Goal: Task Accomplishment & Management: Manage account settings

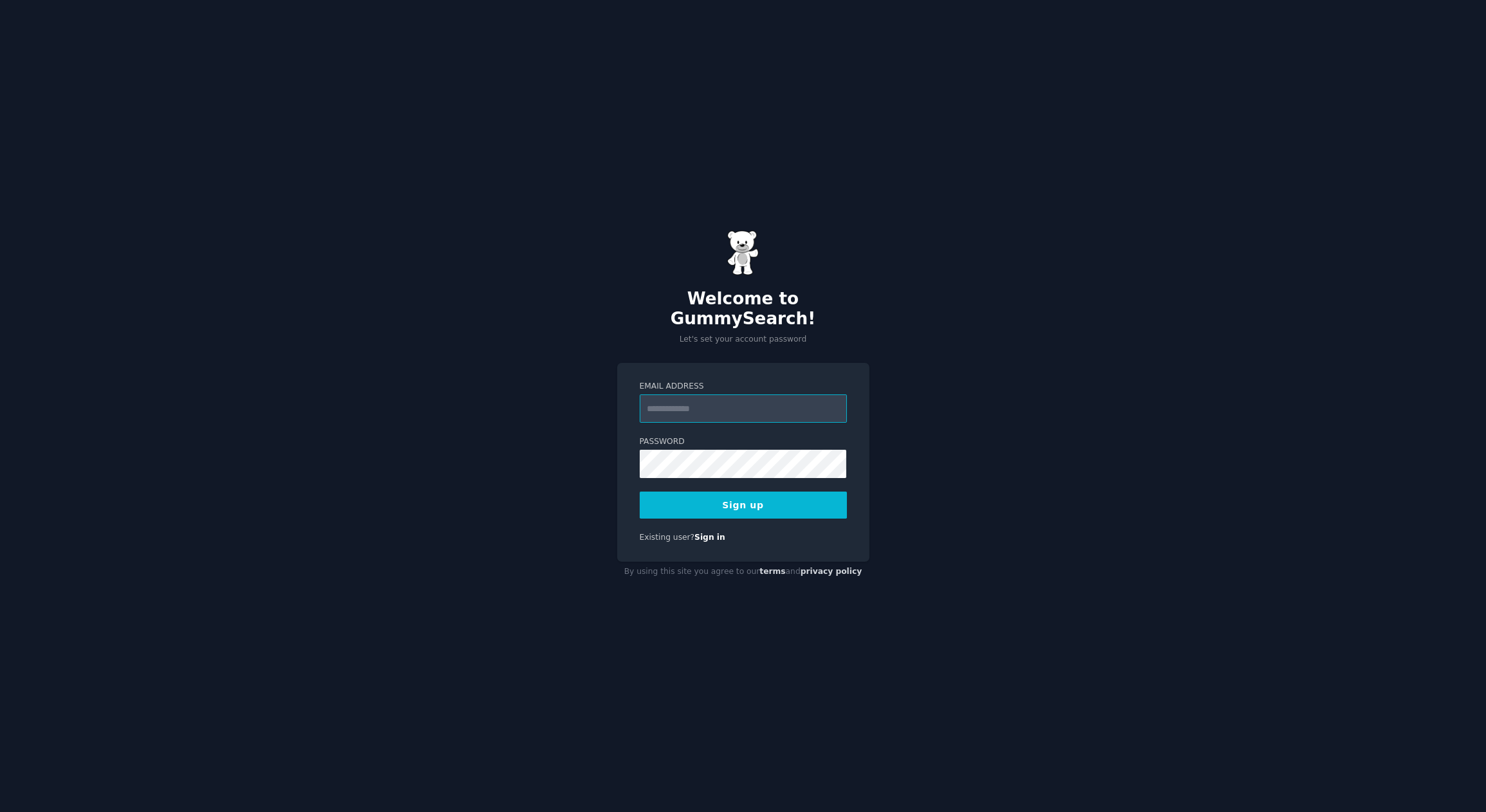
click at [666, 397] on input "Email Address" at bounding box center [743, 408] width 207 height 28
type input "**********"
click at [720, 504] on button "Sign up" at bounding box center [743, 505] width 207 height 27
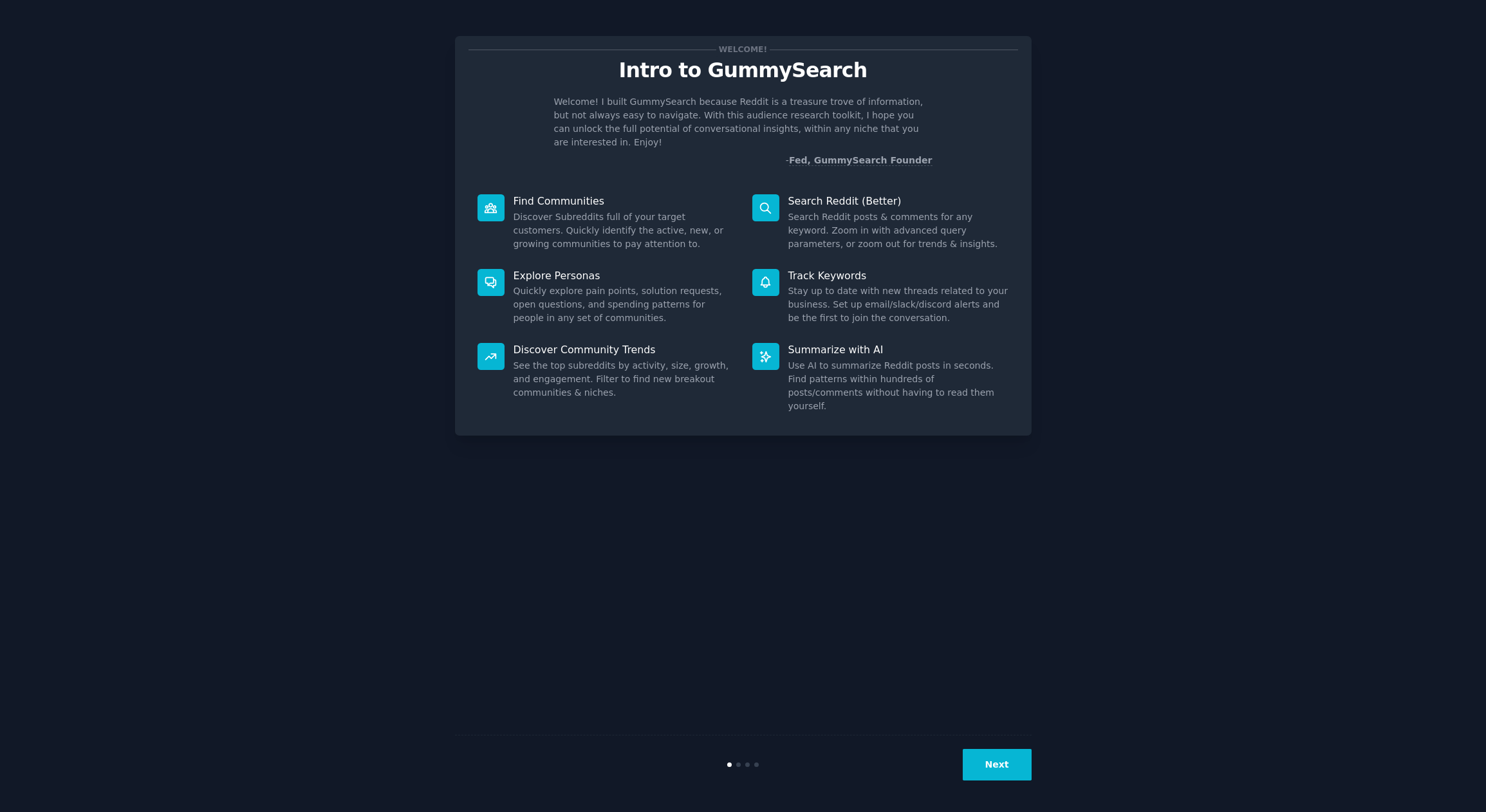
click at [992, 757] on button "Next" at bounding box center [997, 764] width 69 height 31
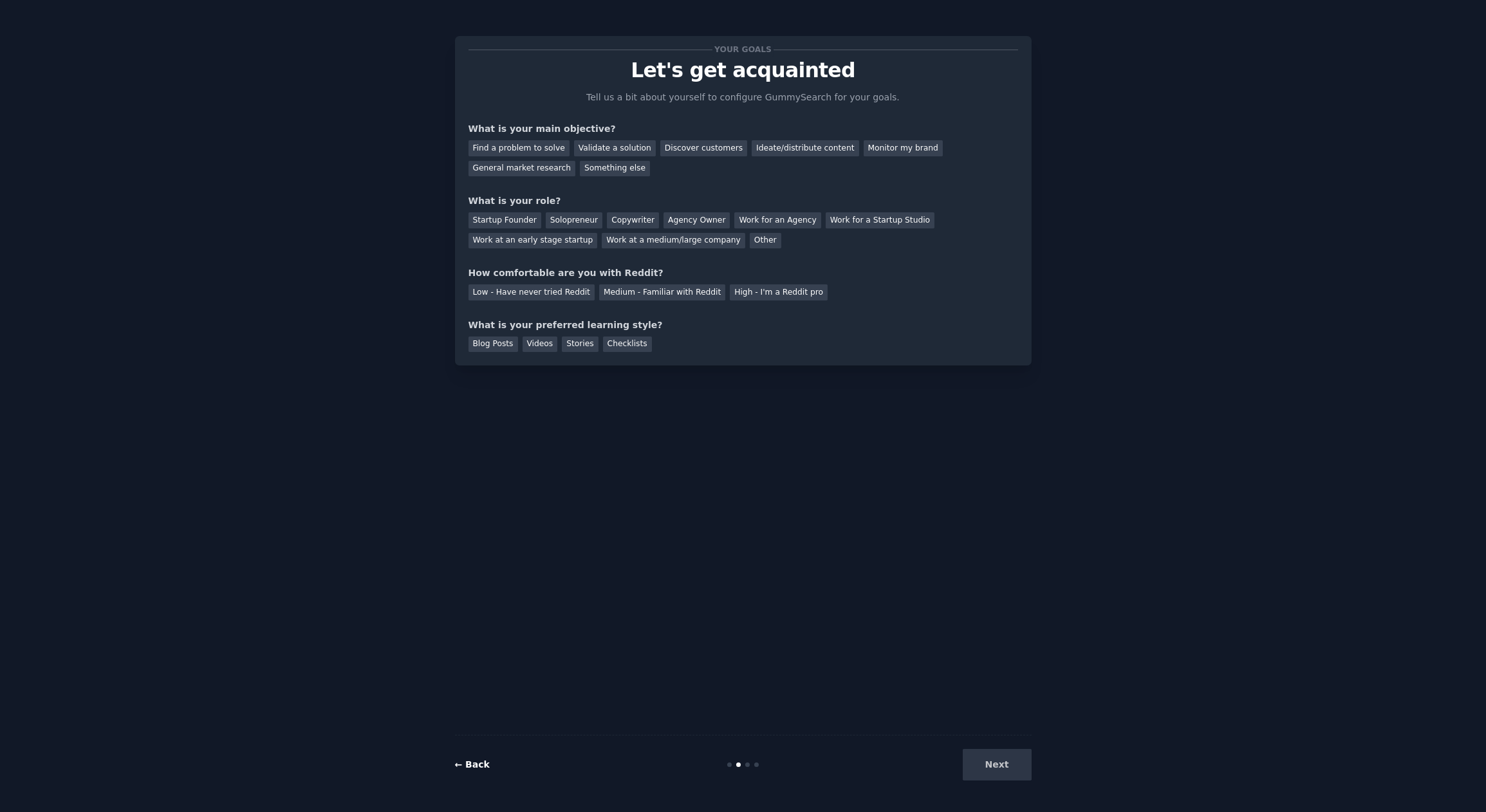
click at [476, 763] on link "← Back" at bounding box center [472, 764] width 35 height 10
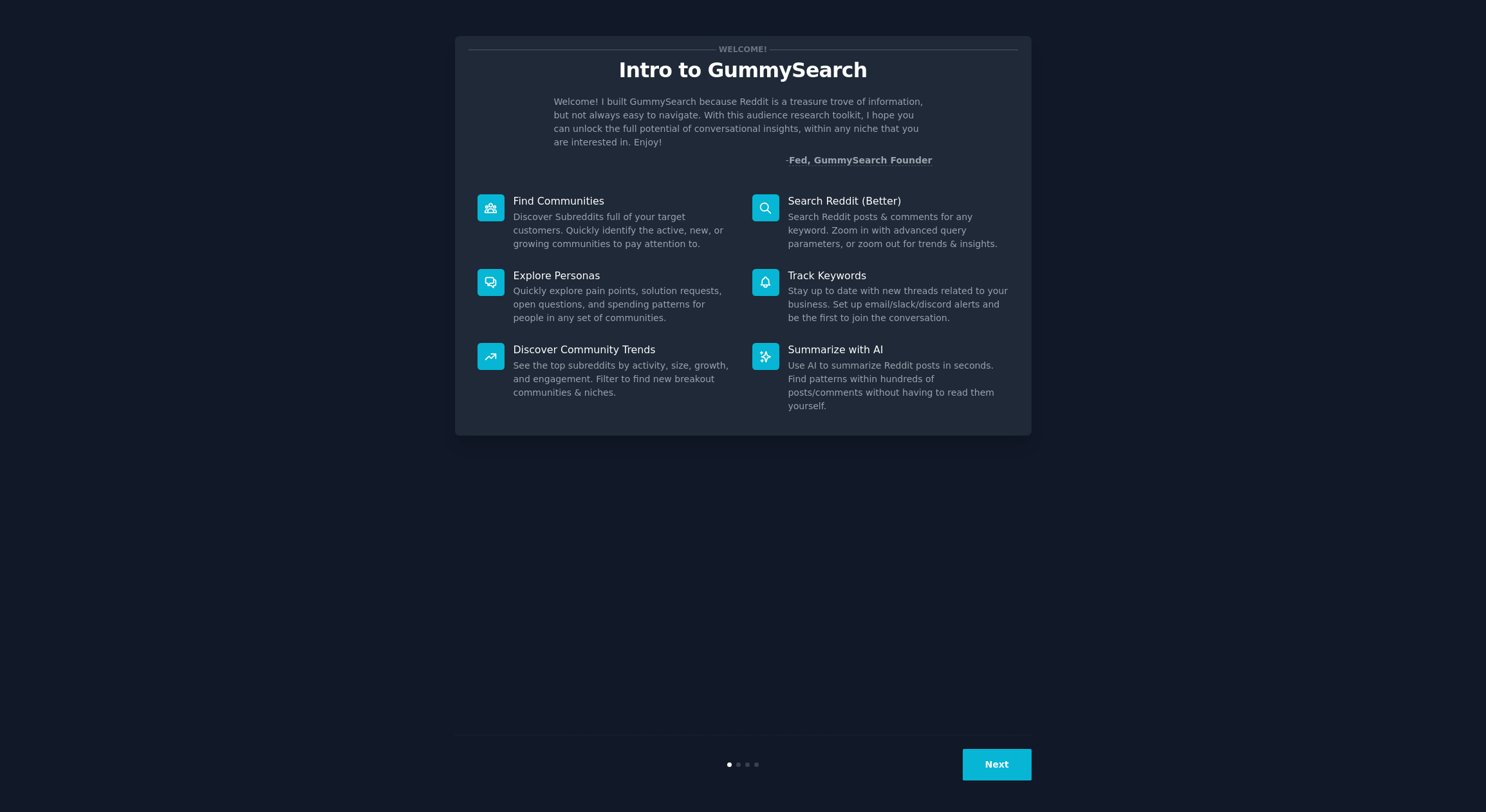
click at [994, 765] on button "Next" at bounding box center [997, 764] width 69 height 31
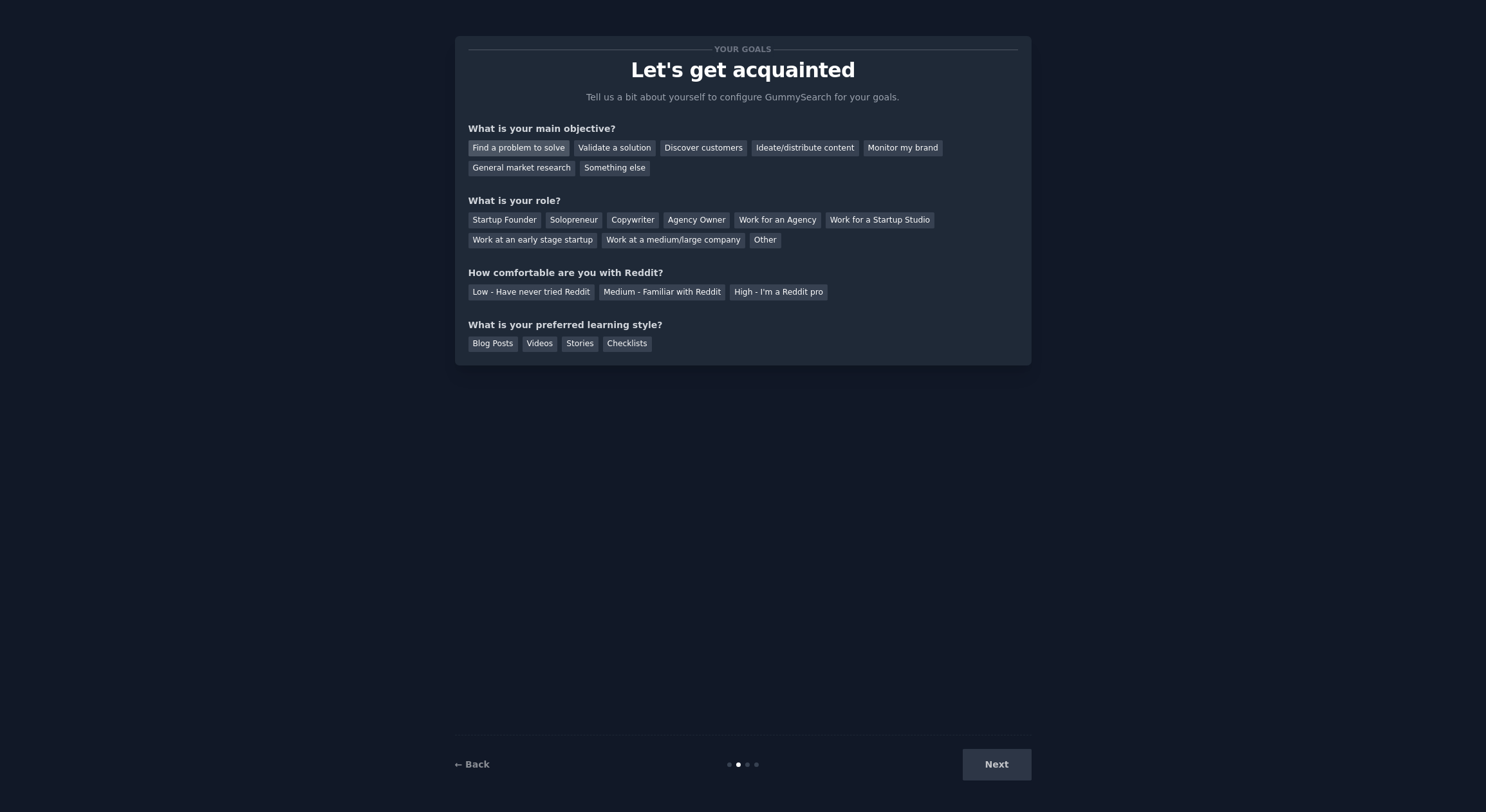
click at [537, 154] on div "Find a problem to solve" at bounding box center [519, 148] width 101 height 16
click at [591, 150] on div "Validate a solution" at bounding box center [615, 148] width 82 height 16
click at [517, 148] on div "Find a problem to solve" at bounding box center [519, 148] width 101 height 16
click at [691, 145] on div "Discover customers" at bounding box center [703, 148] width 87 height 16
click at [584, 170] on div "Something else" at bounding box center [614, 169] width 70 height 16
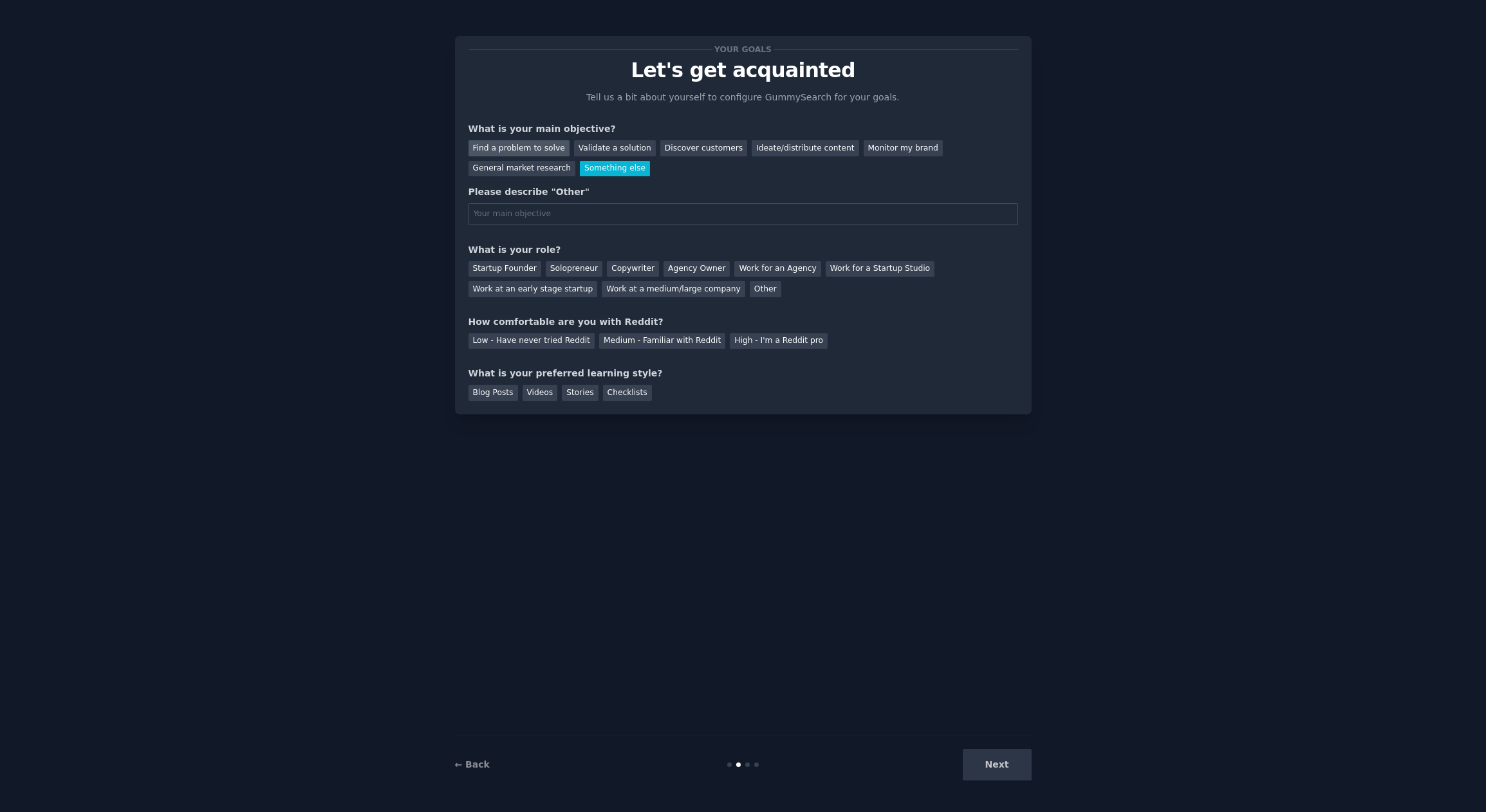
click at [521, 150] on div "Find a problem to solve" at bounding box center [519, 148] width 101 height 16
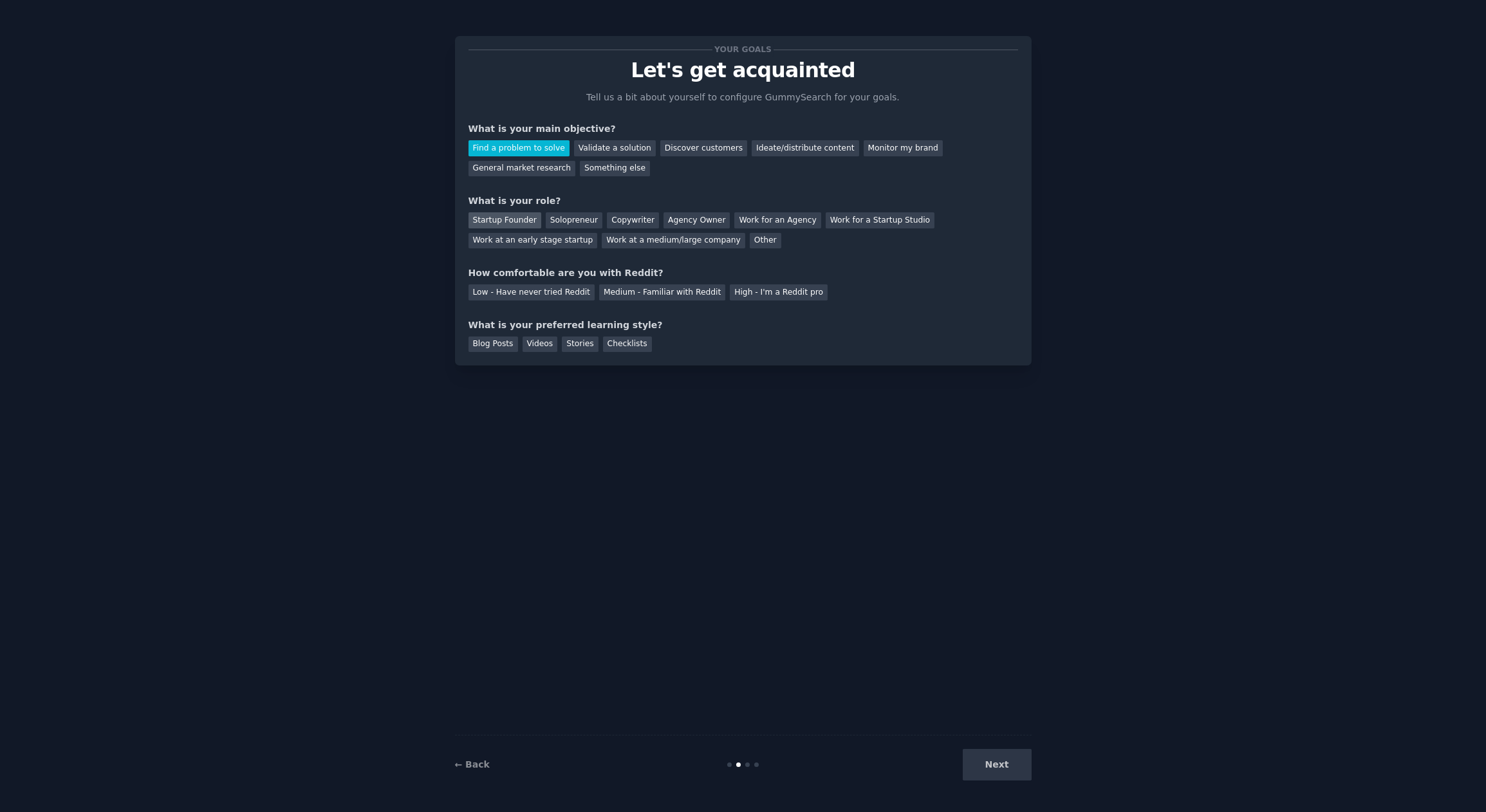
click at [508, 219] on div "Startup Founder" at bounding box center [505, 220] width 73 height 16
click at [553, 220] on div "Solopreneur" at bounding box center [574, 220] width 57 height 16
click at [623, 293] on div "Medium - Familiar with Reddit" at bounding box center [662, 292] width 126 height 16
click at [623, 345] on div "Checklists" at bounding box center [628, 344] width 49 height 16
click at [991, 754] on button "Next" at bounding box center [997, 764] width 69 height 31
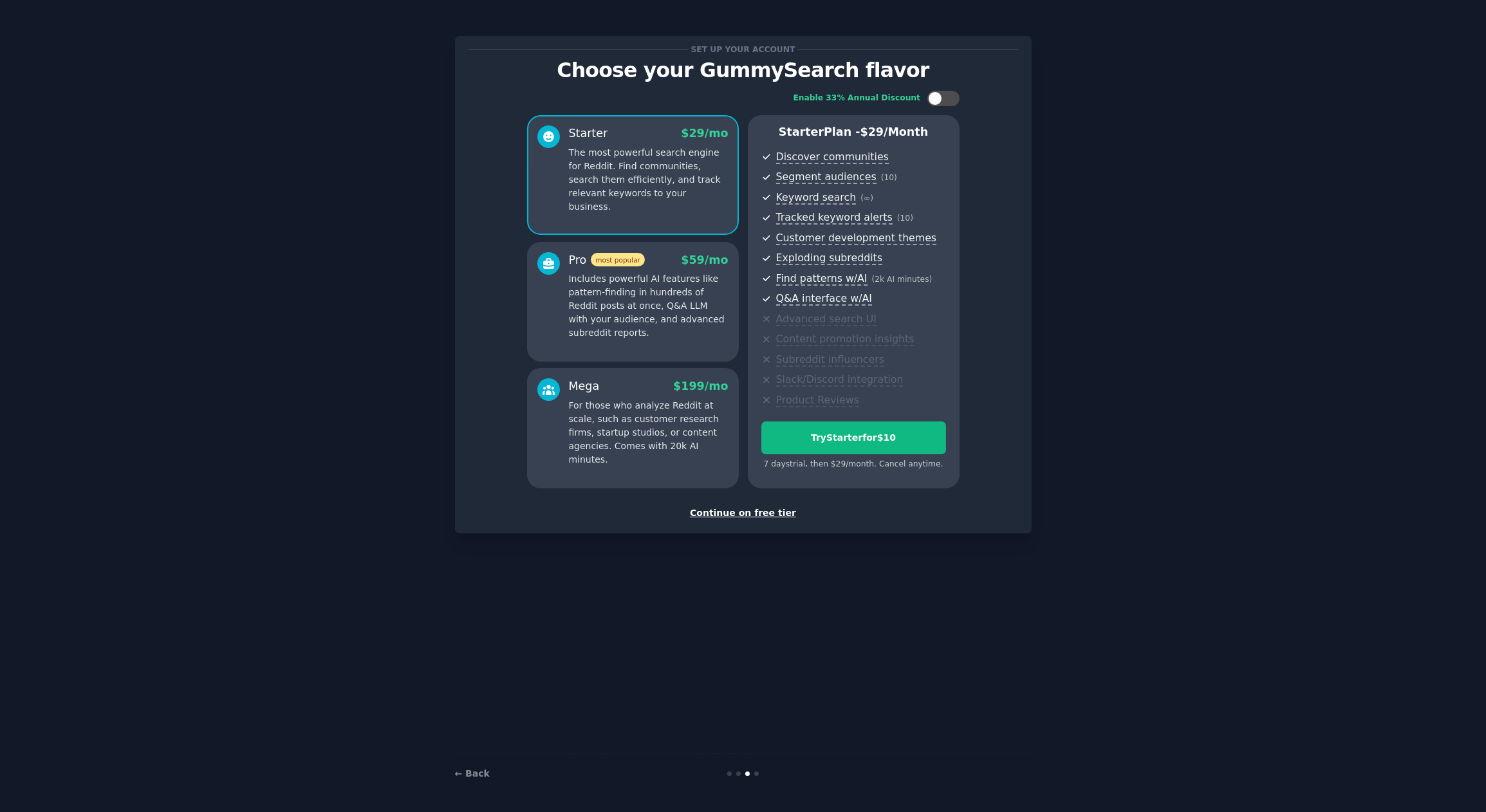
click at [662, 285] on p "Includes powerful AI features like pattern-finding in hundreds of Reddit posts …" at bounding box center [648, 306] width 159 height 67
click at [646, 382] on div "Mega $ 199 /mo" at bounding box center [648, 386] width 159 height 16
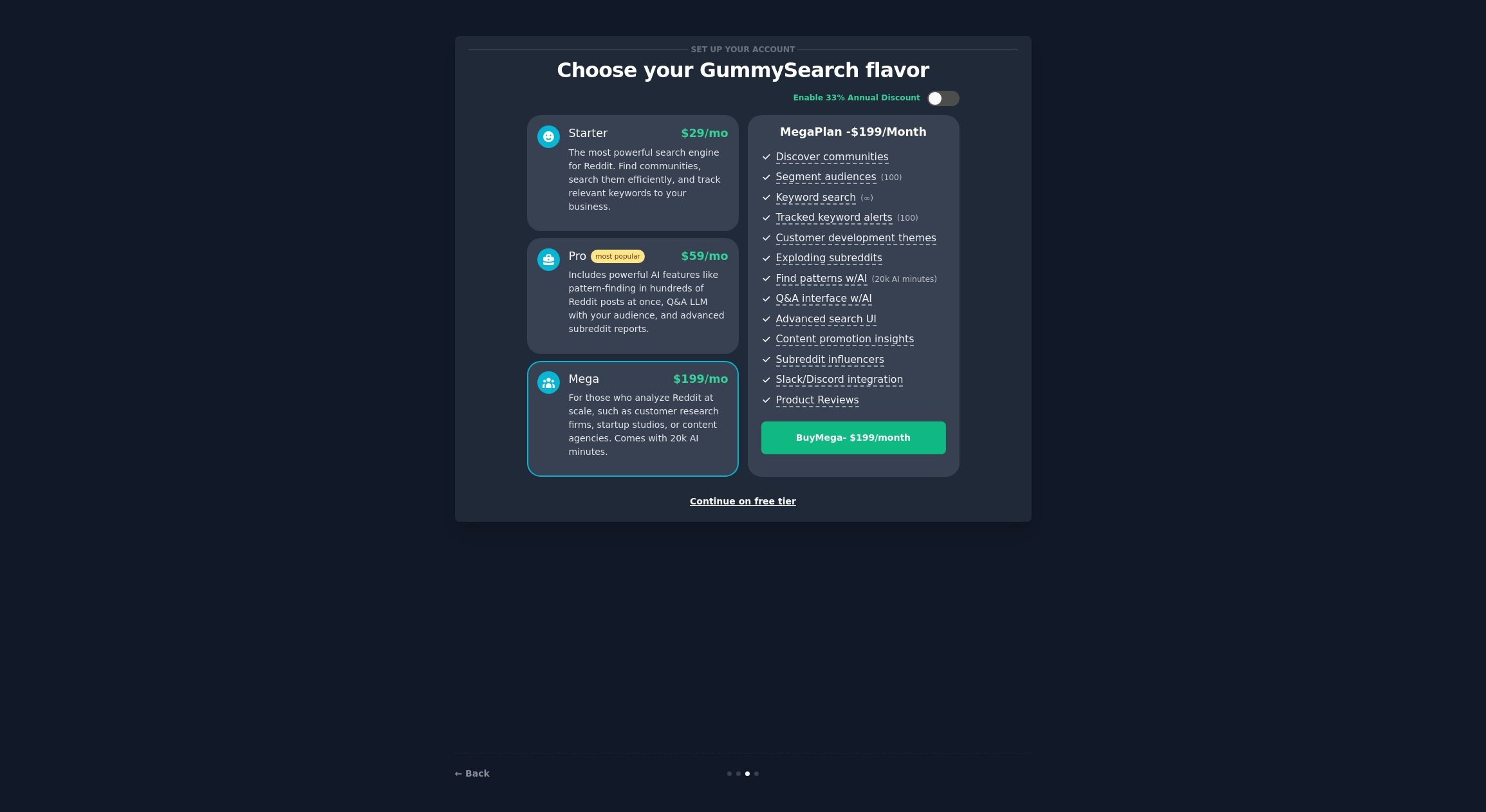
click at [654, 184] on p "The most powerful search engine for Reddit. Find communities, search them effic…" at bounding box center [648, 180] width 159 height 67
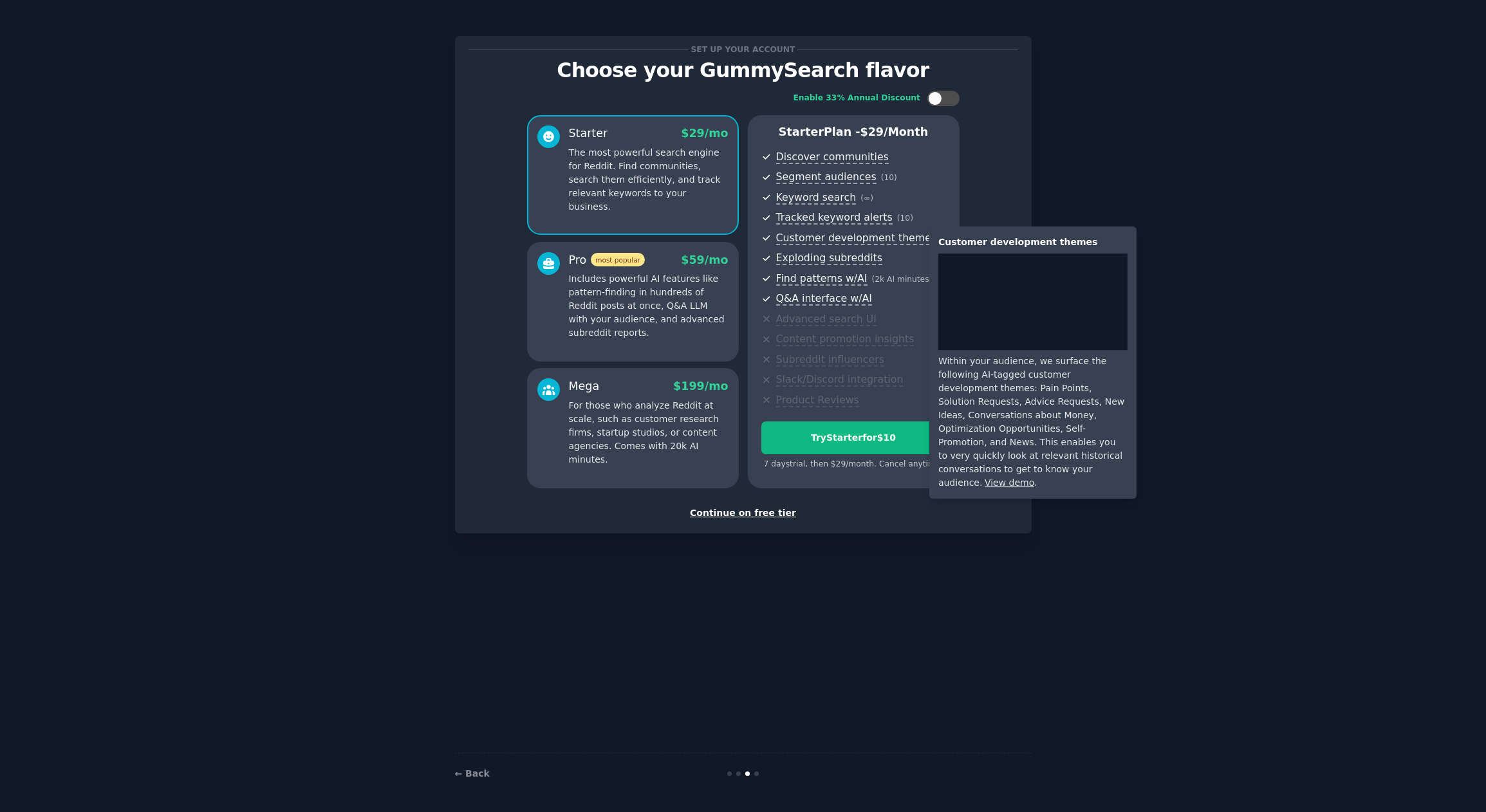
click at [1011, 478] on link "View demo" at bounding box center [1009, 483] width 49 height 10
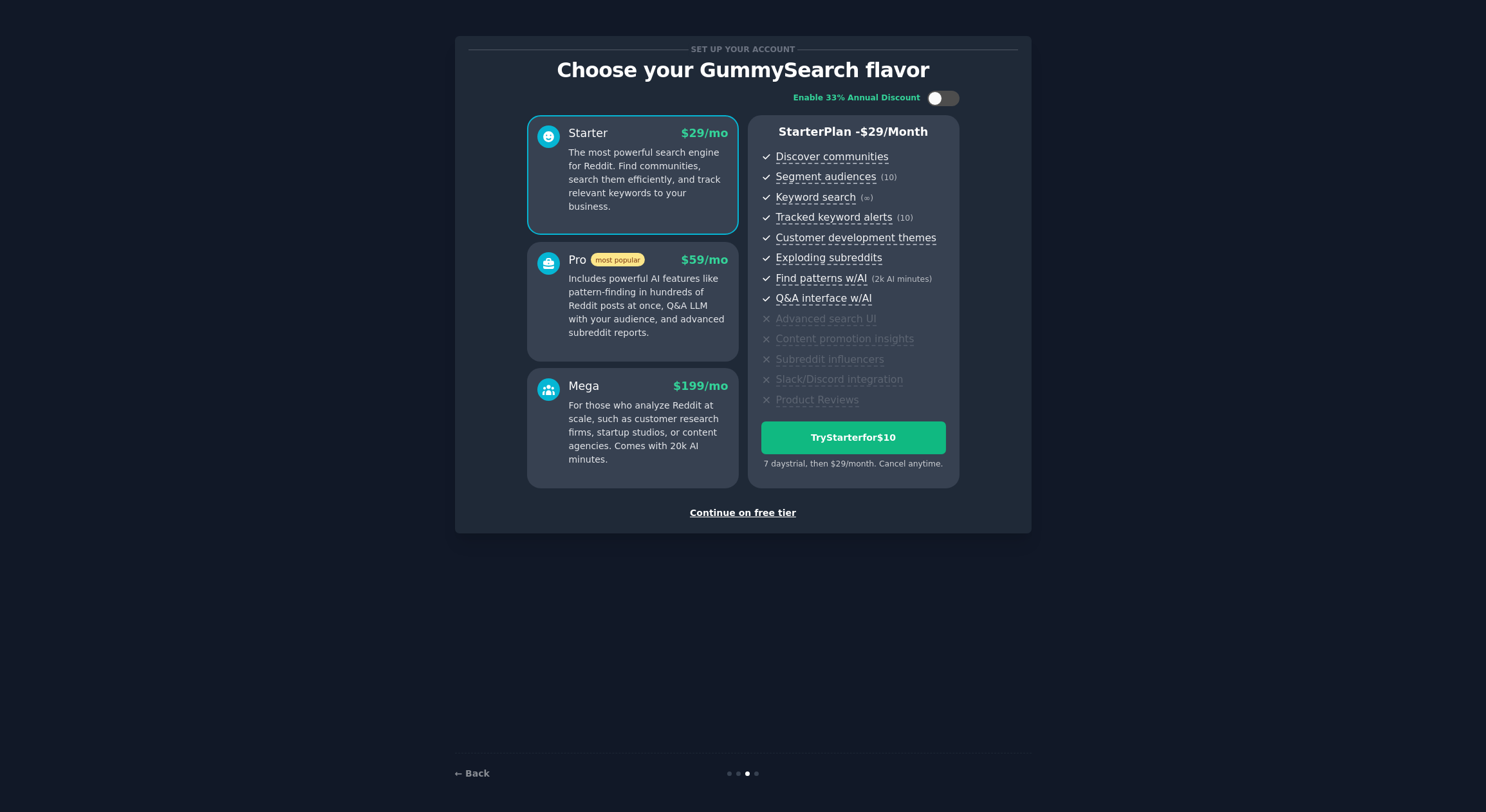
click at [772, 511] on div "Continue on free tier" at bounding box center [743, 512] width 550 height 13
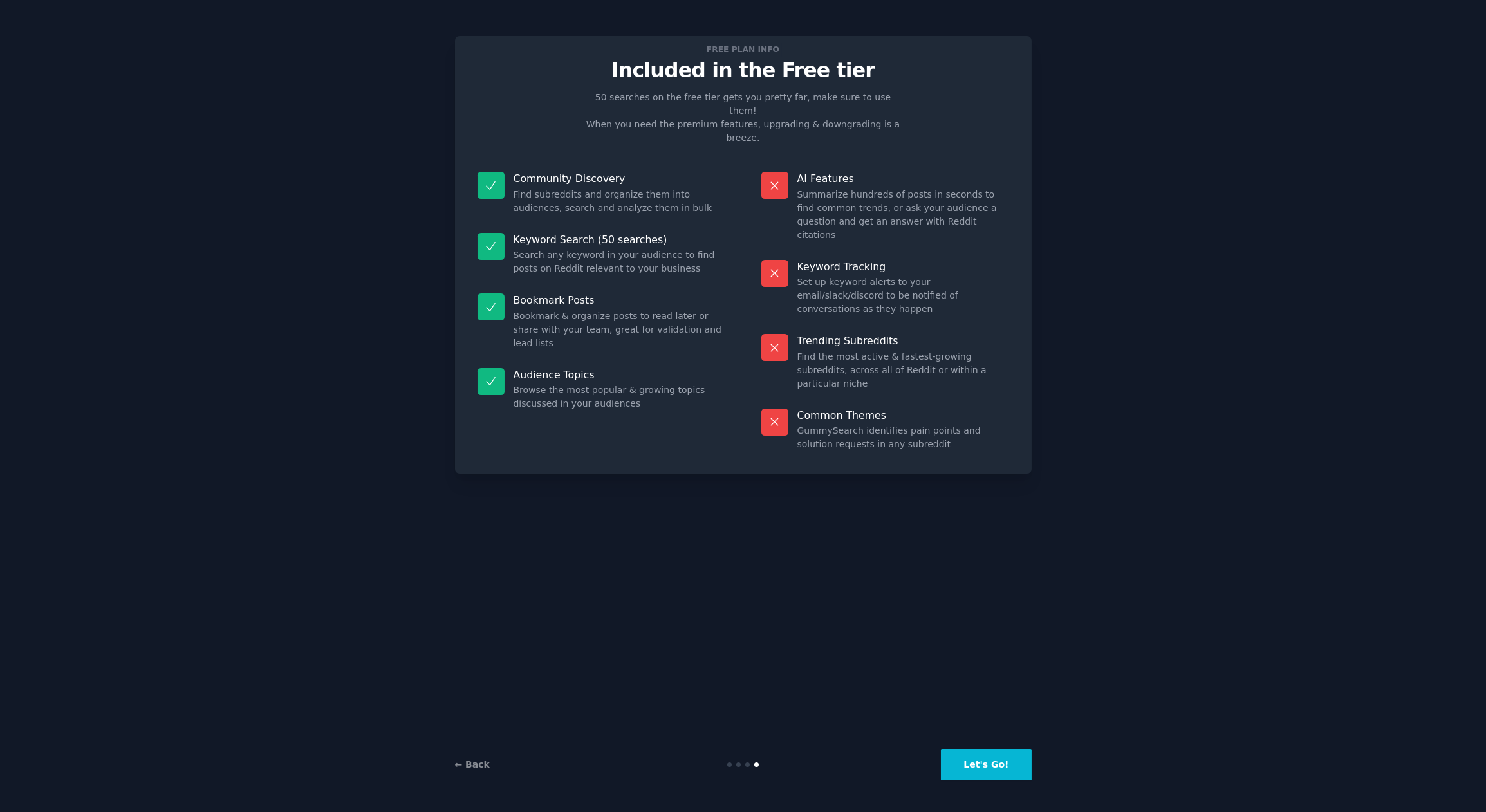
click at [1005, 764] on button "Let's Go!" at bounding box center [986, 764] width 90 height 31
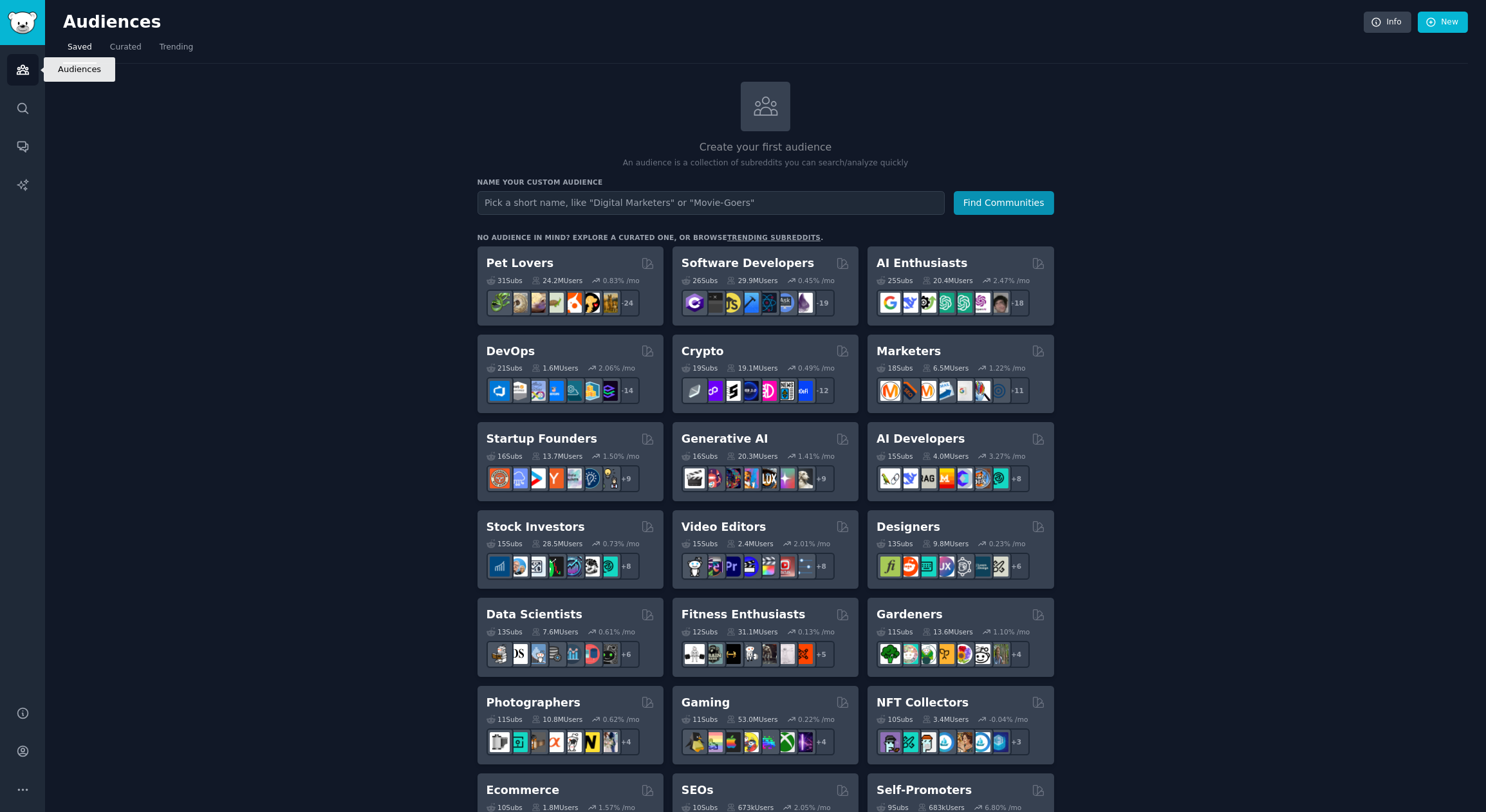
click at [24, 74] on icon "Sidebar" at bounding box center [22, 69] width 13 height 13
click at [21, 110] on icon "Sidebar" at bounding box center [22, 108] width 13 height 13
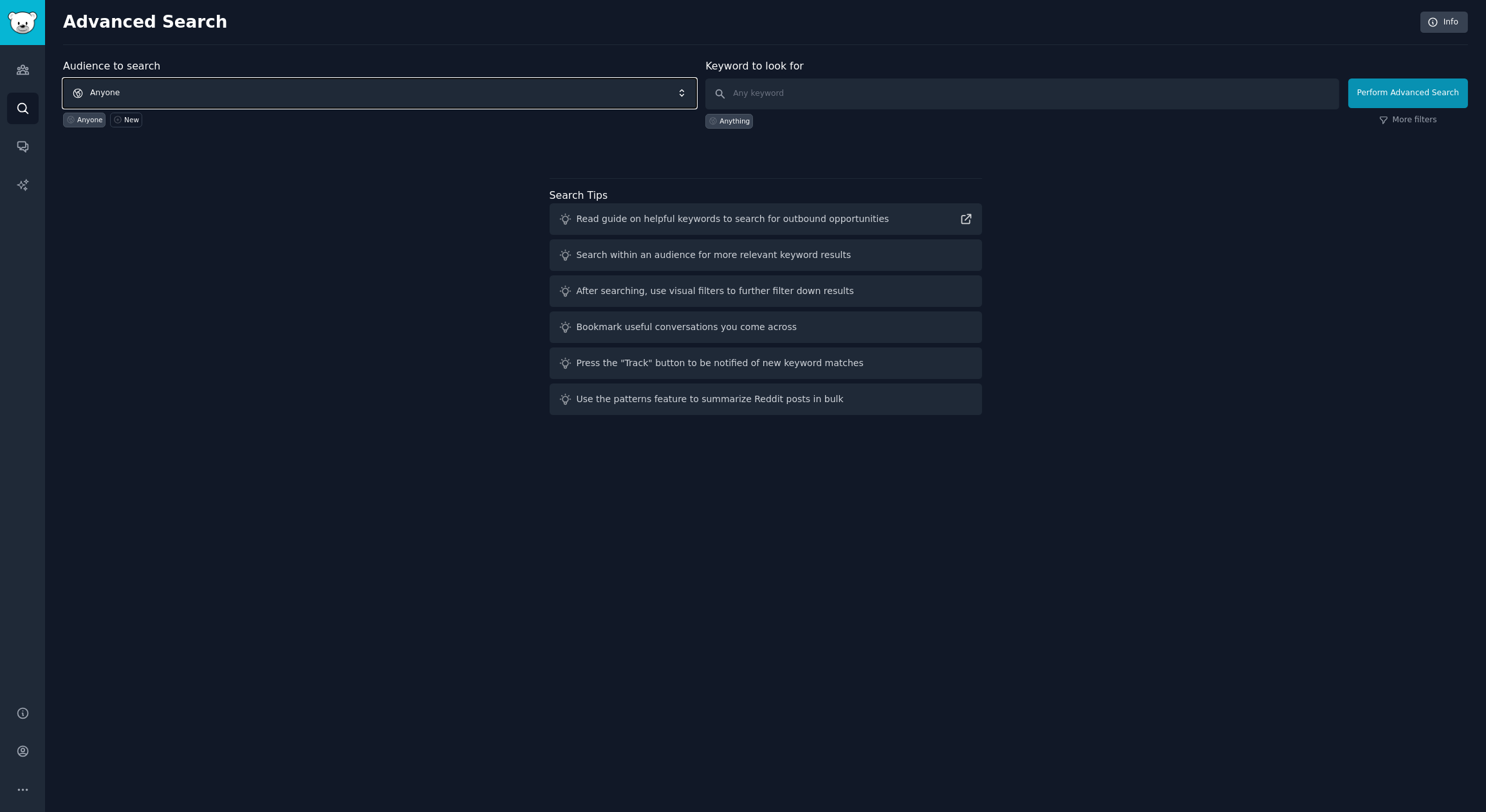
click at [184, 93] on span "Anyone" at bounding box center [379, 93] width 633 height 30
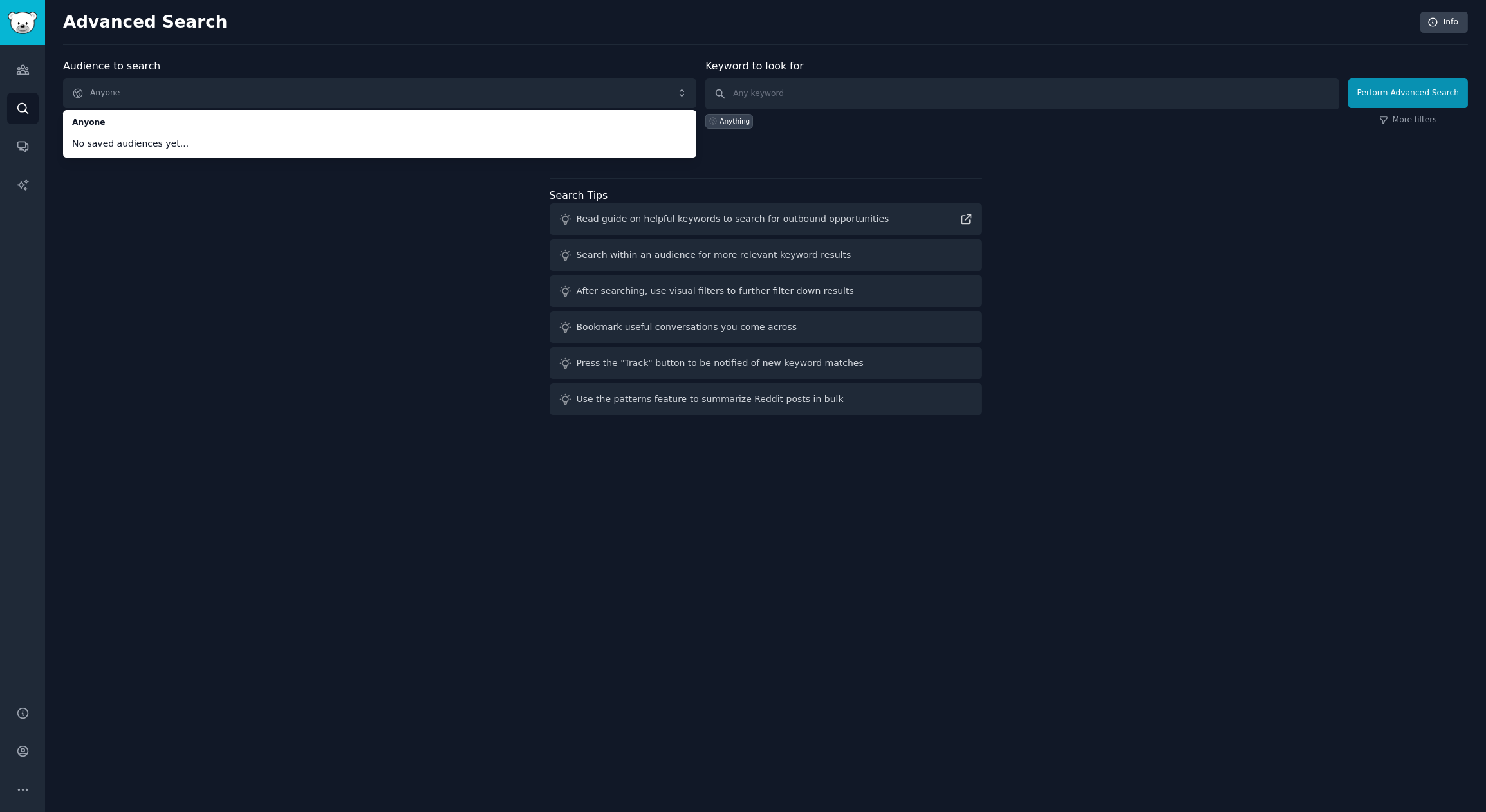
click at [217, 340] on div "Audience to search Anyone Anyone No saved audiences yet... Anyone New Keyword t…" at bounding box center [766, 239] width 1405 height 362
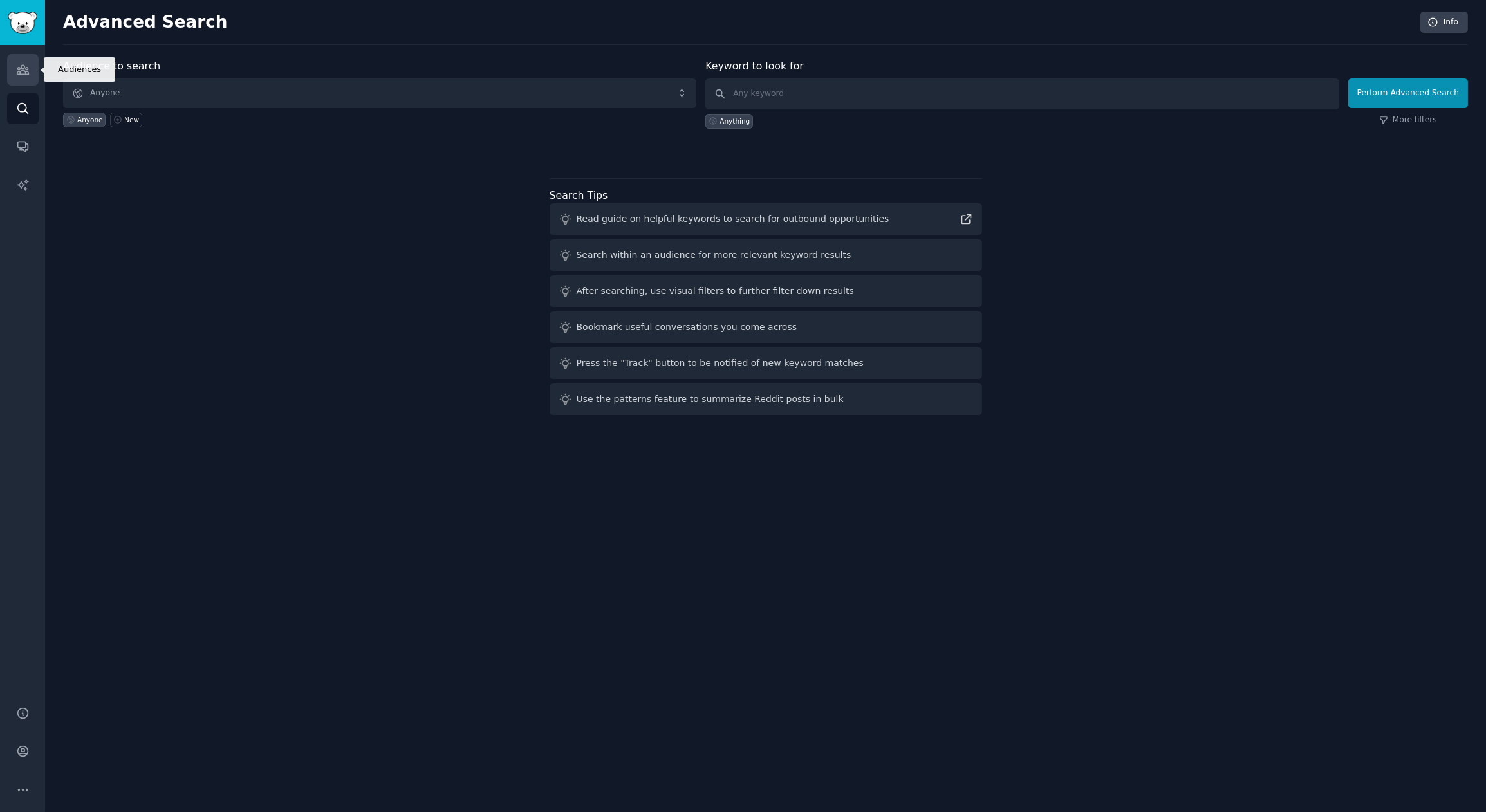
click at [21, 77] on link "Audiences" at bounding box center [22, 69] width 31 height 31
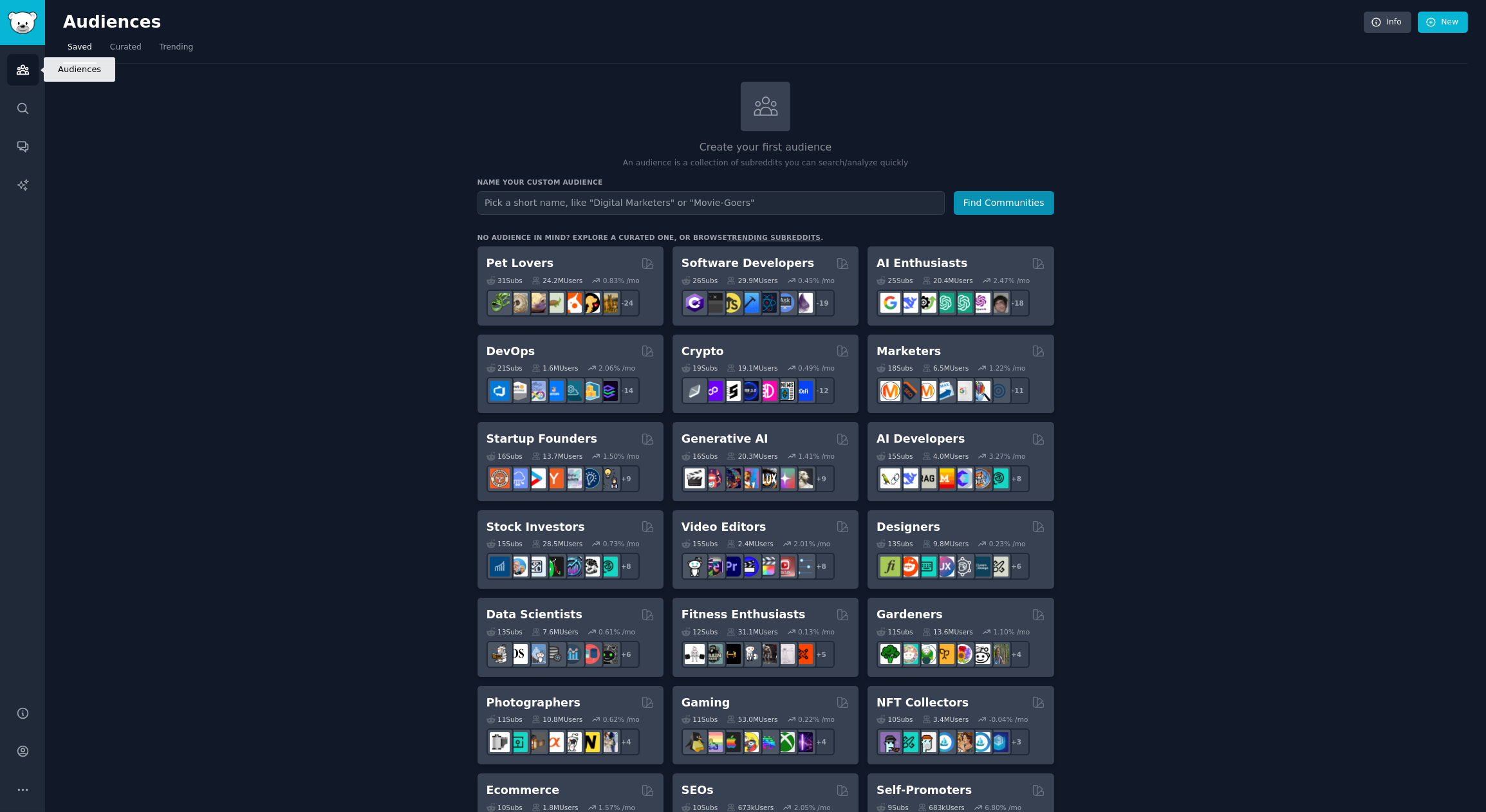
click at [24, 61] on link "Audiences" at bounding box center [22, 69] width 31 height 31
click at [24, 116] on link "Search" at bounding box center [22, 108] width 31 height 31
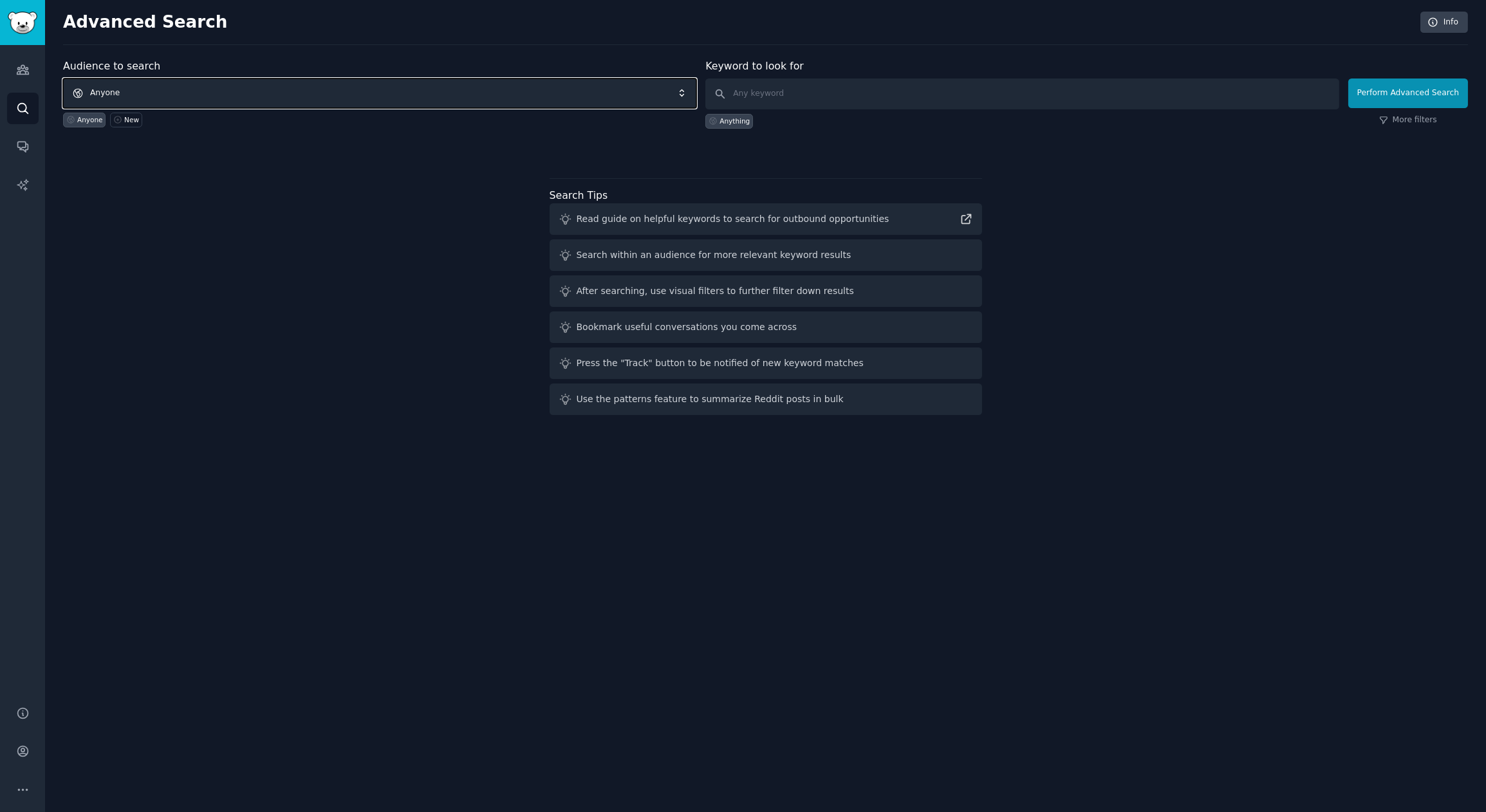
drag, startPoint x: 144, startPoint y: 94, endPoint x: 229, endPoint y: 84, distance: 85.6
click at [144, 94] on span "Anyone" at bounding box center [379, 93] width 633 height 30
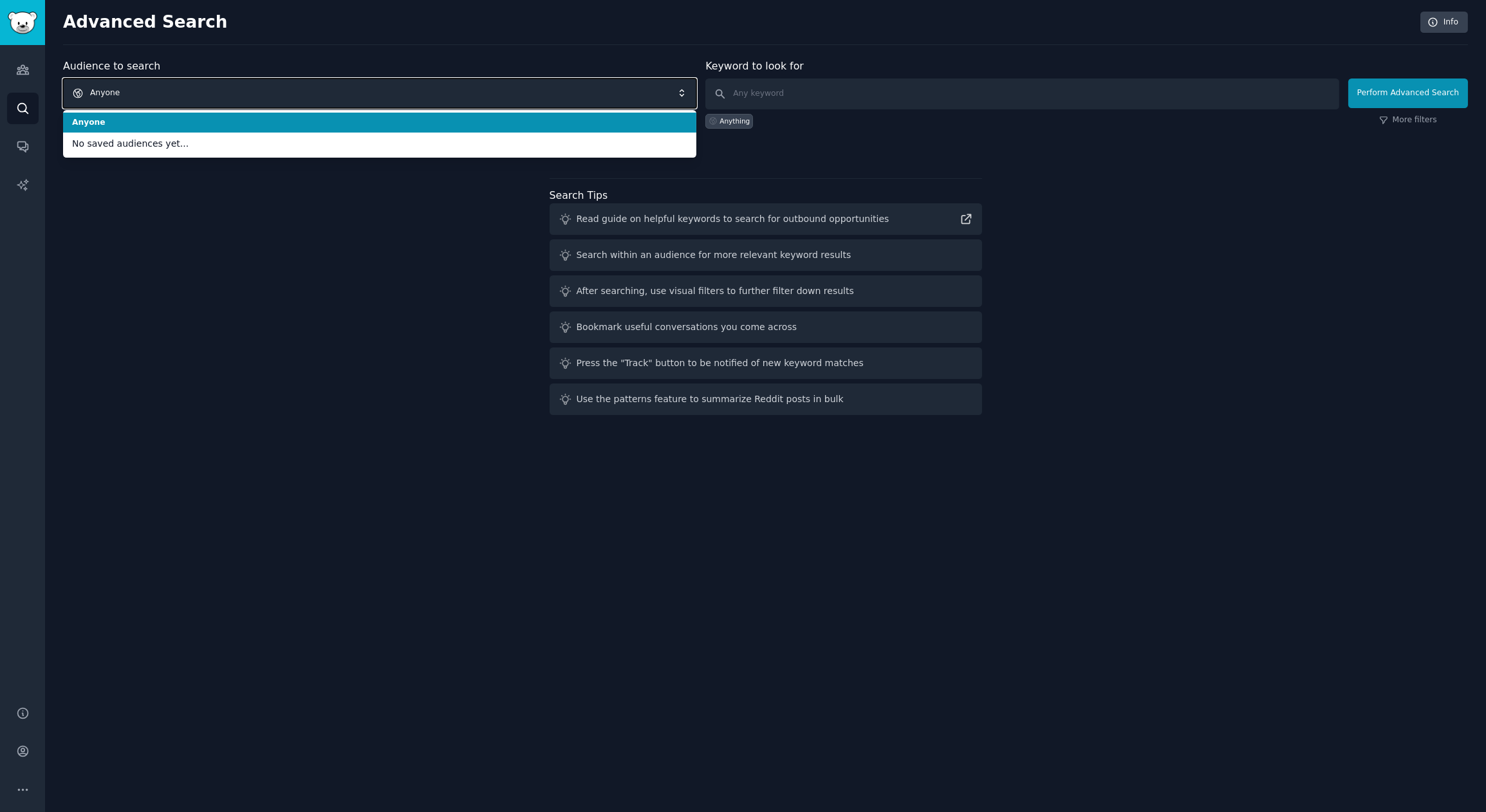
click at [170, 93] on span "Anyone" at bounding box center [379, 93] width 633 height 30
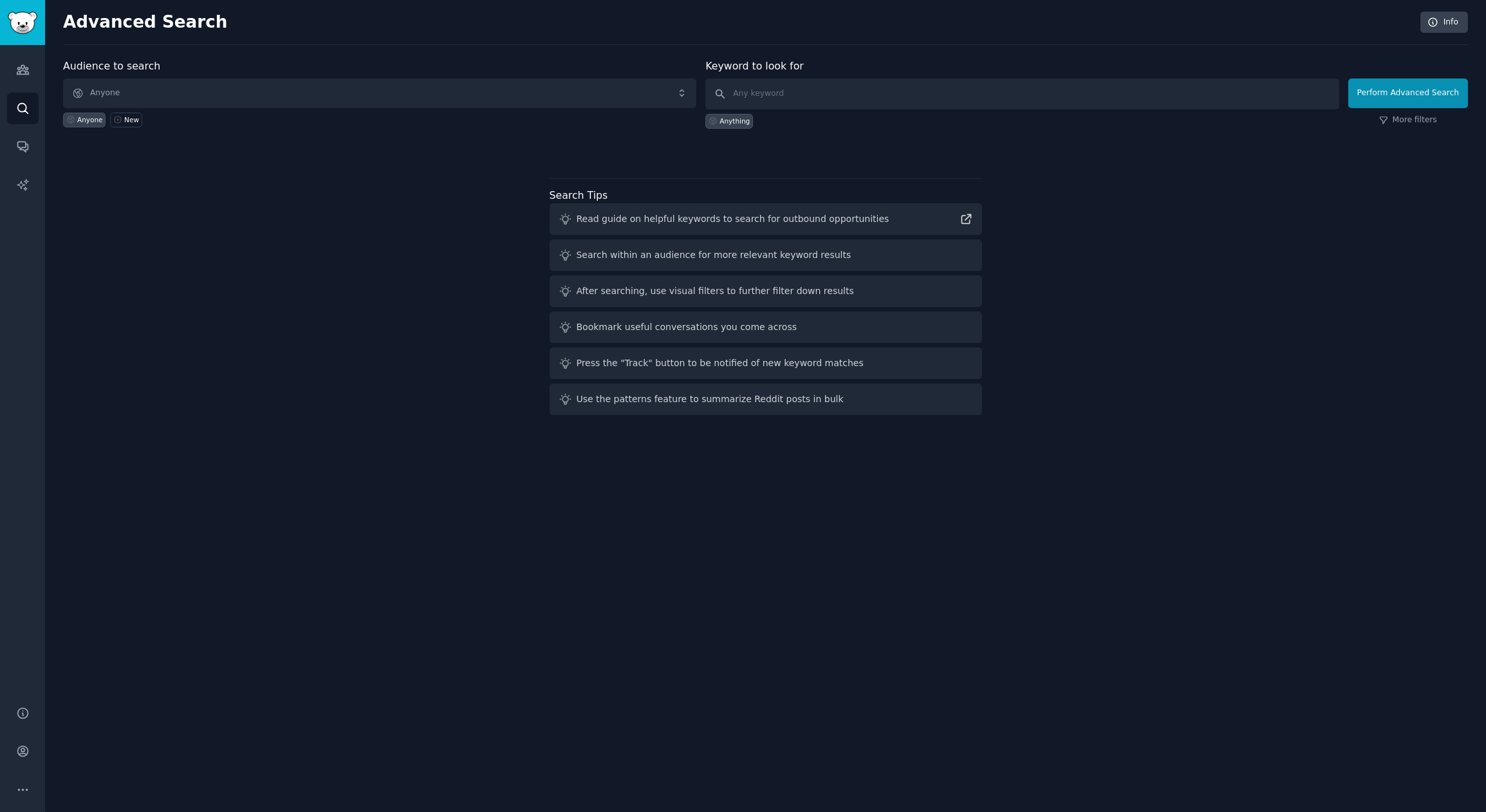
click at [242, 218] on div "Audience to search Anyone Anyone New Keyword to look for Anything Perform Advan…" at bounding box center [766, 239] width 1405 height 362
click at [838, 96] on input "text" at bounding box center [1021, 94] width 633 height 31
click at [29, 71] on icon "Sidebar" at bounding box center [22, 69] width 13 height 13
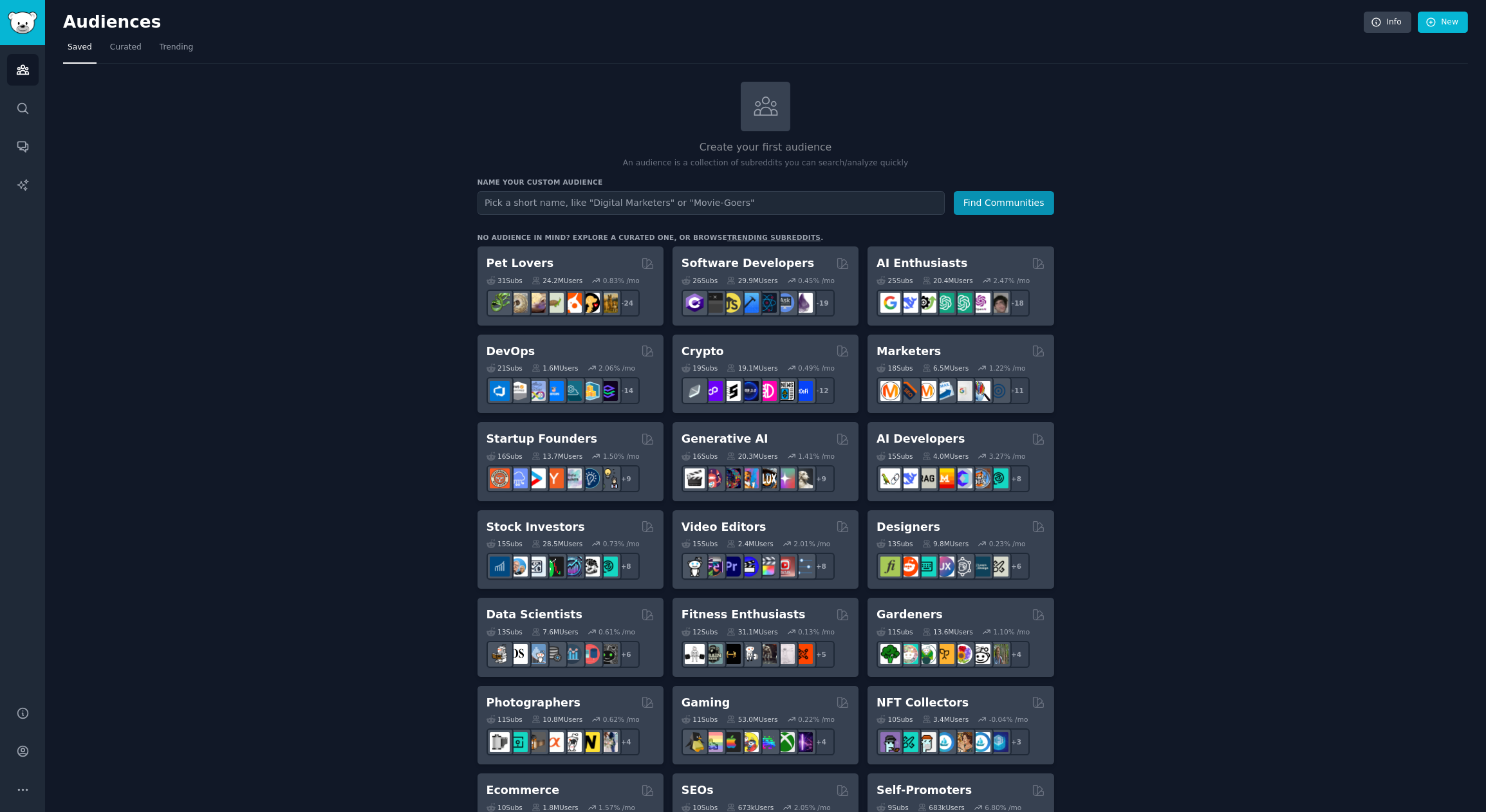
click at [539, 196] on input "text" at bounding box center [711, 203] width 467 height 24
type input "Web Scraping"
click at [954, 191] on button "Find Communities" at bounding box center [1004, 203] width 101 height 24
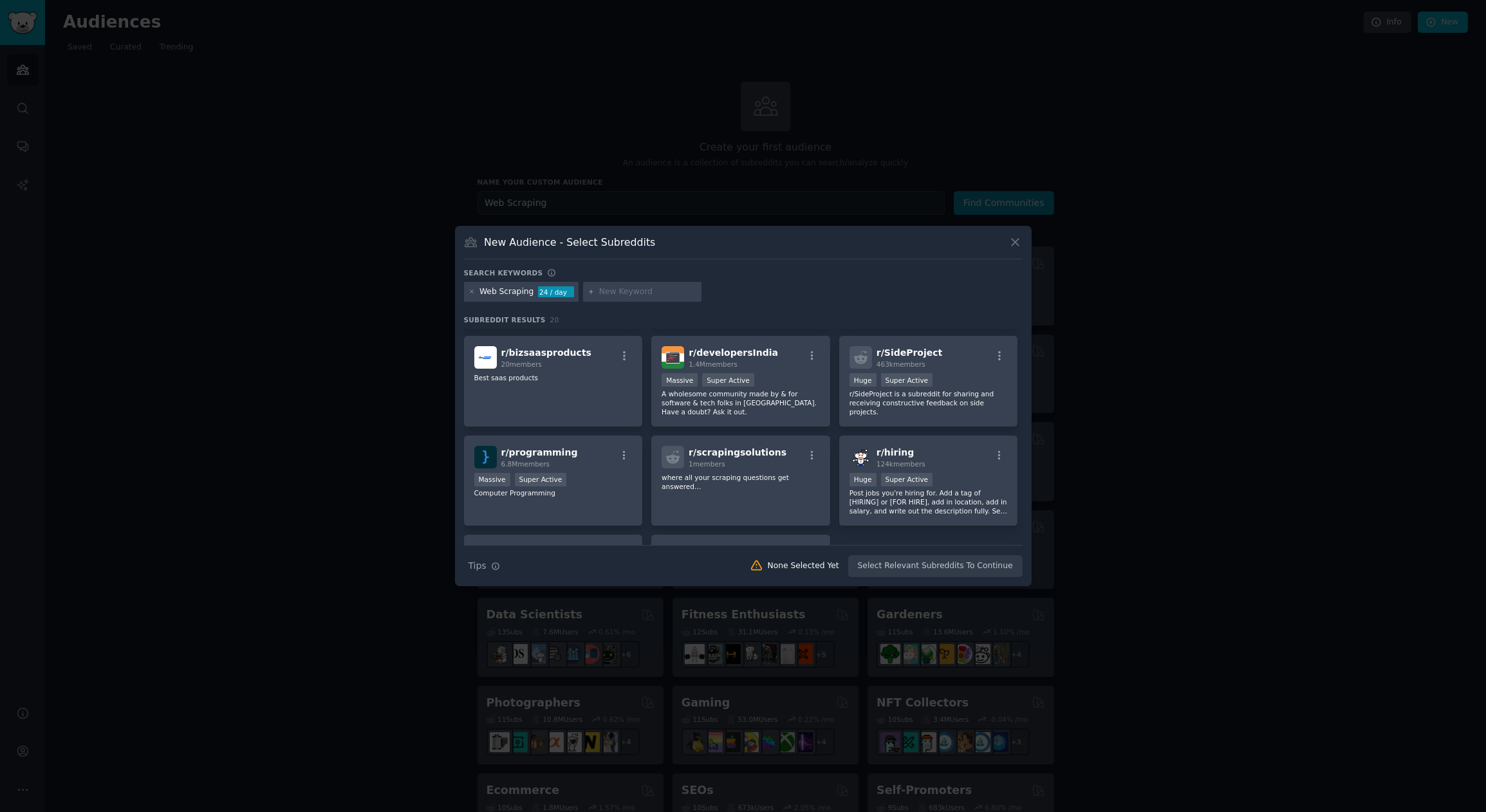
scroll to position [505, 0]
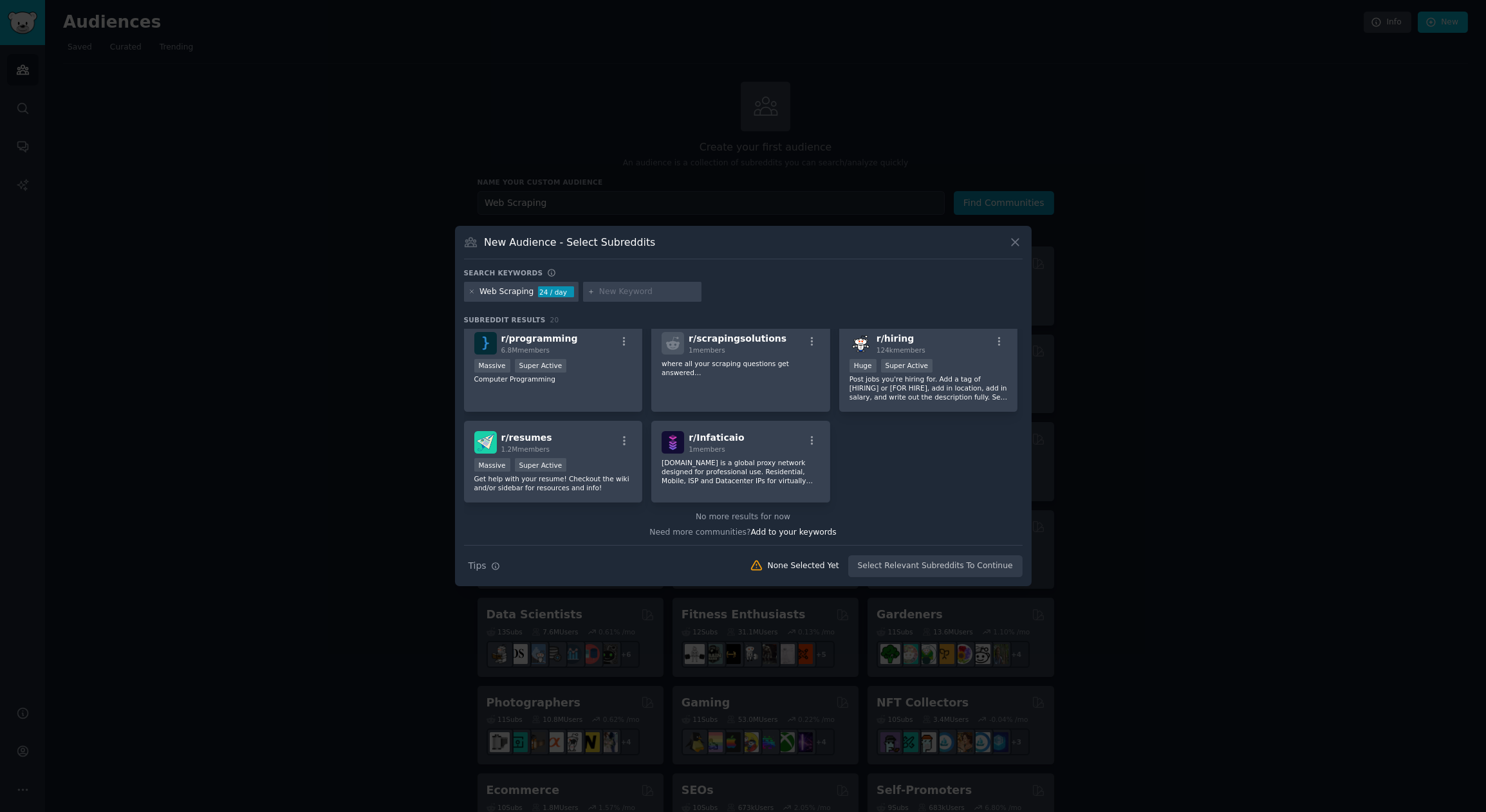
click at [1014, 245] on icon at bounding box center [1014, 242] width 13 height 13
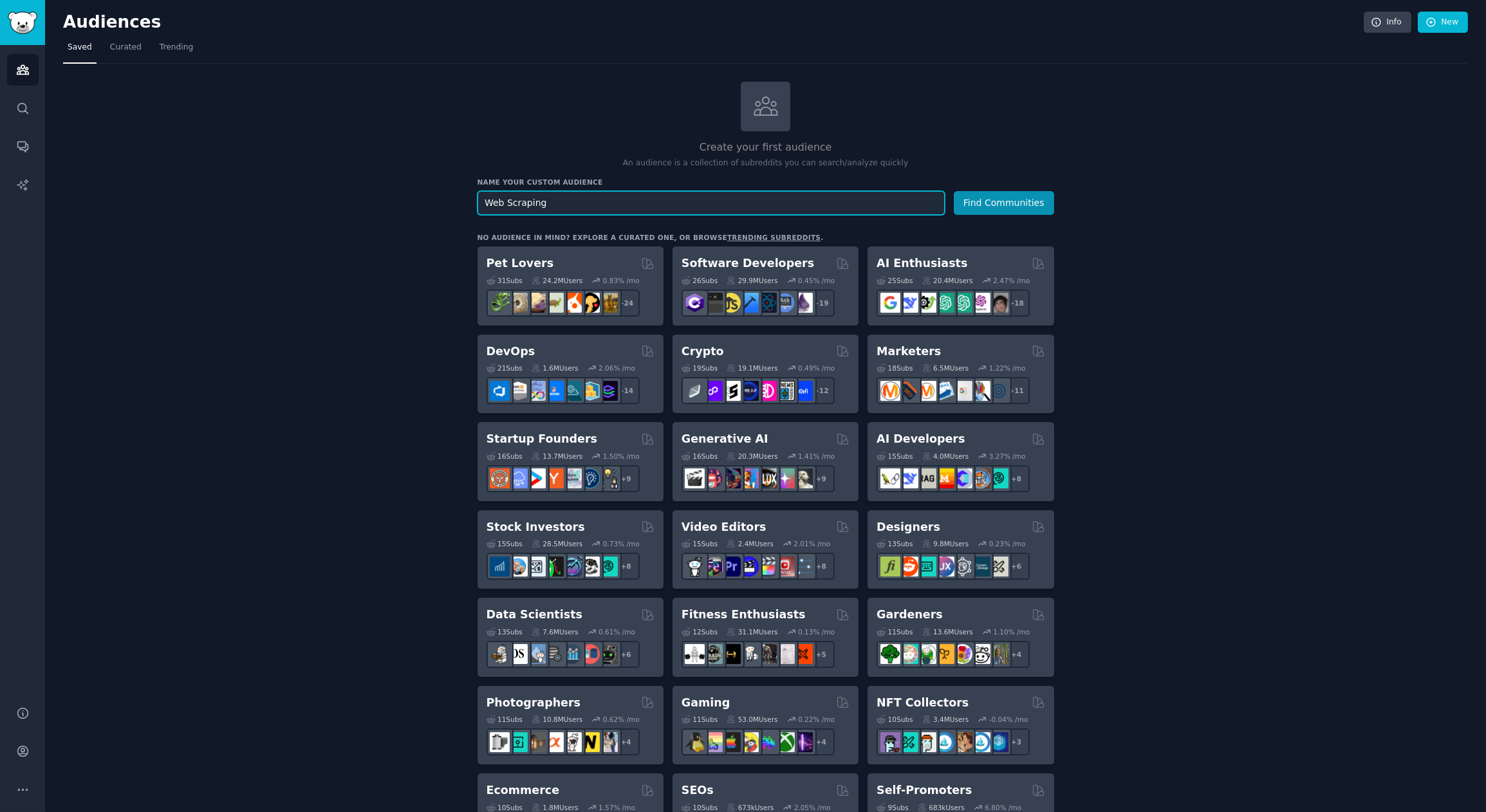
click at [561, 201] on input "Web Scraping" at bounding box center [711, 203] width 467 height 24
click at [613, 202] on input "Web Scraping" at bounding box center [711, 203] width 467 height 24
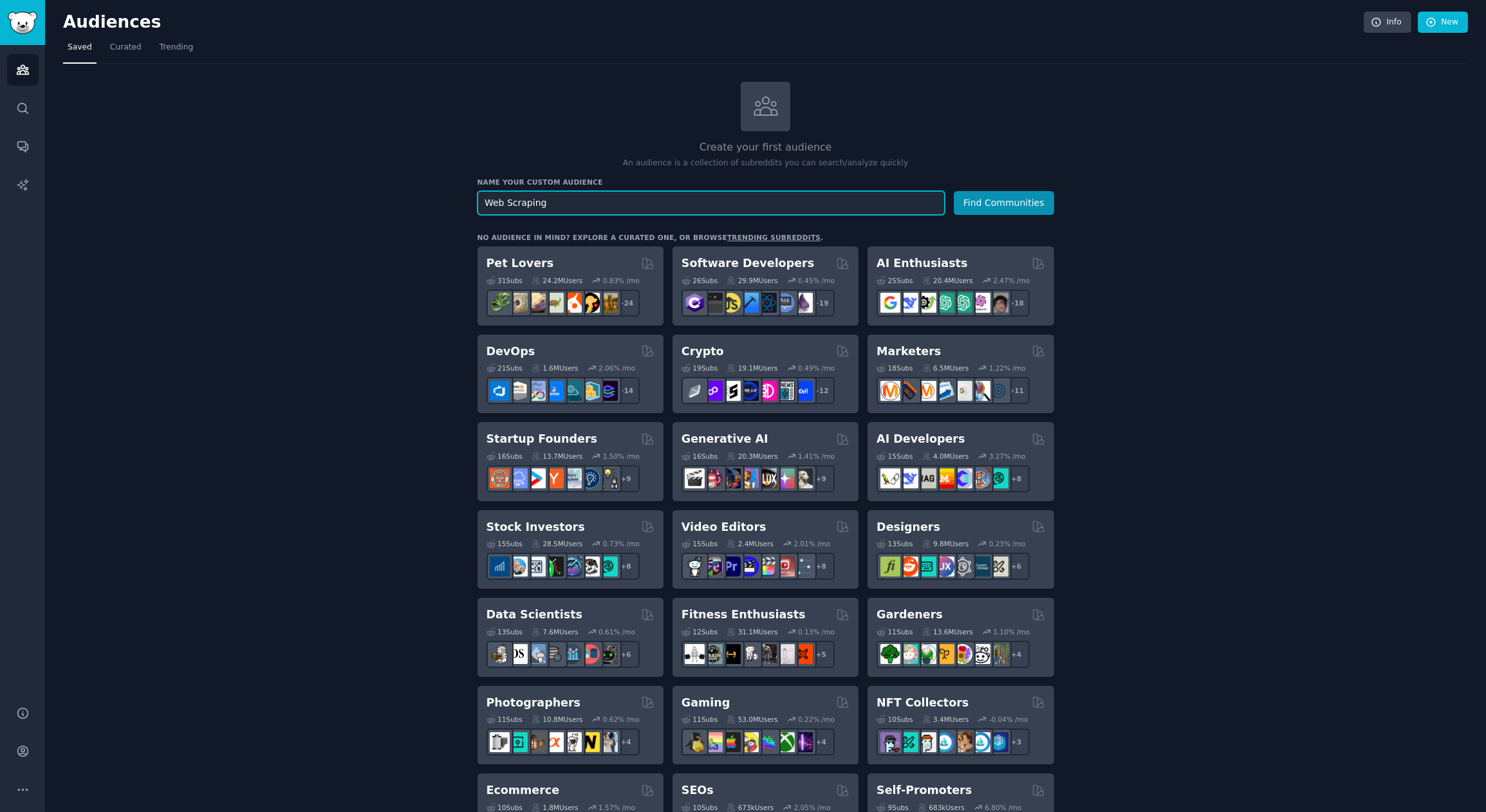
click at [613, 202] on input "Web Scraping" at bounding box center [711, 203] width 467 height 24
type input "Lead Generation"
click at [954, 191] on button "Find Communities" at bounding box center [1004, 203] width 101 height 24
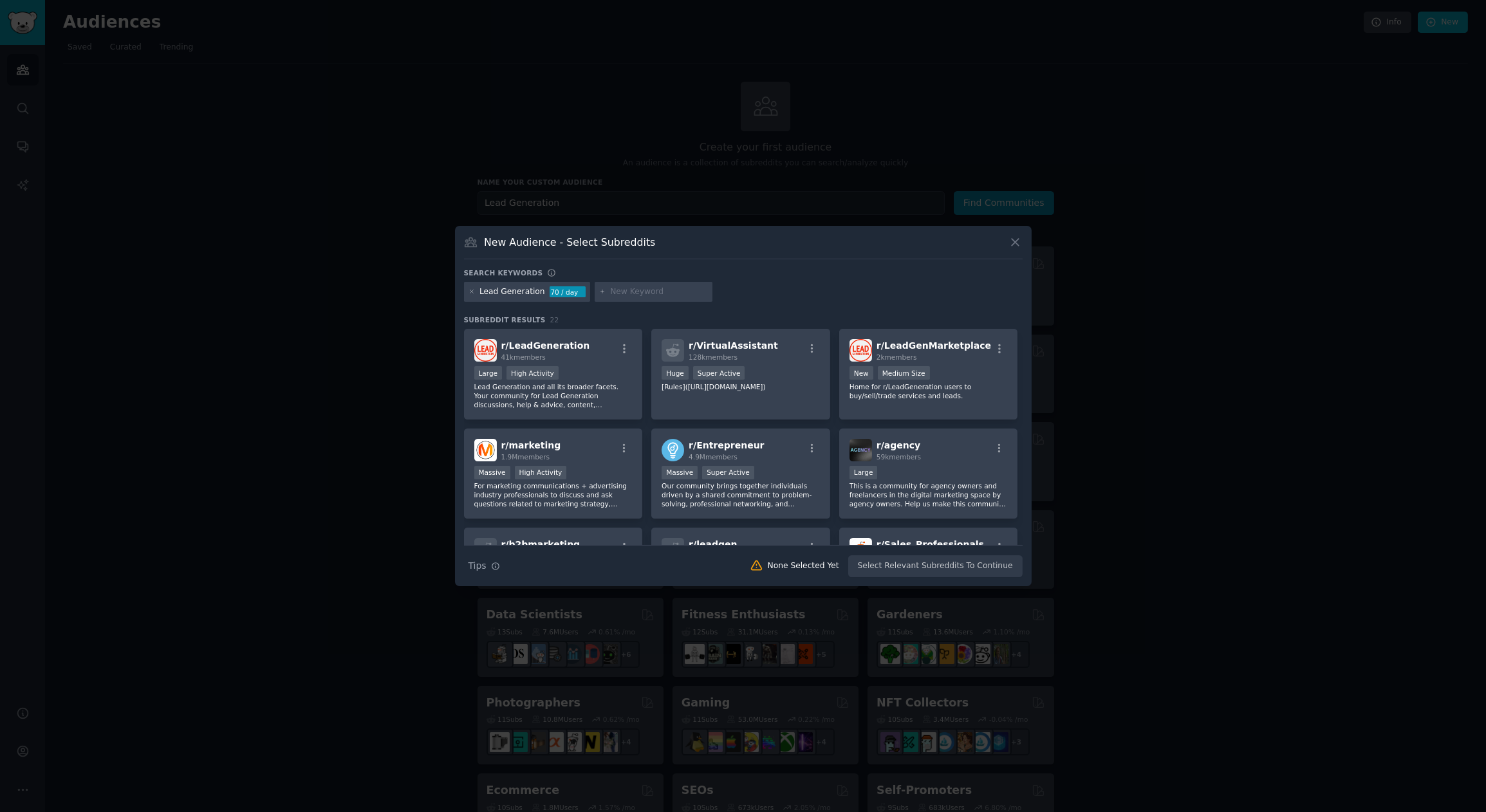
click at [1019, 245] on icon at bounding box center [1014, 242] width 13 height 13
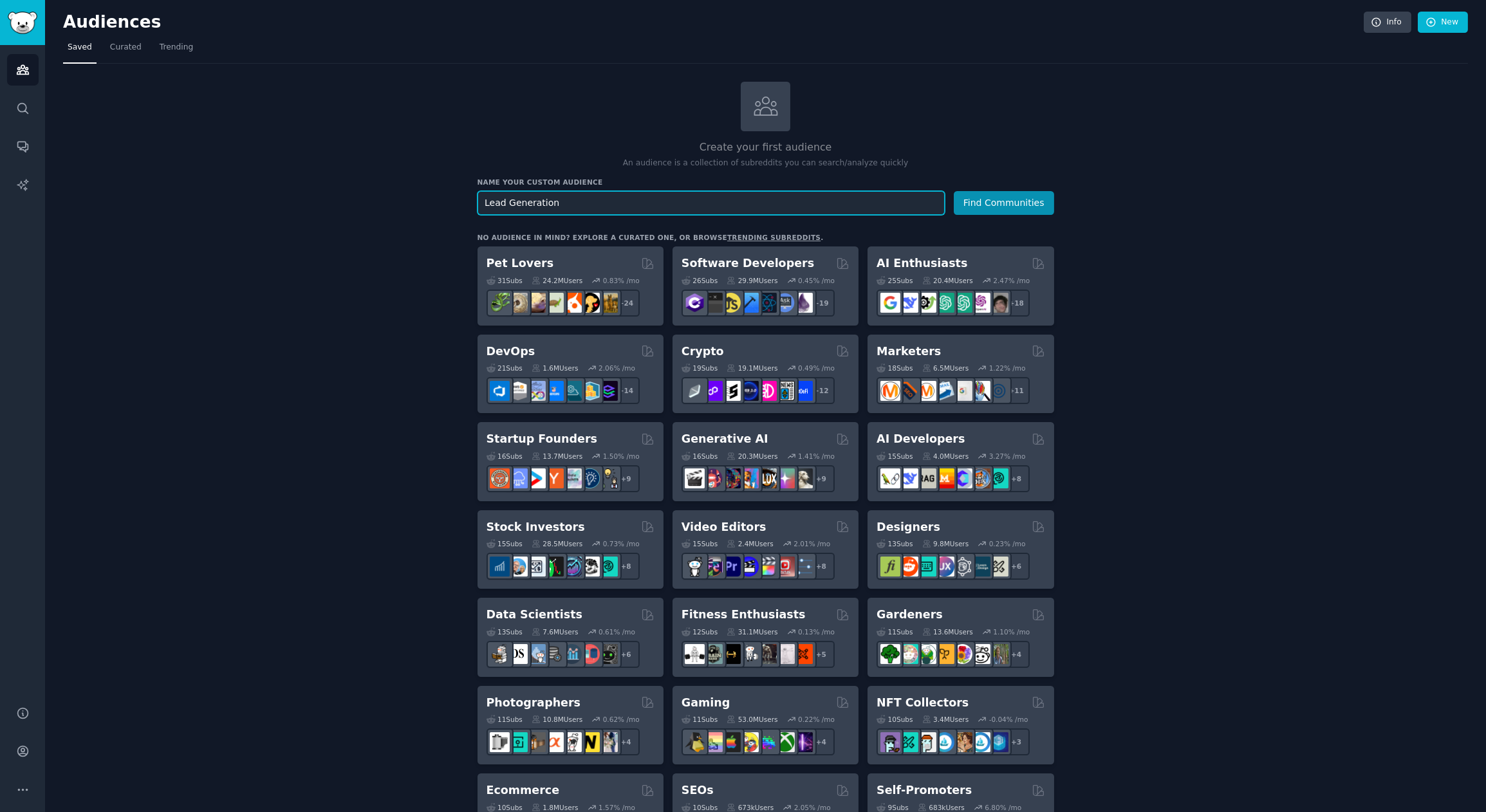
click at [542, 204] on input "Lead Generation" at bounding box center [711, 203] width 467 height 24
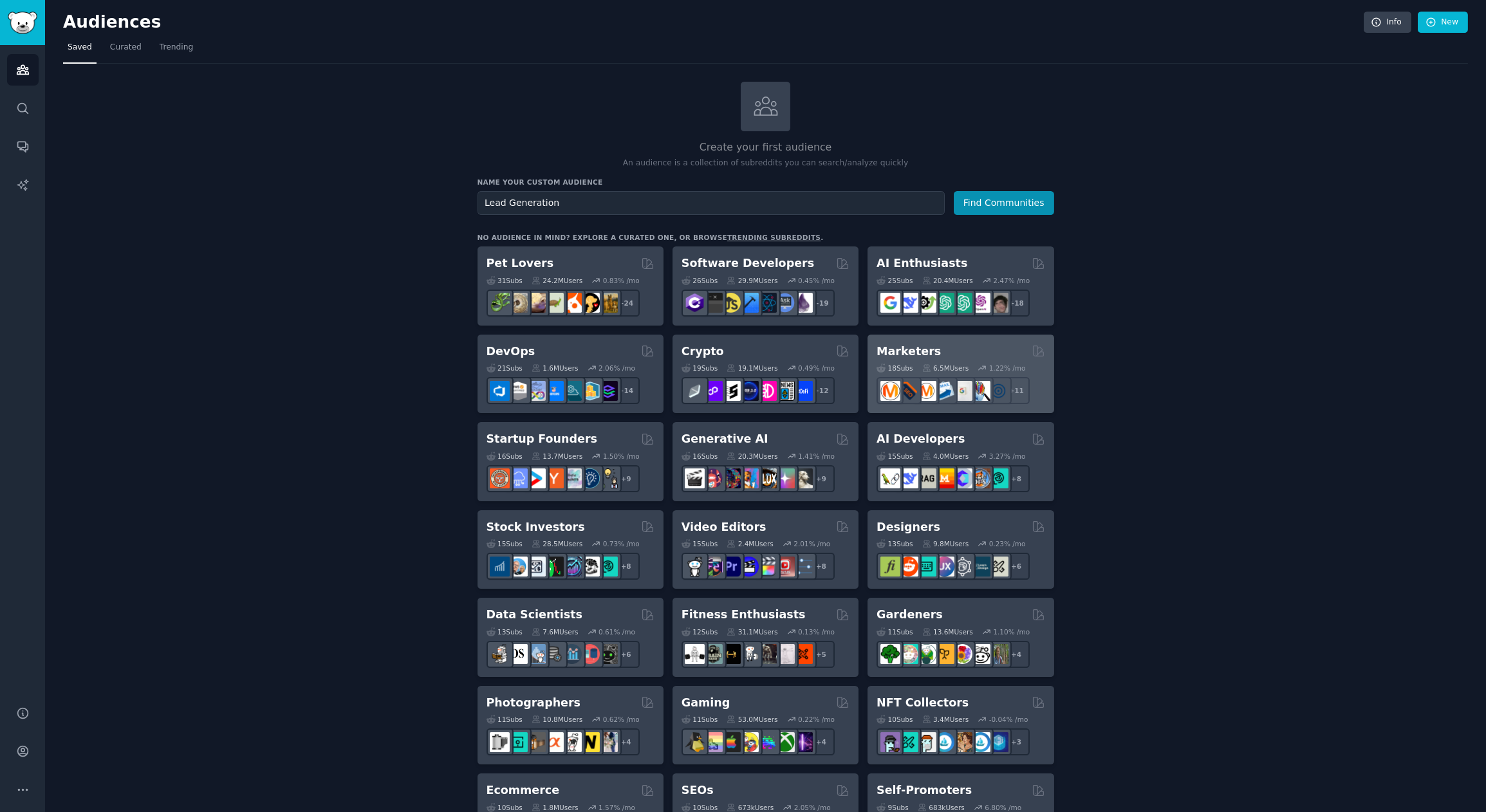
click at [965, 355] on div "Marketers" at bounding box center [960, 352] width 168 height 16
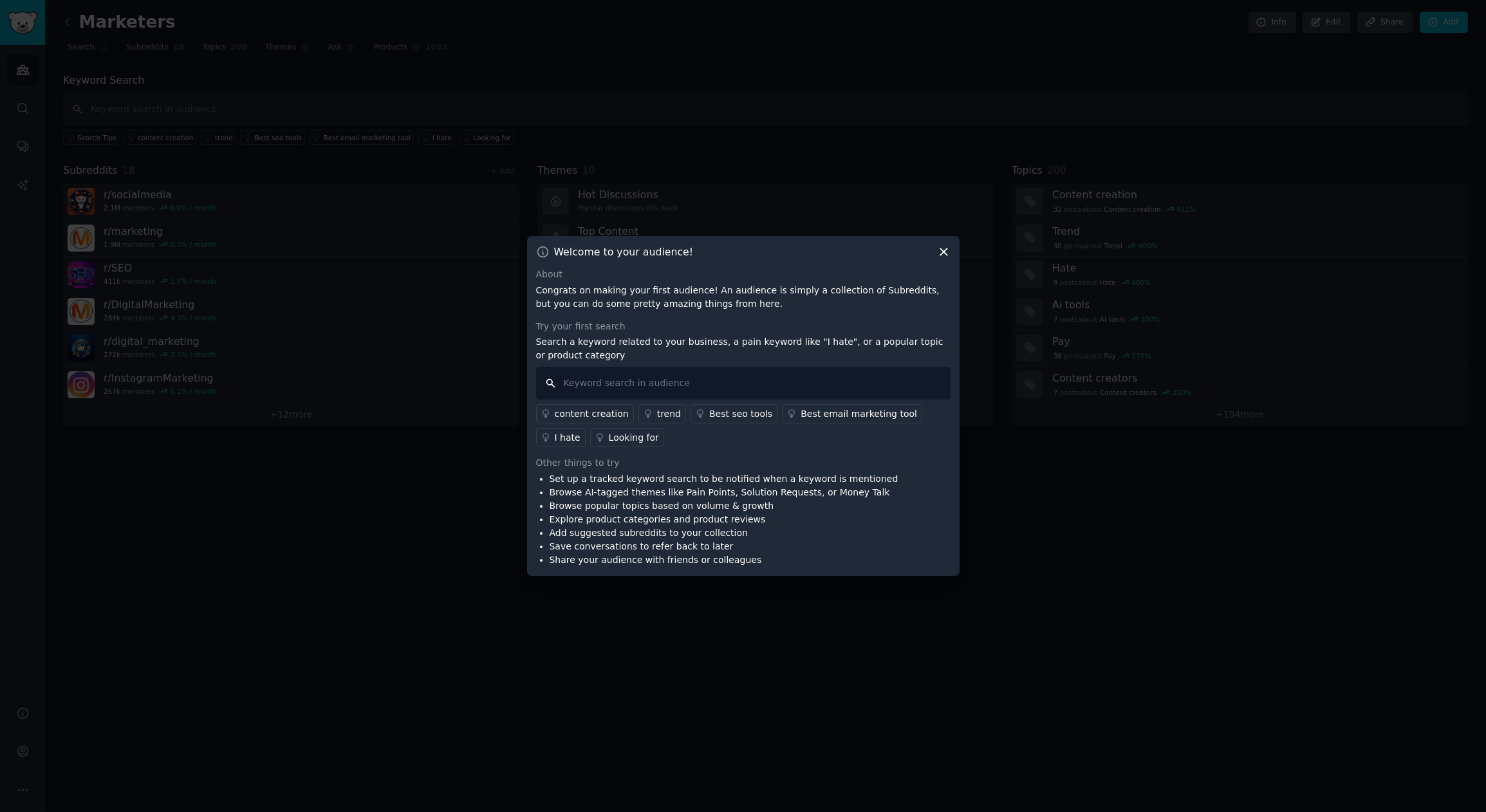
click at [605, 392] on input "text" at bounding box center [743, 383] width 415 height 33
type input "scrape"
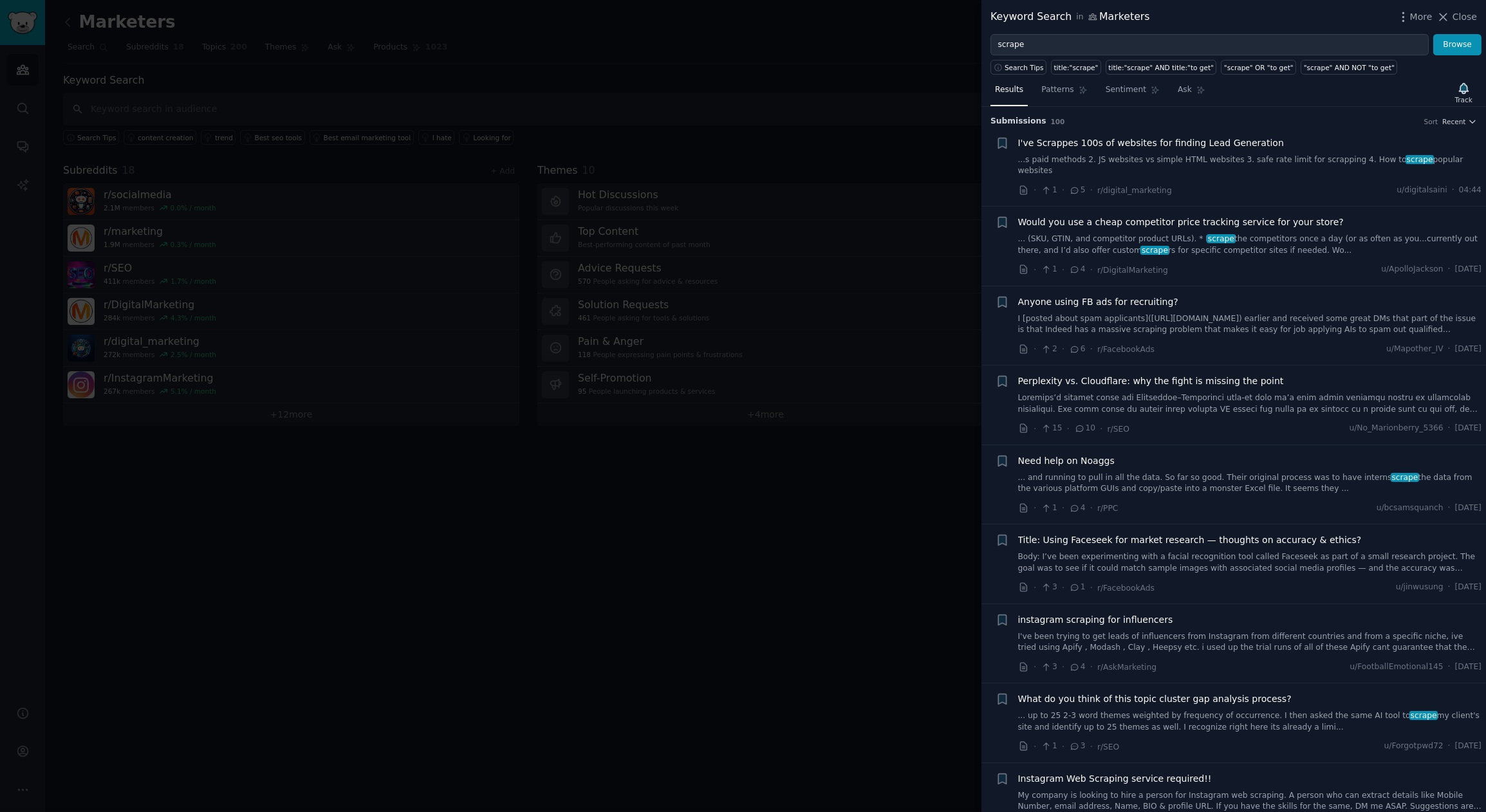
click at [1238, 159] on link "...s paid methods 2. JS websites vs simple HTML websites 3. safe rate limit for…" at bounding box center [1250, 166] width 464 height 22
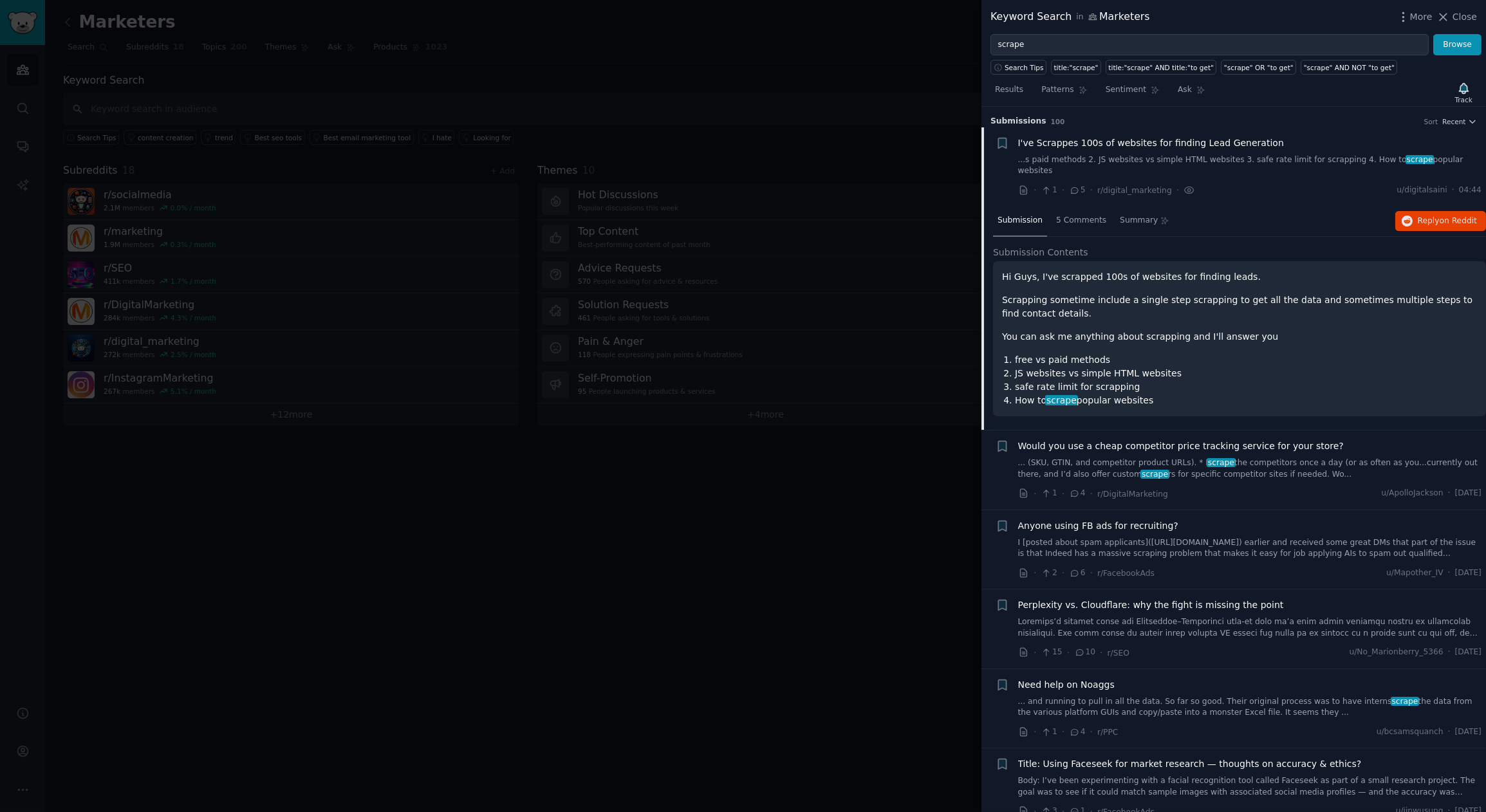
scroll to position [20, 0]
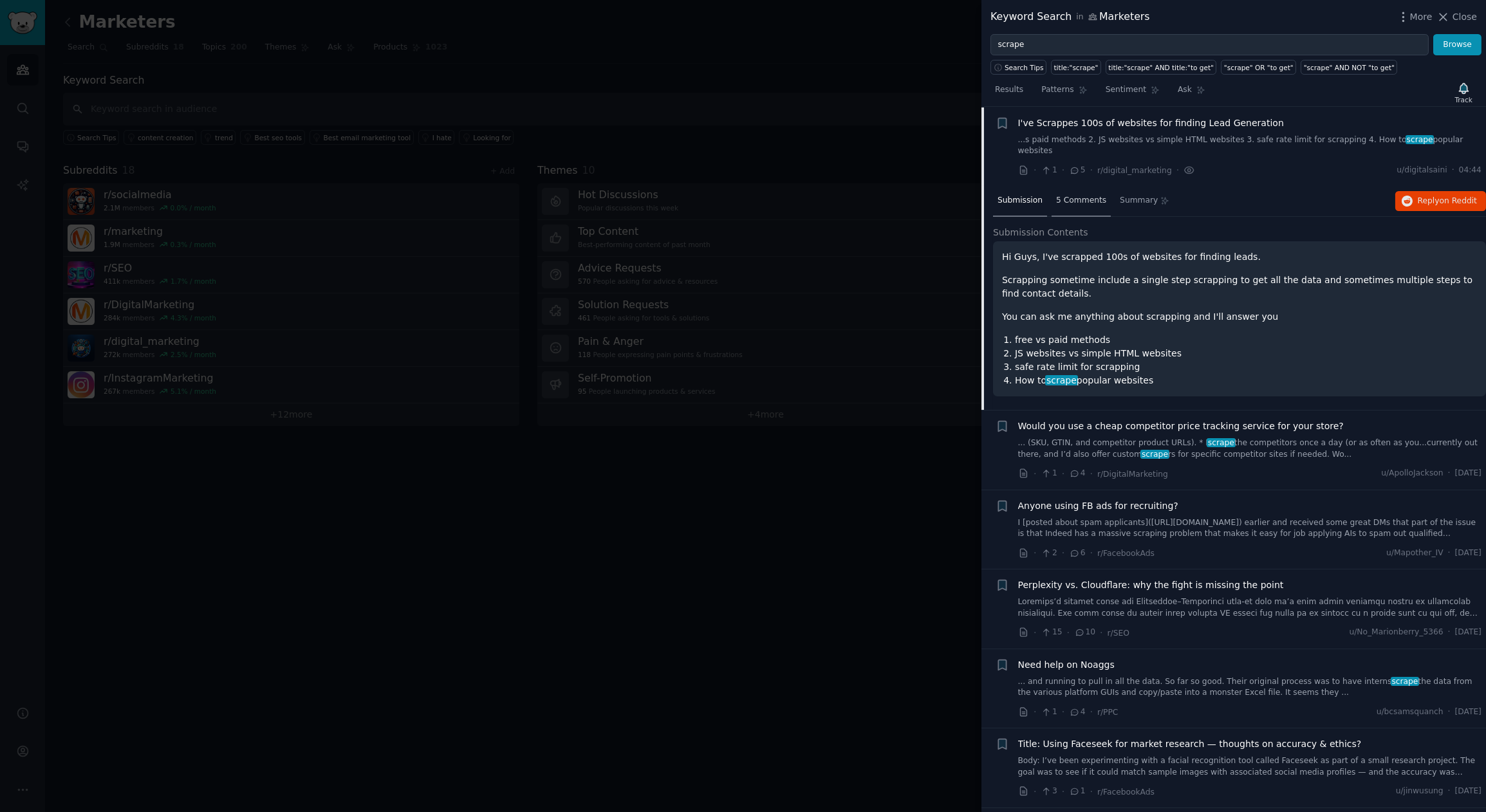
click at [1084, 195] on span "5 Comments" at bounding box center [1081, 200] width 50 height 12
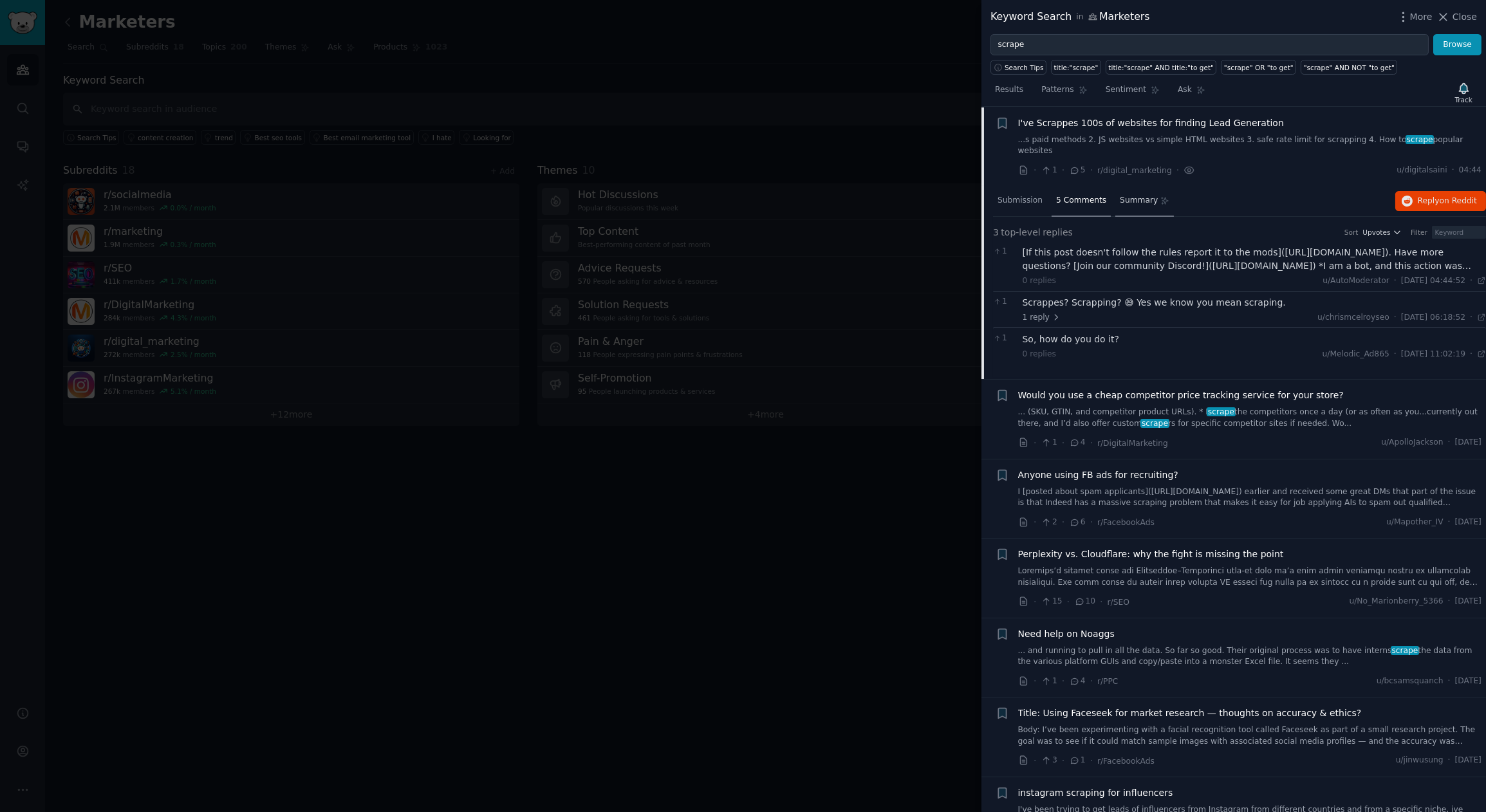
click at [1128, 195] on span "Summary" at bounding box center [1139, 200] width 38 height 12
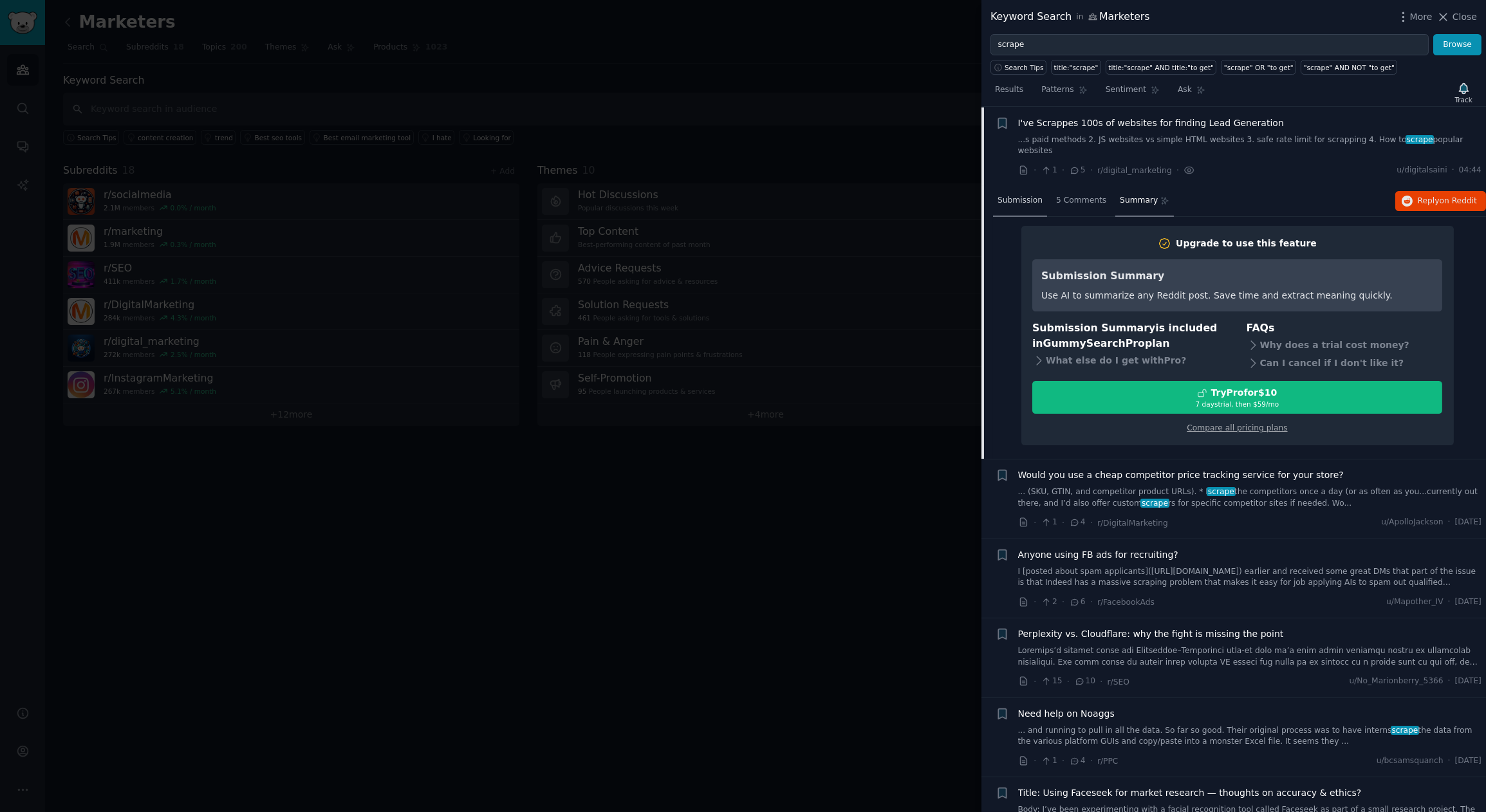
click at [1009, 195] on span "Submission" at bounding box center [1020, 200] width 45 height 12
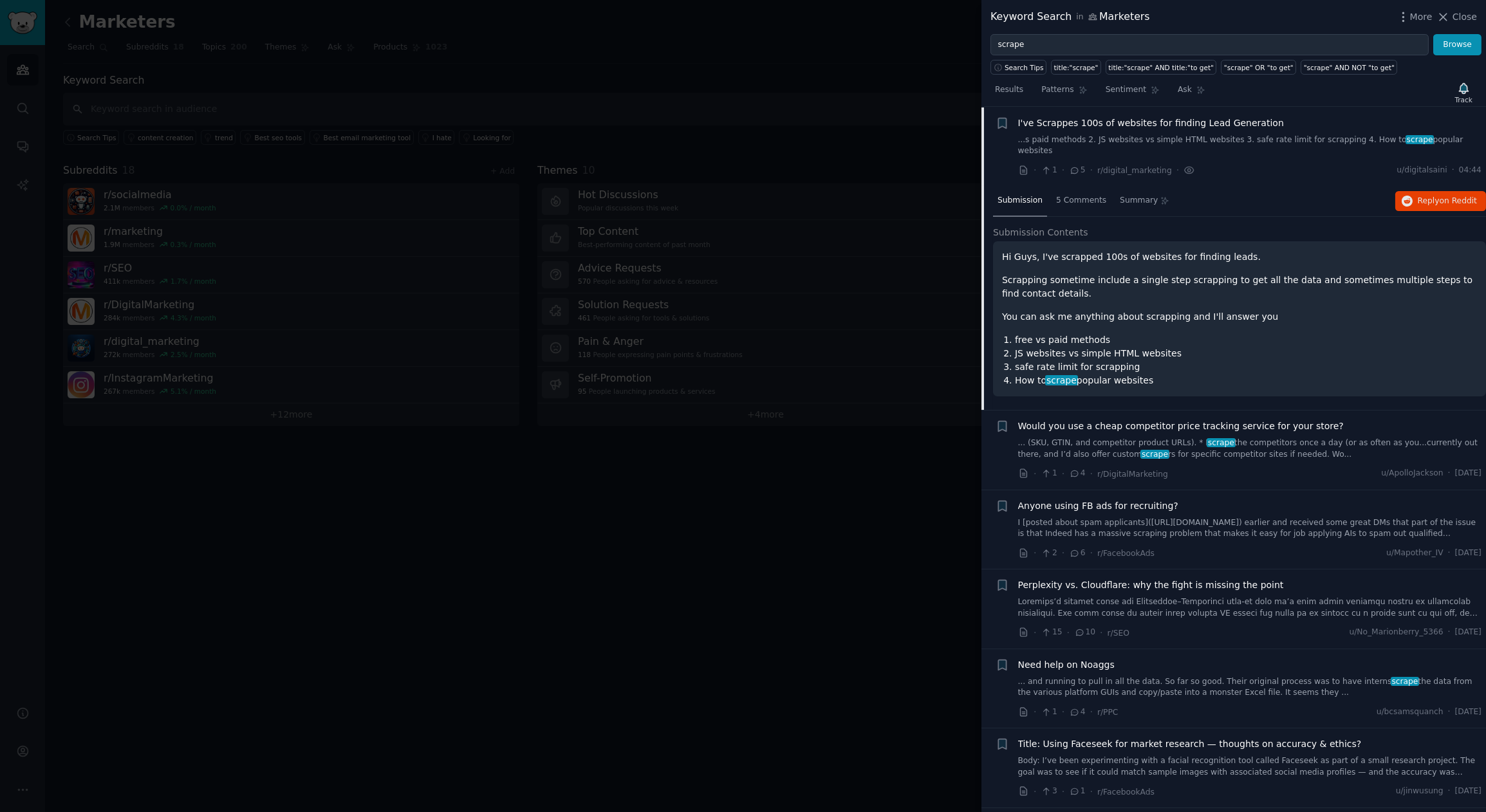
click at [865, 573] on div at bounding box center [743, 406] width 1486 height 812
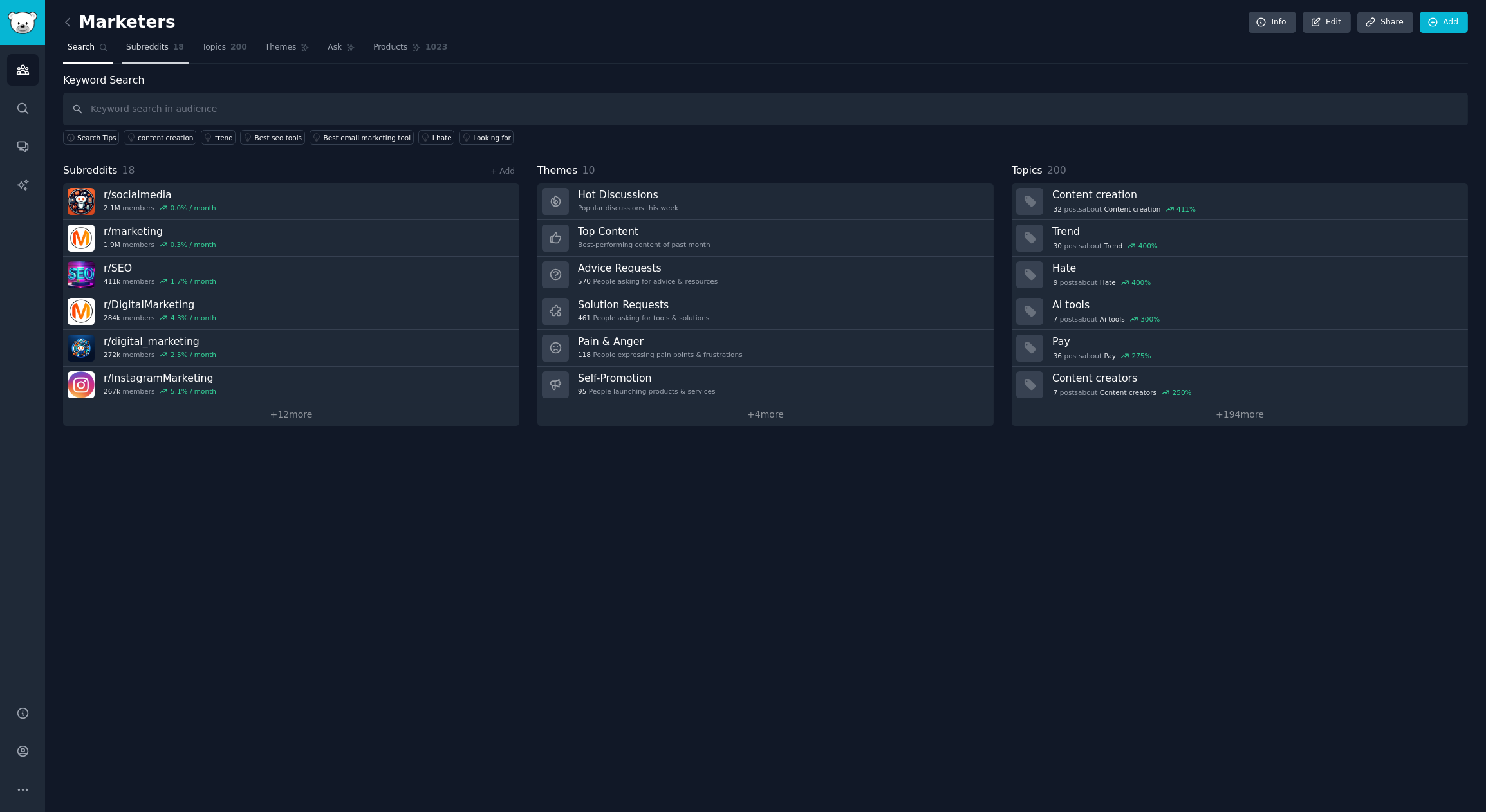
click at [157, 45] on span "Subreddits" at bounding box center [147, 47] width 42 height 12
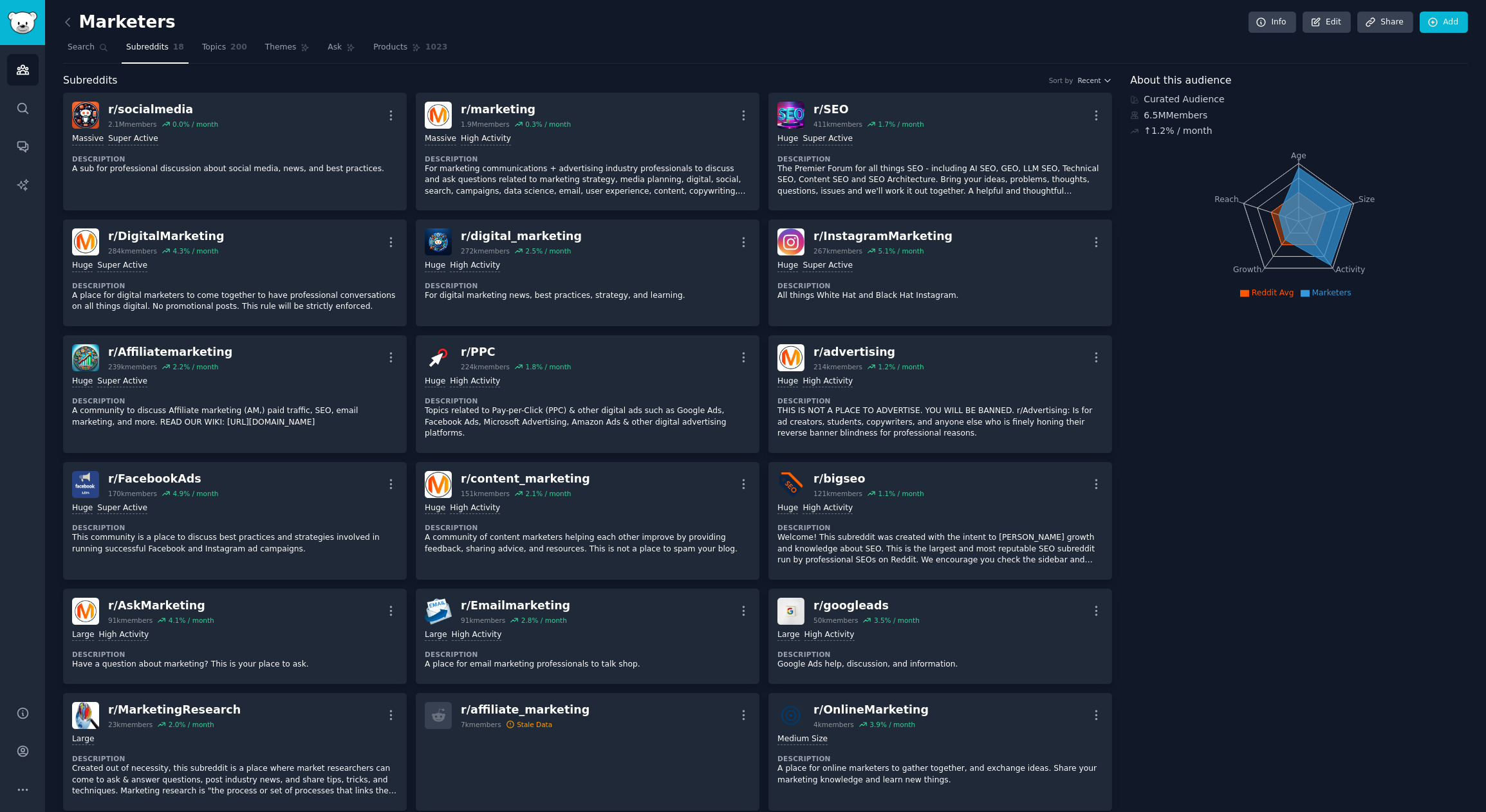
click at [589, 49] on nav "Search Subreddits 18 Topics 200 Themes Ask Products 1023" at bounding box center [766, 51] width 1405 height 26
click at [399, 49] on span "Products" at bounding box center [390, 47] width 34 height 12
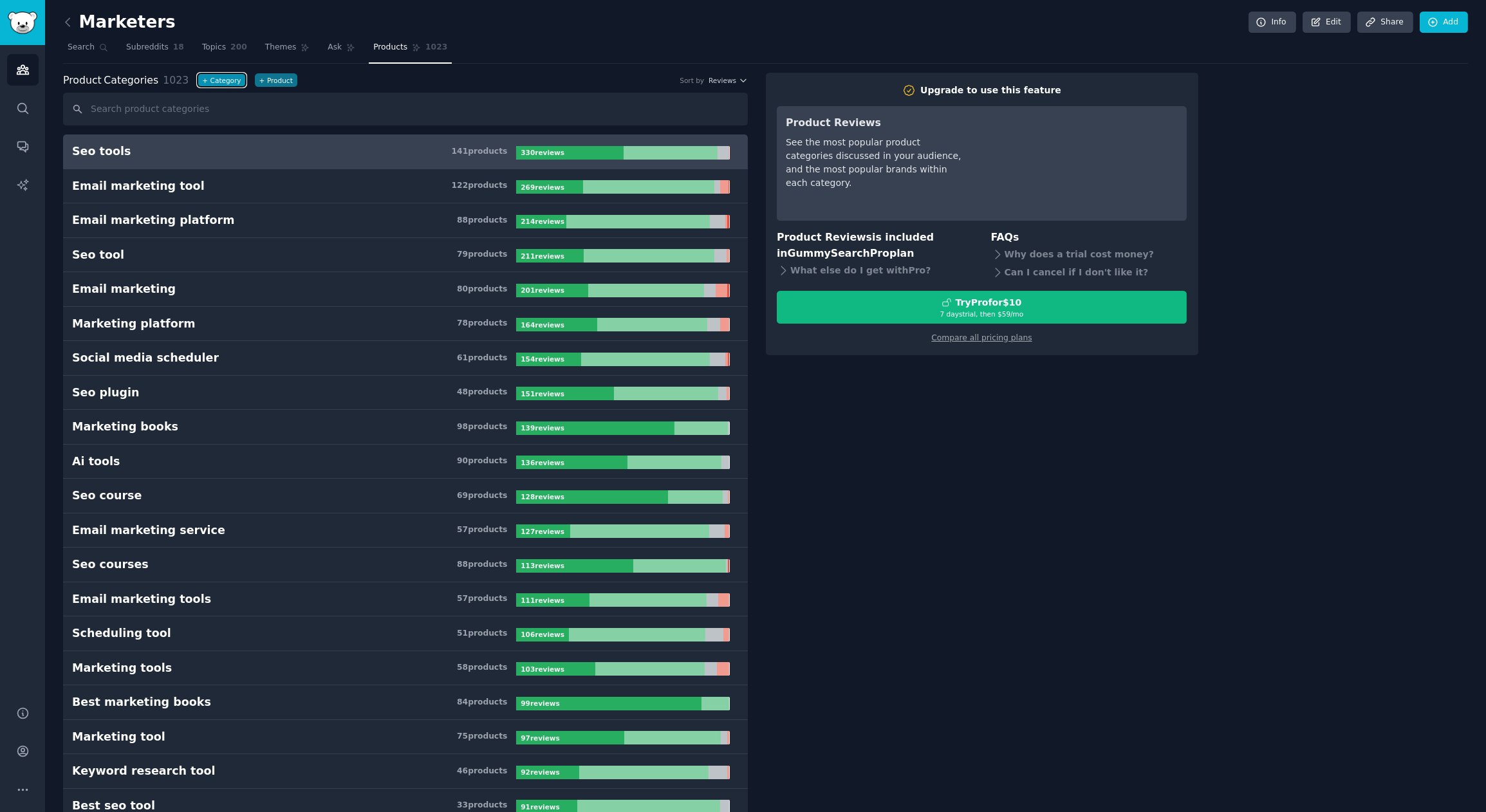
click at [206, 76] on button "+ Category" at bounding box center [221, 80] width 48 height 13
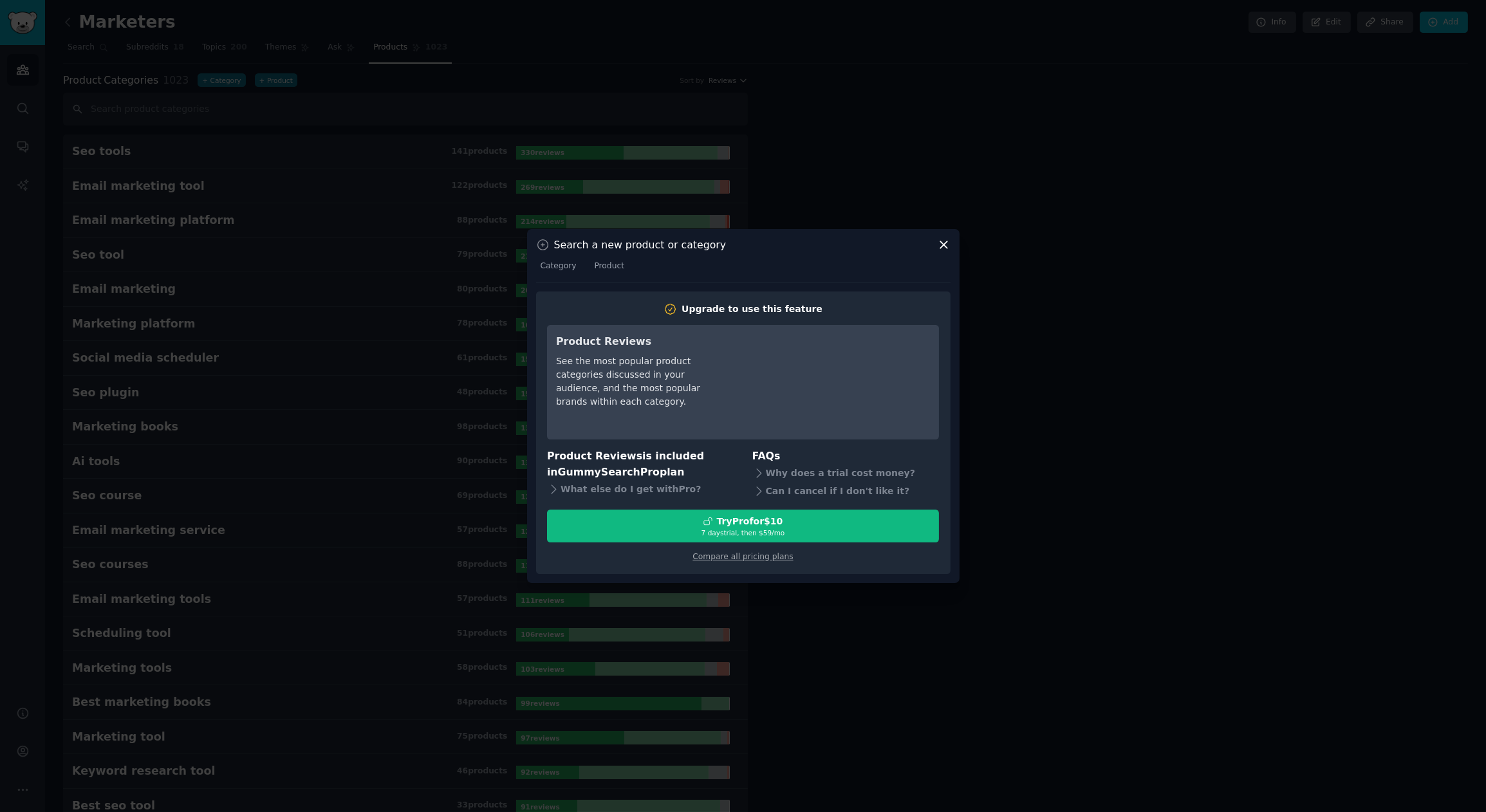
click at [942, 245] on icon at bounding box center [943, 244] width 13 height 13
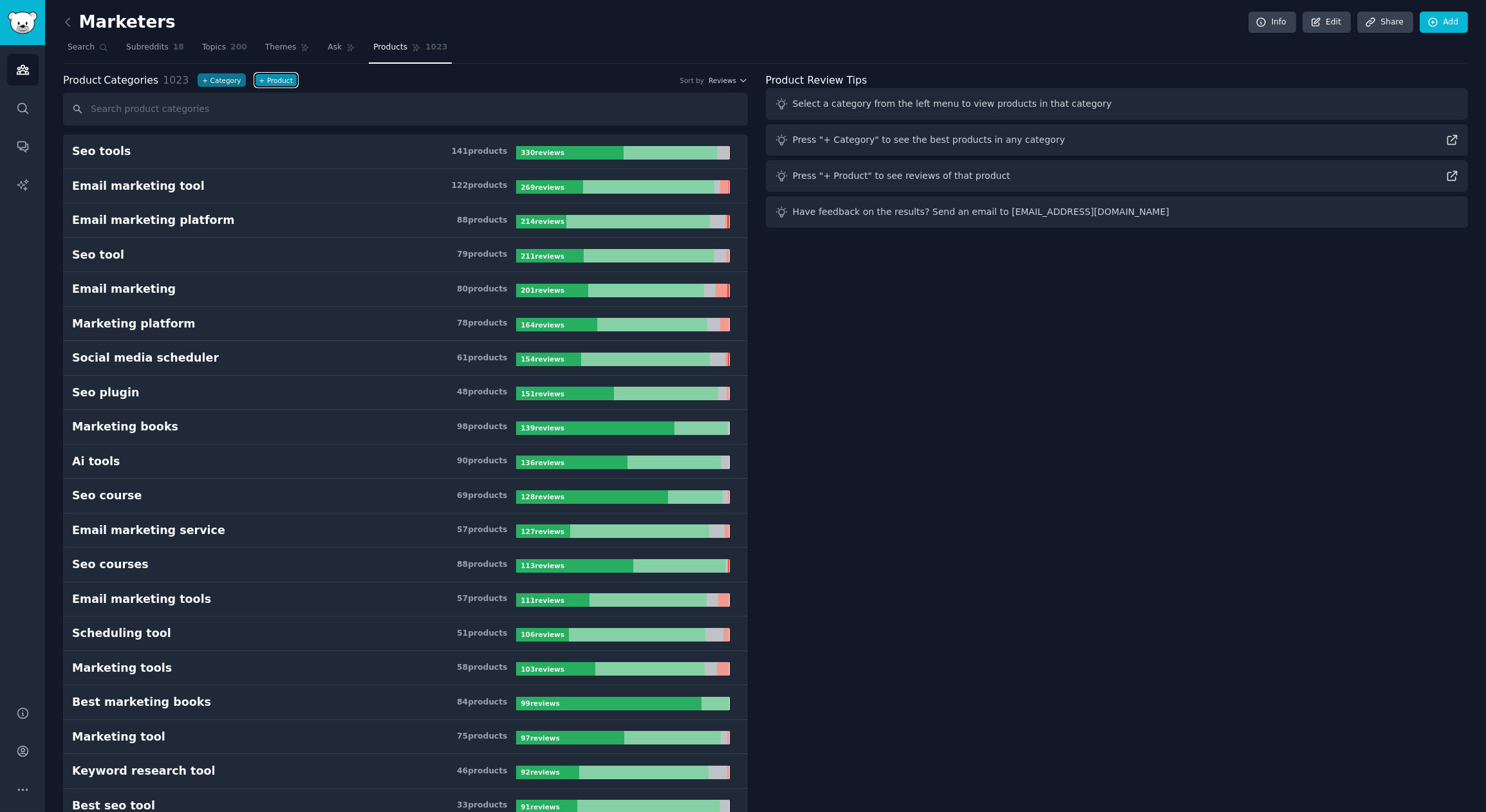
click at [275, 81] on button "+ Product" at bounding box center [276, 80] width 42 height 13
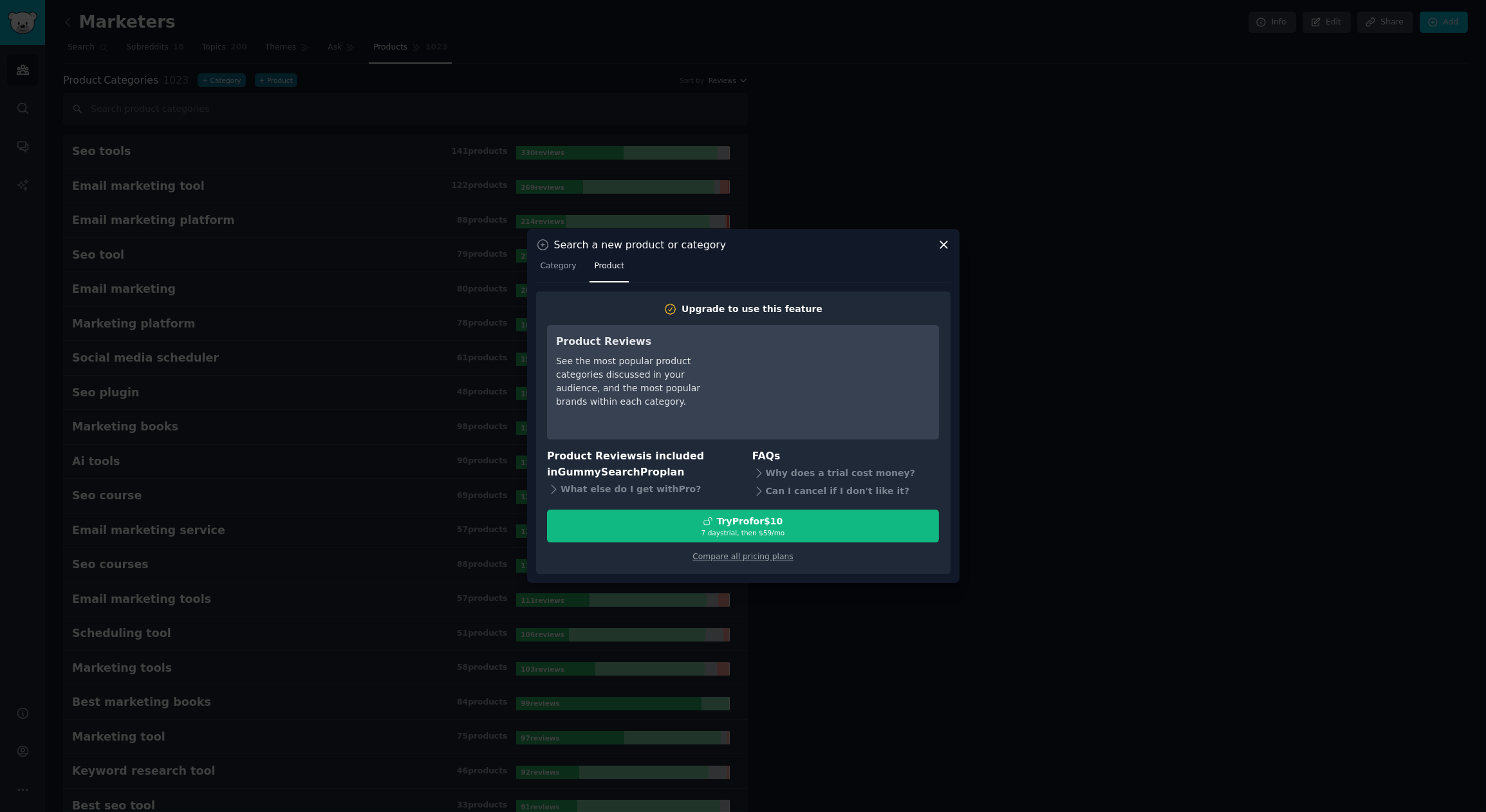
click at [945, 245] on icon at bounding box center [943, 244] width 13 height 13
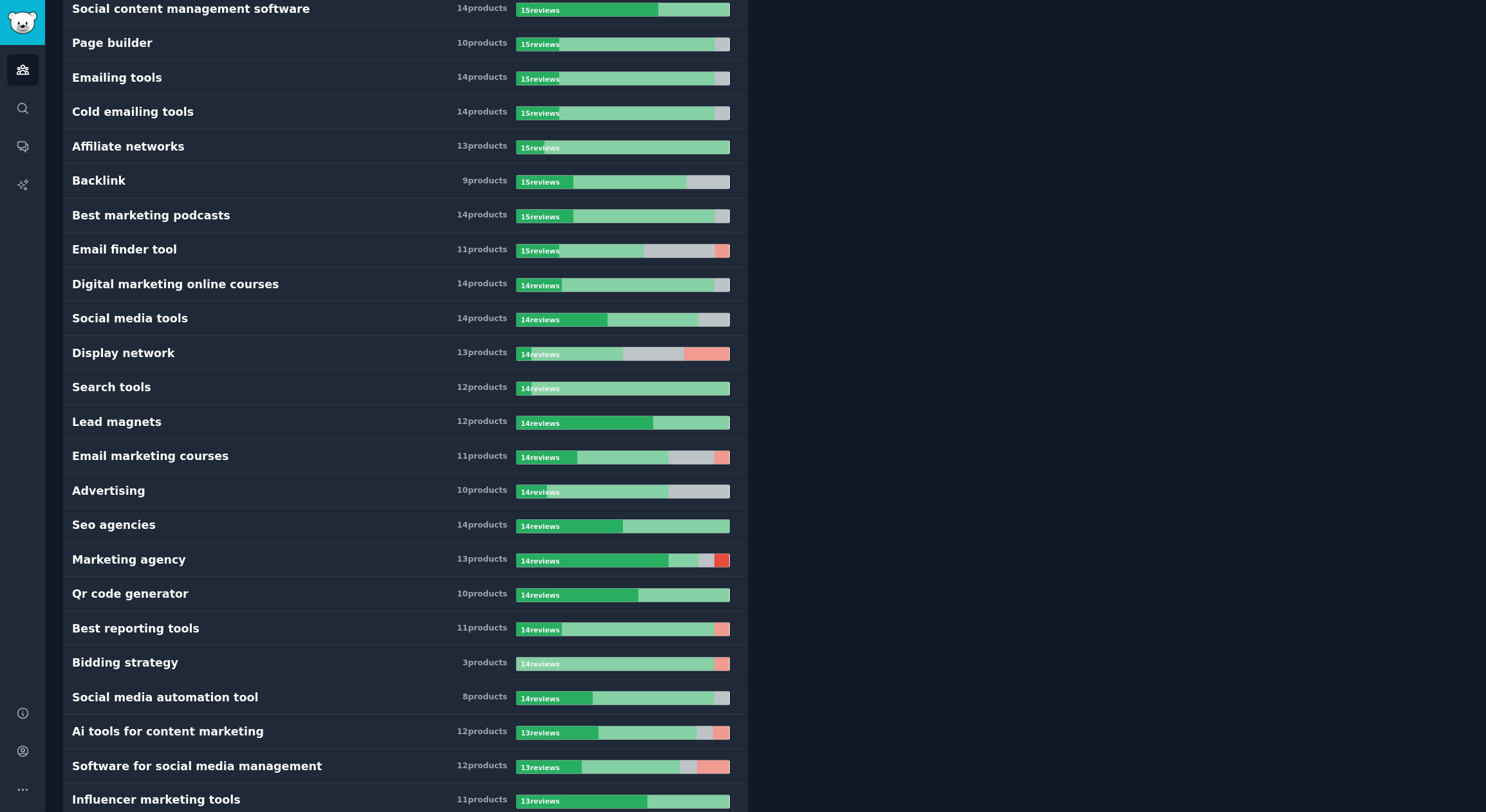
scroll to position [14624, 0]
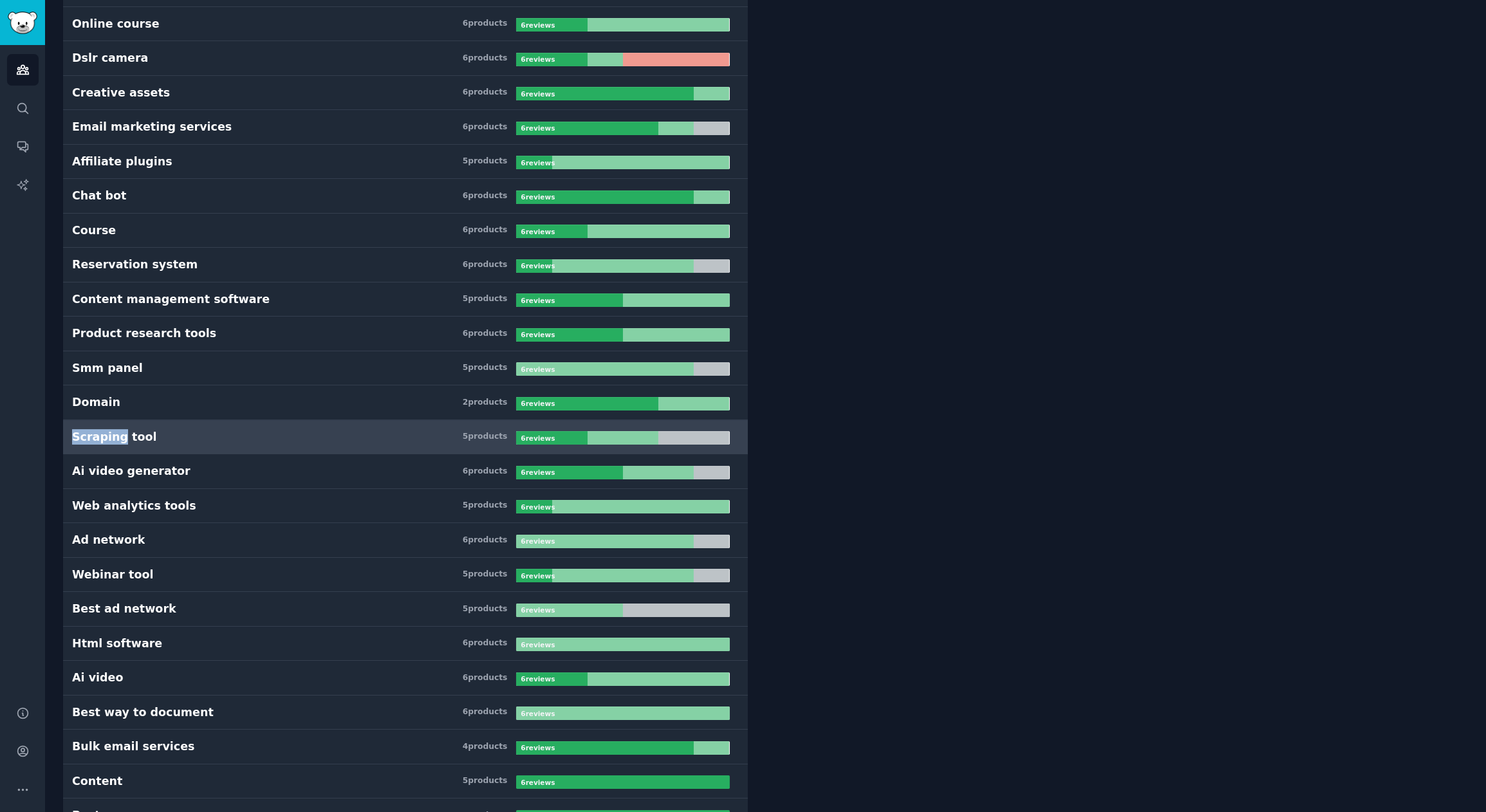
click at [131, 429] on div "Scraping tool" at bounding box center [114, 437] width 85 height 16
click at [189, 429] on h3 "Scraping tool 5 product s" at bounding box center [294, 437] width 444 height 16
click at [555, 431] on div "6 review s" at bounding box center [539, 438] width 46 height 13
click at [474, 431] on div "5 product s" at bounding box center [485, 437] width 45 height 12
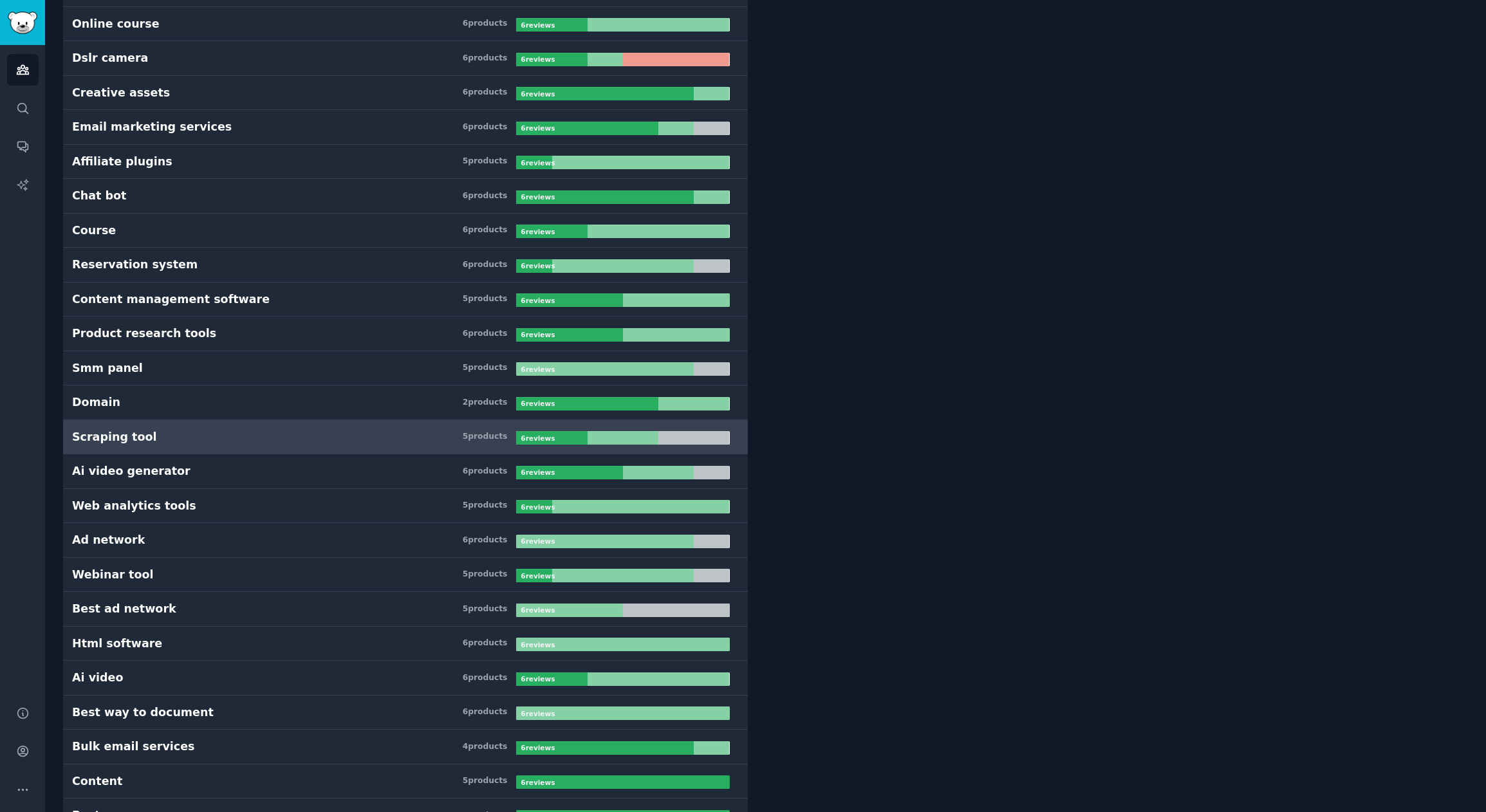
click at [135, 429] on div "Scraping tool" at bounding box center [114, 437] width 85 height 16
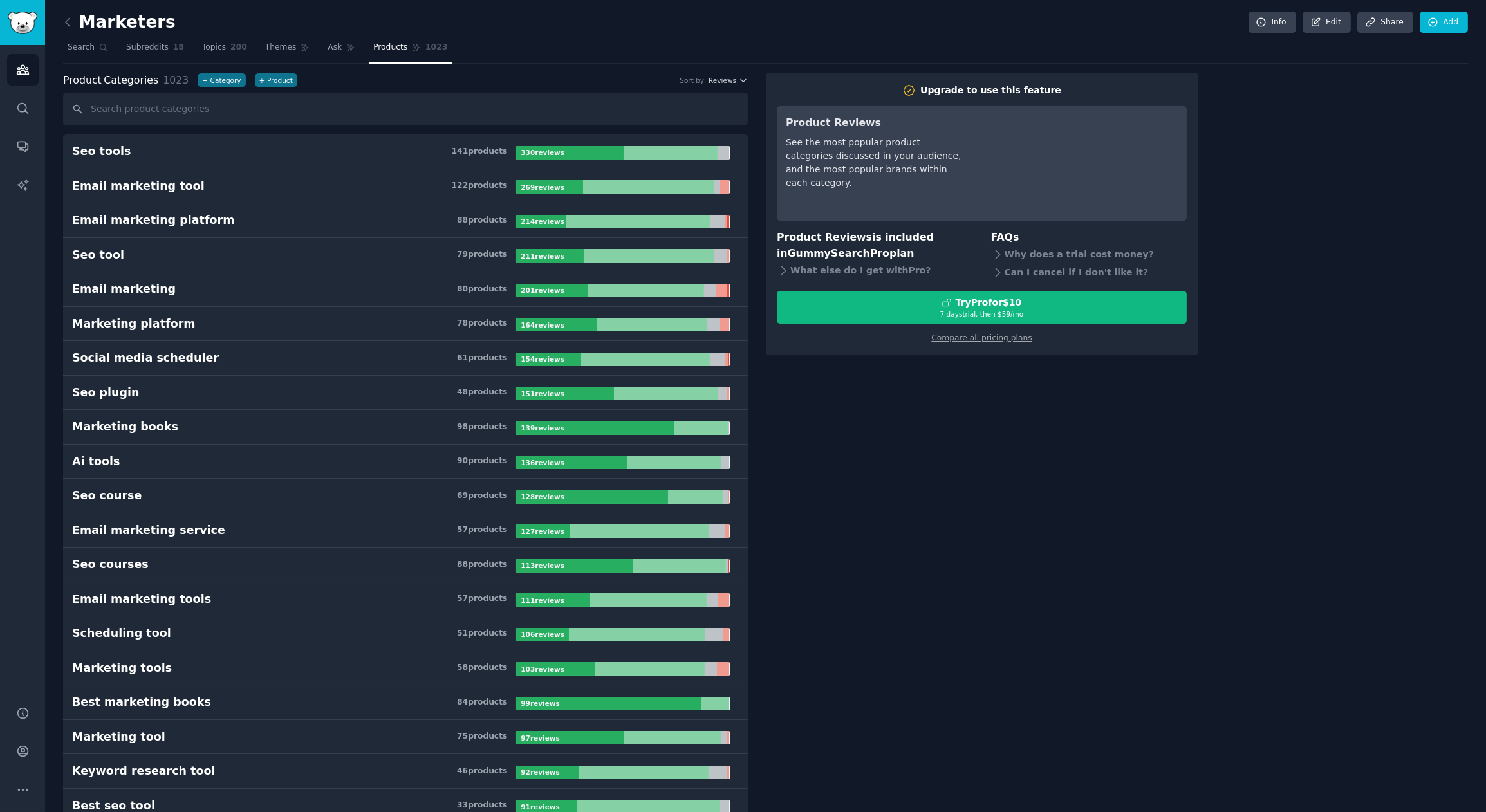
click at [1096, 256] on div "Why does a trial cost money?" at bounding box center [1089, 255] width 196 height 18
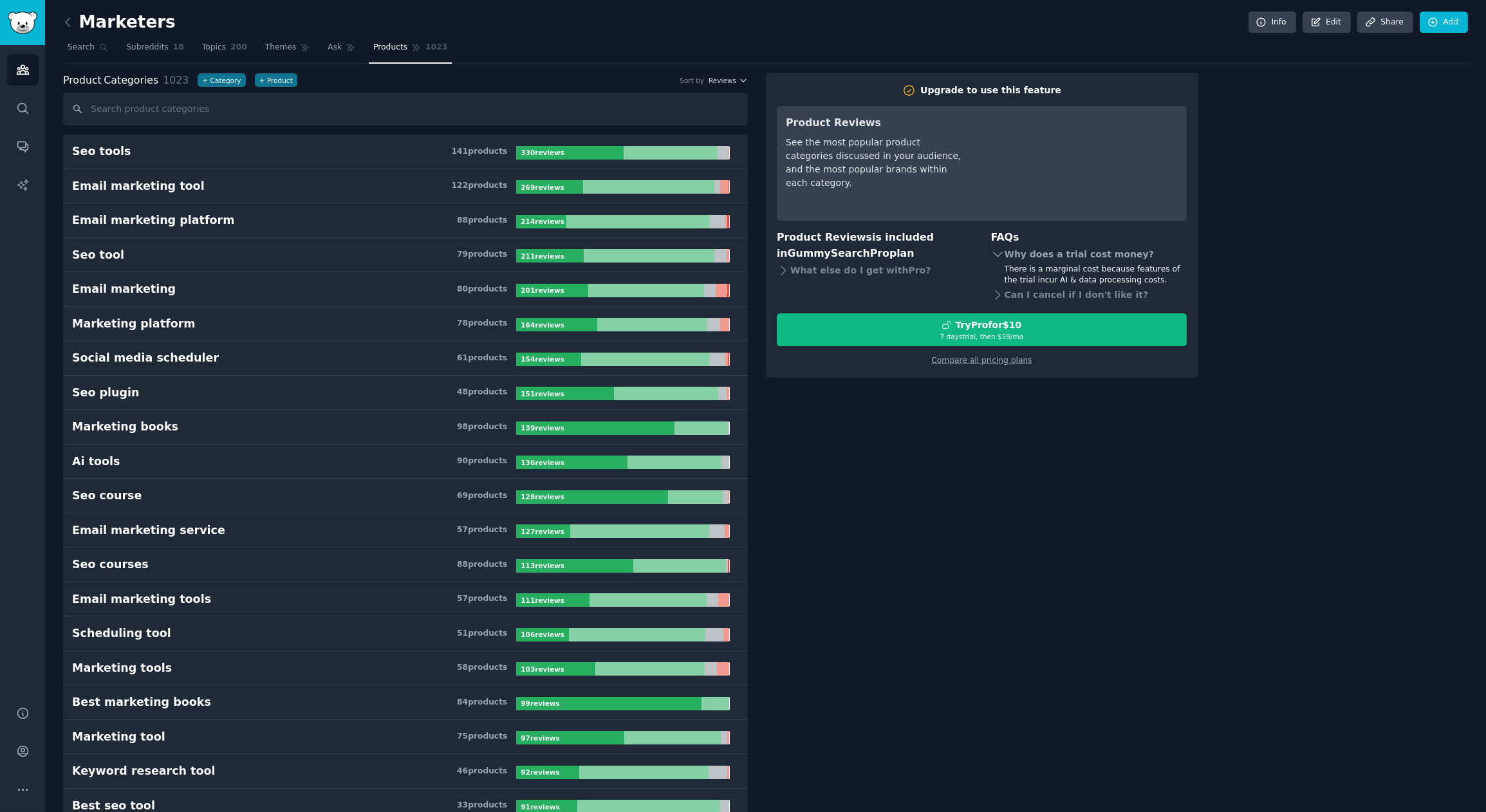
click at [1010, 250] on div "Why does a trial cost money?" at bounding box center [1089, 255] width 196 height 18
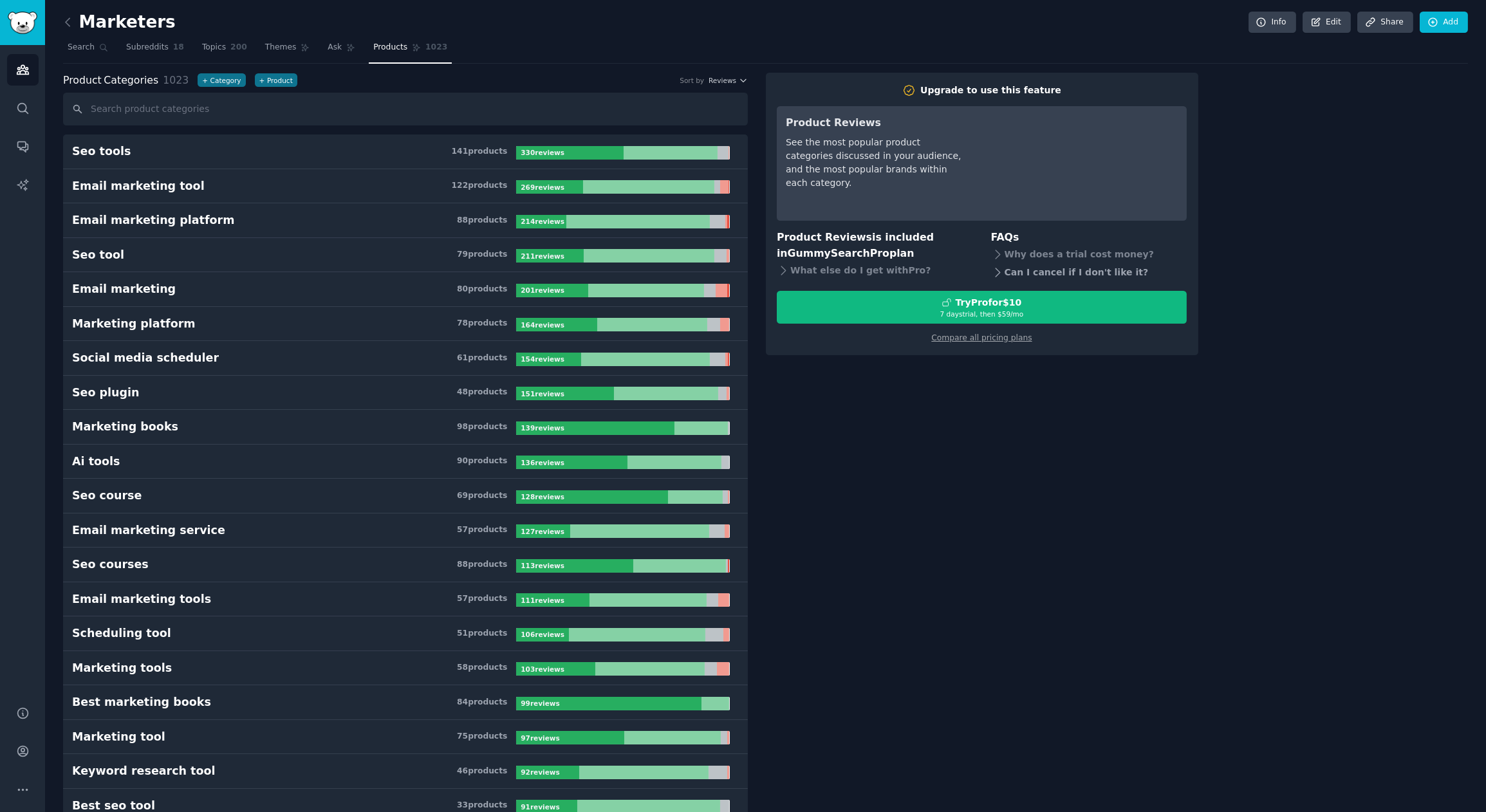
click at [1050, 274] on div "Can I cancel if I don't like it?" at bounding box center [1089, 273] width 196 height 18
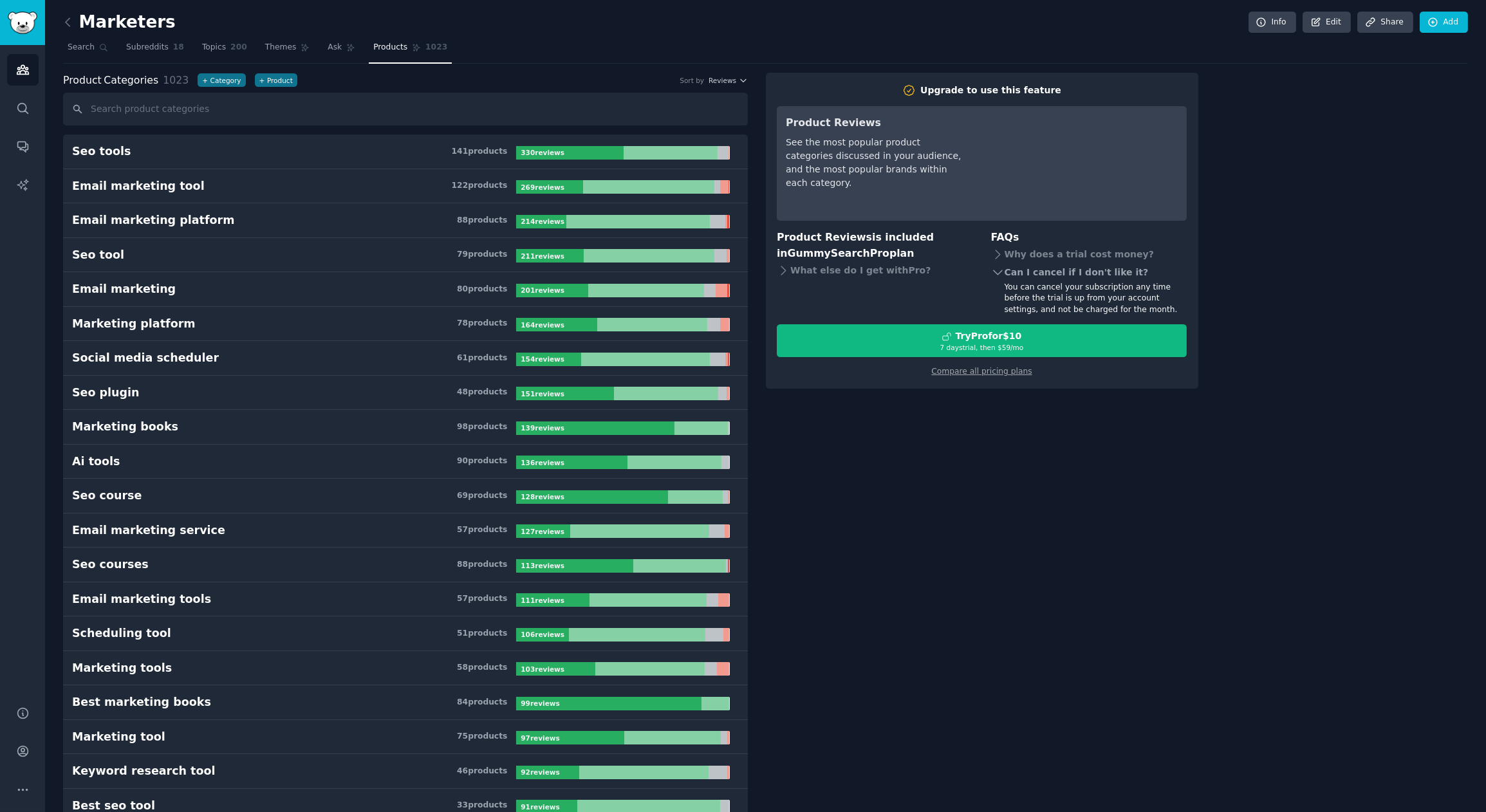
click at [1078, 271] on div "Can I cancel if I don't like it?" at bounding box center [1089, 273] width 196 height 18
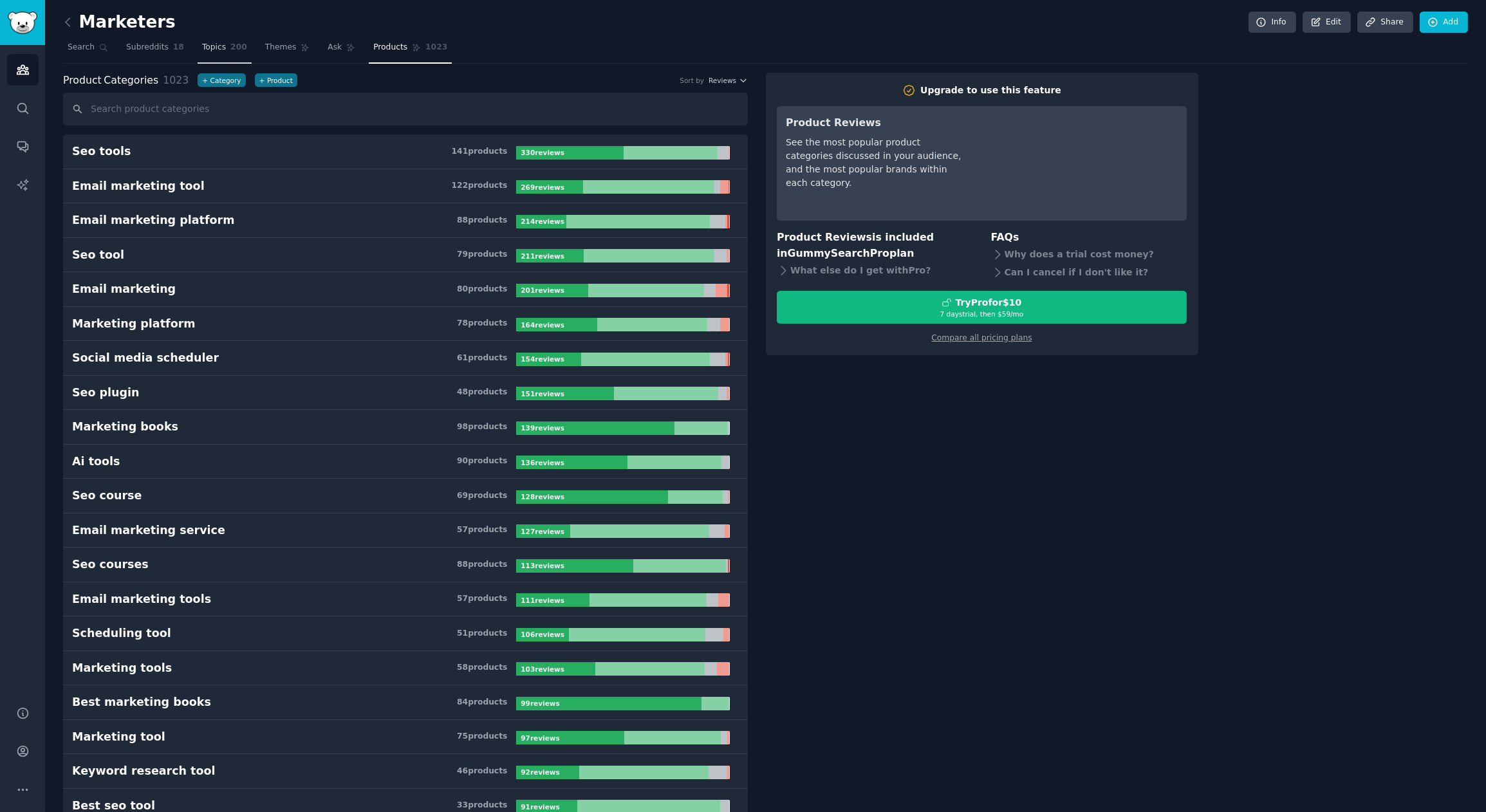
click at [221, 50] on span "Topics" at bounding box center [214, 47] width 24 height 12
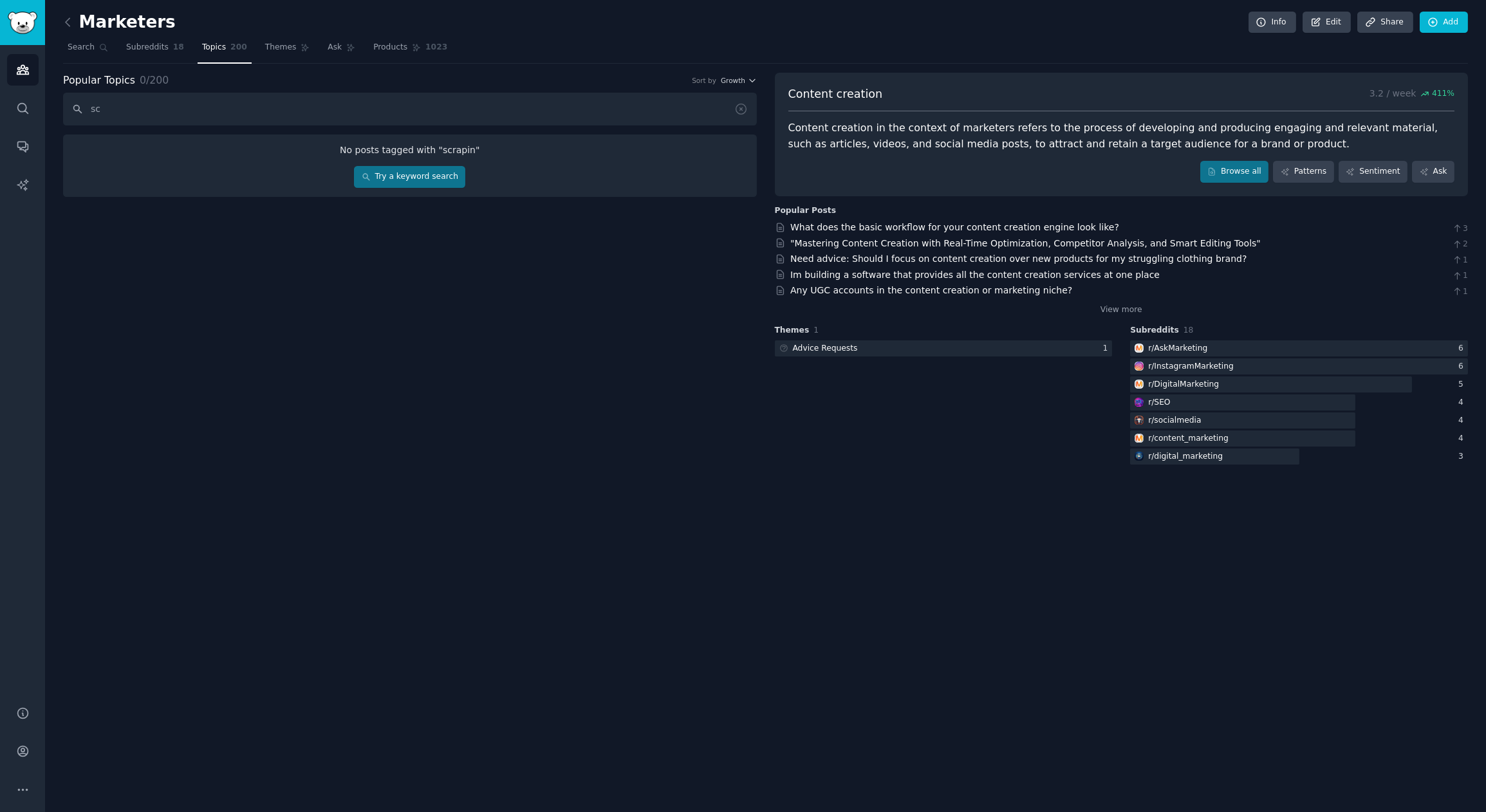
type input "s"
type input "e"
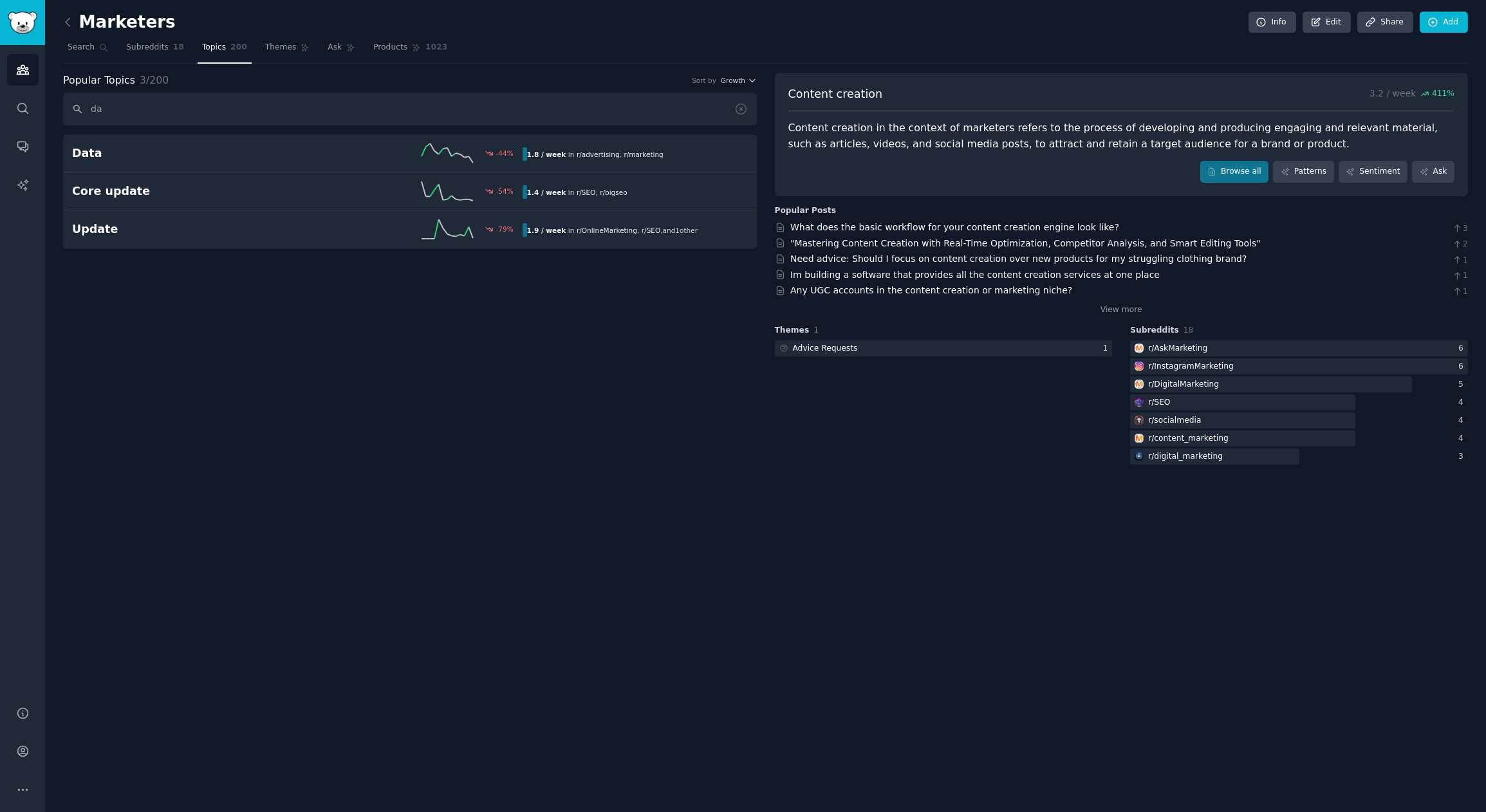
type input "d"
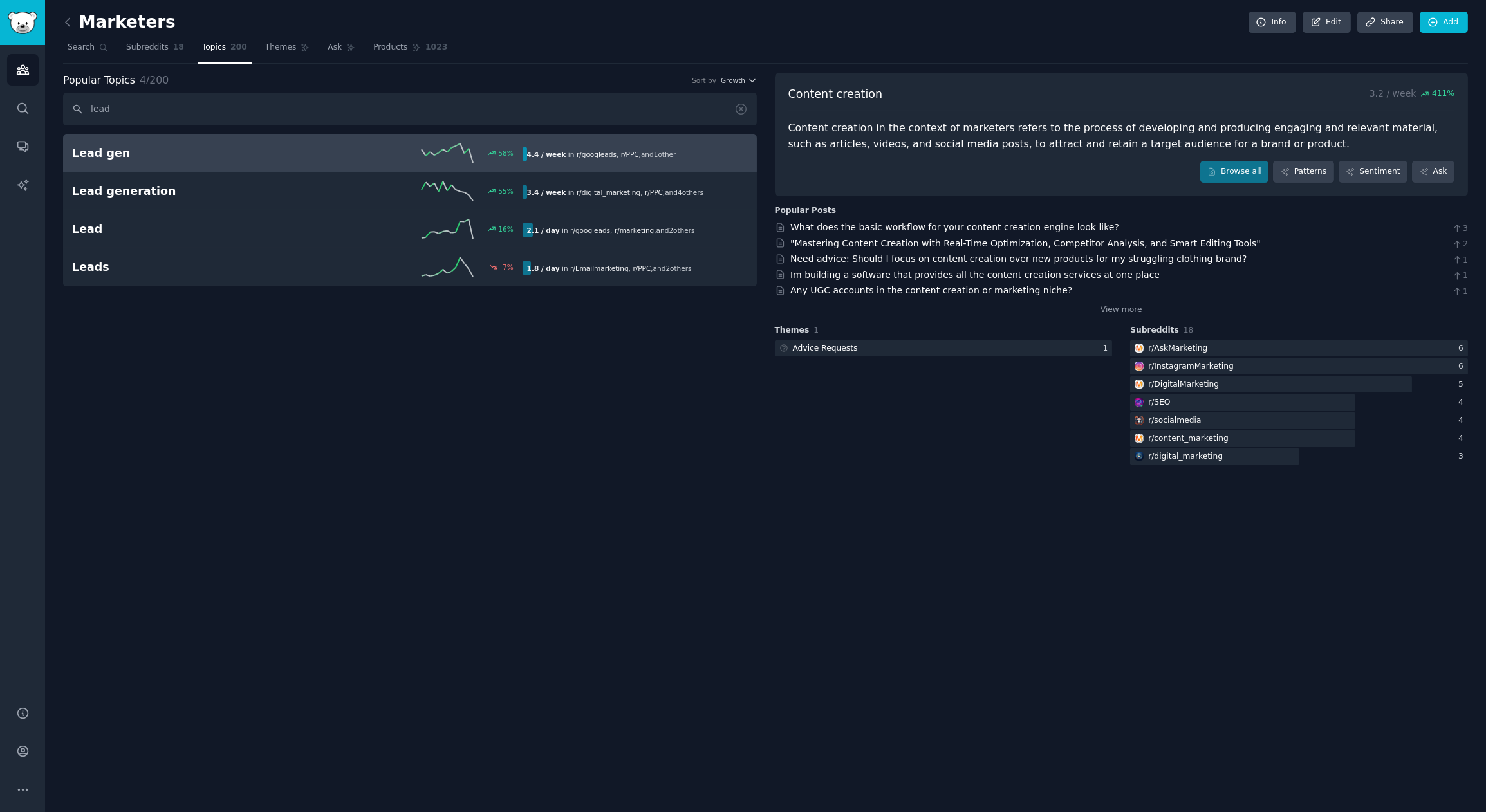
type input "lead"
click at [161, 150] on h2 "Lead gen" at bounding box center [184, 153] width 225 height 16
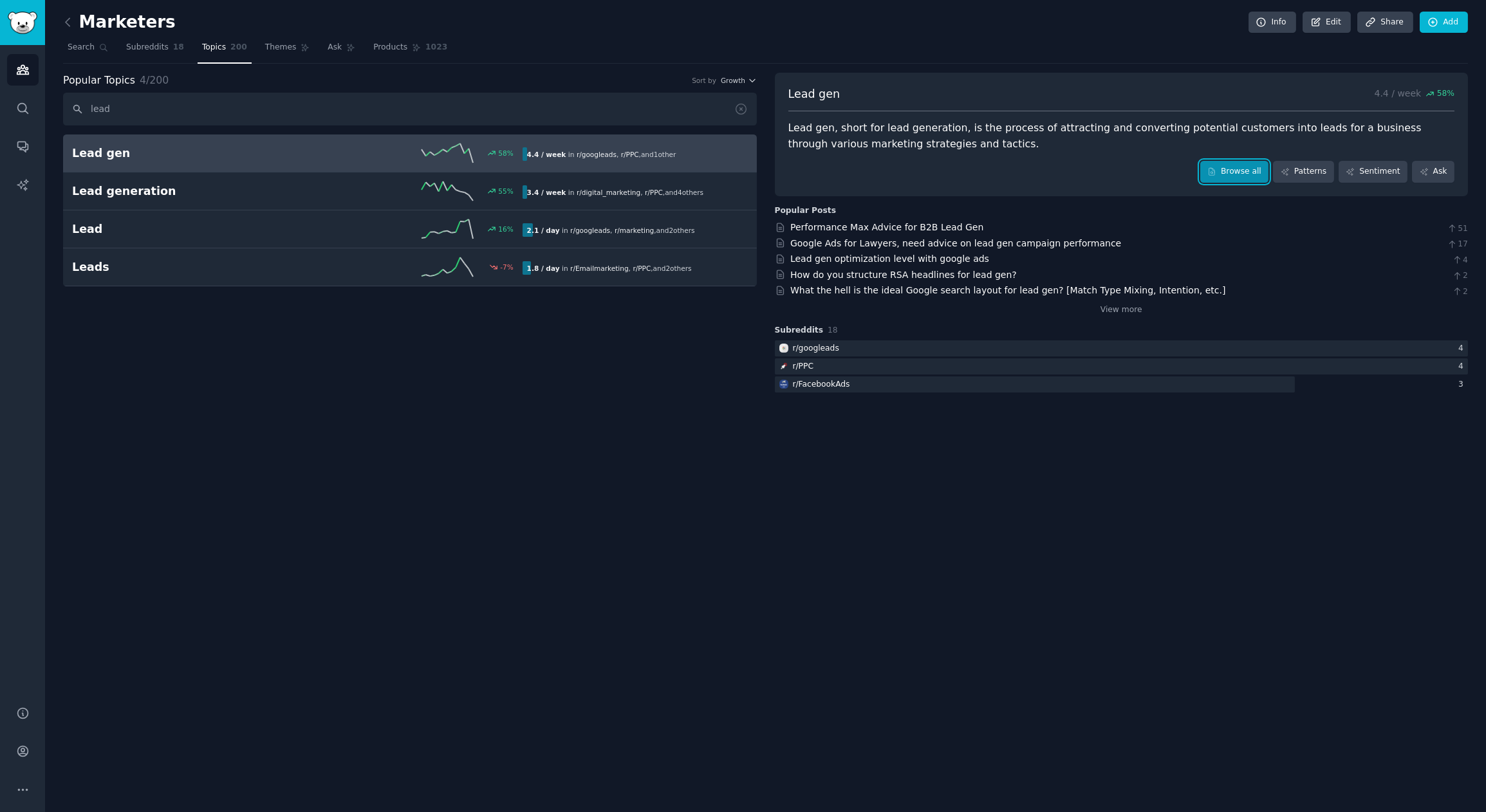
click at [1250, 171] on link "Browse all" at bounding box center [1234, 172] width 69 height 22
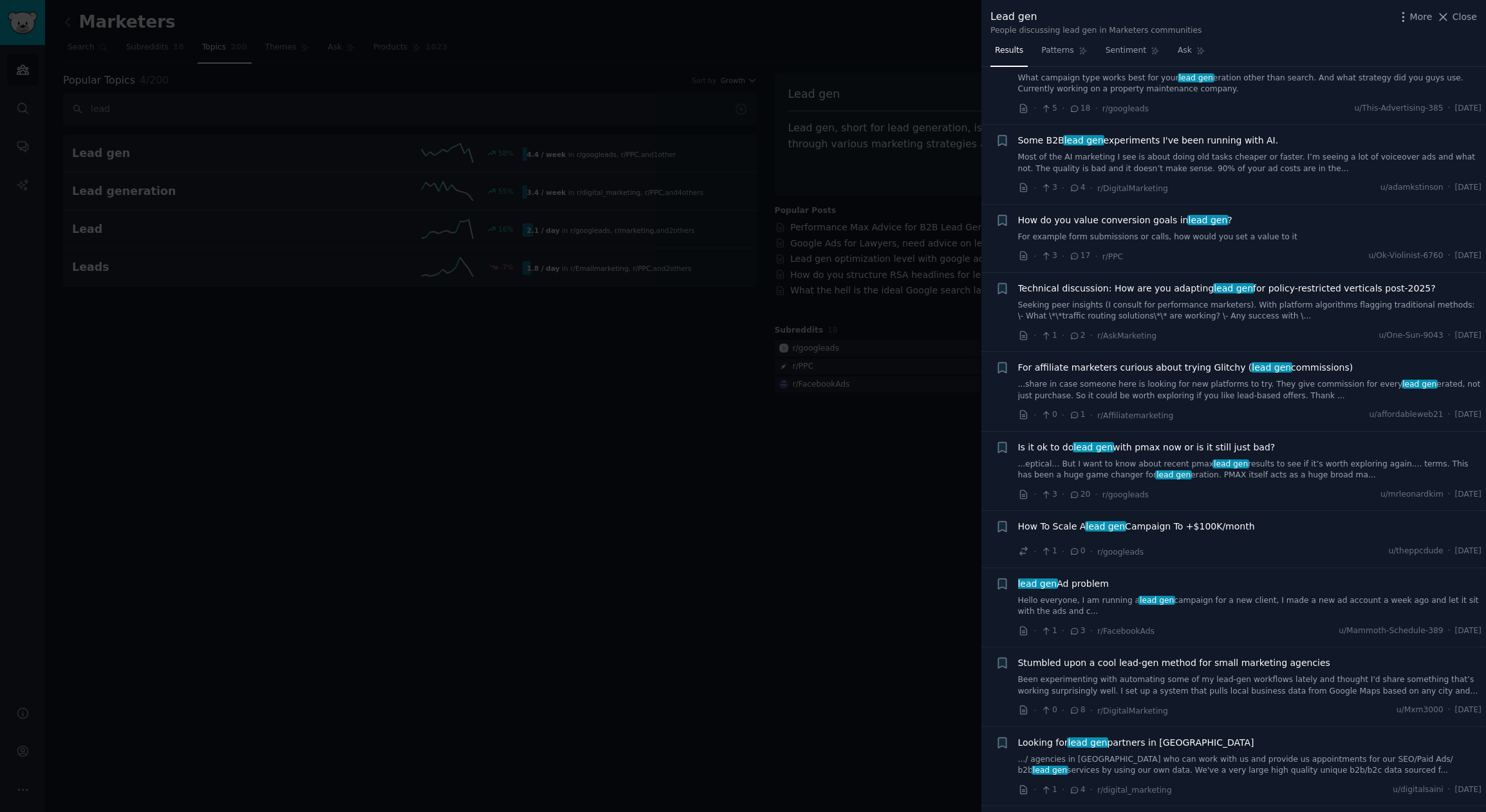
scroll to position [444, 0]
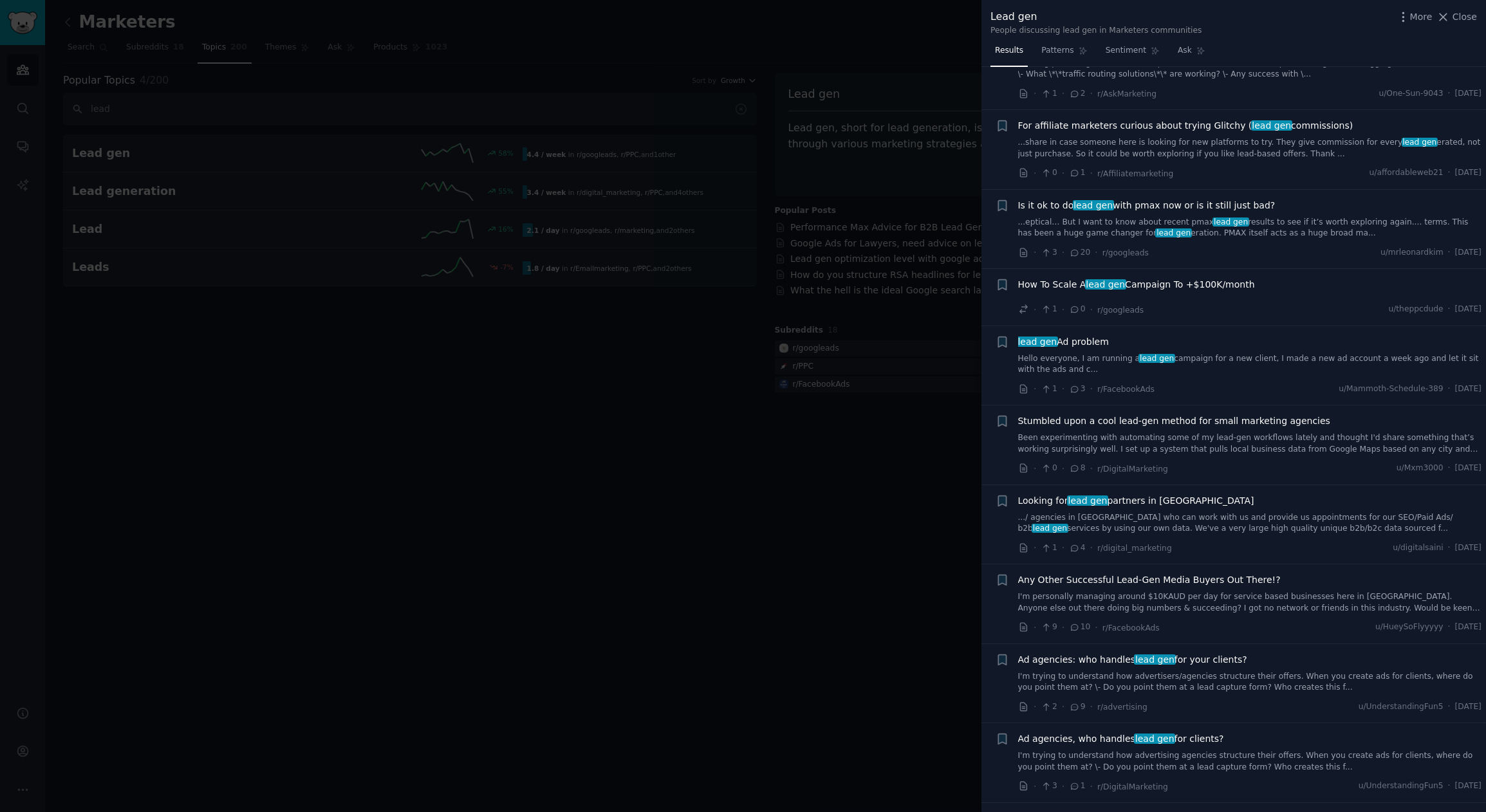
click at [653, 573] on div at bounding box center [743, 406] width 1486 height 812
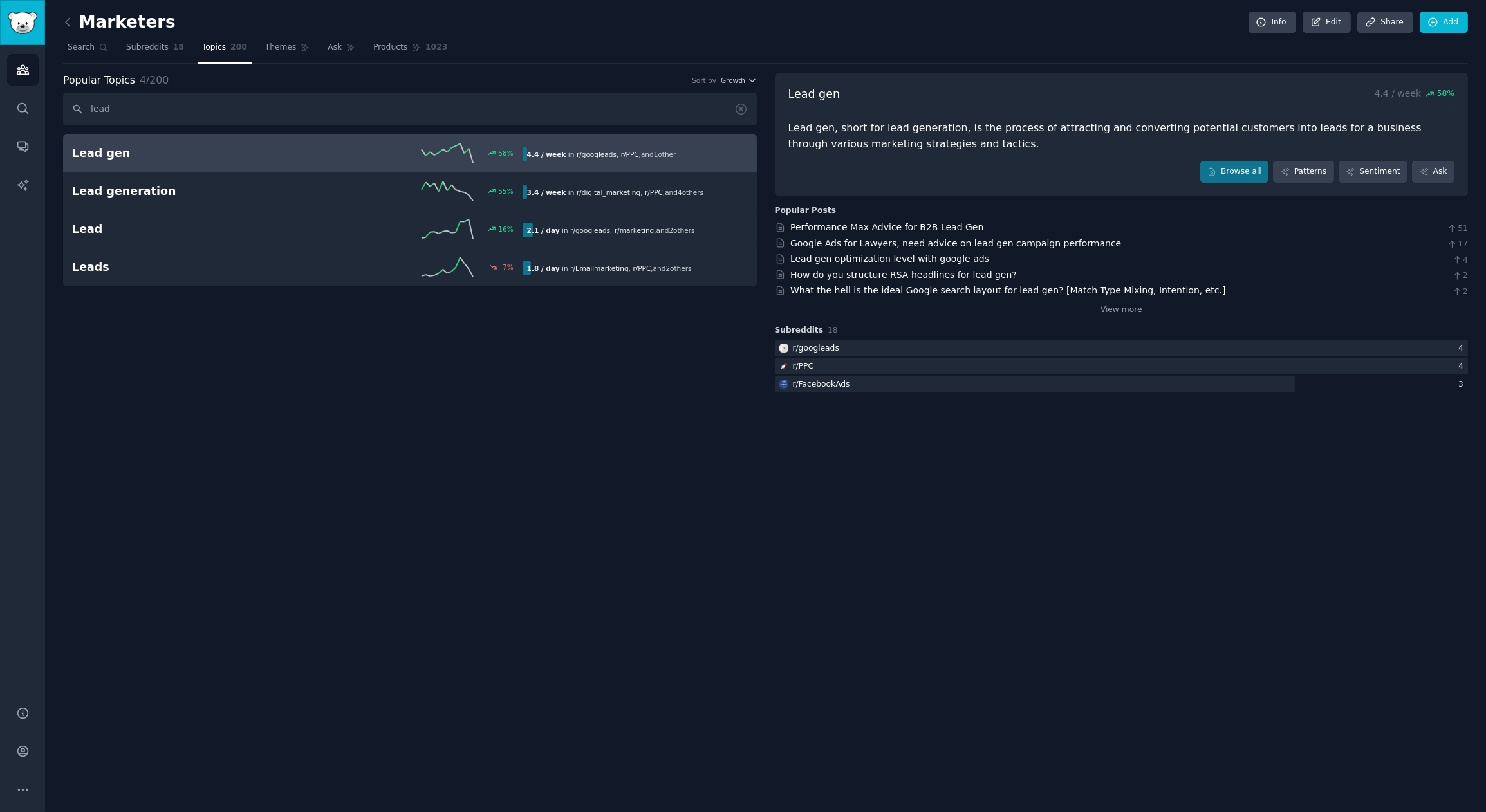
click at [23, 27] on img "Sidebar" at bounding box center [22, 23] width 30 height 22
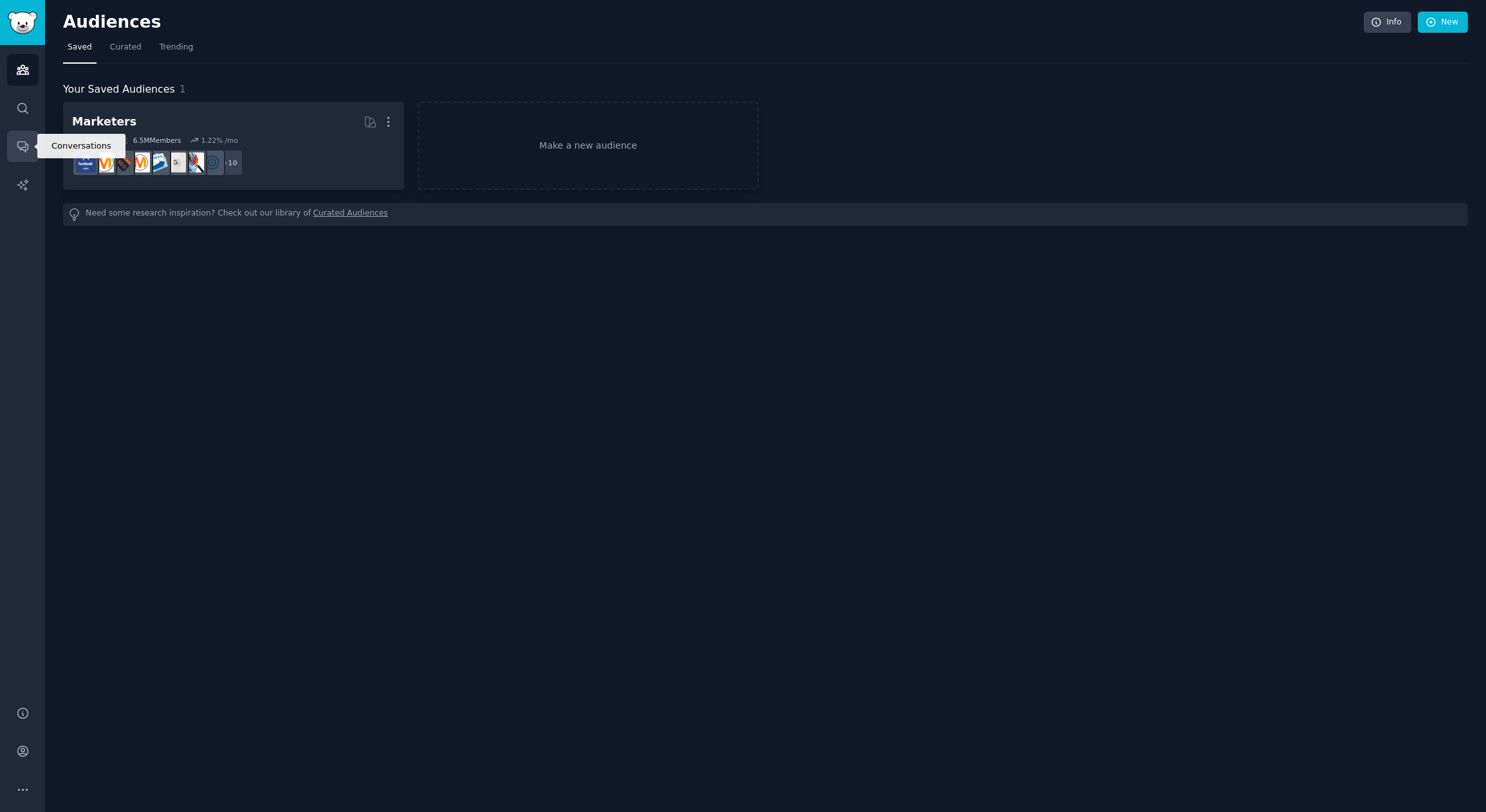
click at [19, 146] on icon "Sidebar" at bounding box center [22, 146] width 13 height 13
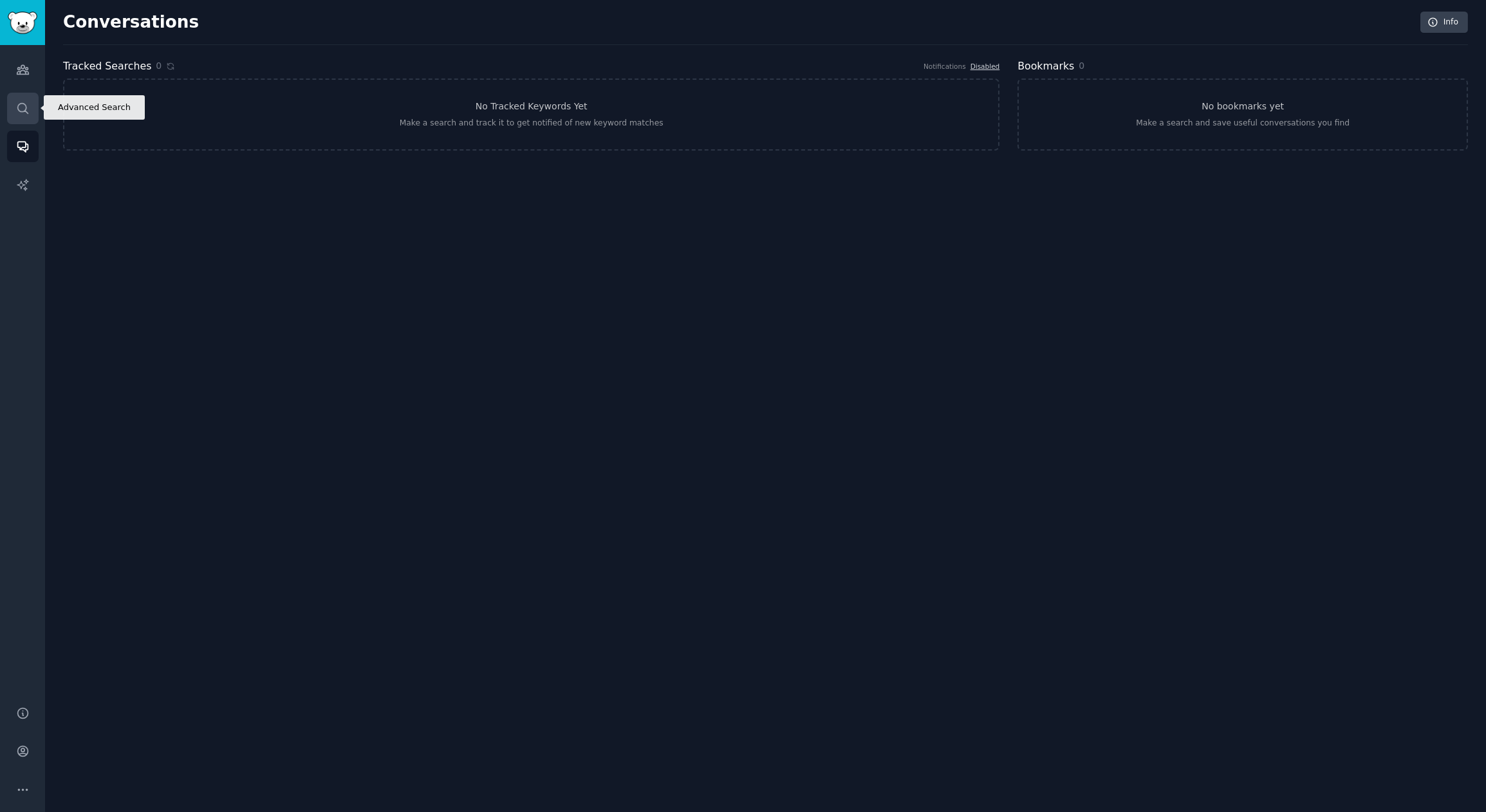
click at [26, 111] on icon "Sidebar" at bounding box center [22, 108] width 10 height 10
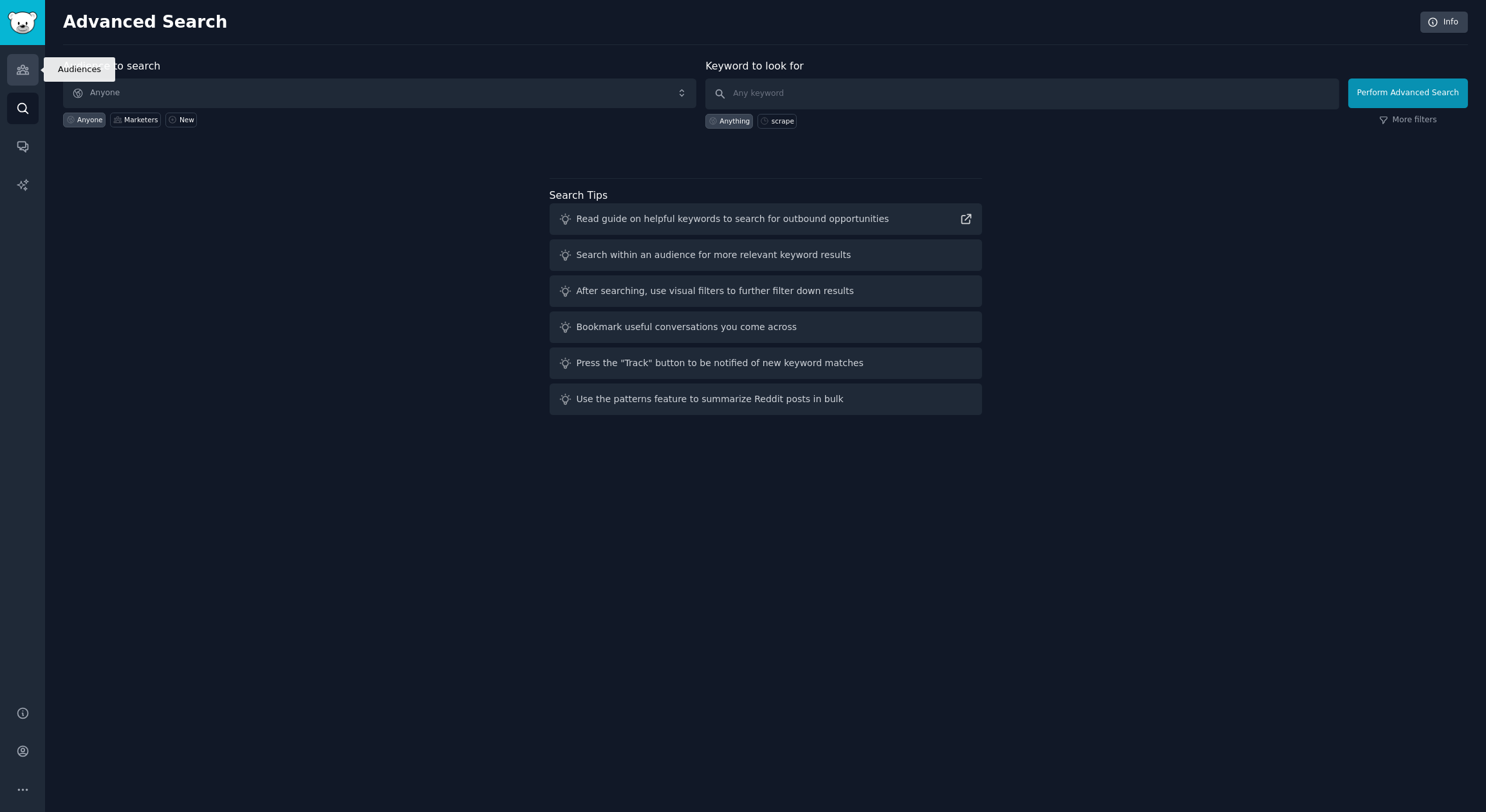
click at [24, 64] on icon "Sidebar" at bounding box center [22, 69] width 13 height 13
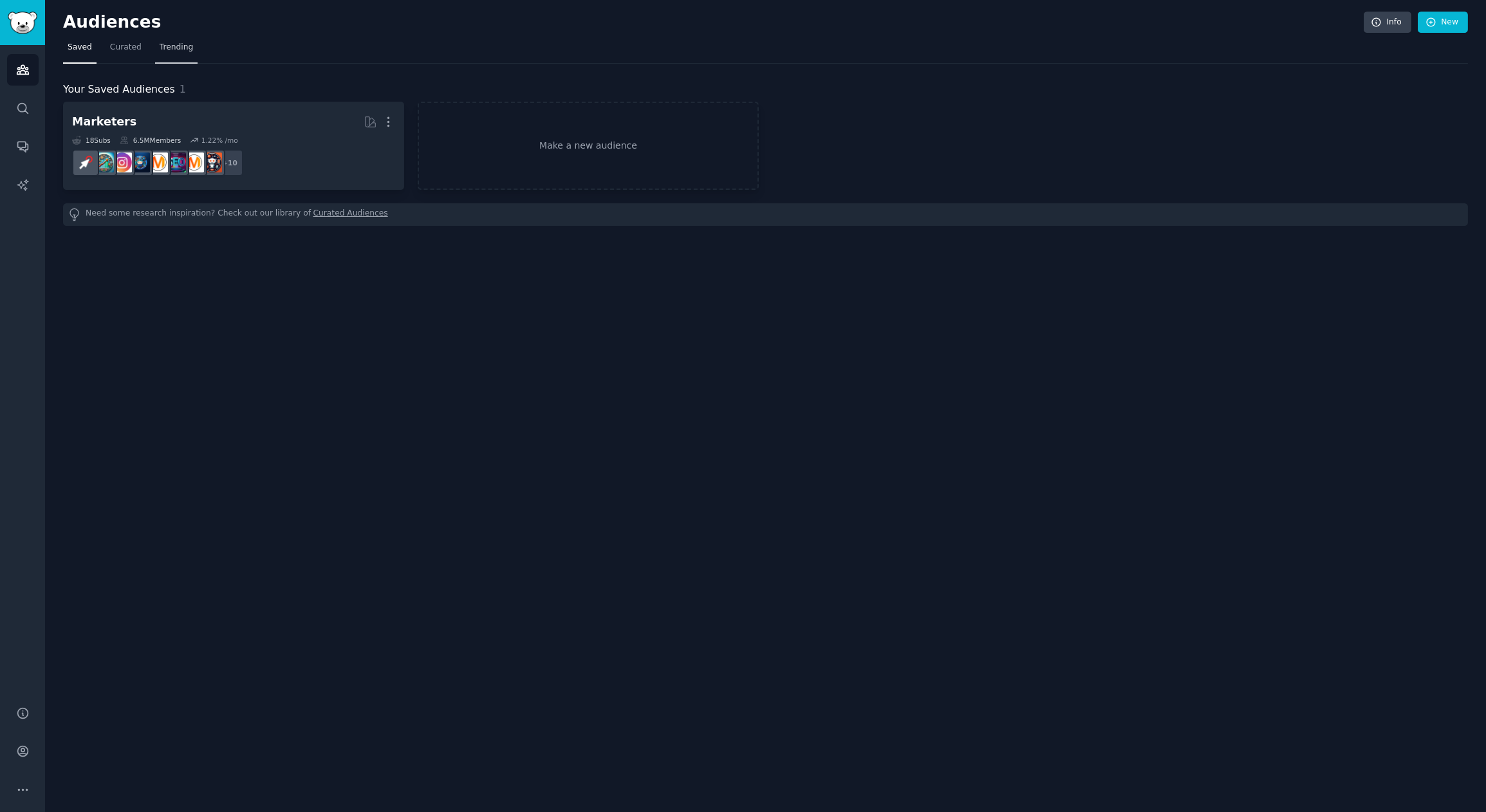
click at [180, 47] on span "Trending" at bounding box center [176, 47] width 33 height 12
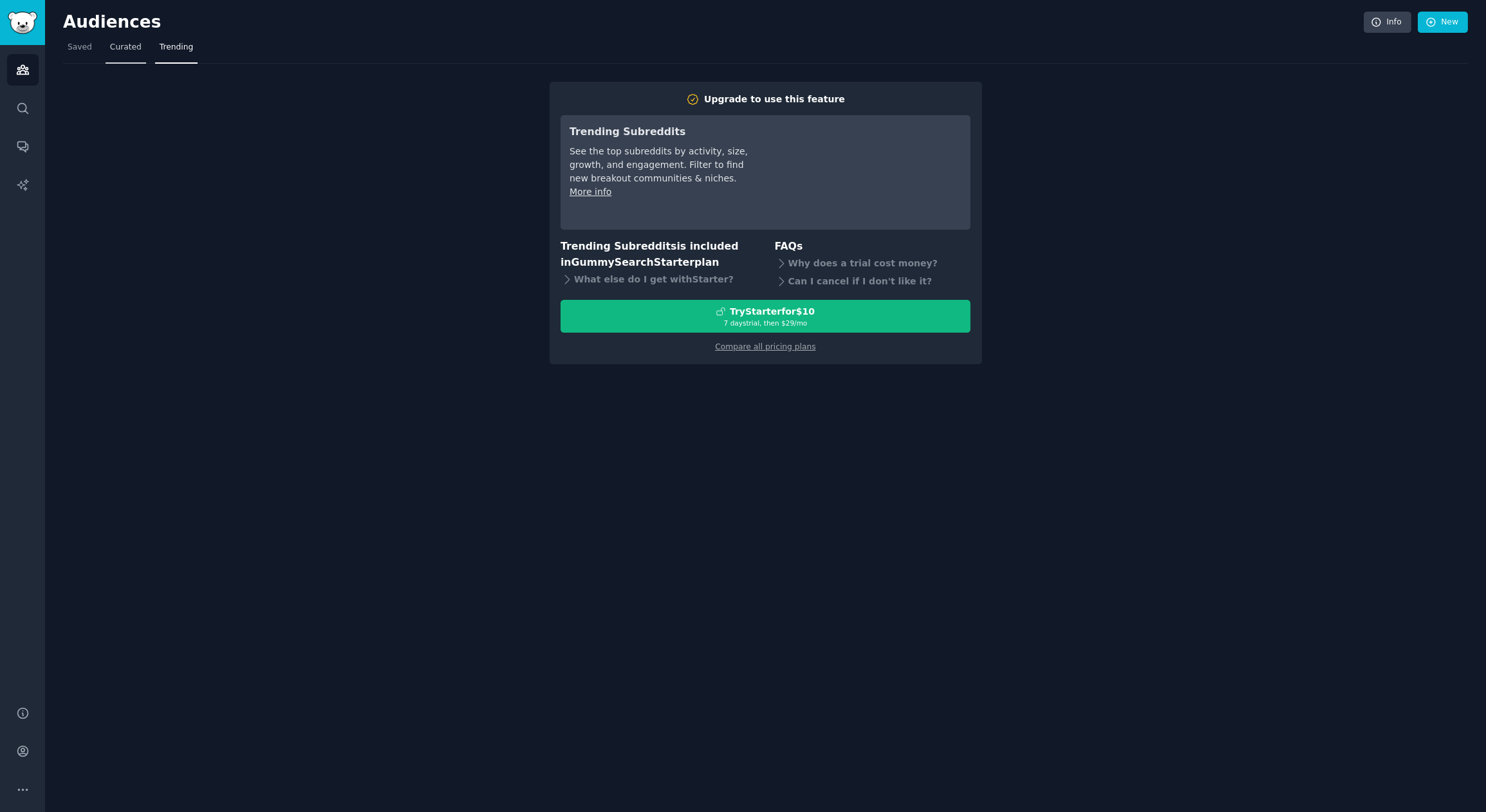
click at [139, 47] on link "Curated" at bounding box center [126, 51] width 40 height 26
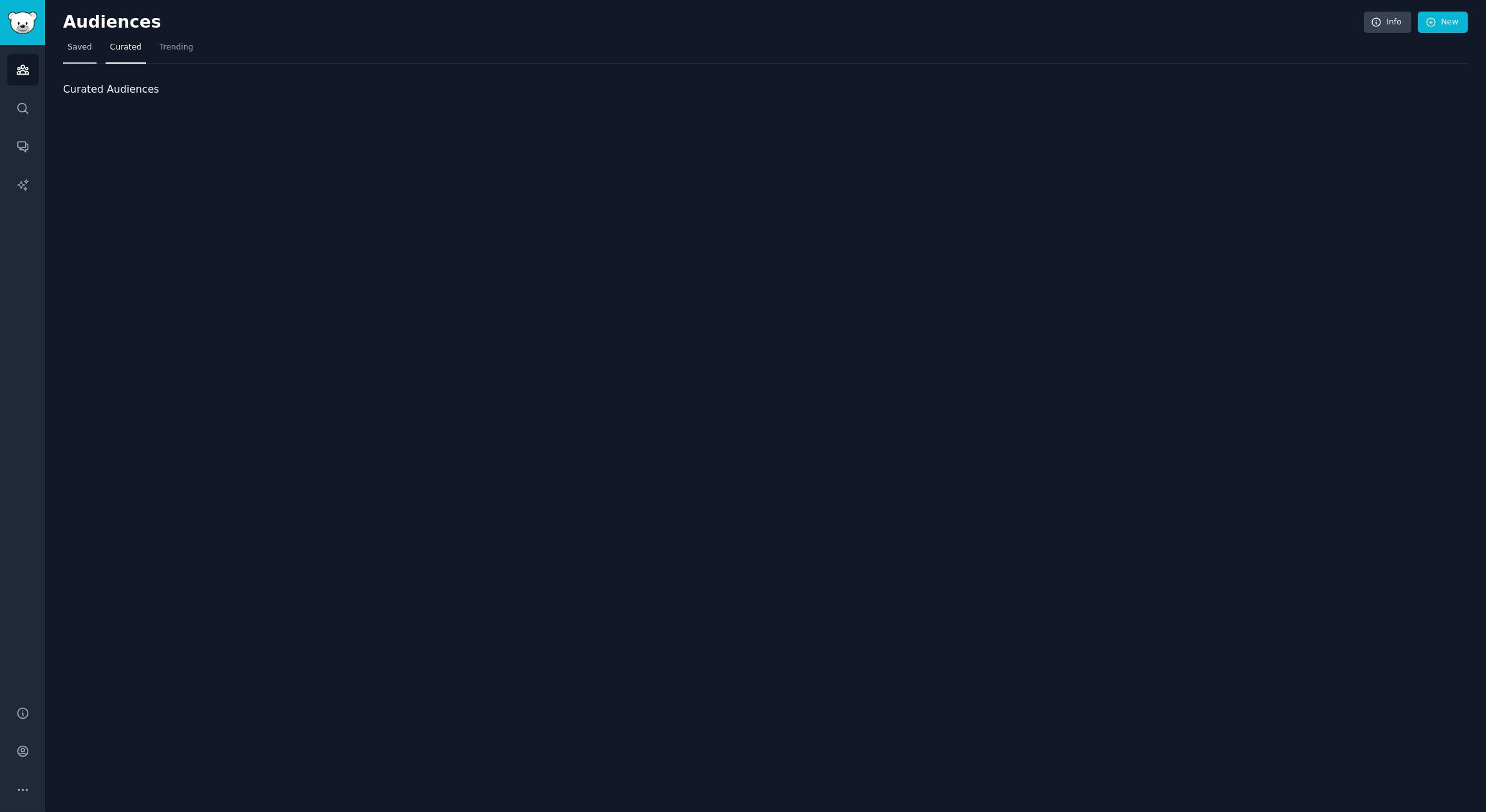
click at [91, 48] on link "Saved" at bounding box center [80, 51] width 33 height 26
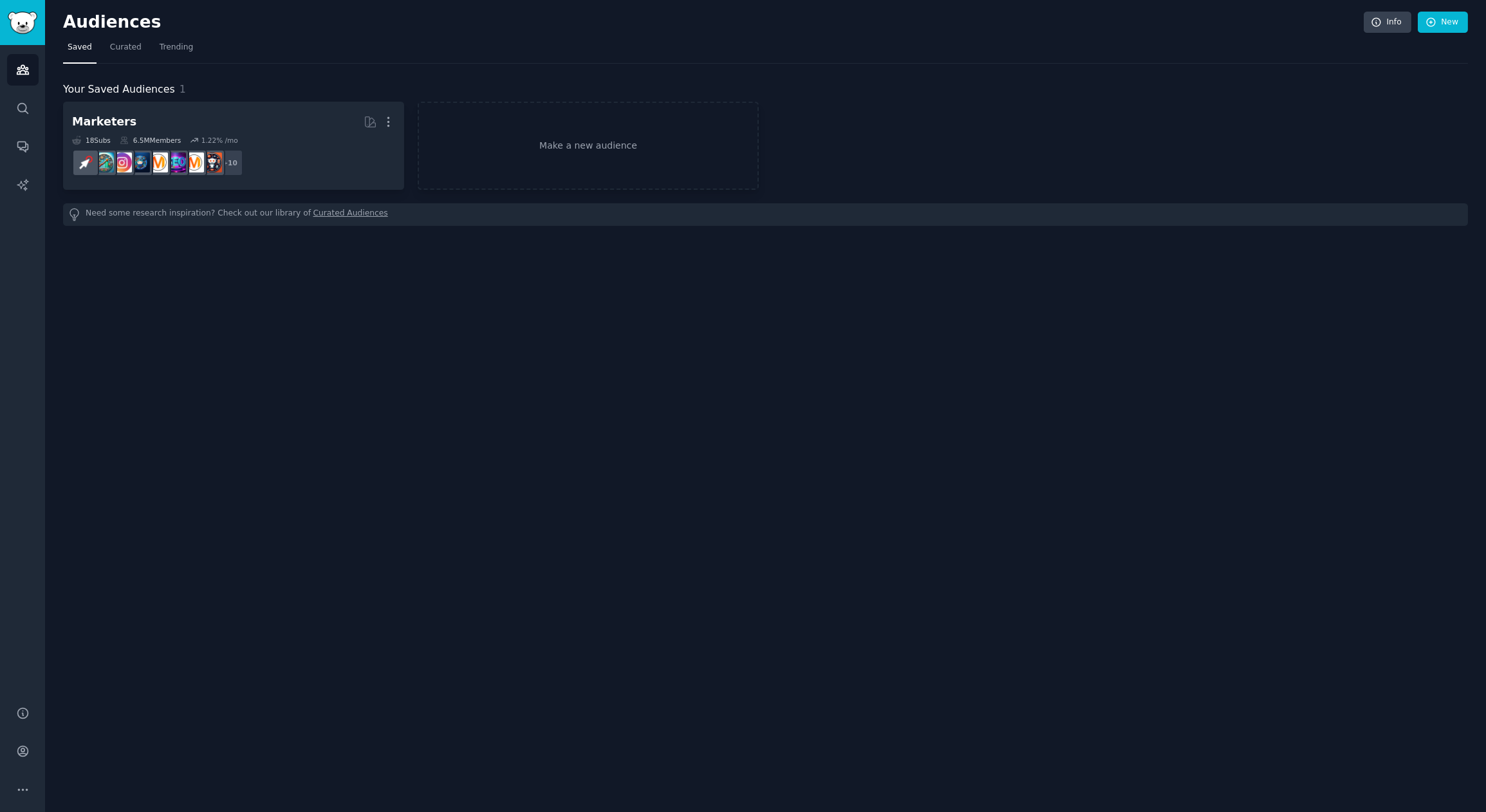
click at [107, 20] on h2 "Audiences" at bounding box center [714, 23] width 1301 height 21
click at [25, 786] on icon "Sidebar" at bounding box center [22, 790] width 13 height 13
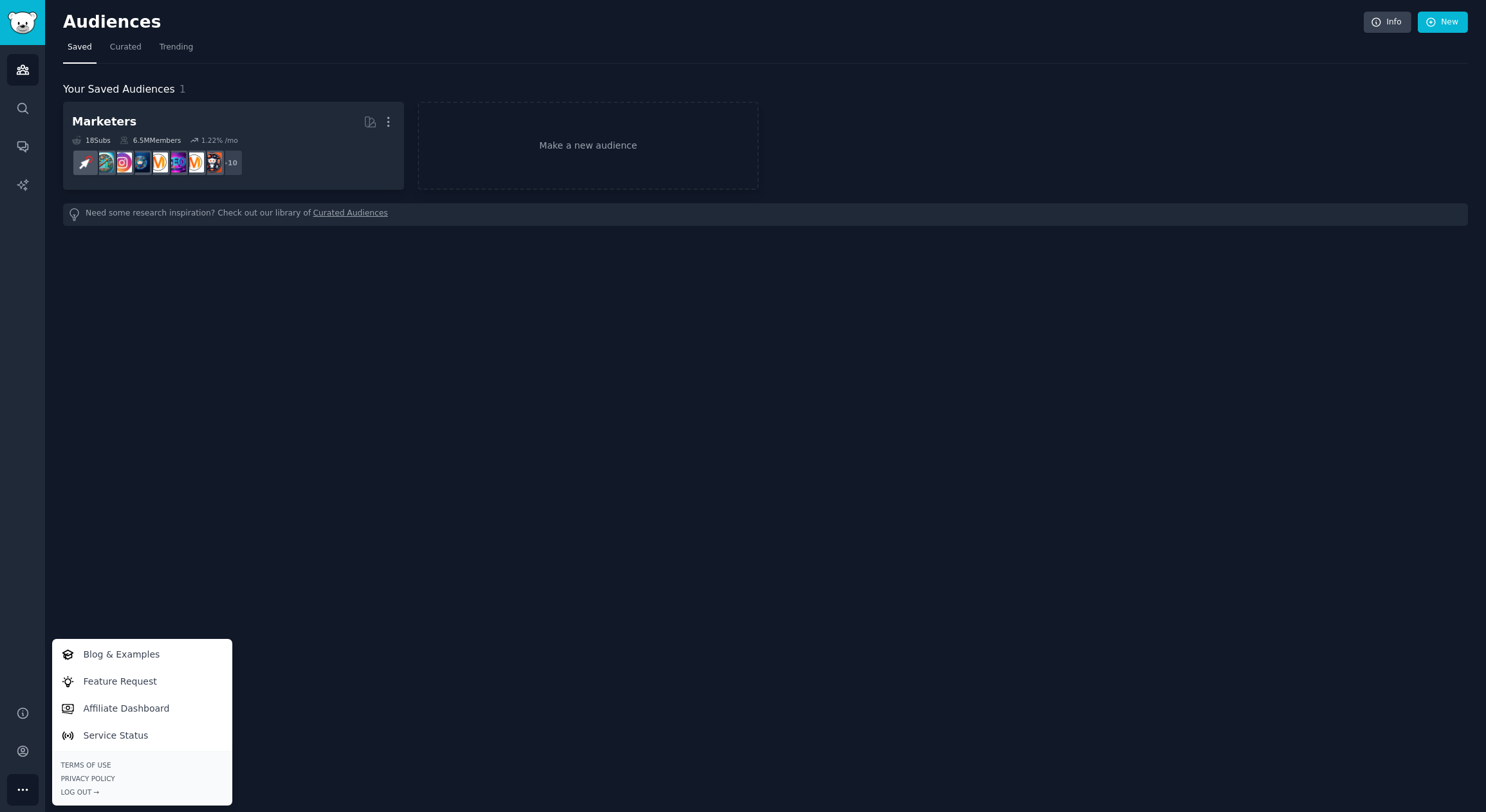
click at [586, 506] on div "Audiences Info New Saved Curated Trending Your Saved Audiences 1 Marketers More…" at bounding box center [766, 406] width 1441 height 812
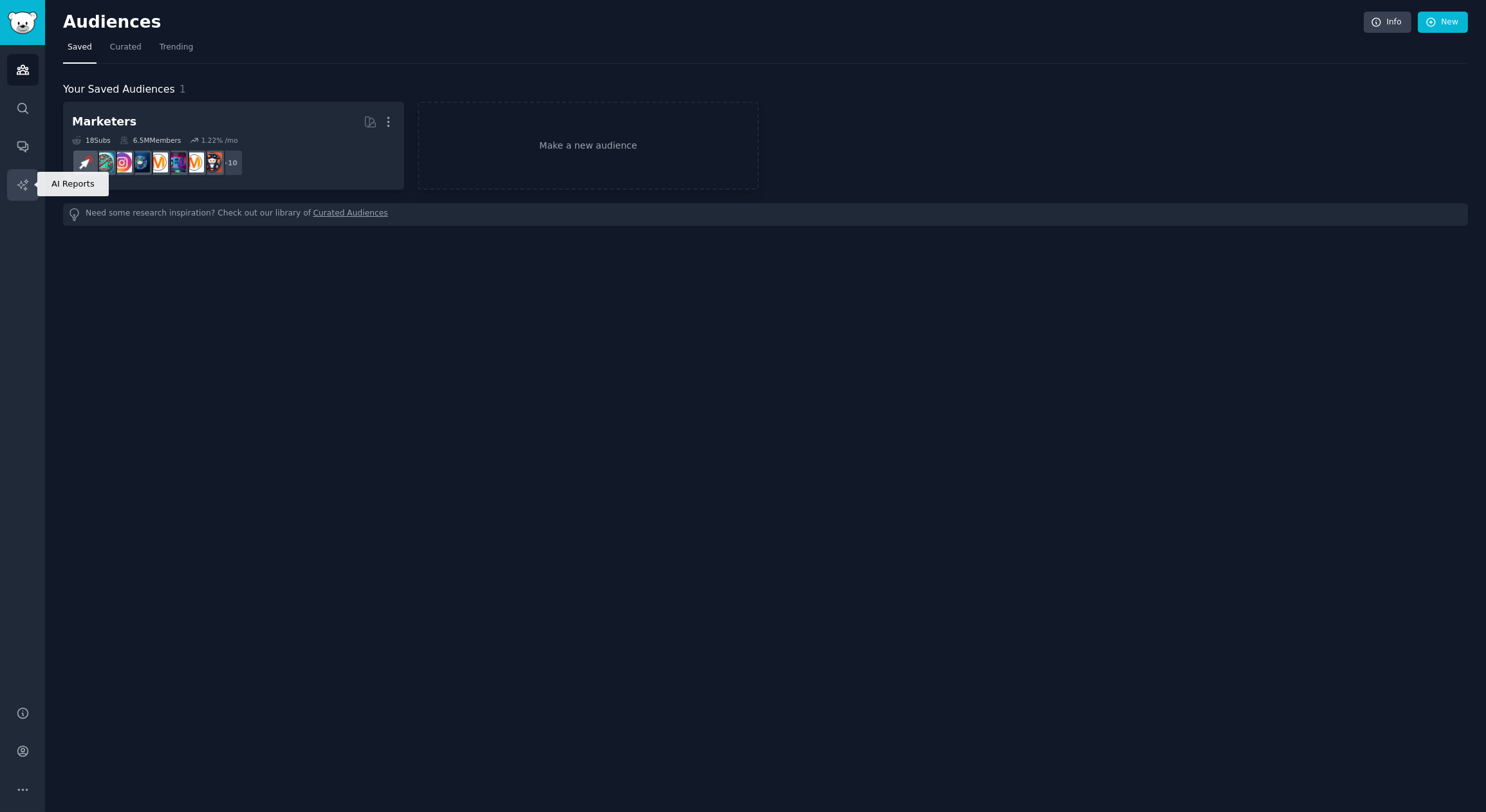
click at [28, 175] on link "AI Reports" at bounding box center [22, 184] width 31 height 31
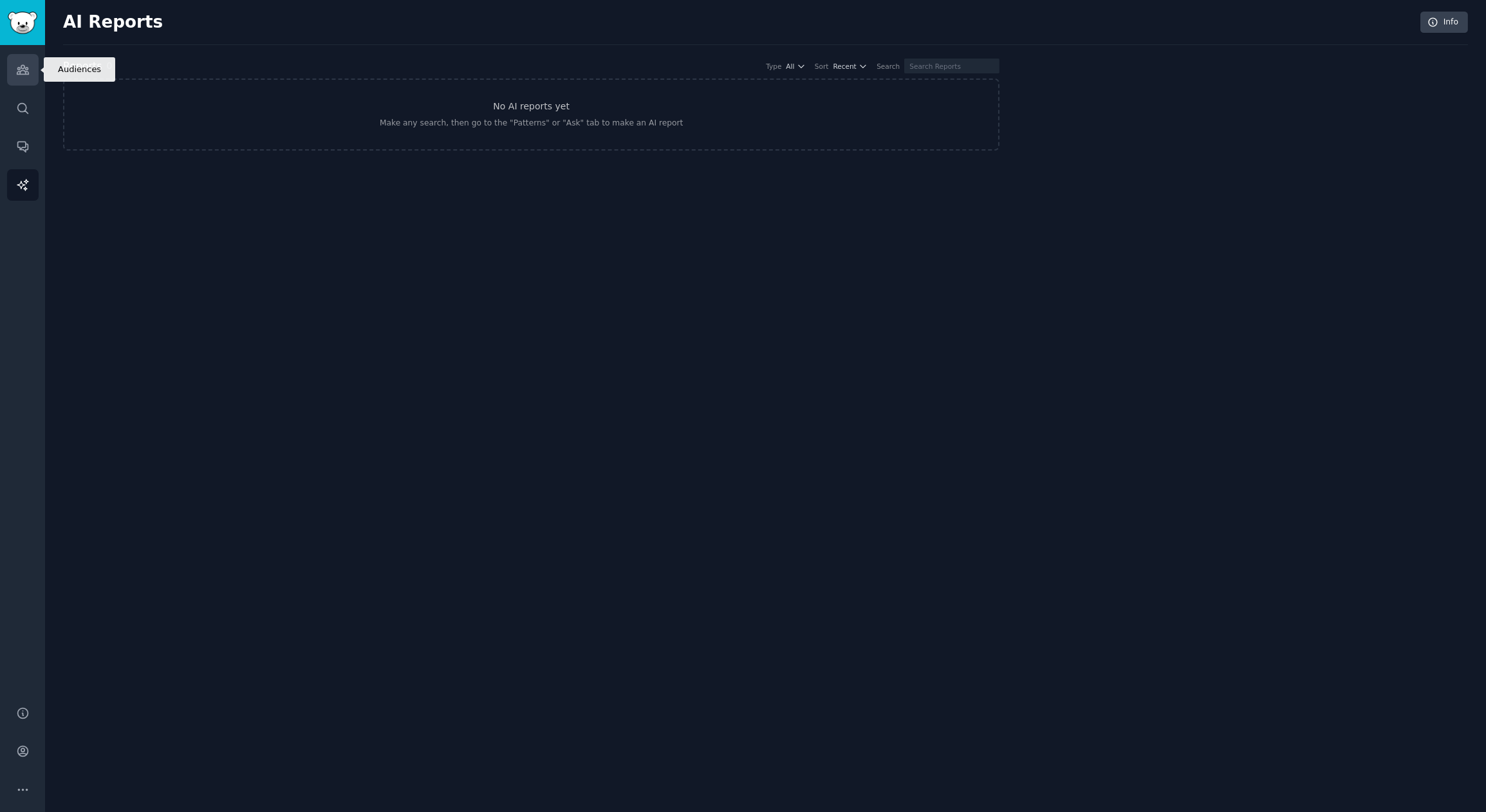
click at [24, 80] on link "Audiences" at bounding box center [22, 69] width 31 height 31
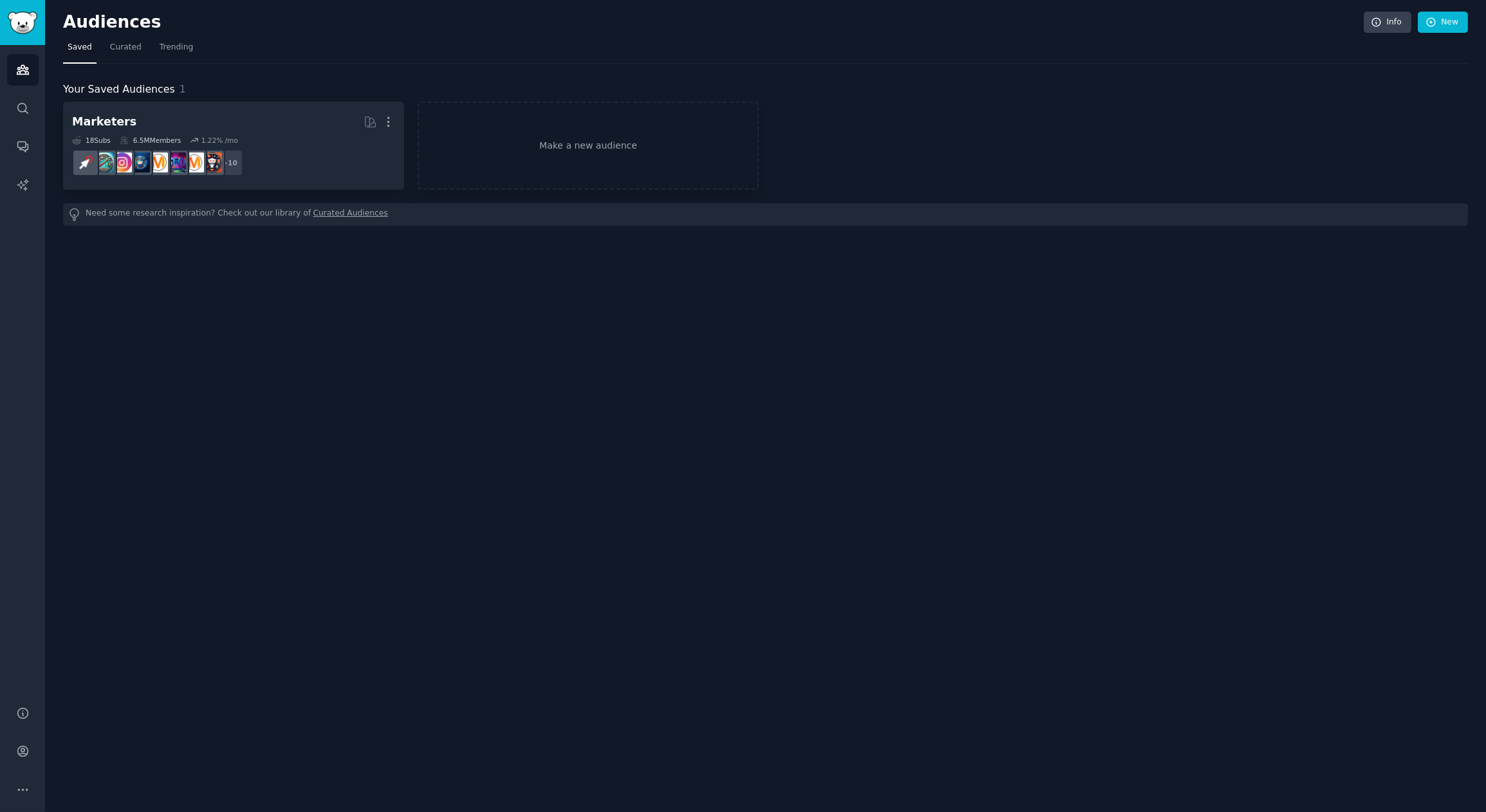
click at [986, 348] on div "Audiences Info New Saved Curated Trending Your Saved Audiences 1 Marketers More…" at bounding box center [766, 406] width 1441 height 812
click at [1437, 22] on link "New" at bounding box center [1443, 23] width 50 height 22
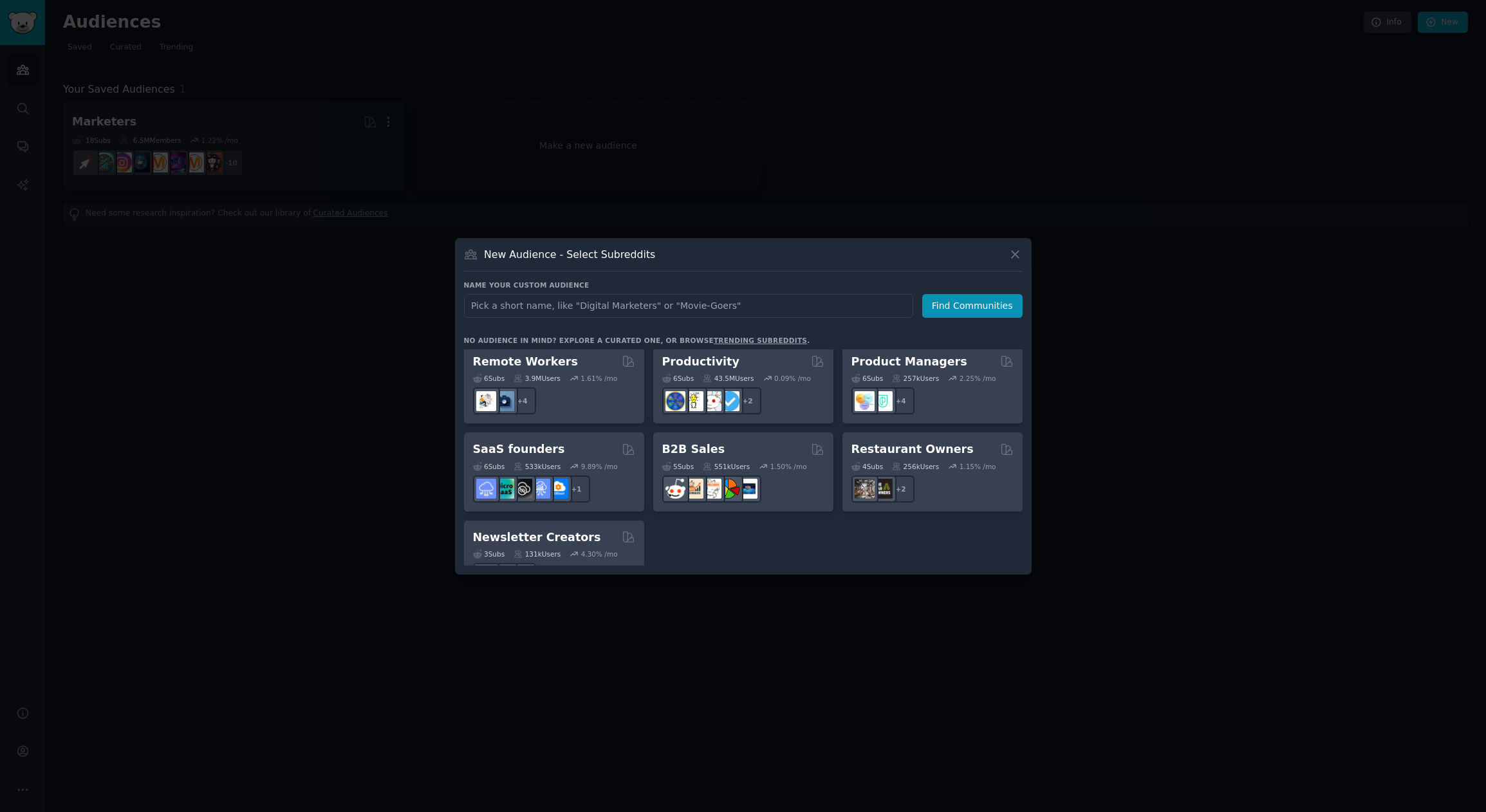
scroll to position [1004, 0]
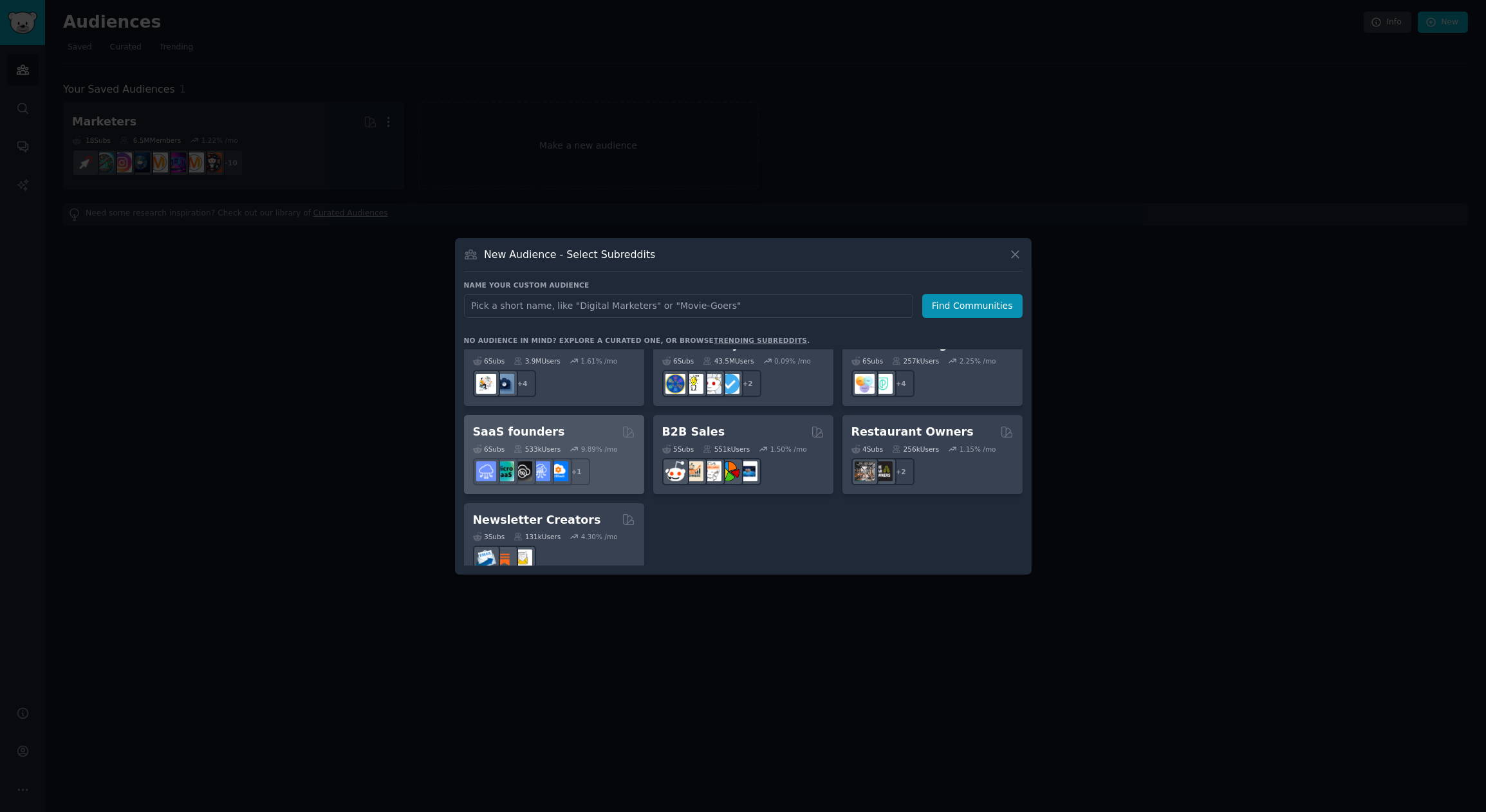
click at [553, 424] on div "SaaS founders Curated by GummySearch" at bounding box center [554, 432] width 162 height 16
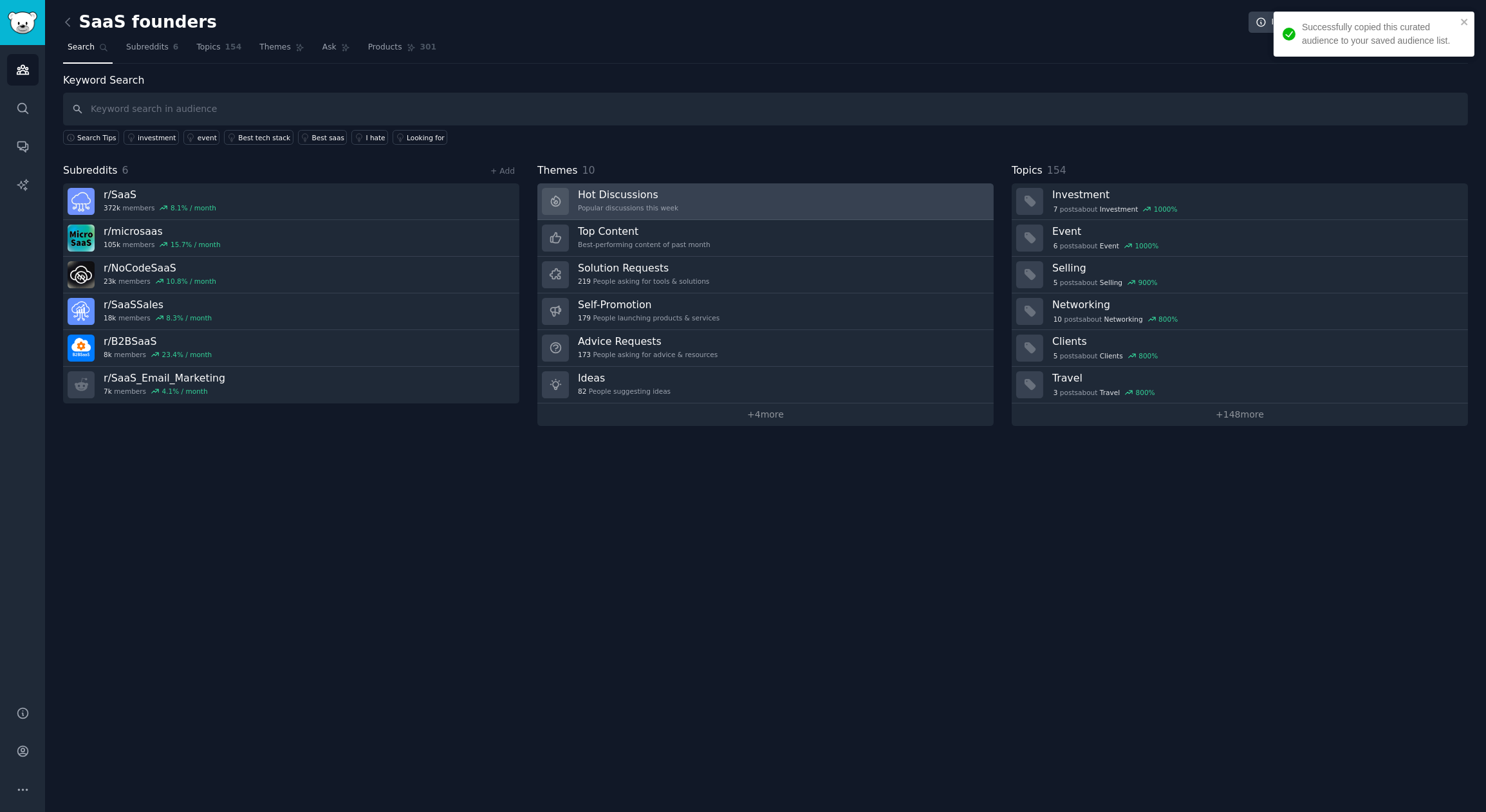
click at [665, 196] on h3 "Hot Discussions" at bounding box center [628, 194] width 101 height 13
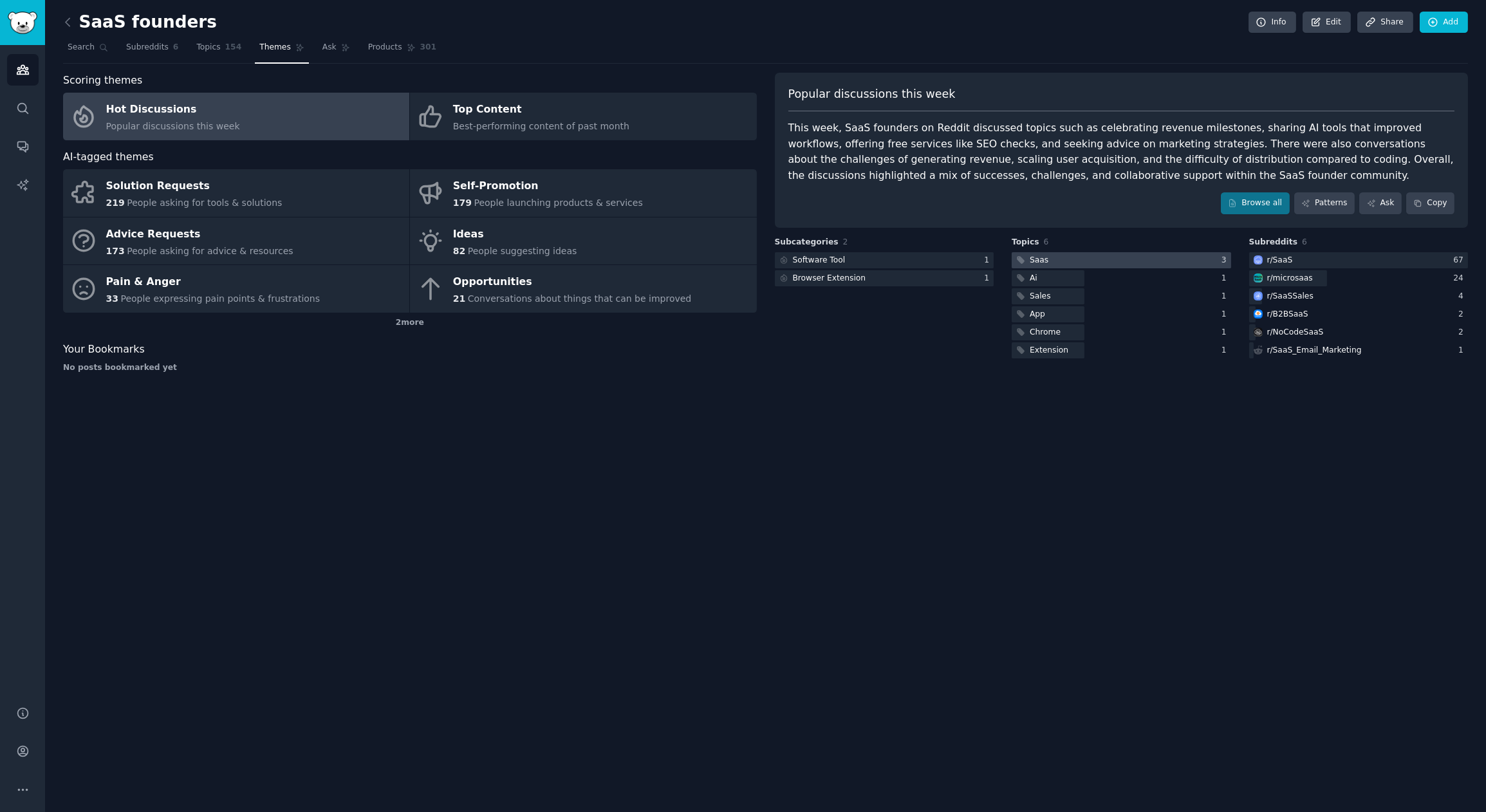
click at [1098, 259] on div at bounding box center [1121, 260] width 219 height 16
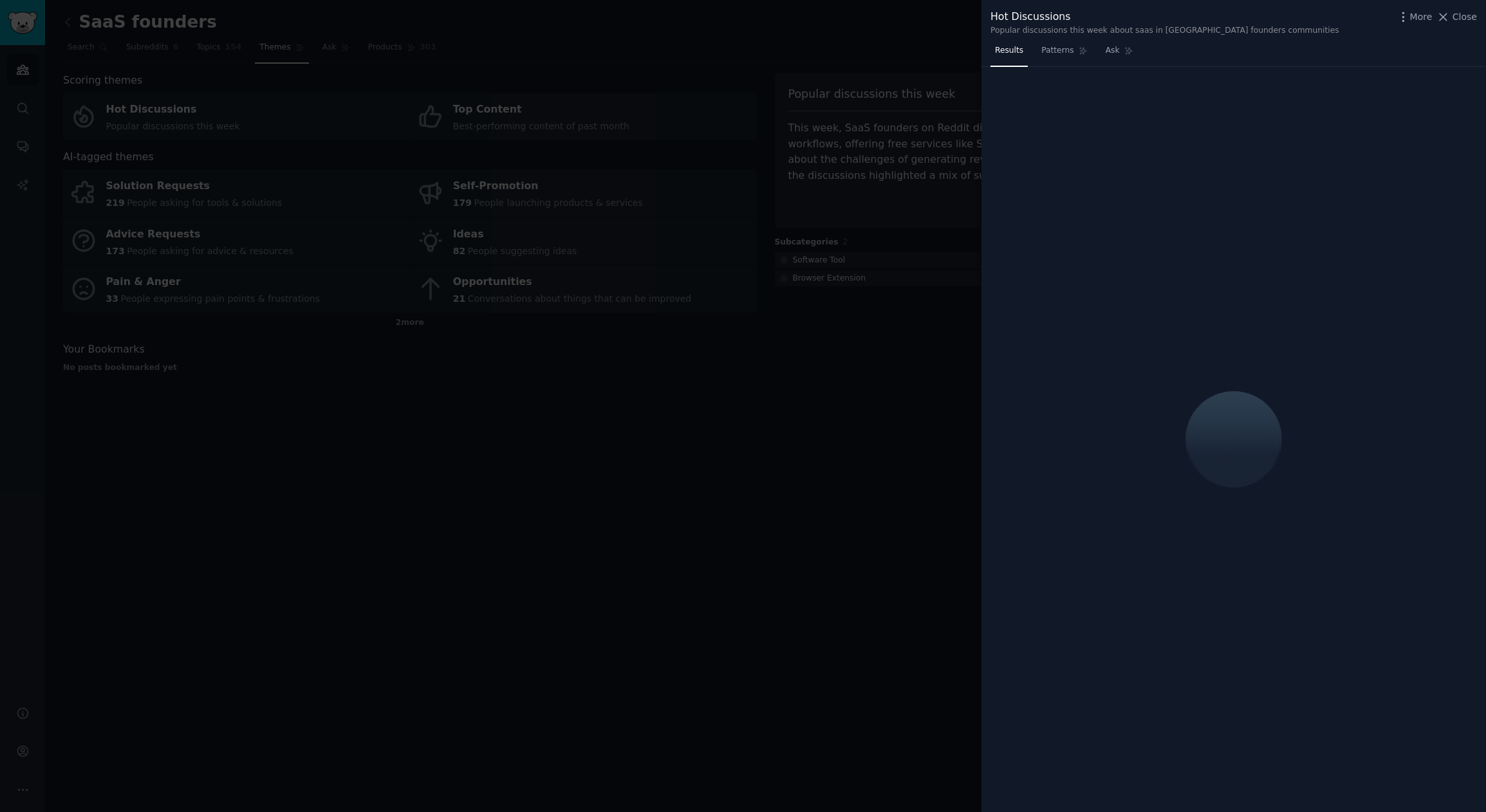
click at [623, 515] on div at bounding box center [743, 406] width 1486 height 812
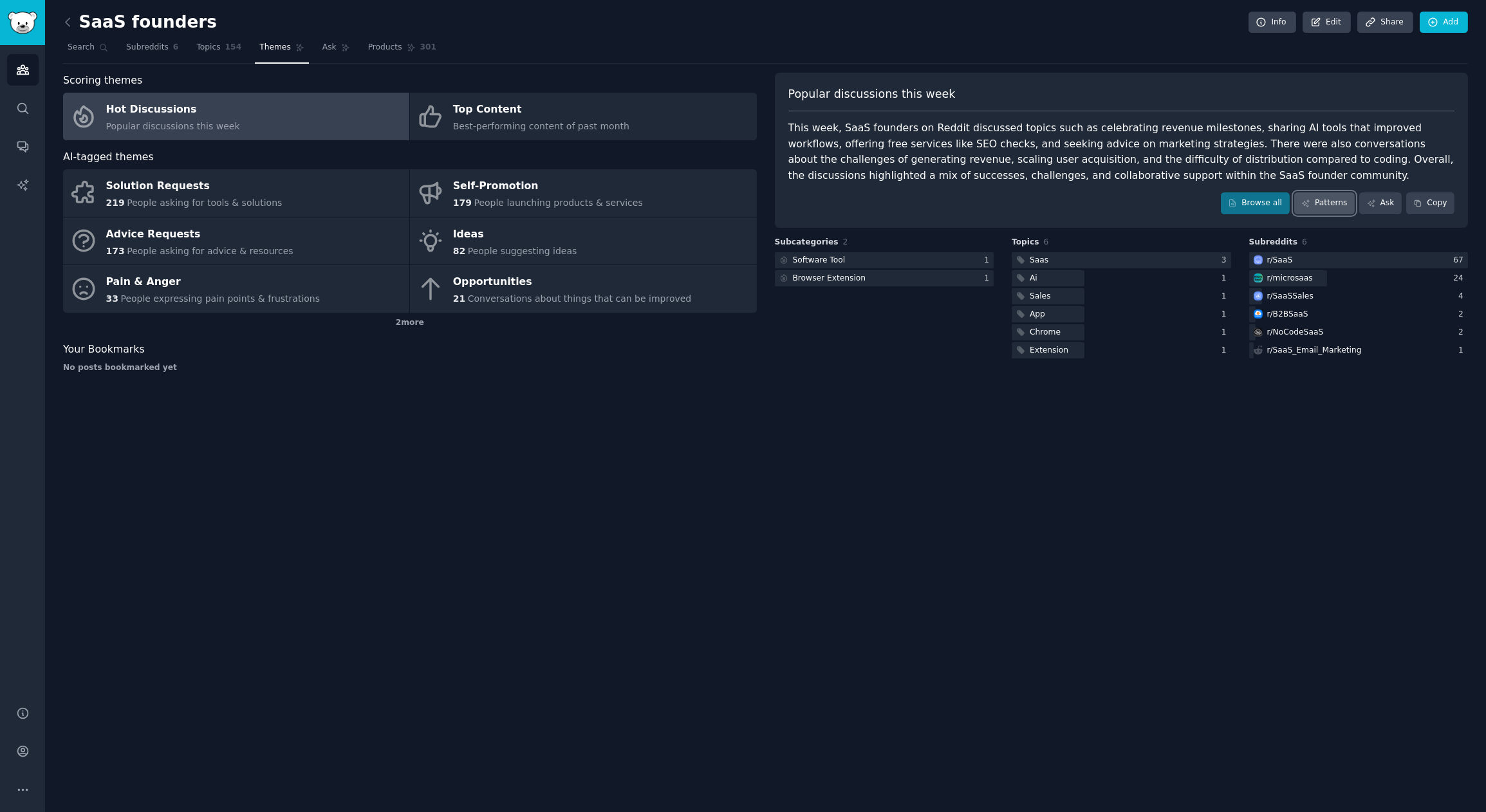
click at [1338, 202] on link "Patterns" at bounding box center [1324, 204] width 60 height 22
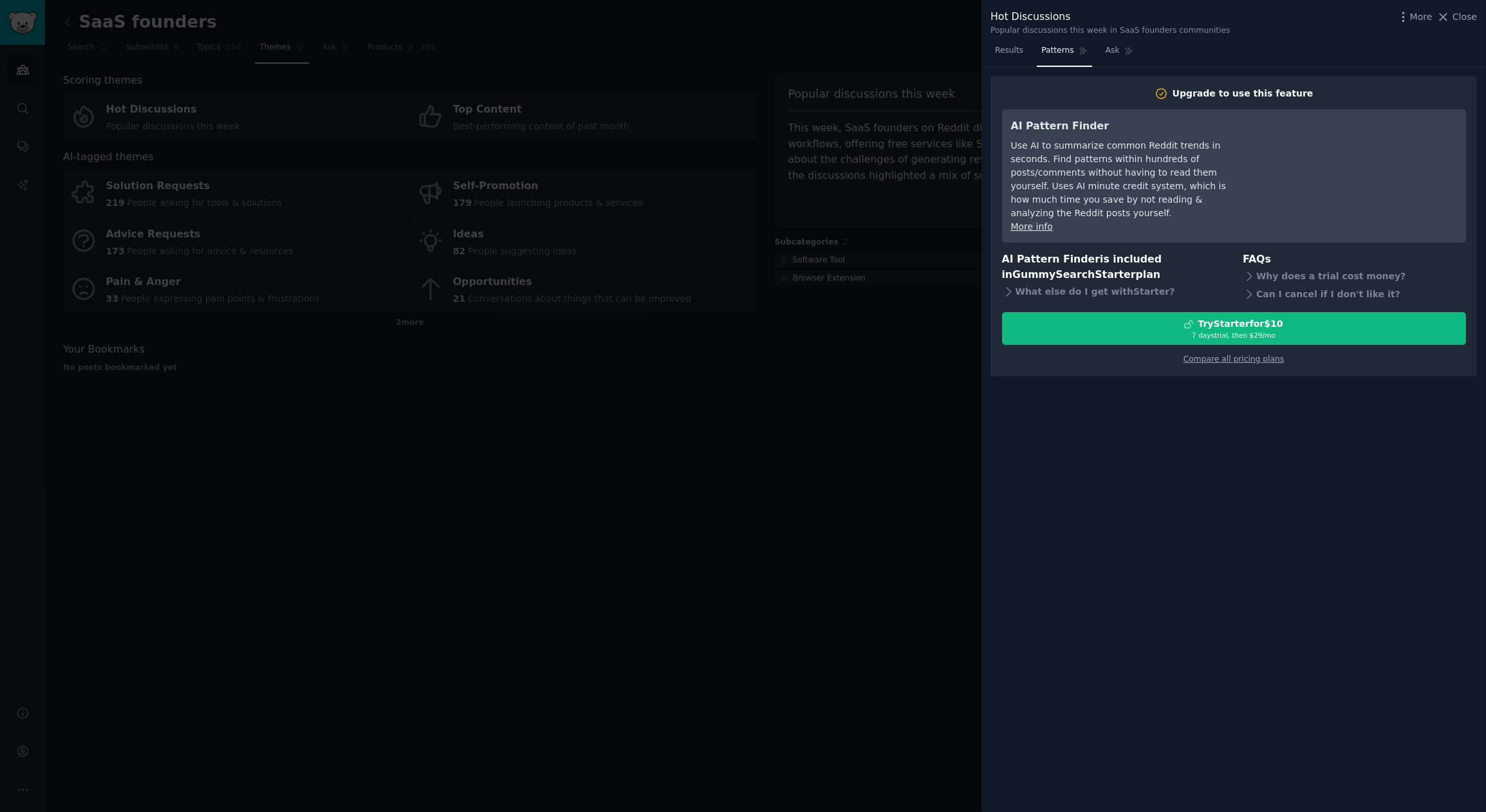
click at [851, 479] on div at bounding box center [743, 406] width 1486 height 812
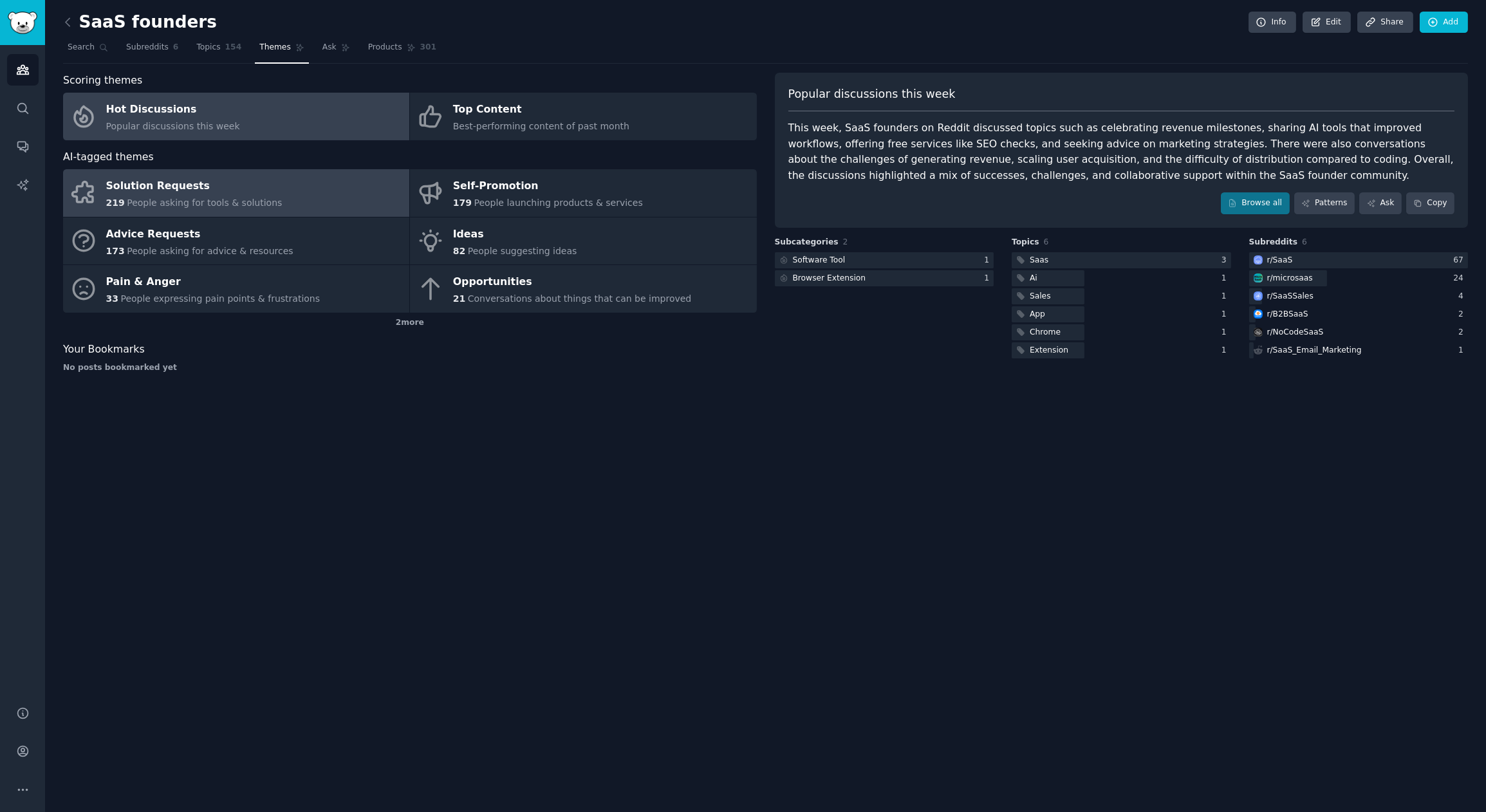
click at [180, 208] on div "219 People asking for tools & solutions" at bounding box center [194, 202] width 176 height 13
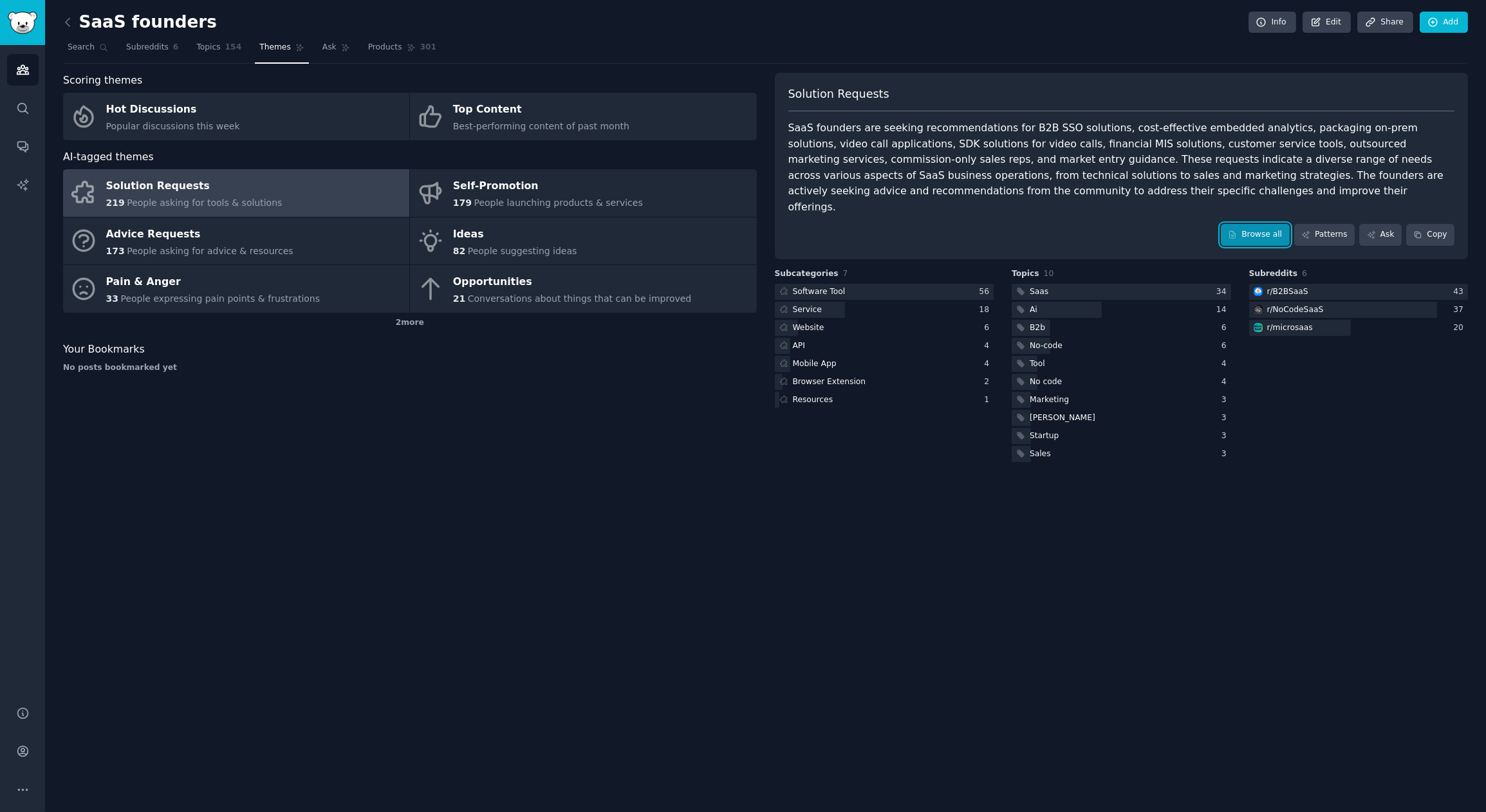
click at [1230, 224] on link "Browse all" at bounding box center [1255, 235] width 69 height 22
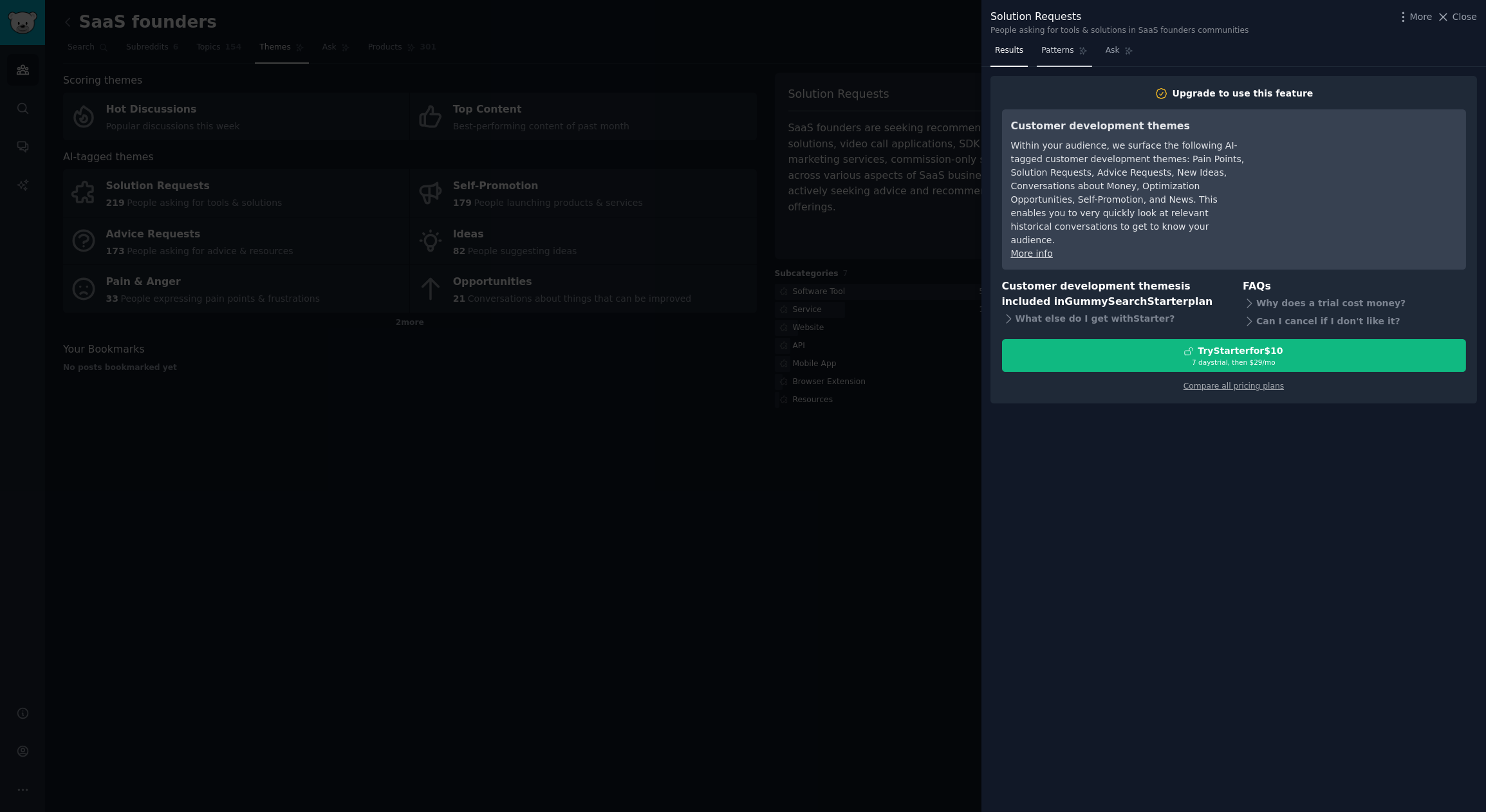
click at [1057, 51] on span "Patterns" at bounding box center [1057, 51] width 32 height 12
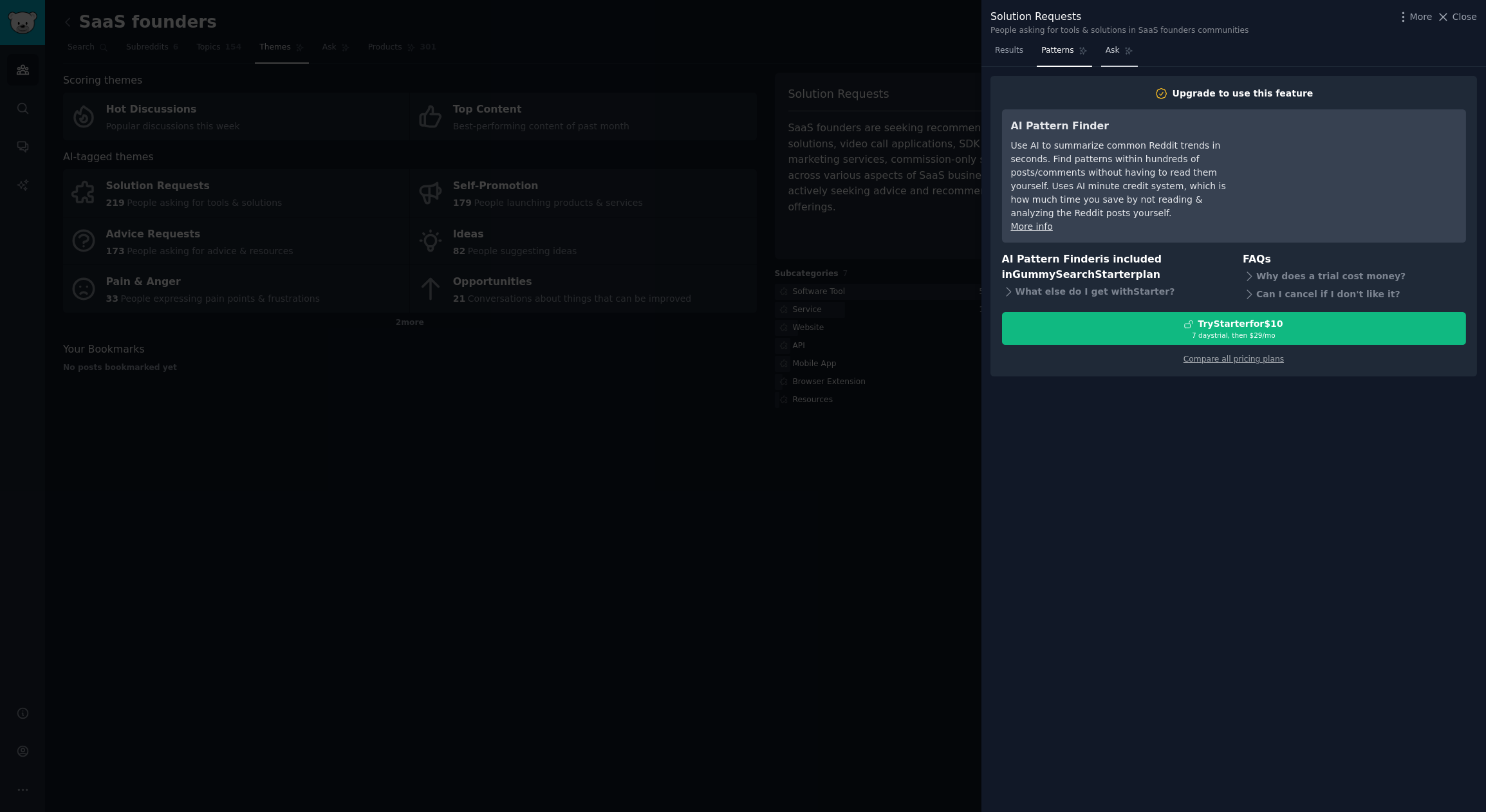
click at [1124, 49] on icon at bounding box center [1128, 51] width 9 height 9
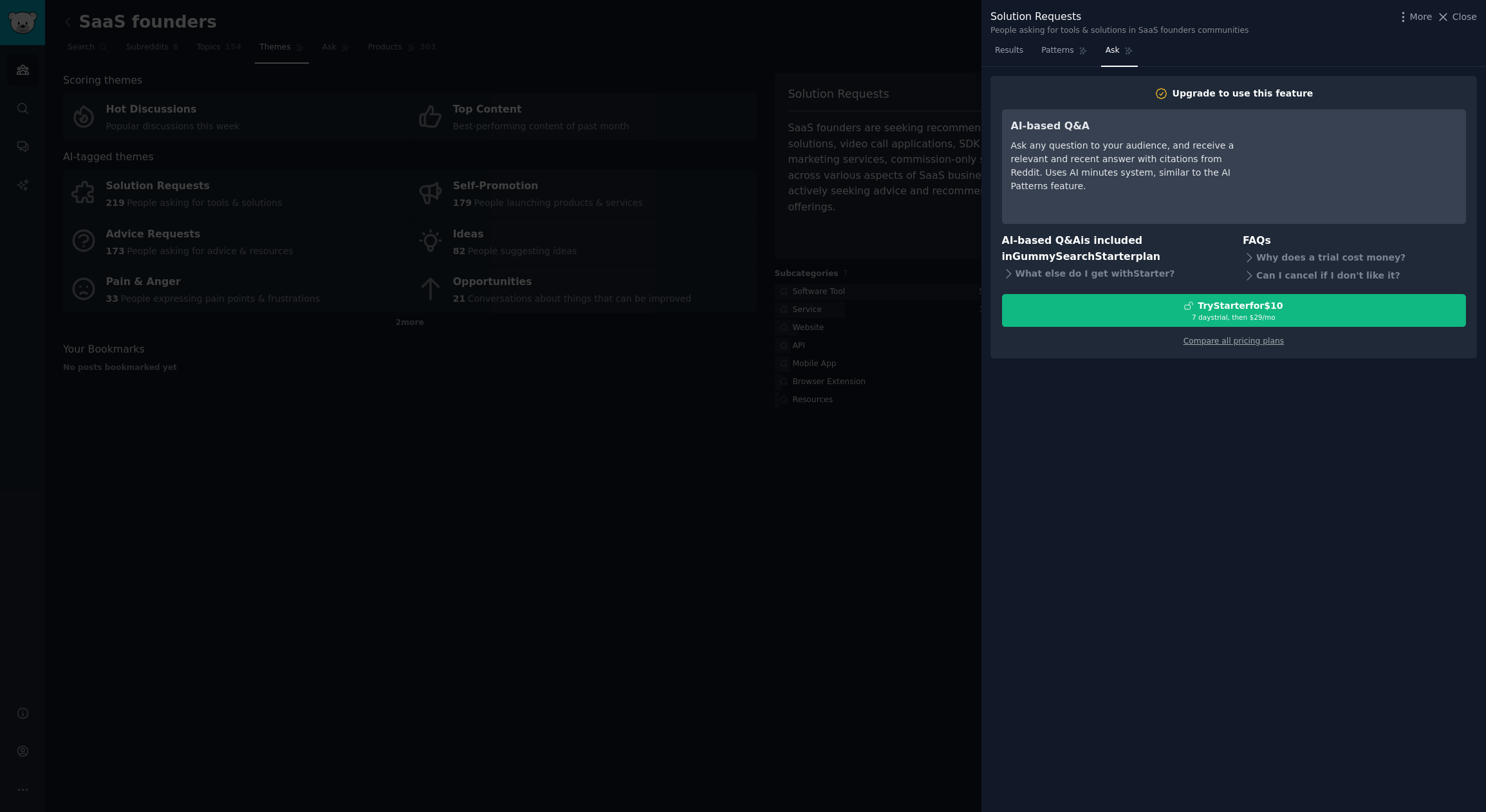
drag, startPoint x: 749, startPoint y: 530, endPoint x: 858, endPoint y: 488, distance: 116.8
click at [750, 530] on div at bounding box center [743, 406] width 1486 height 812
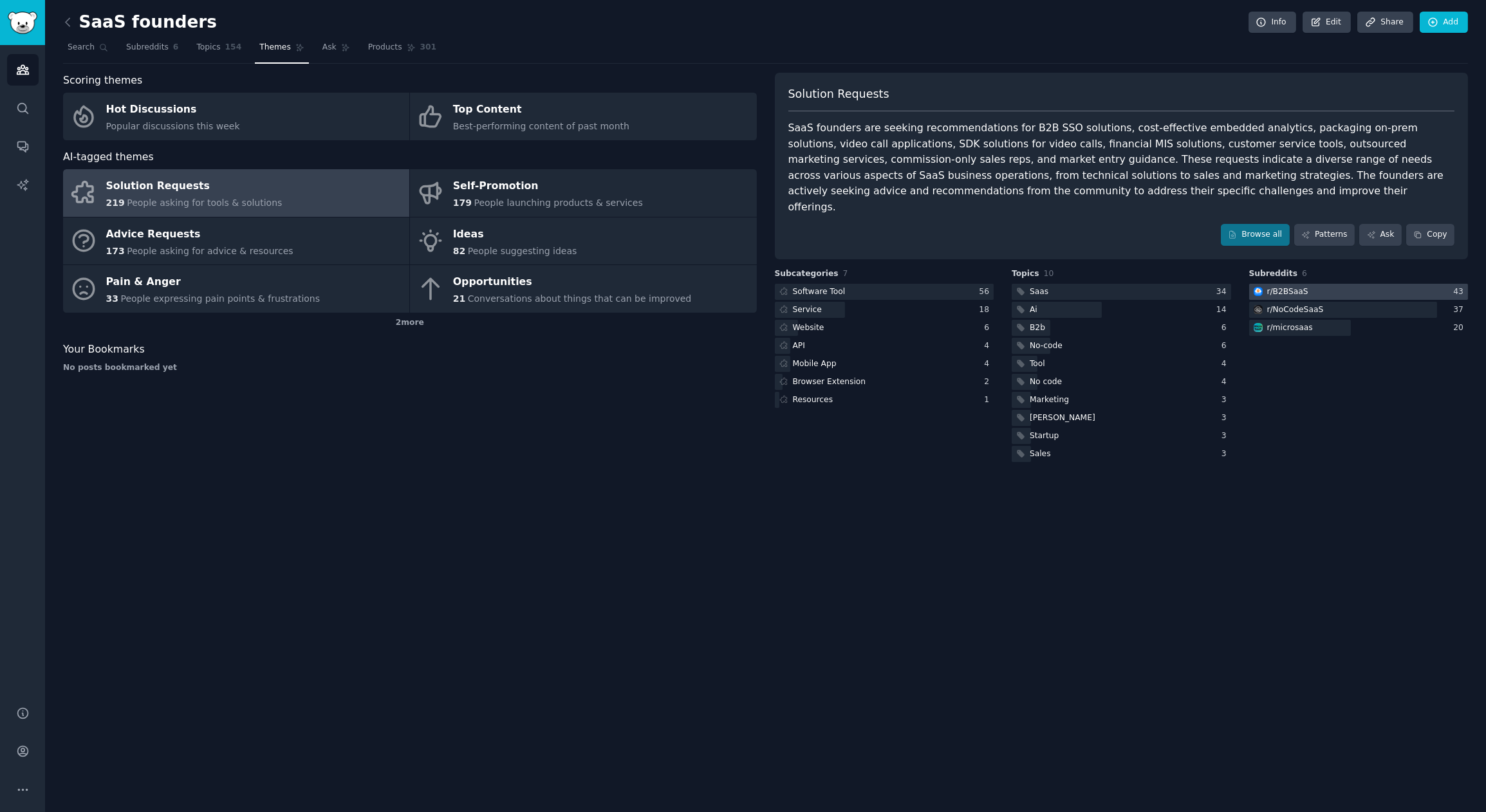
click at [1345, 284] on div at bounding box center [1359, 291] width 219 height 16
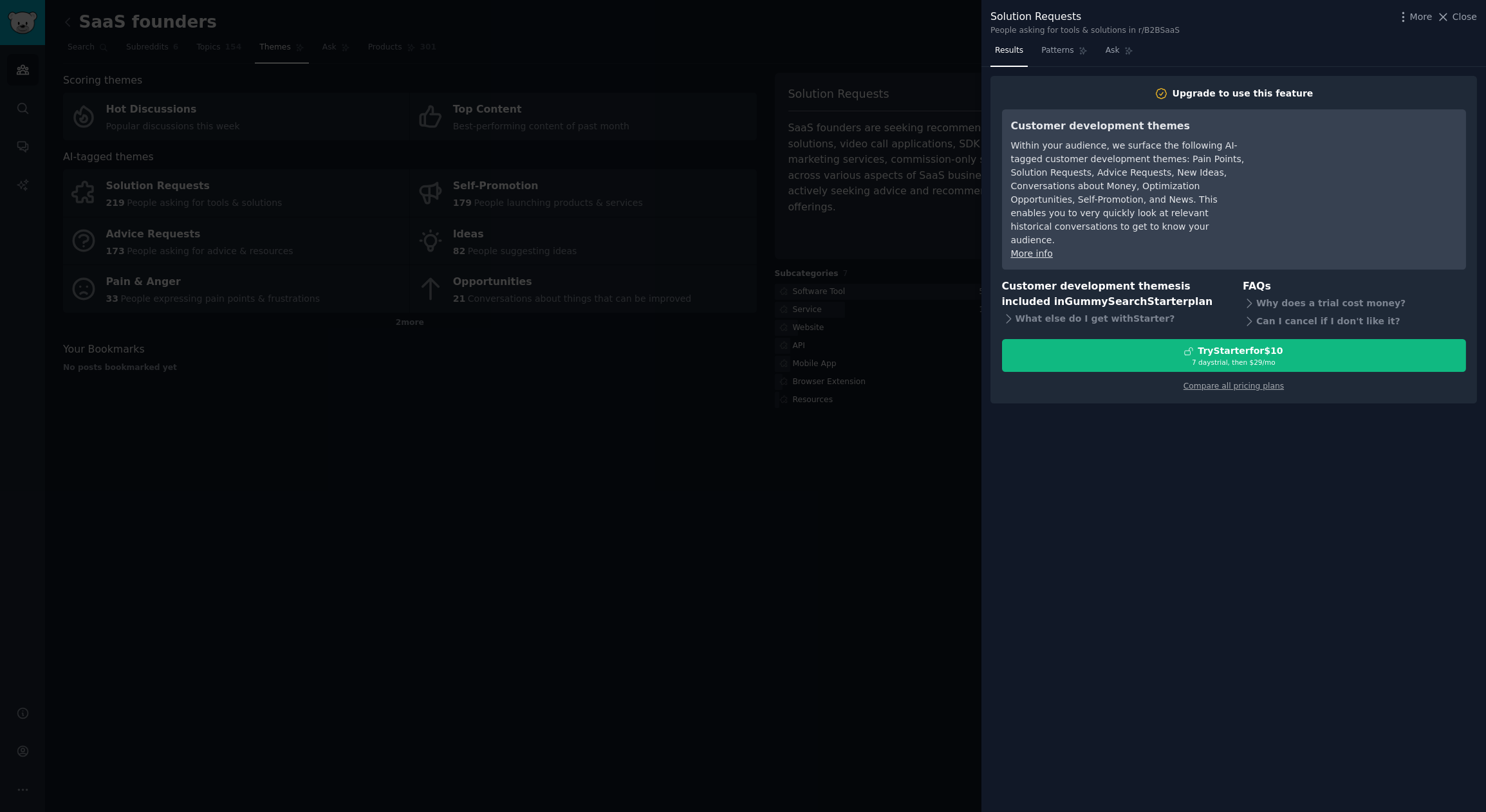
click at [835, 492] on div at bounding box center [743, 406] width 1486 height 812
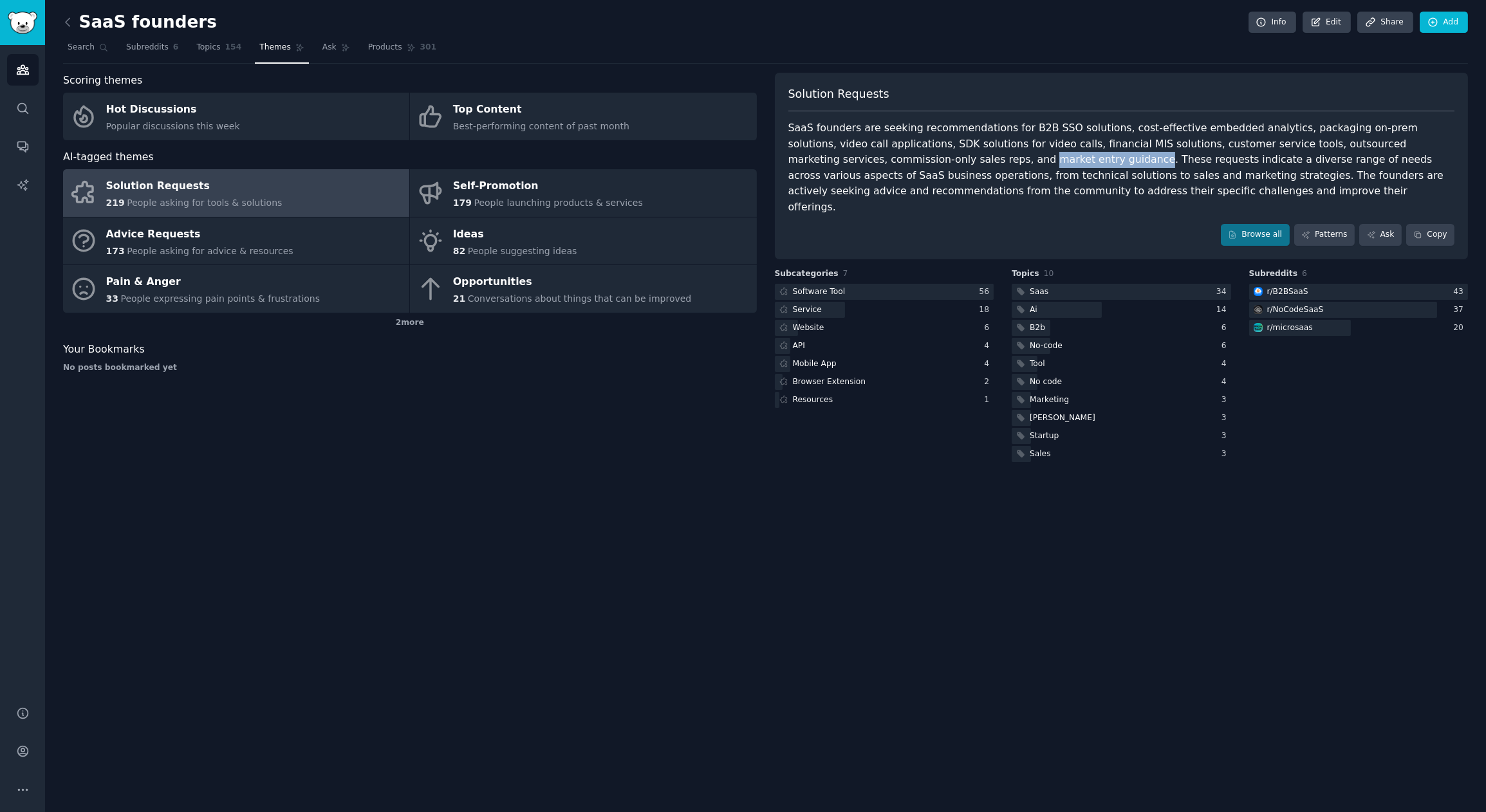
drag, startPoint x: 859, startPoint y: 159, endPoint x: 962, endPoint y: 159, distance: 103.0
click at [962, 159] on div "SaaS founders are seeking recommendations for B2B SSO solutions, cost-effective…" at bounding box center [1122, 168] width 667 height 94
copy div "market entry guidance"
click at [539, 246] on span "People suggesting ideas" at bounding box center [523, 251] width 110 height 10
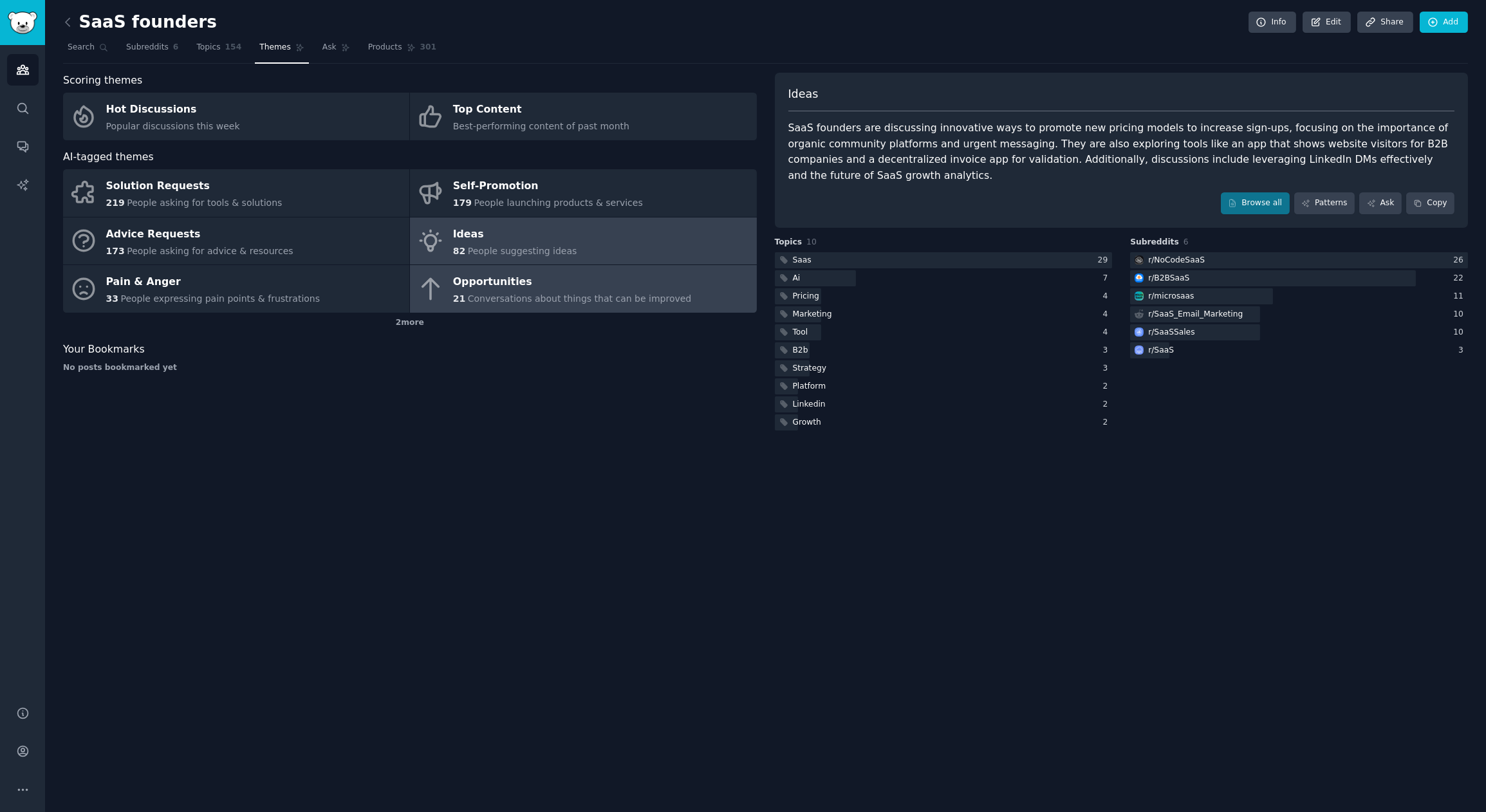
click at [540, 278] on div "Opportunities" at bounding box center [572, 283] width 239 height 21
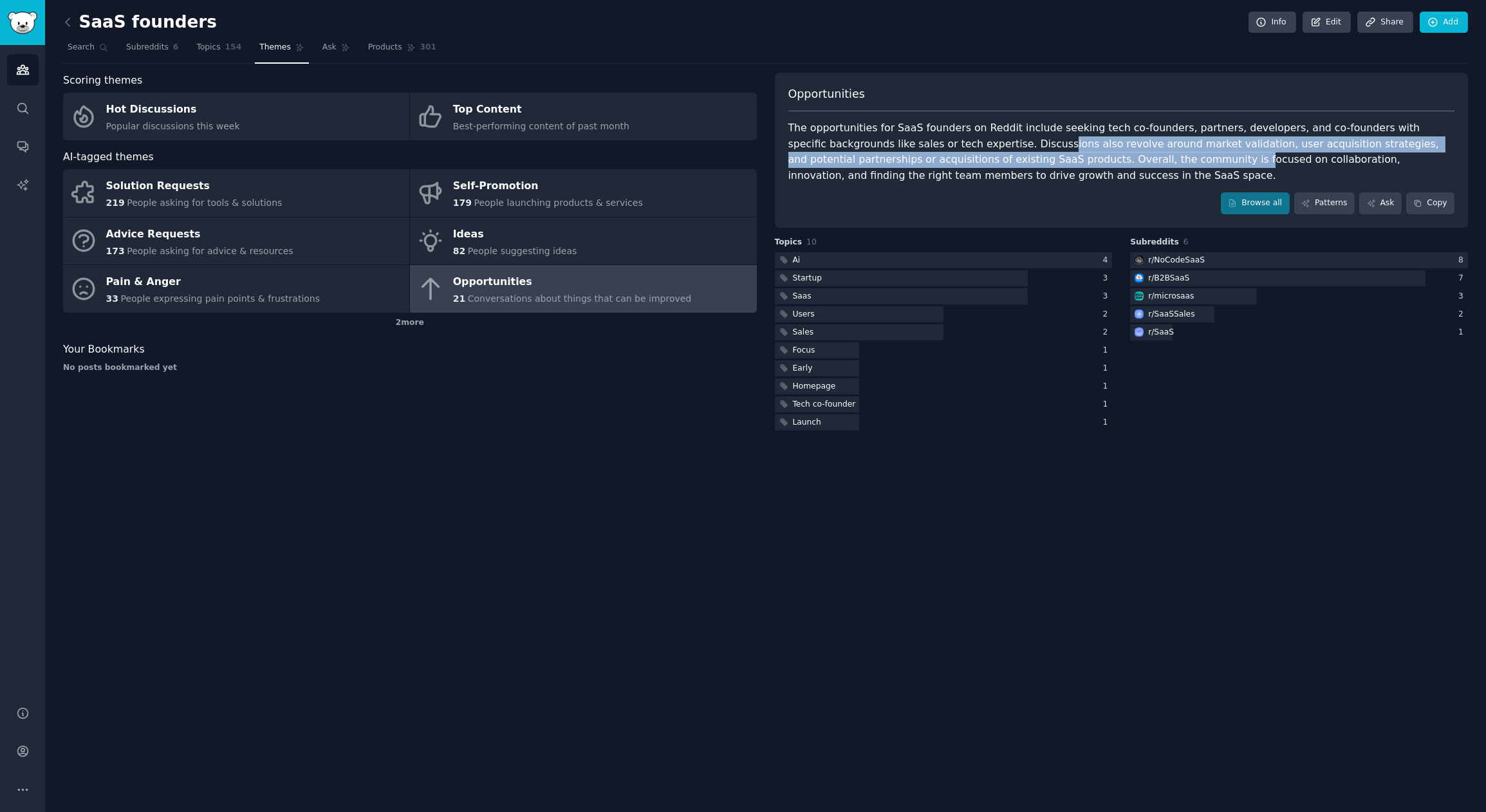
drag, startPoint x: 1013, startPoint y: 146, endPoint x: 1175, endPoint y: 153, distance: 162.2
click at [1168, 153] on div "The opportunities for SaaS founders on Reddit include seeking tech co-founders,…" at bounding box center [1122, 152] width 667 height 63
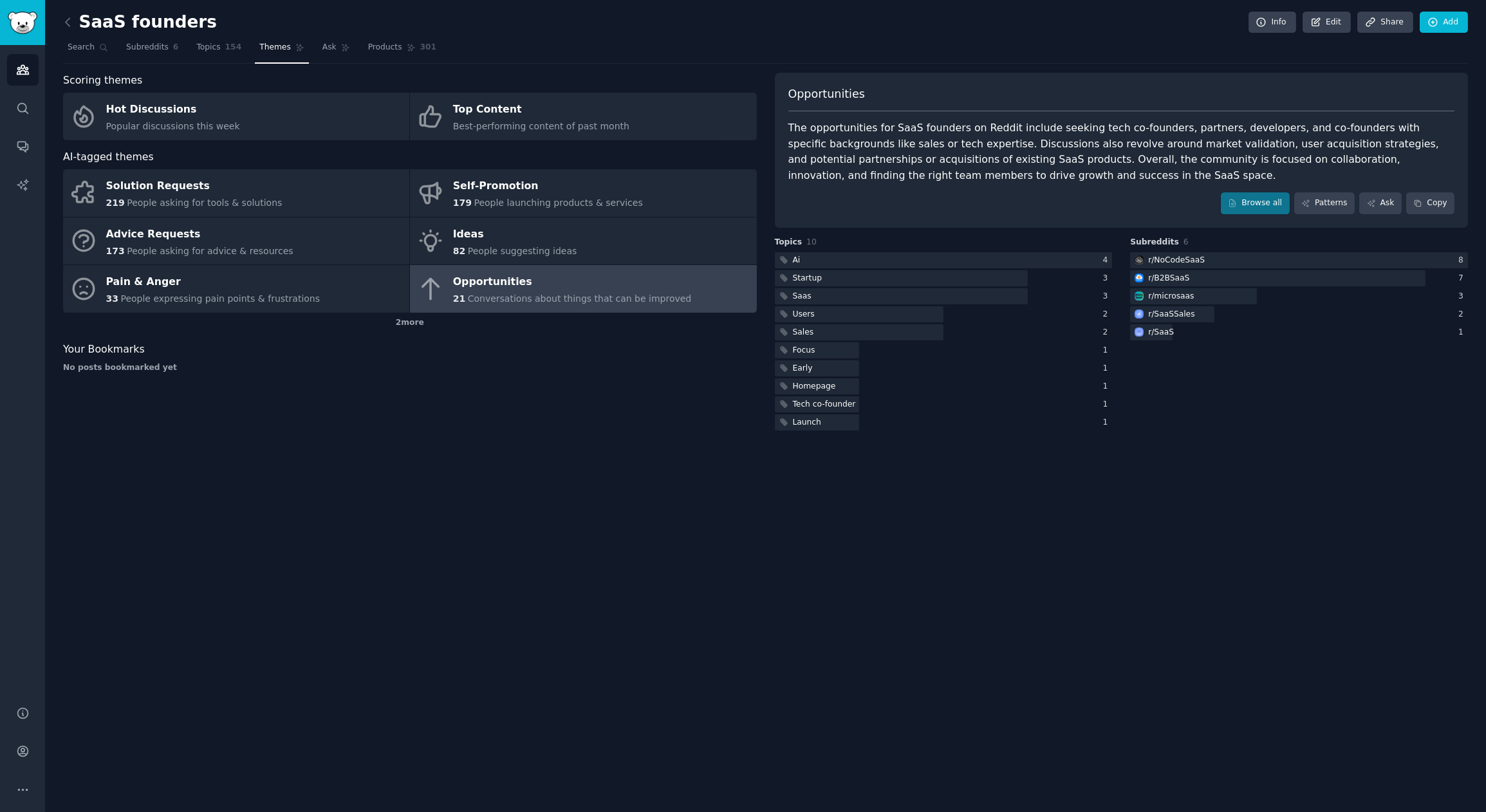
click at [1175, 153] on div "The opportunities for SaaS founders on Reddit include seeking tech co-founders,…" at bounding box center [1122, 152] width 667 height 63
drag, startPoint x: 1126, startPoint y: 144, endPoint x: 1204, endPoint y: 141, distance: 78.1
click at [1204, 141] on div "The opportunities for SaaS founders on Reddit include seeking tech co-founders,…" at bounding box center [1122, 152] width 667 height 63
copy div "market validation"
click at [405, 51] on link "Products 301" at bounding box center [401, 51] width 77 height 26
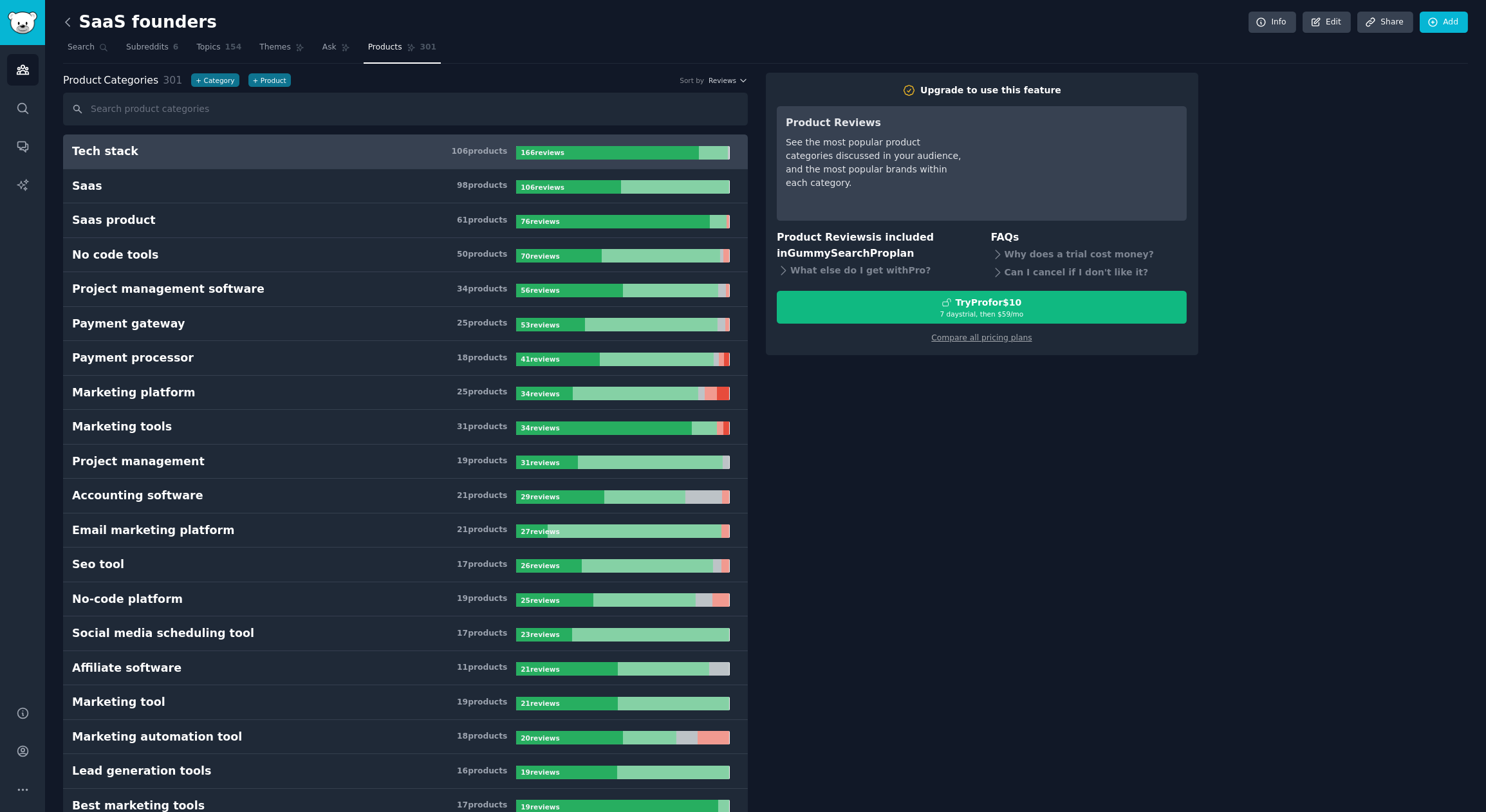
click at [65, 20] on icon at bounding box center [67, 21] width 13 height 13
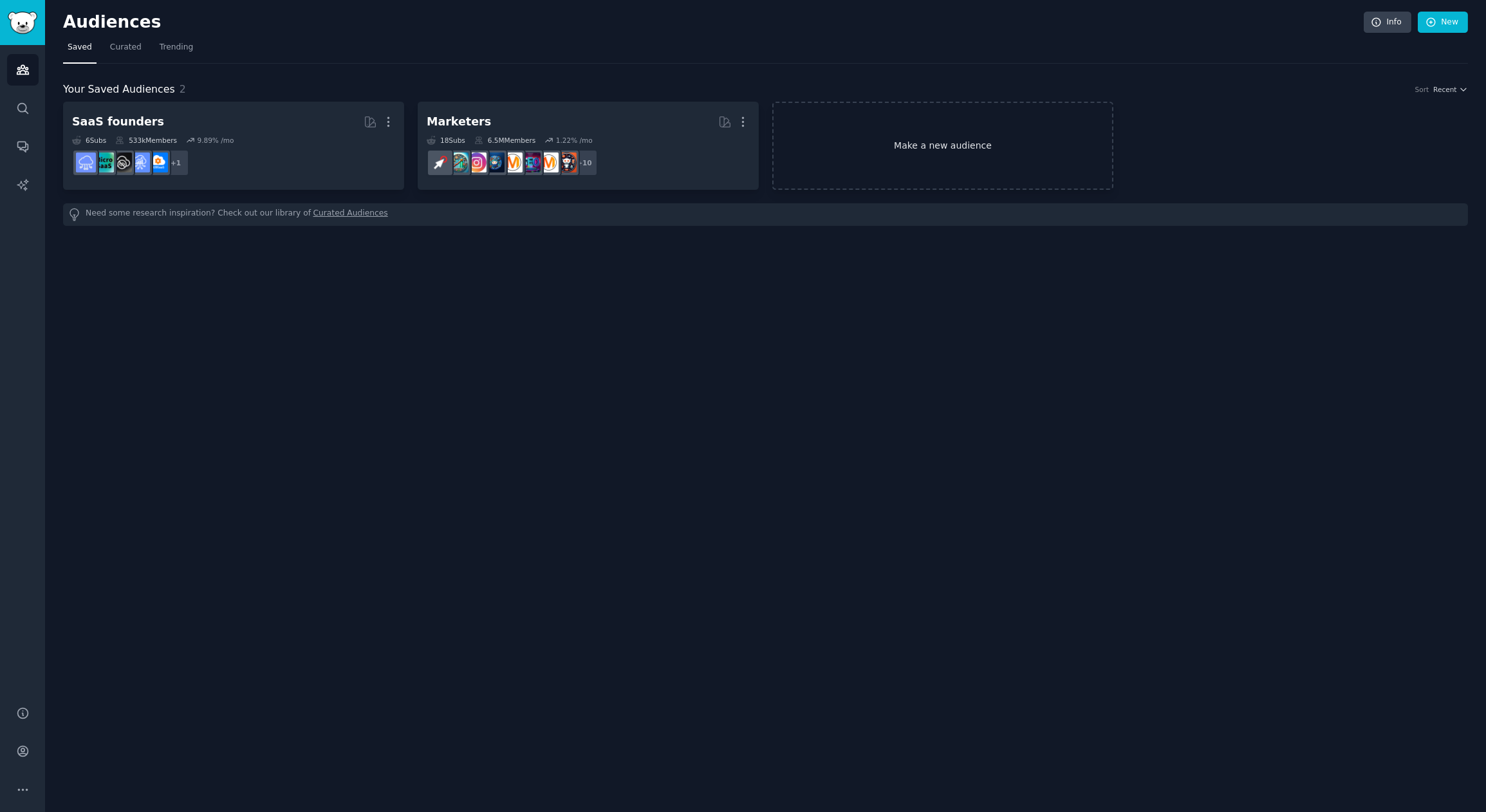
click at [937, 142] on link "Make a new audience" at bounding box center [943, 146] width 341 height 88
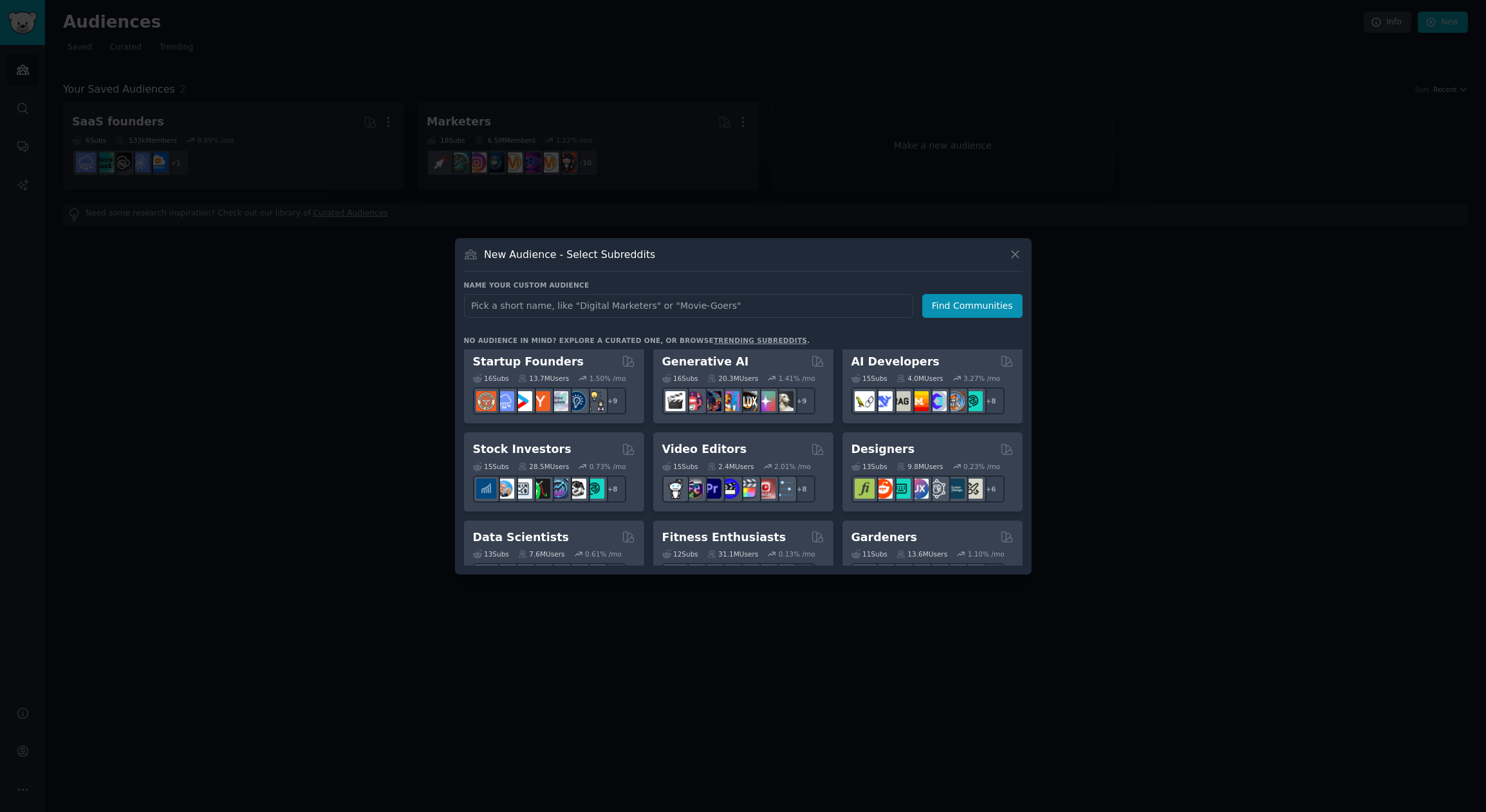
scroll to position [174, 0]
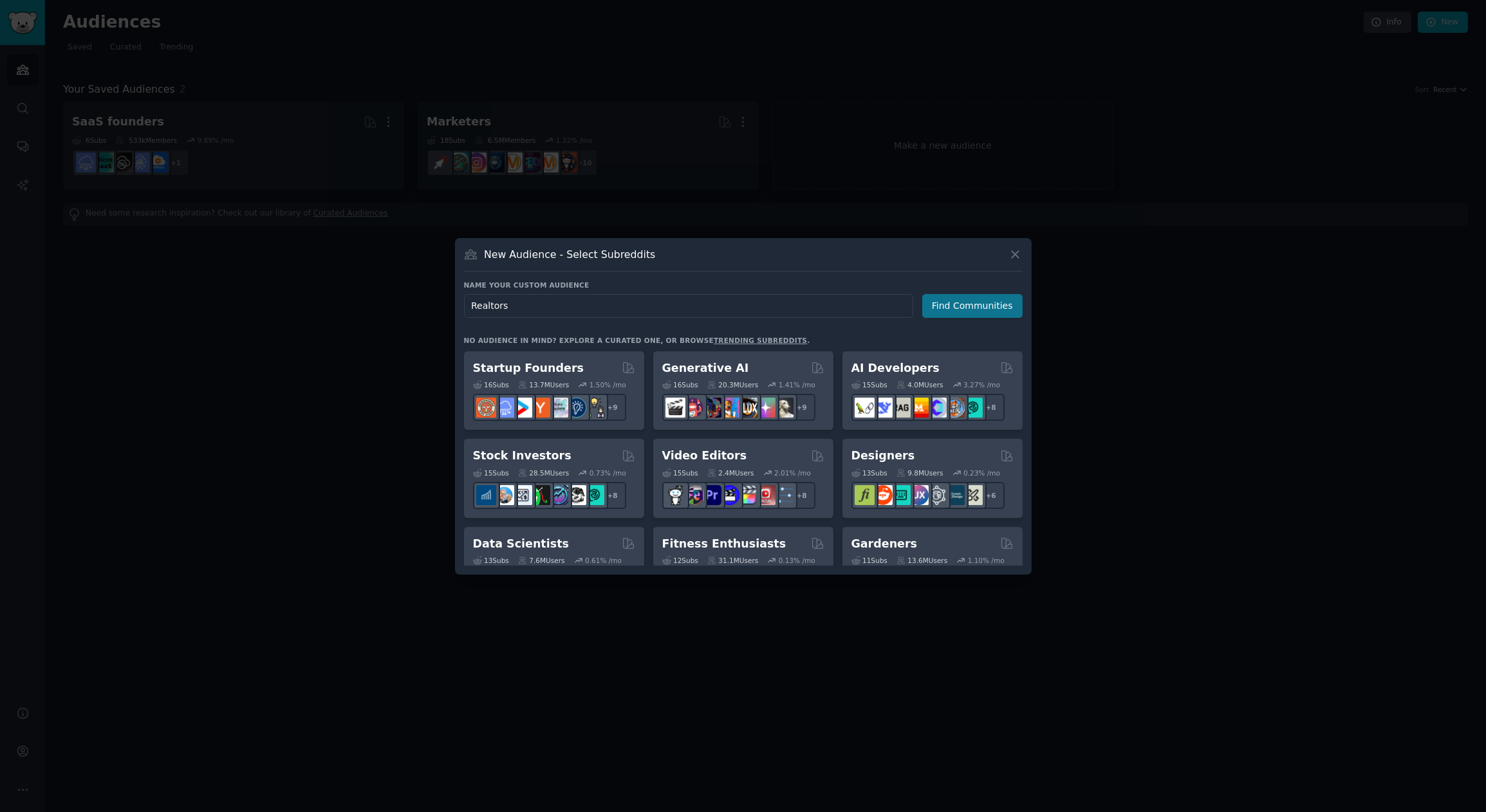
type input "Realtors"
click at [949, 298] on button "Find Communities" at bounding box center [972, 306] width 101 height 24
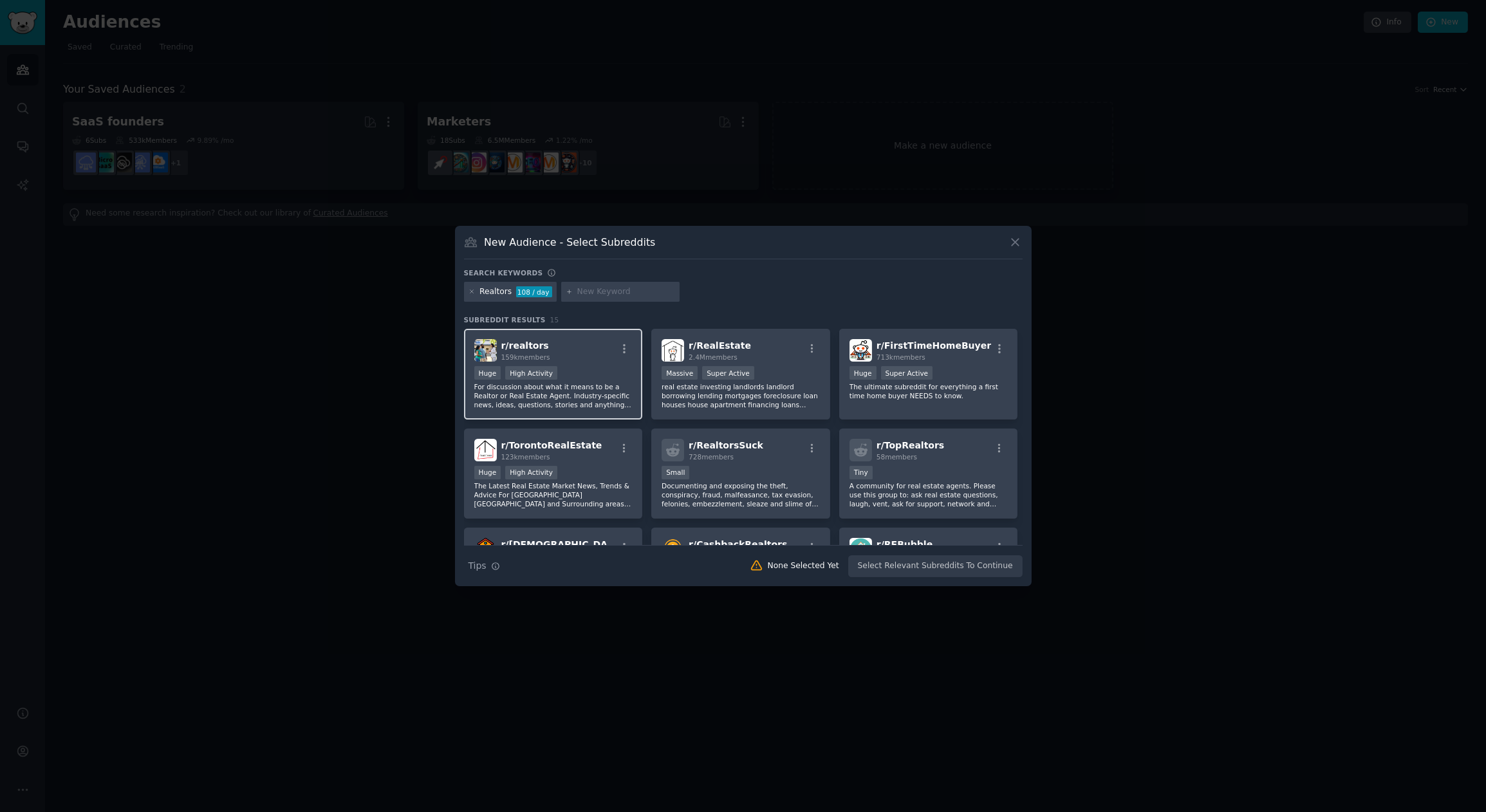
click at [608, 352] on div "r/ realtors 159k members" at bounding box center [553, 350] width 158 height 22
click at [797, 385] on p "real estate investing landlords landlord borrowing lending mortgages foreclosur…" at bounding box center [741, 395] width 158 height 27
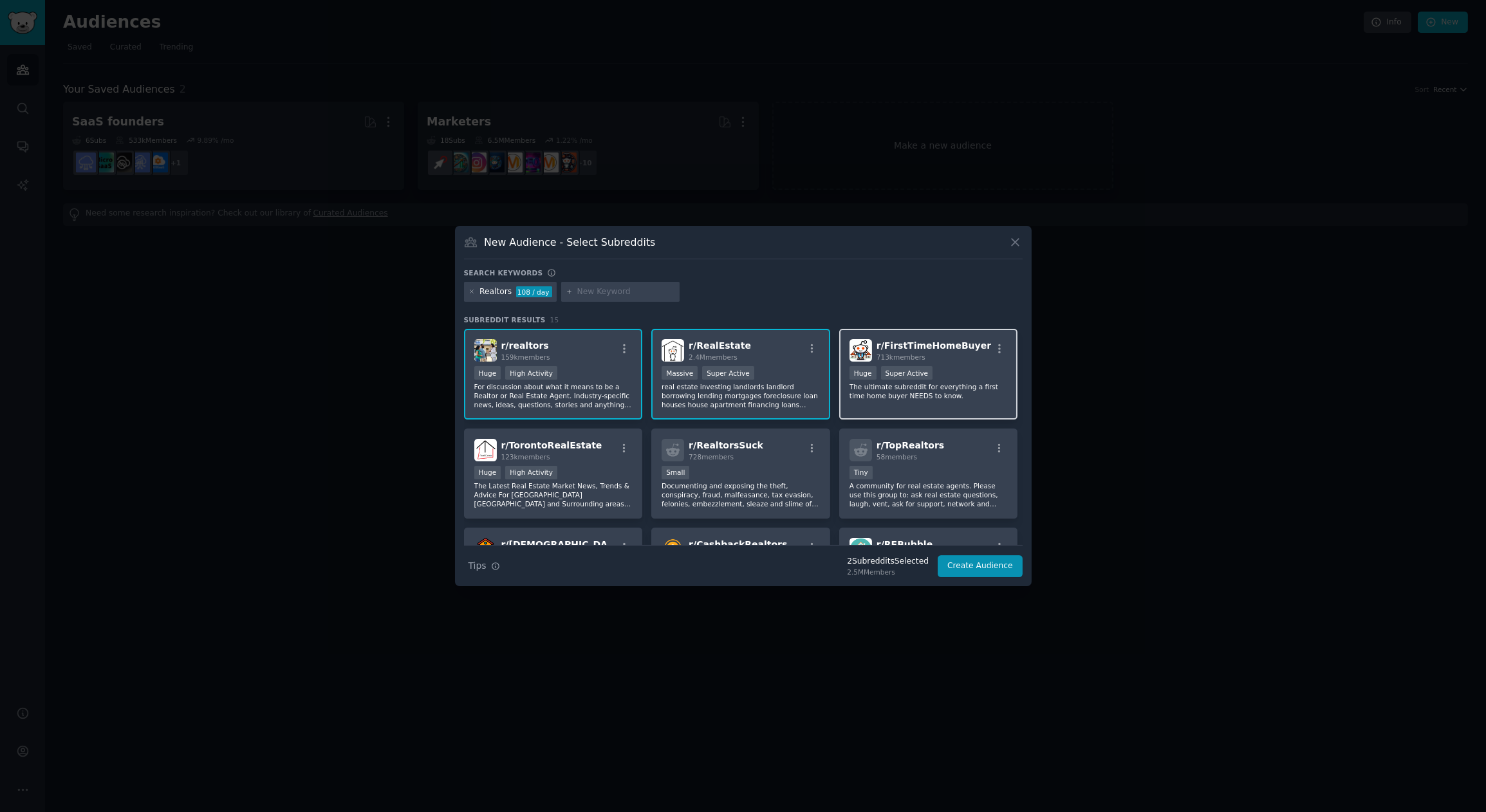
click at [966, 379] on div "Huge Super Active" at bounding box center [928, 374] width 158 height 16
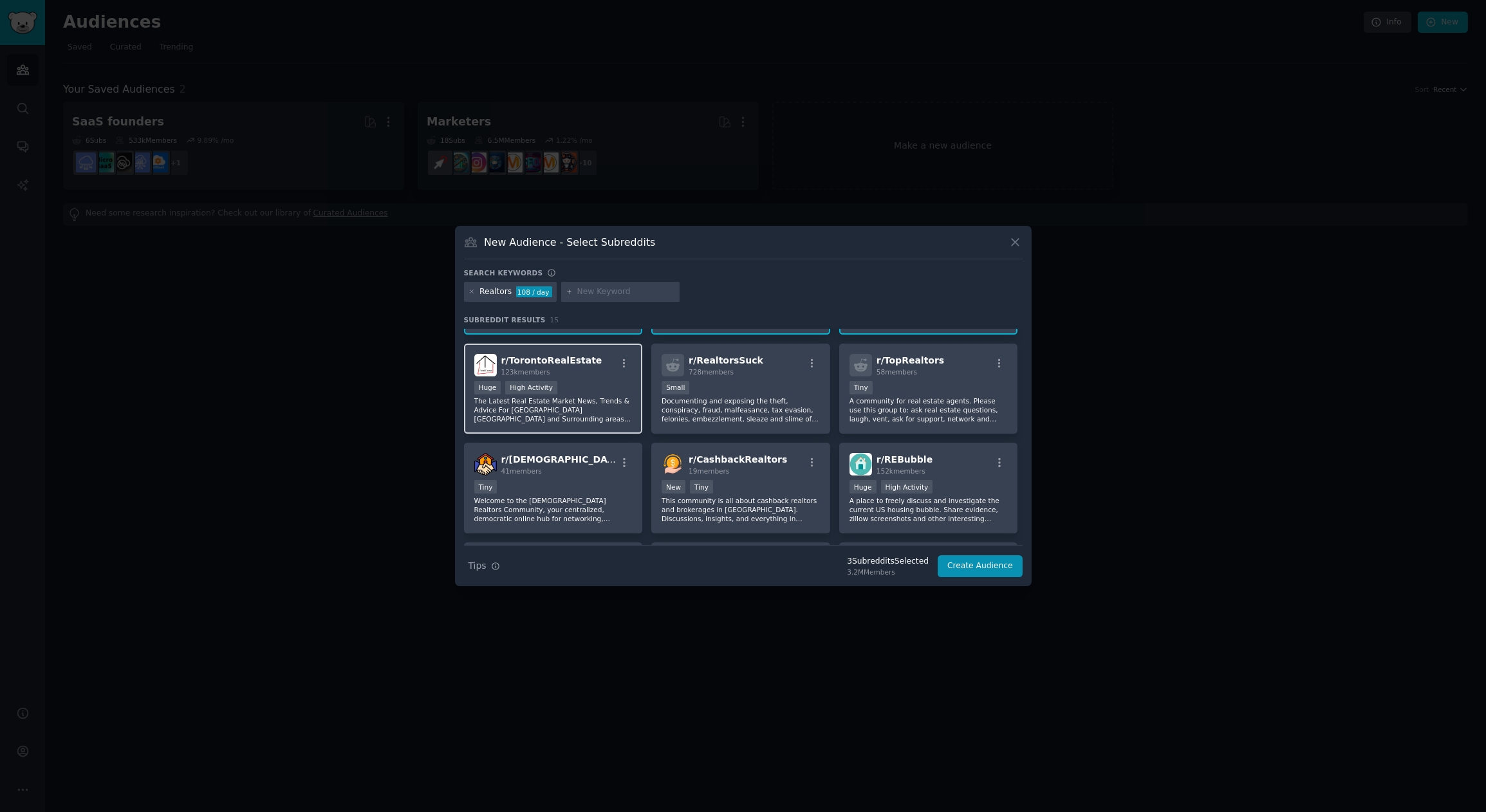
scroll to position [55, 0]
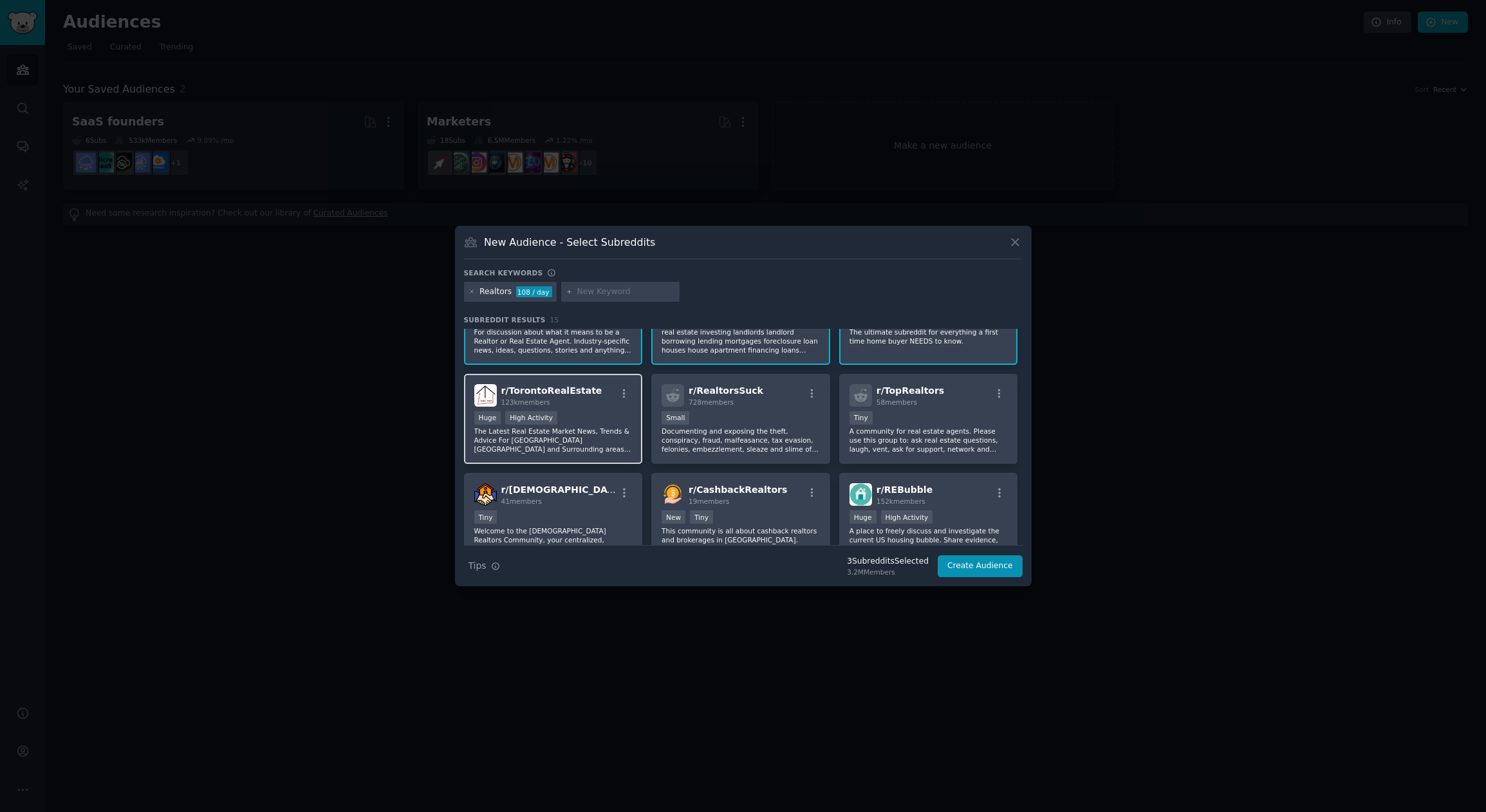
click at [587, 411] on div "Huge High Activity" at bounding box center [553, 419] width 158 height 16
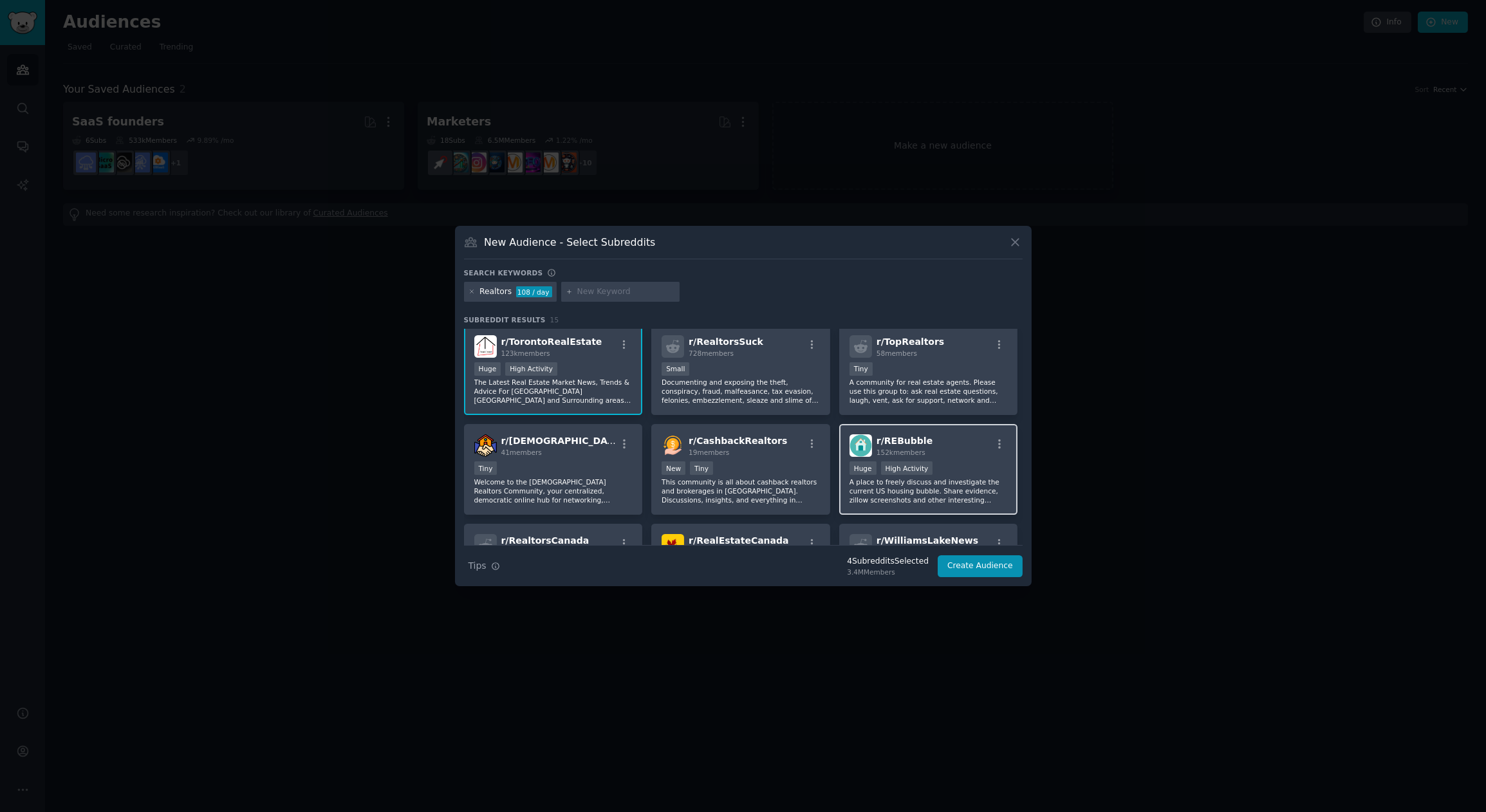
scroll to position [104, 0]
click at [971, 456] on div "r/ REBubble 152k members Huge High Activity A place to freely discuss and inves…" at bounding box center [928, 469] width 179 height 91
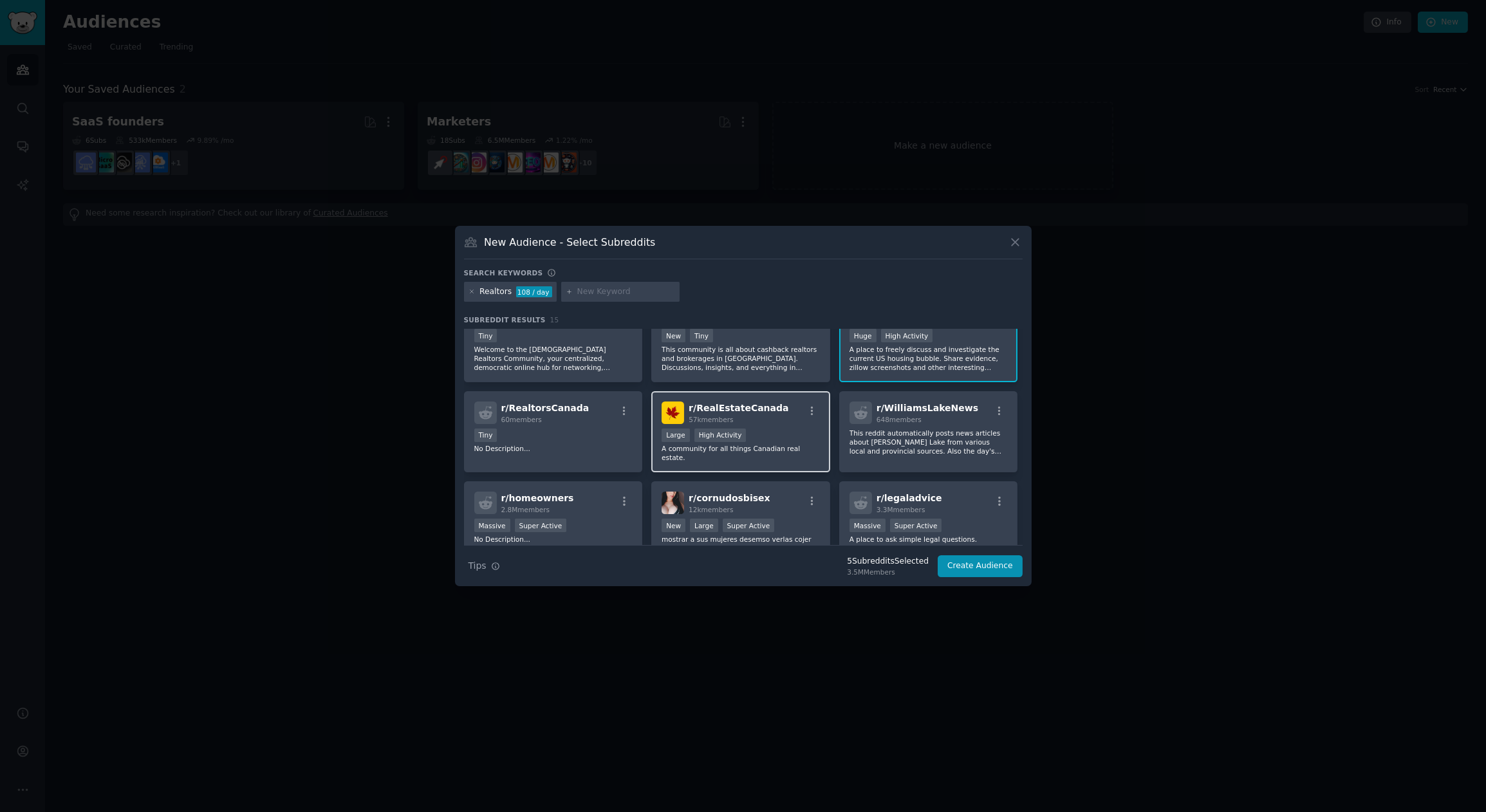
scroll to position [246, 0]
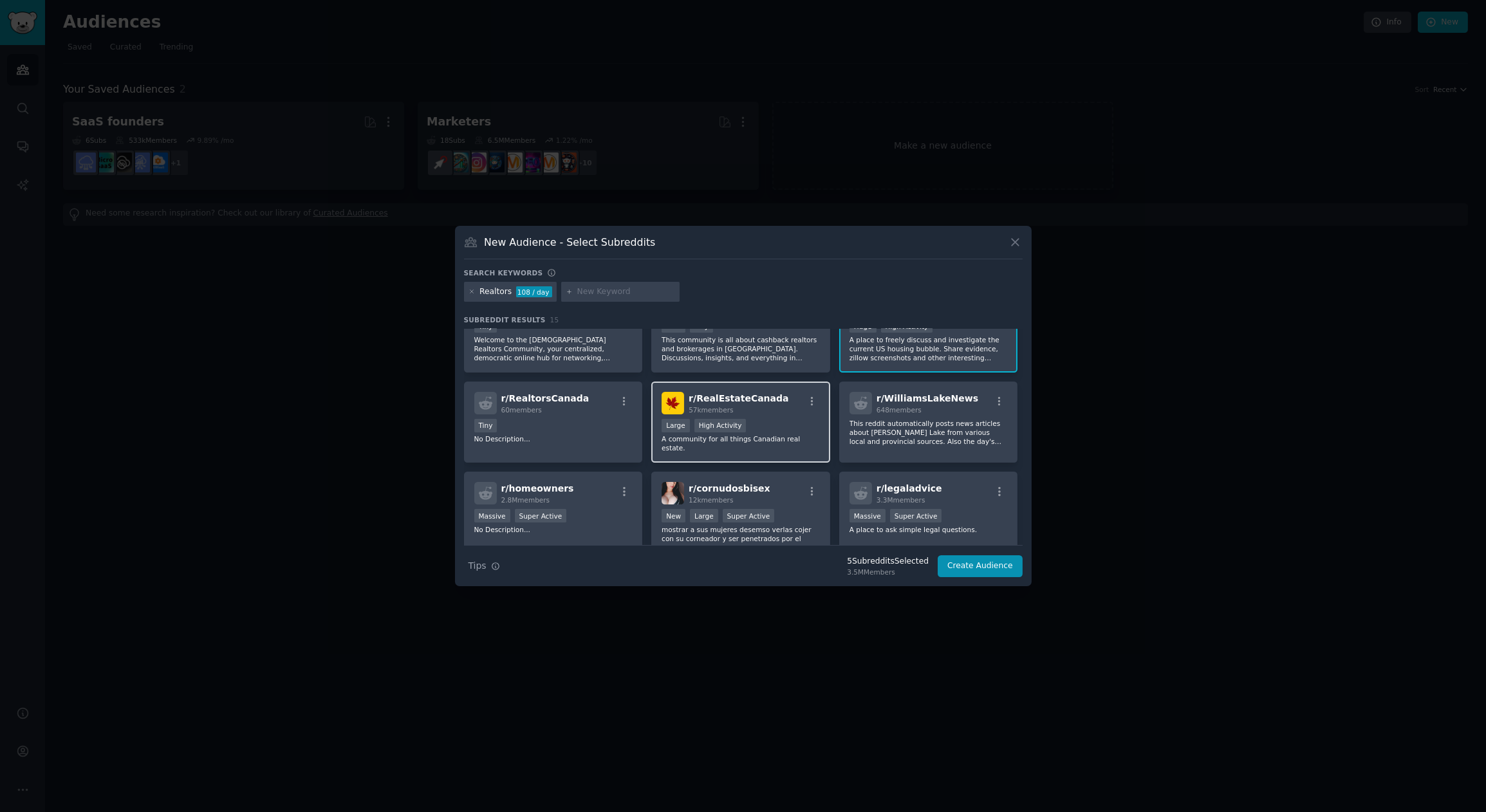
click at [779, 408] on div "r/ RealEstateCanada 57k members" at bounding box center [741, 403] width 158 height 22
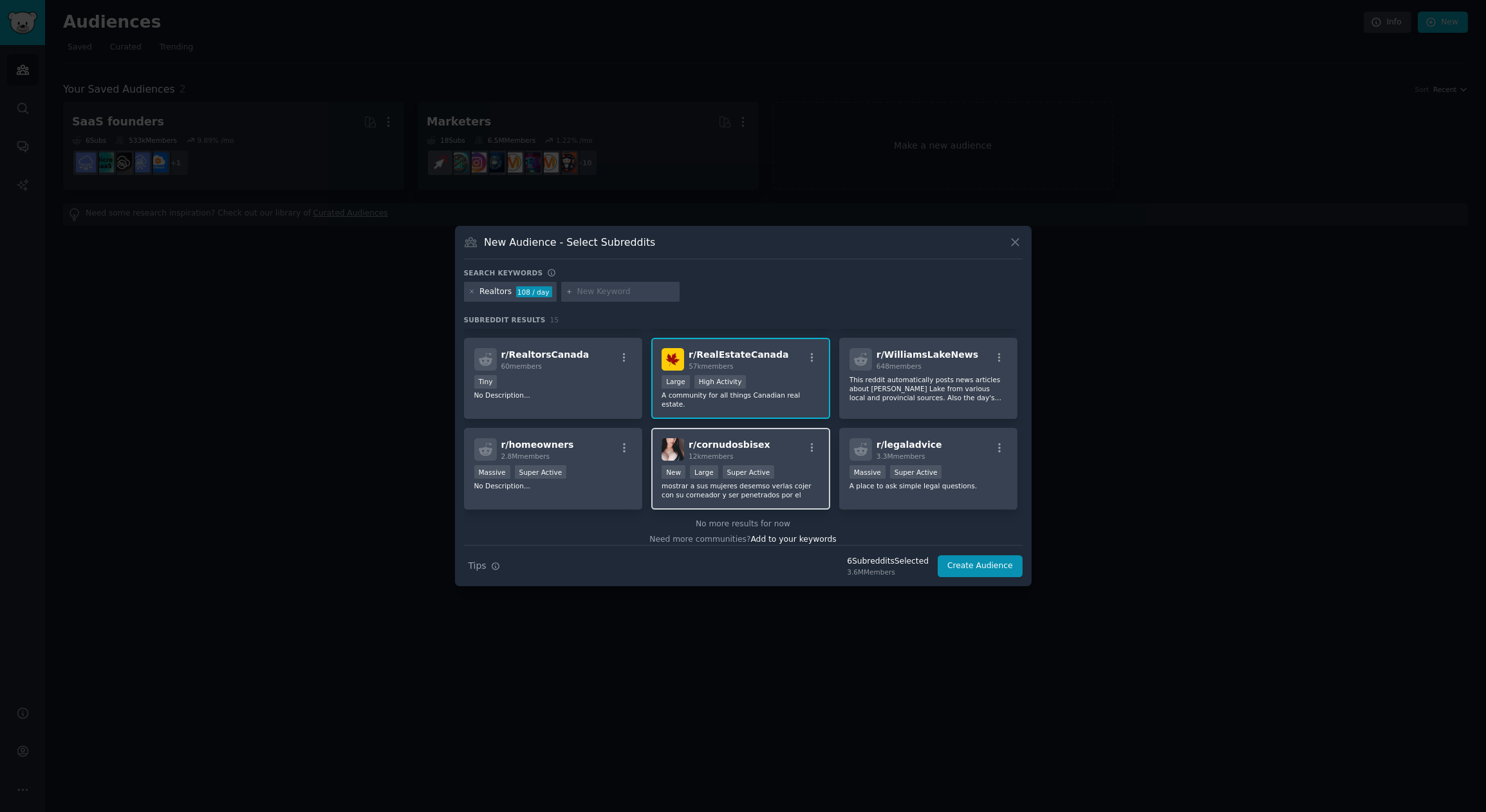
scroll to position [291, 0]
click at [974, 569] on button "Create Audience" at bounding box center [980, 567] width 85 height 22
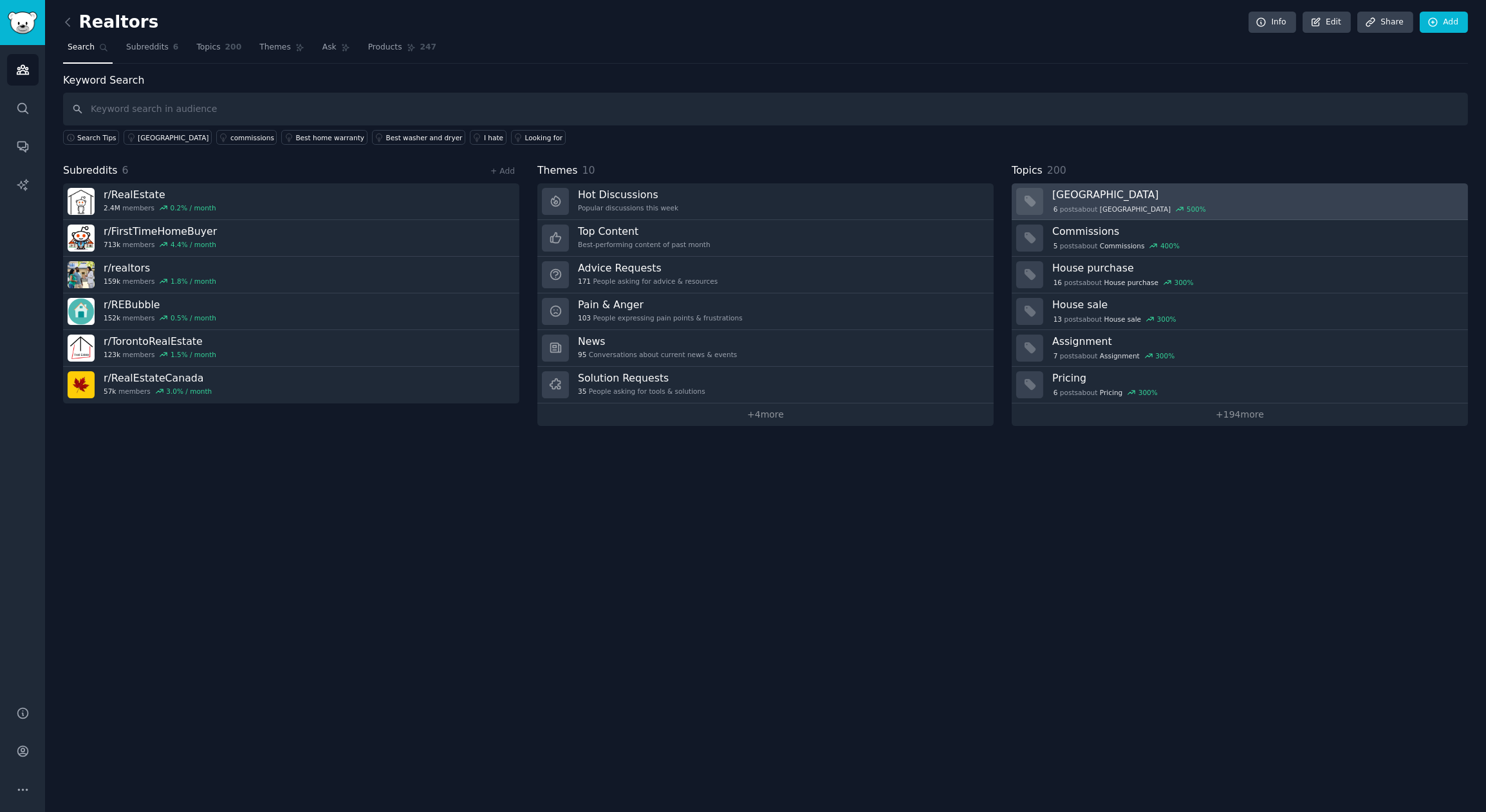
click at [1096, 195] on h3 "Alberta" at bounding box center [1256, 194] width 407 height 13
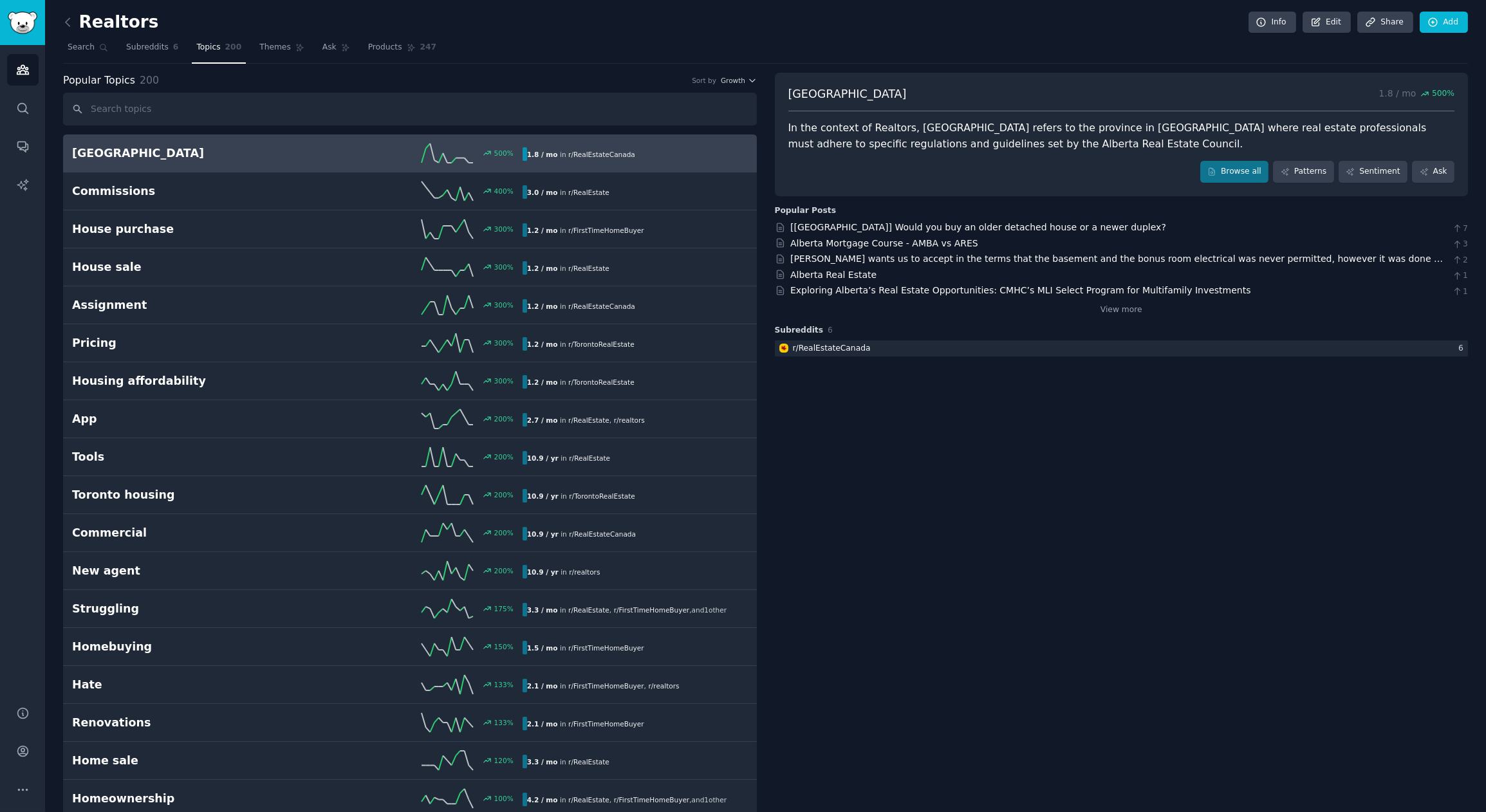
click at [275, 157] on h2 "Alberta" at bounding box center [184, 153] width 225 height 16
click at [135, 49] on span "Subreddits" at bounding box center [147, 47] width 42 height 12
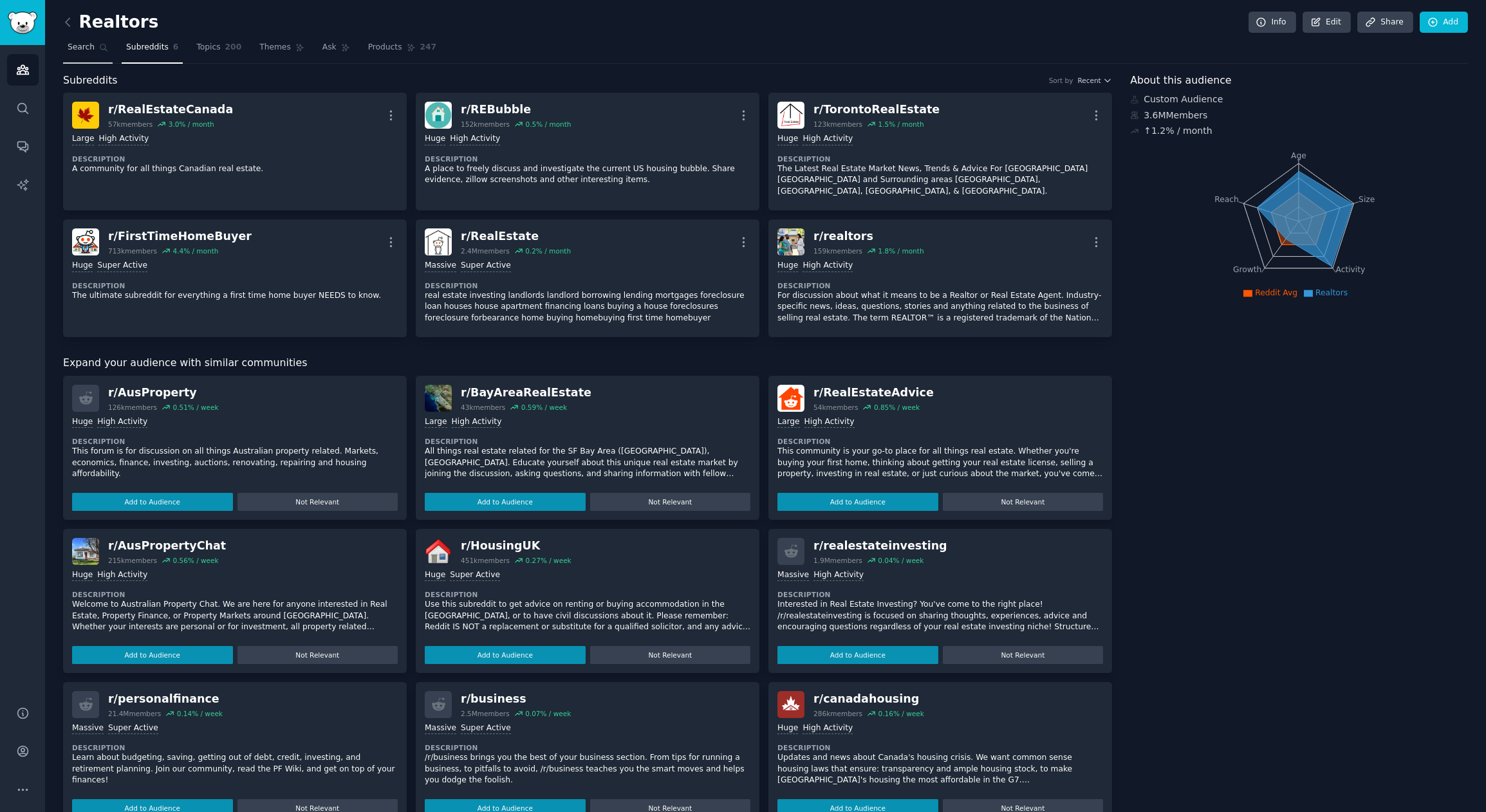
click at [76, 52] on span "Search" at bounding box center [80, 47] width 27 height 12
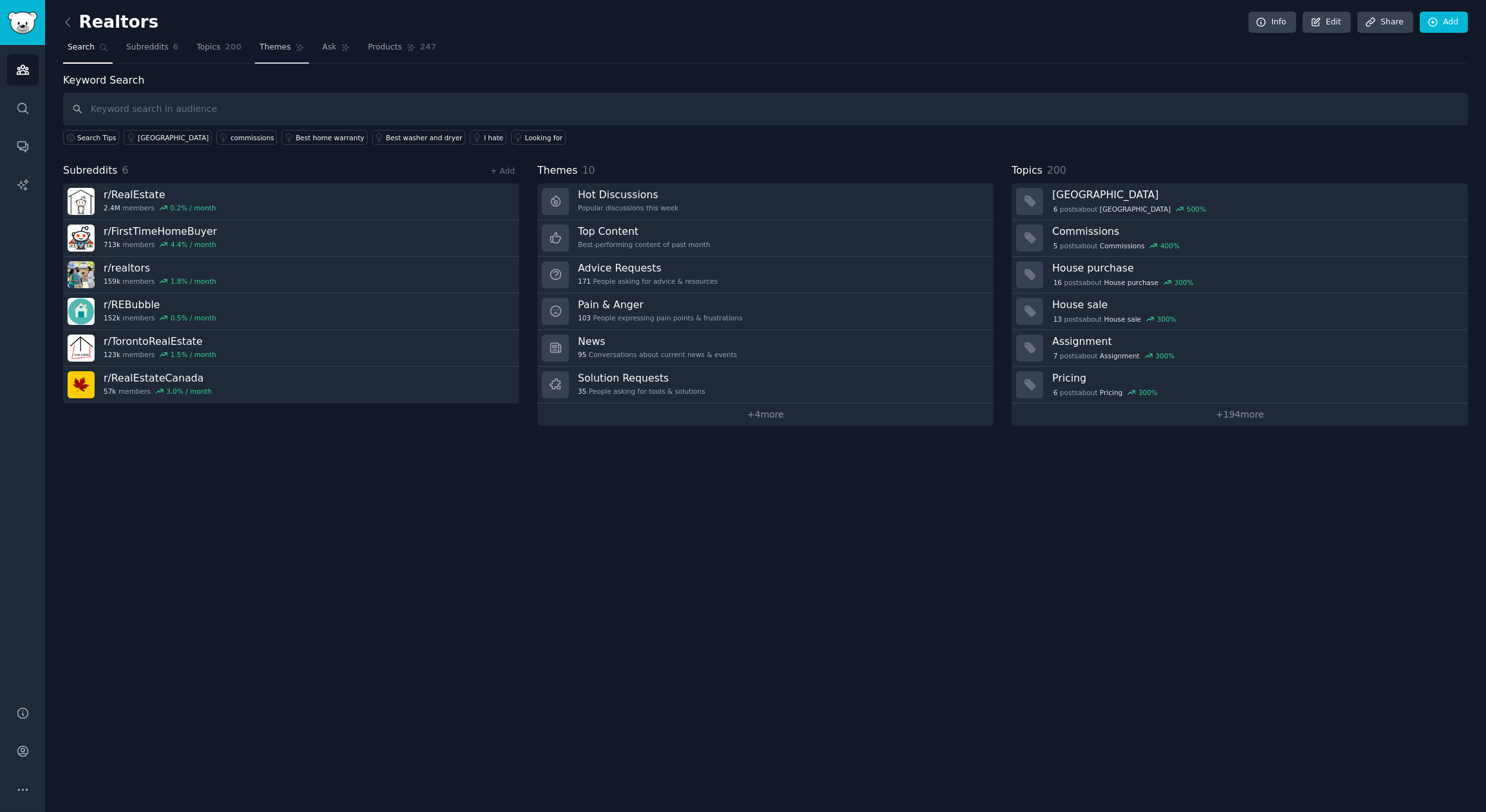
click at [273, 51] on span "Themes" at bounding box center [275, 47] width 31 height 12
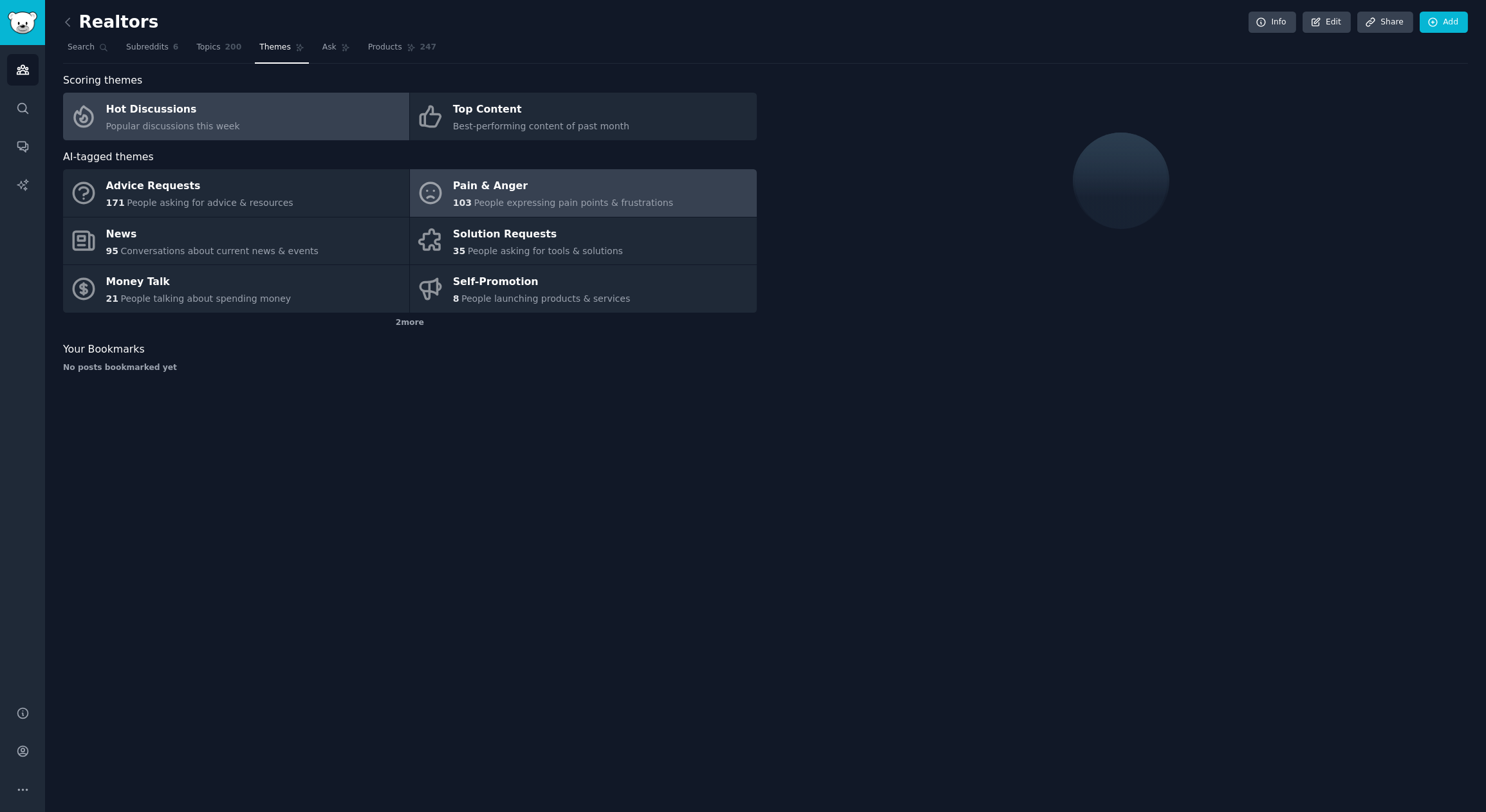
click at [519, 186] on div "Pain & Anger" at bounding box center [562, 187] width 220 height 21
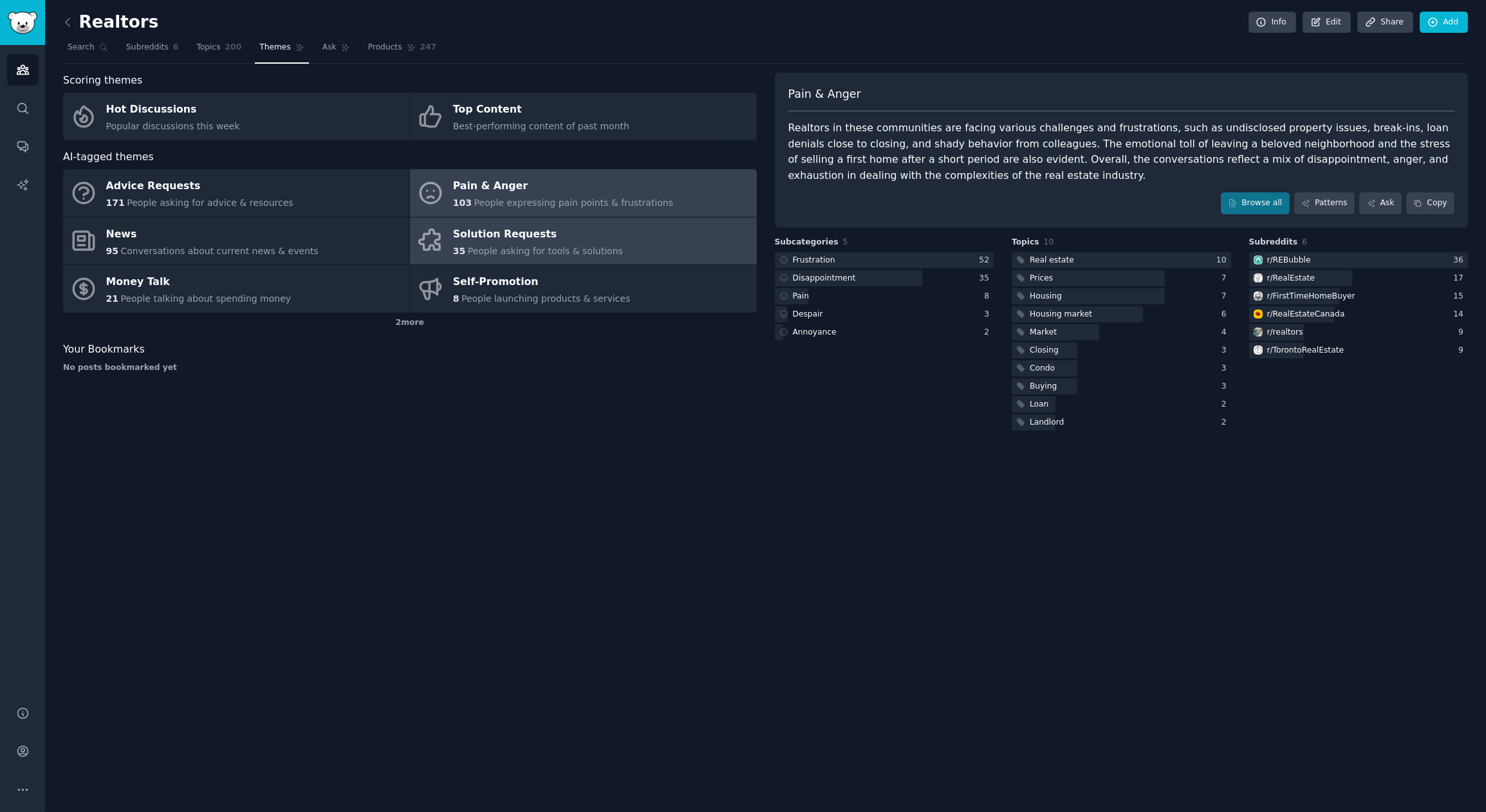
click at [537, 242] on div "Solution Requests" at bounding box center [537, 234] width 170 height 21
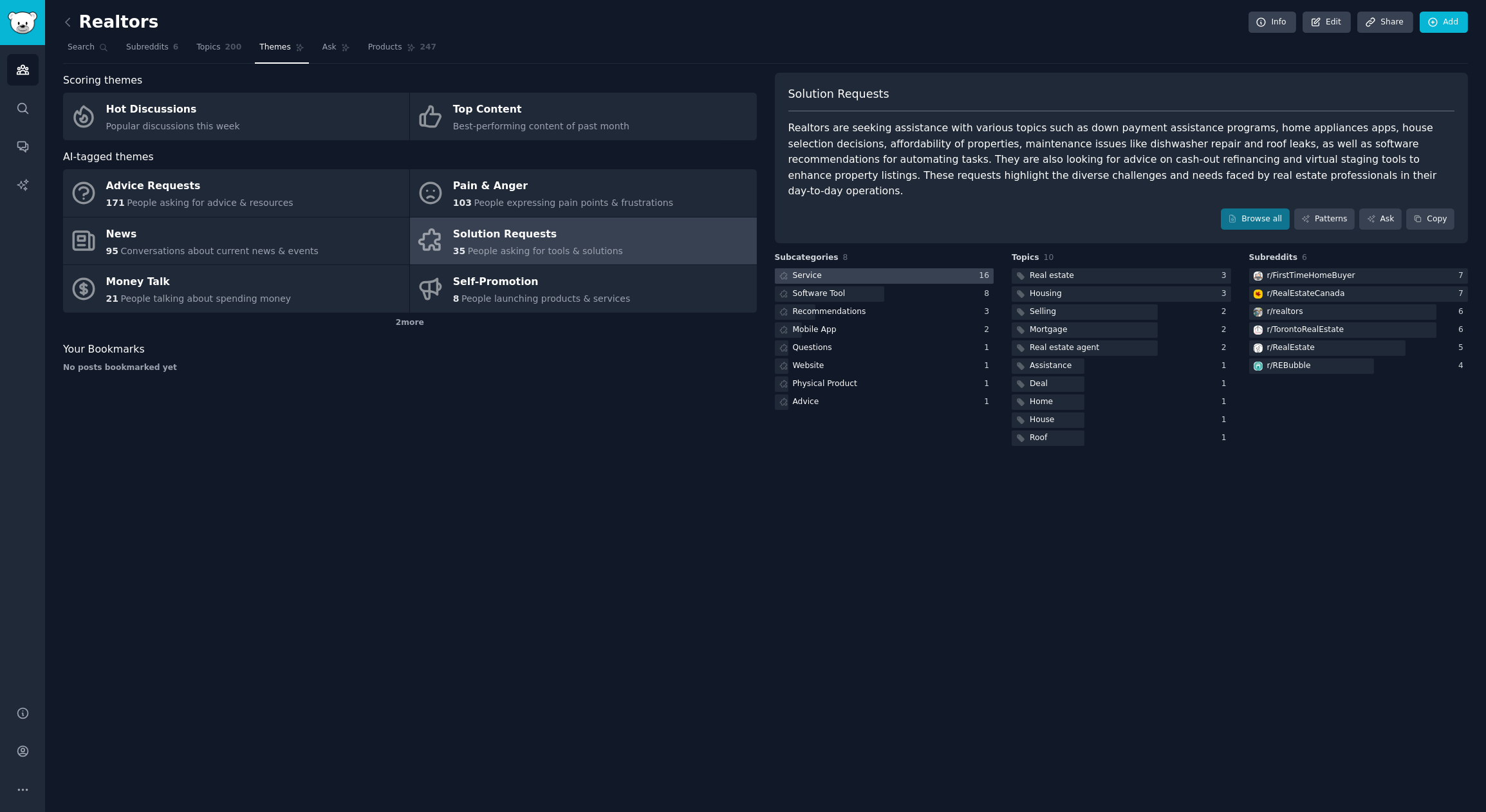
click at [811, 268] on div "Service" at bounding box center [799, 276] width 49 height 16
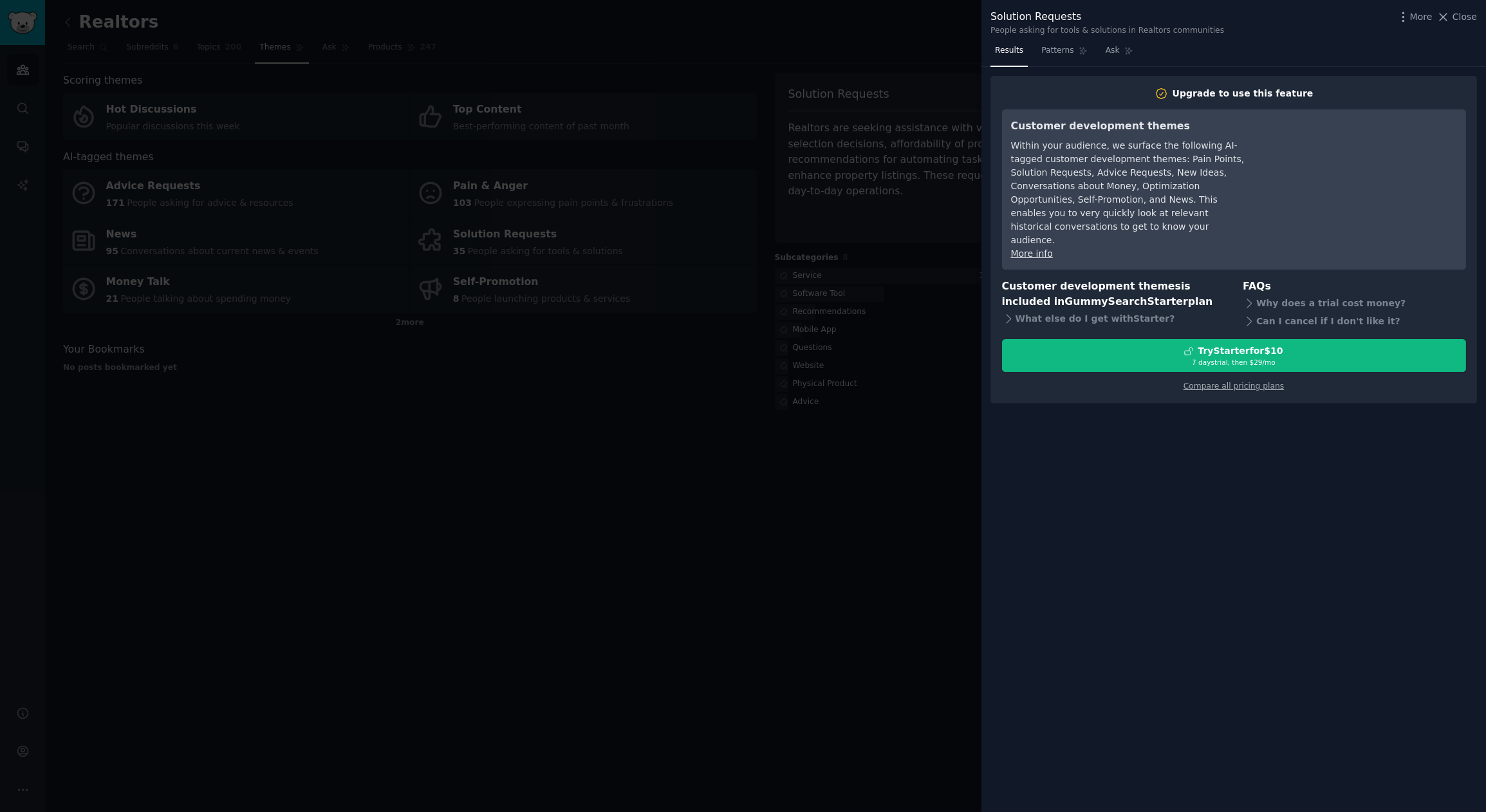
click at [811, 592] on div at bounding box center [743, 406] width 1486 height 812
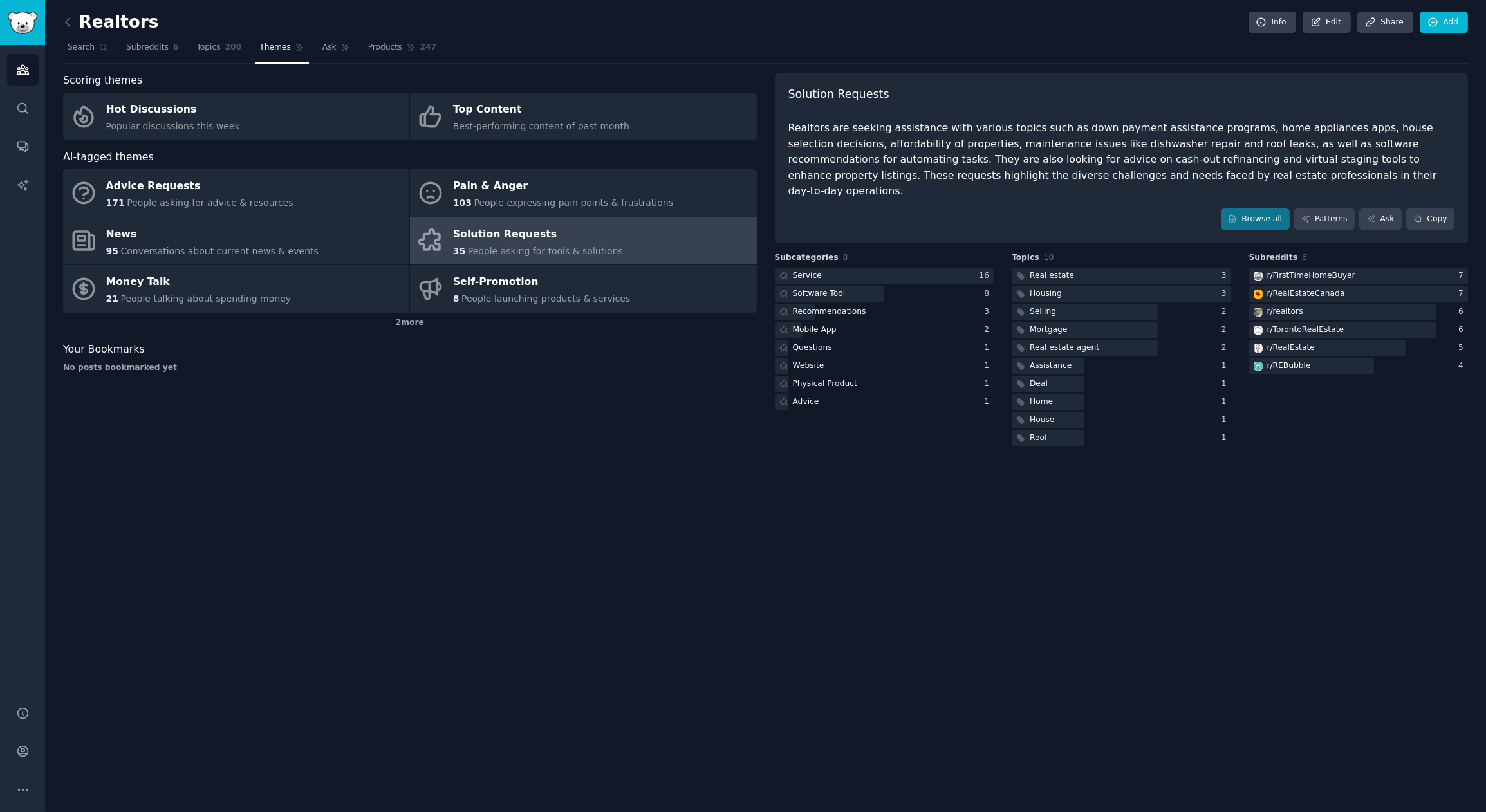
click at [54, 15] on div "Realtors Info Edit Share Add Search Subreddits 6 Topics 200 Themes Ask Products…" at bounding box center [766, 406] width 1441 height 812
click at [67, 21] on icon at bounding box center [68, 21] width 4 height 8
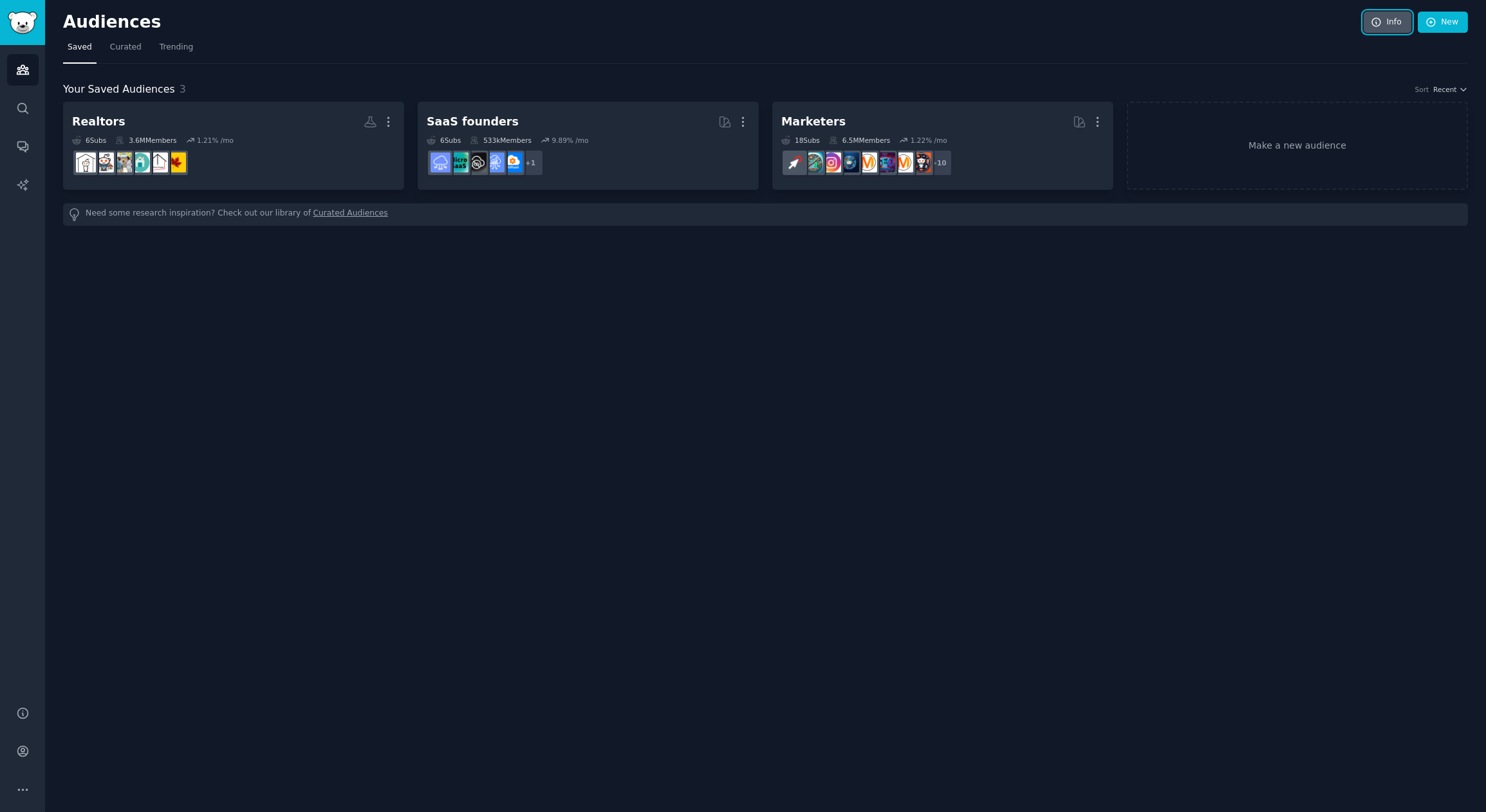
click at [1388, 14] on link "Info" at bounding box center [1388, 23] width 48 height 22
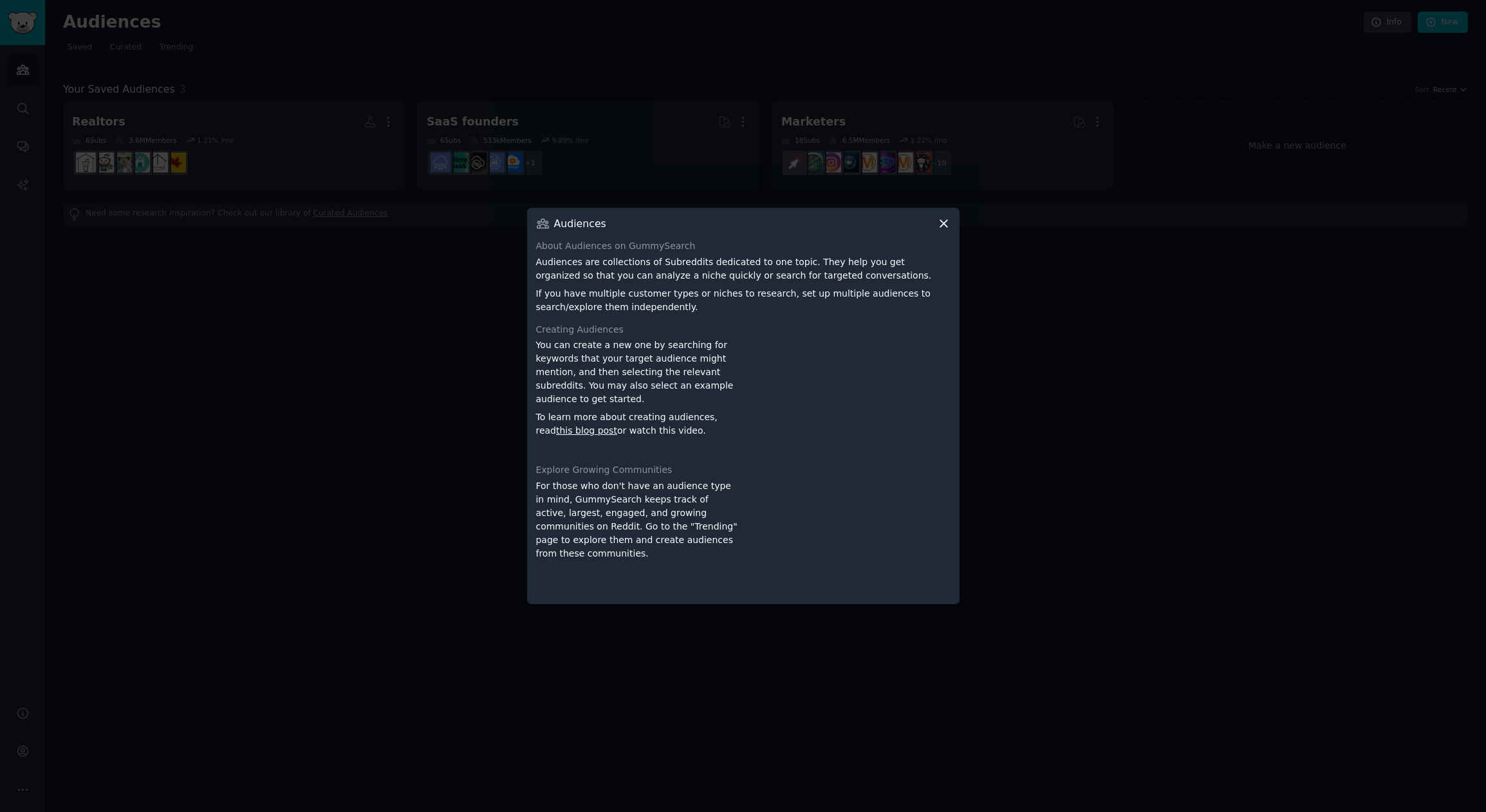
click at [939, 221] on icon at bounding box center [943, 223] width 13 height 13
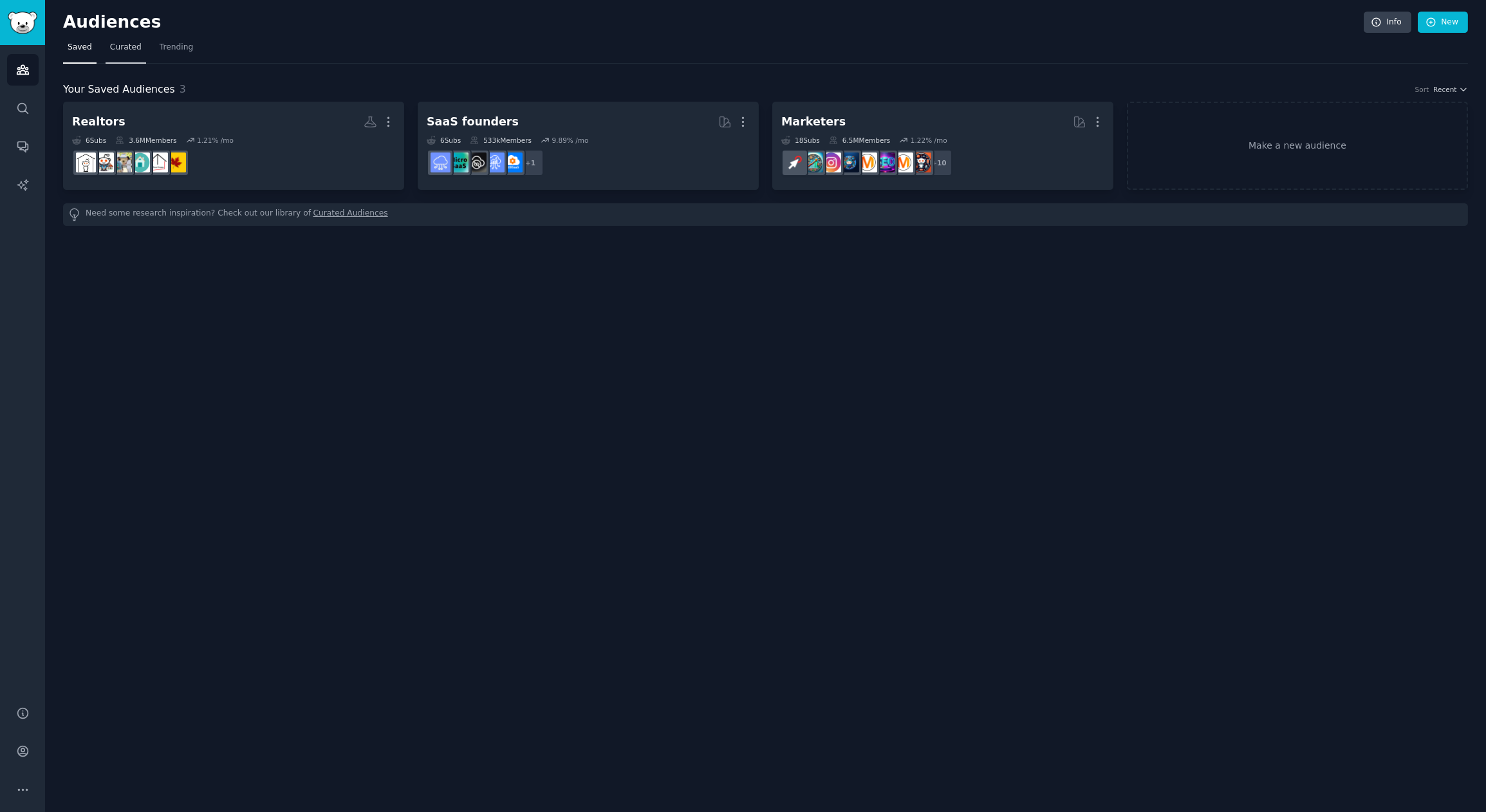
click at [115, 58] on link "Curated" at bounding box center [126, 51] width 40 height 26
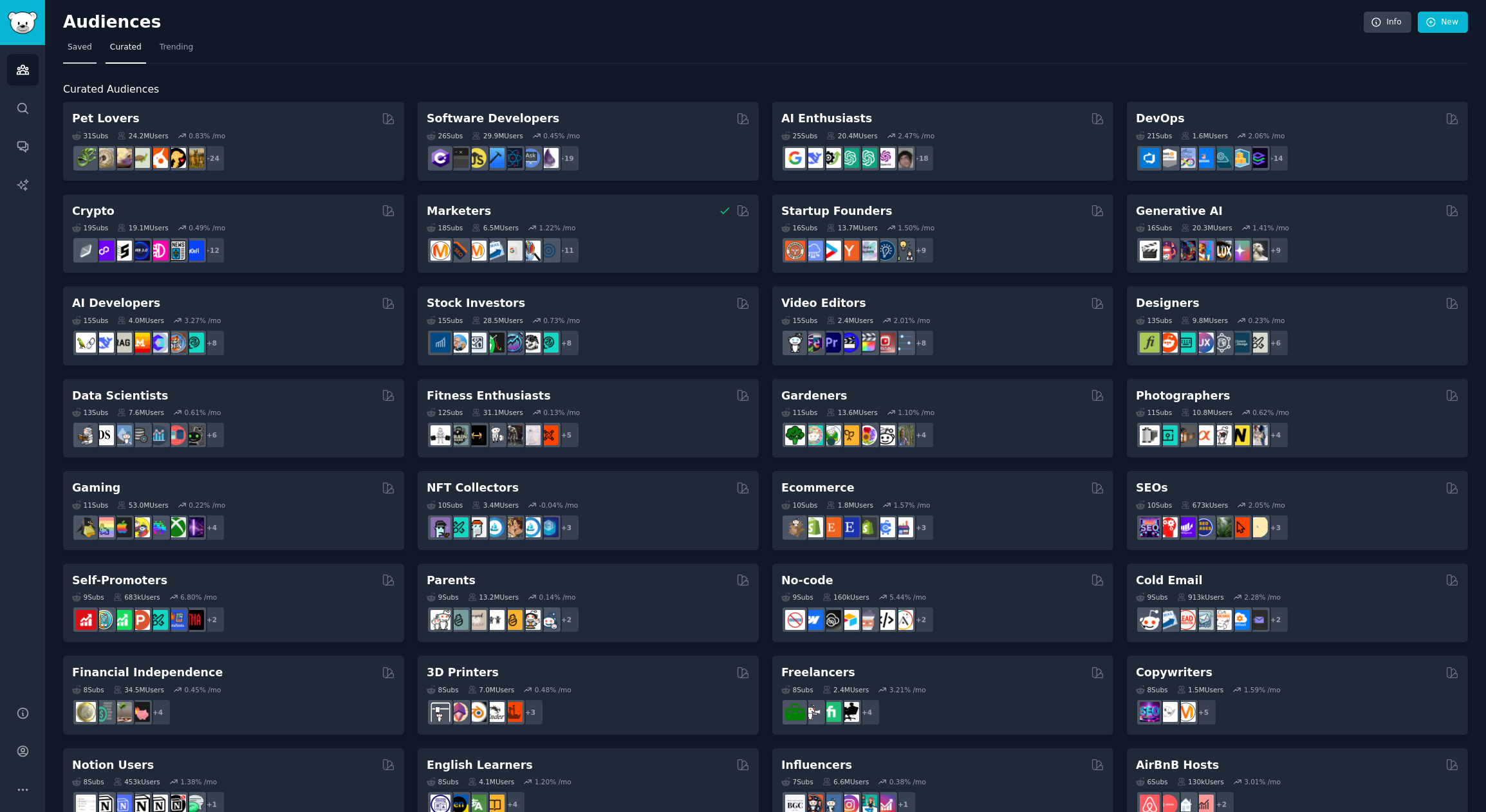
click at [76, 49] on span "Saved" at bounding box center [79, 47] width 24 height 12
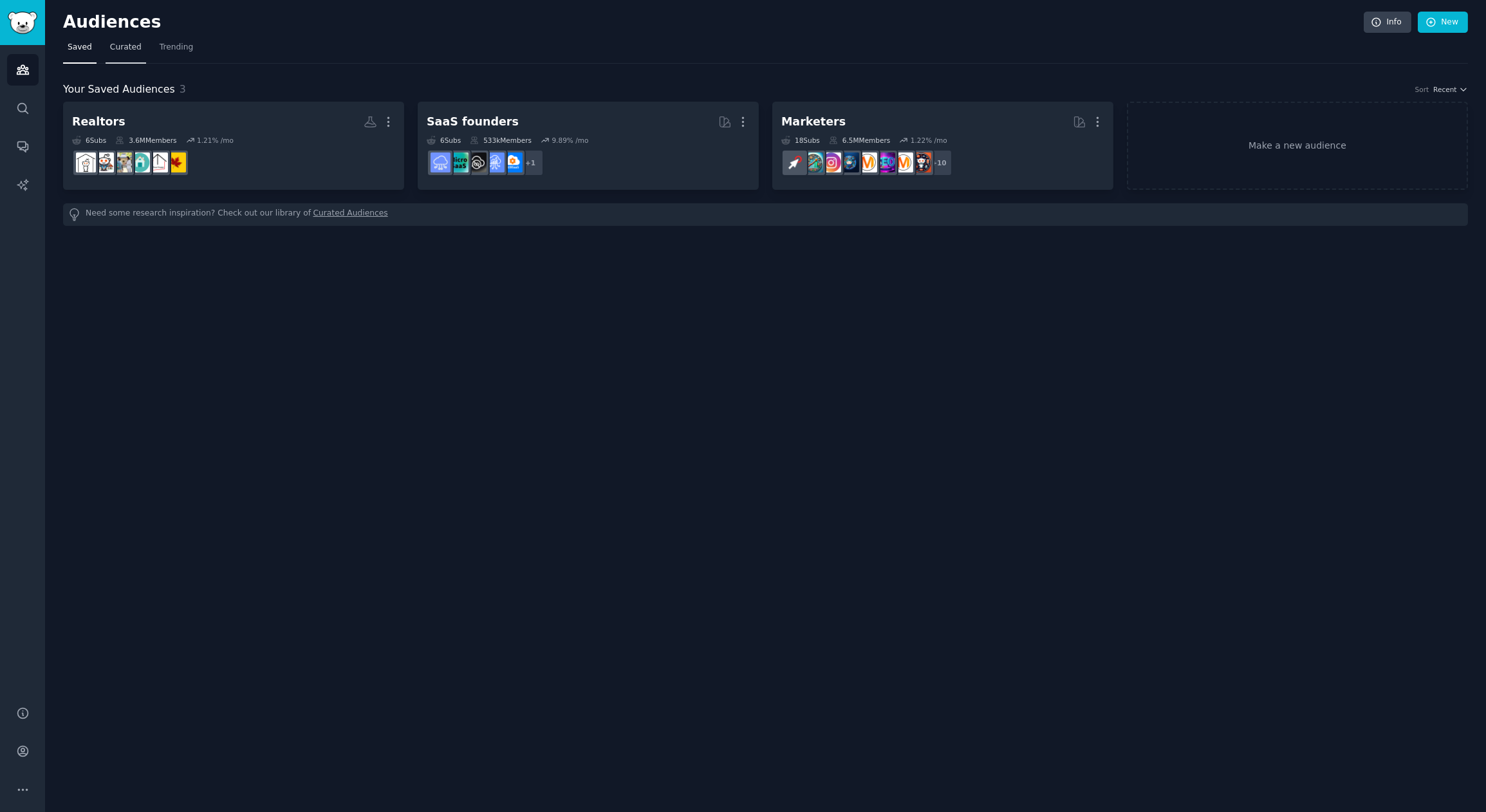
click at [132, 49] on span "Curated" at bounding box center [126, 47] width 31 height 12
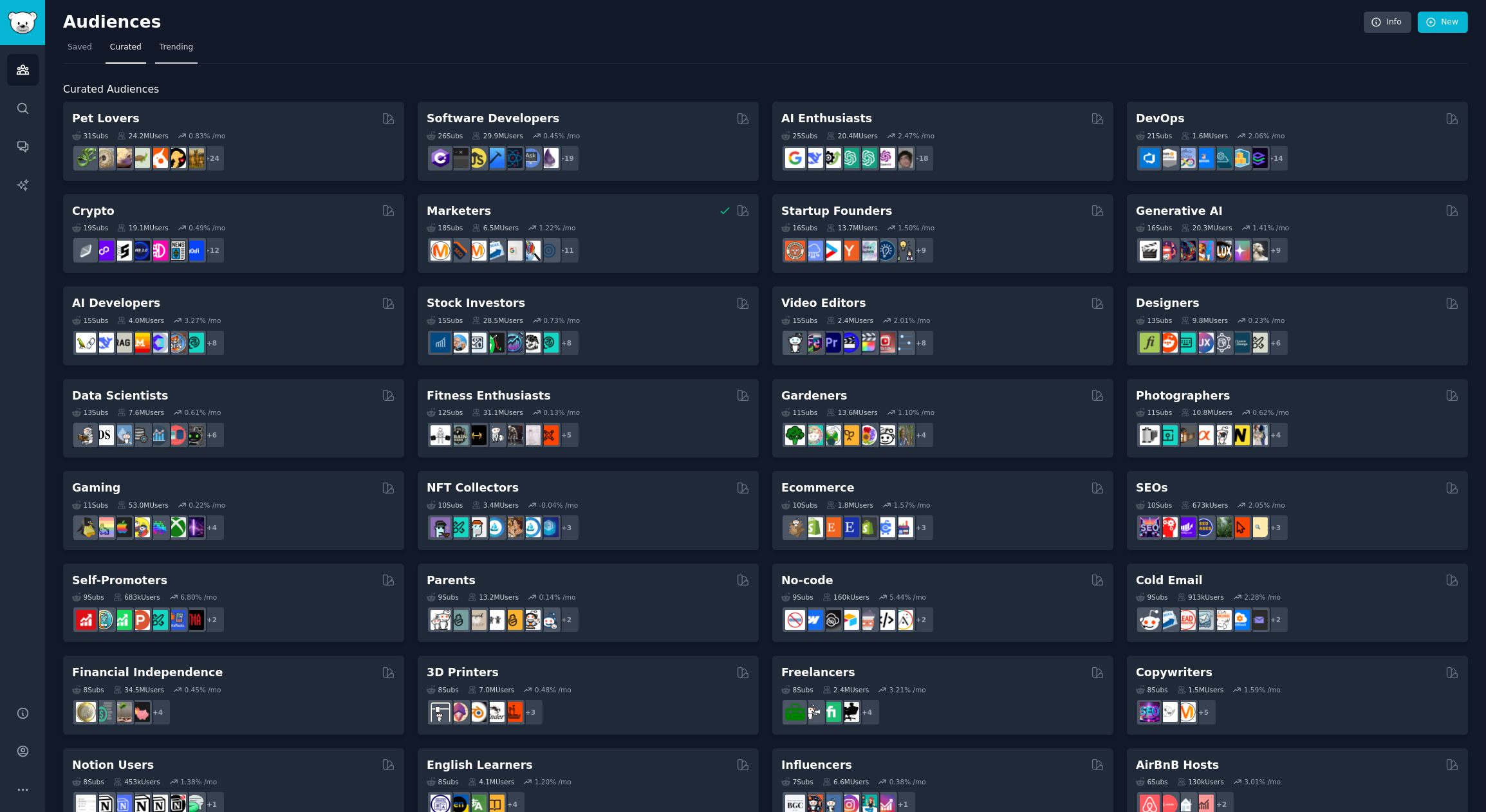
click at [182, 53] on link "Trending" at bounding box center [176, 51] width 42 height 26
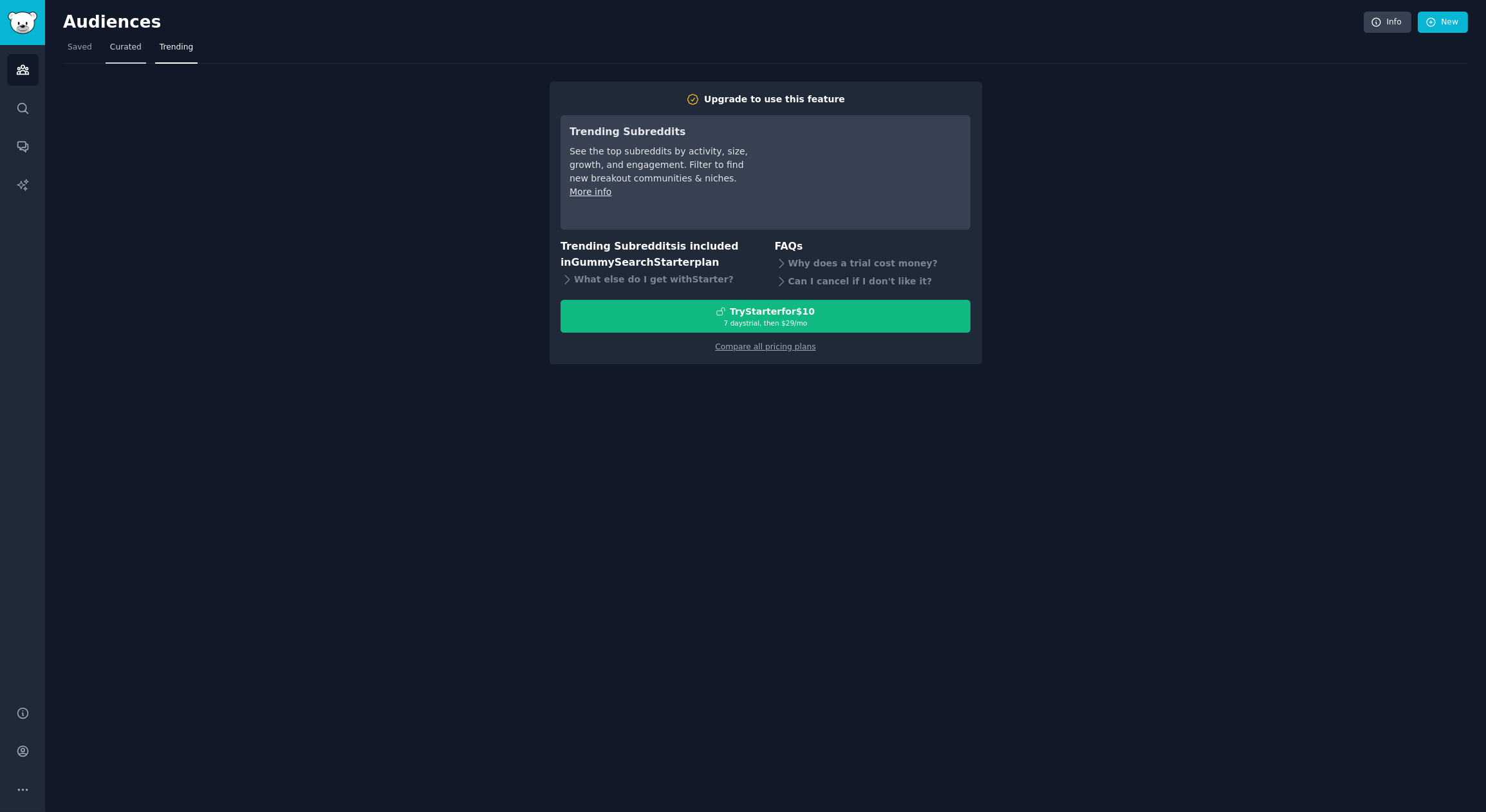
click at [130, 51] on span "Curated" at bounding box center [126, 47] width 31 height 12
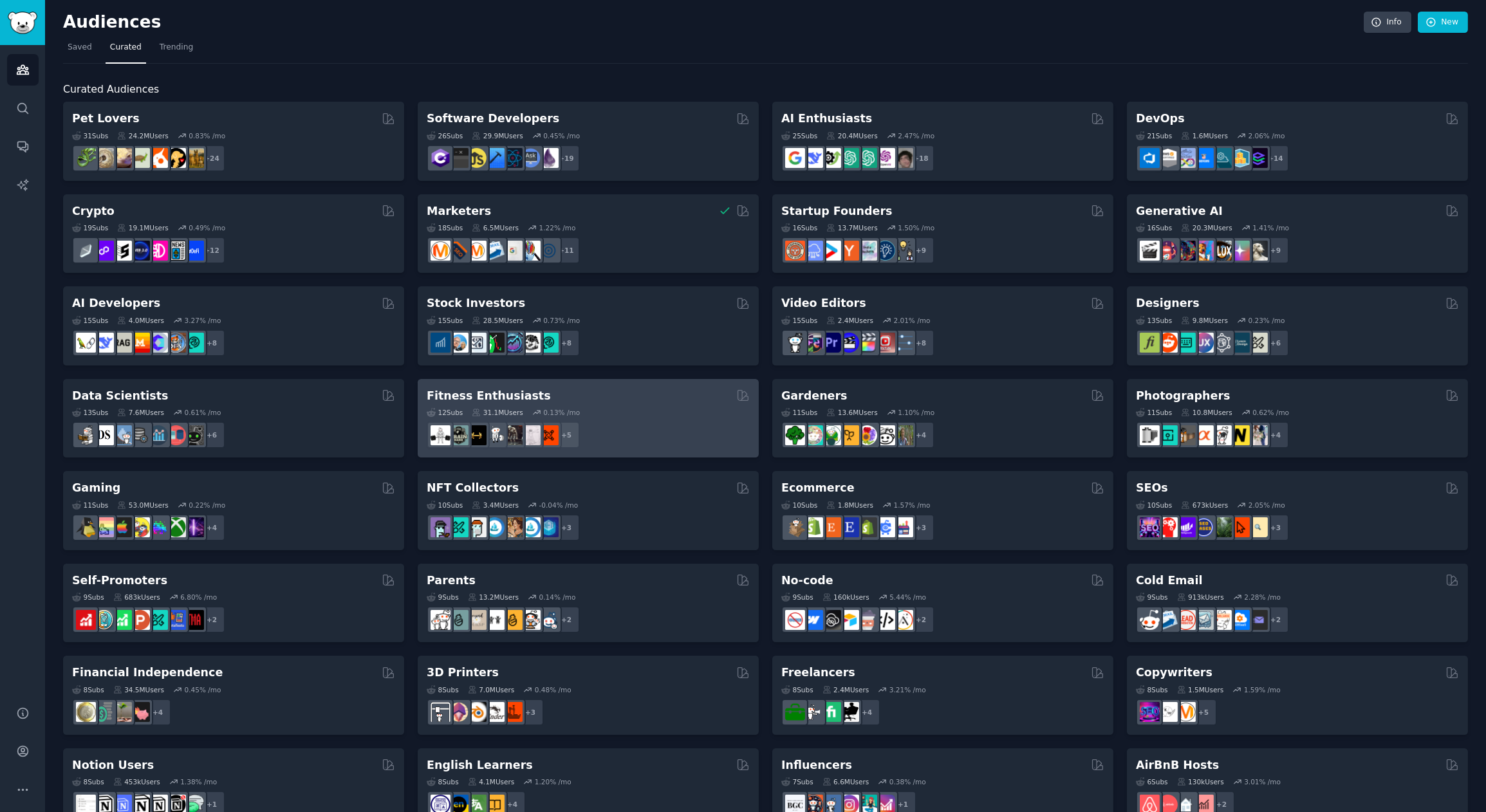
scroll to position [217, 0]
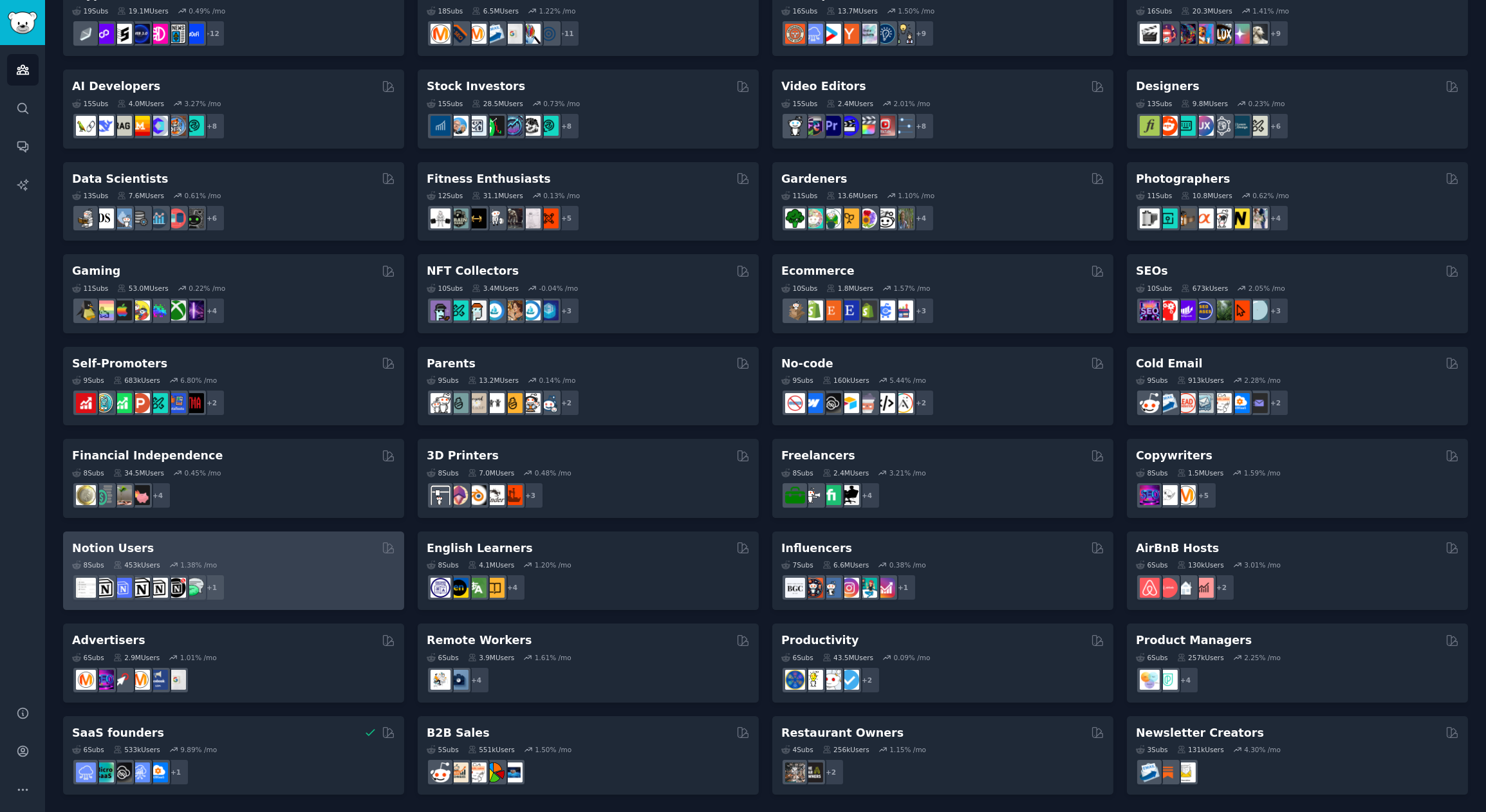
click at [291, 579] on div "+ 1" at bounding box center [234, 587] width 323 height 27
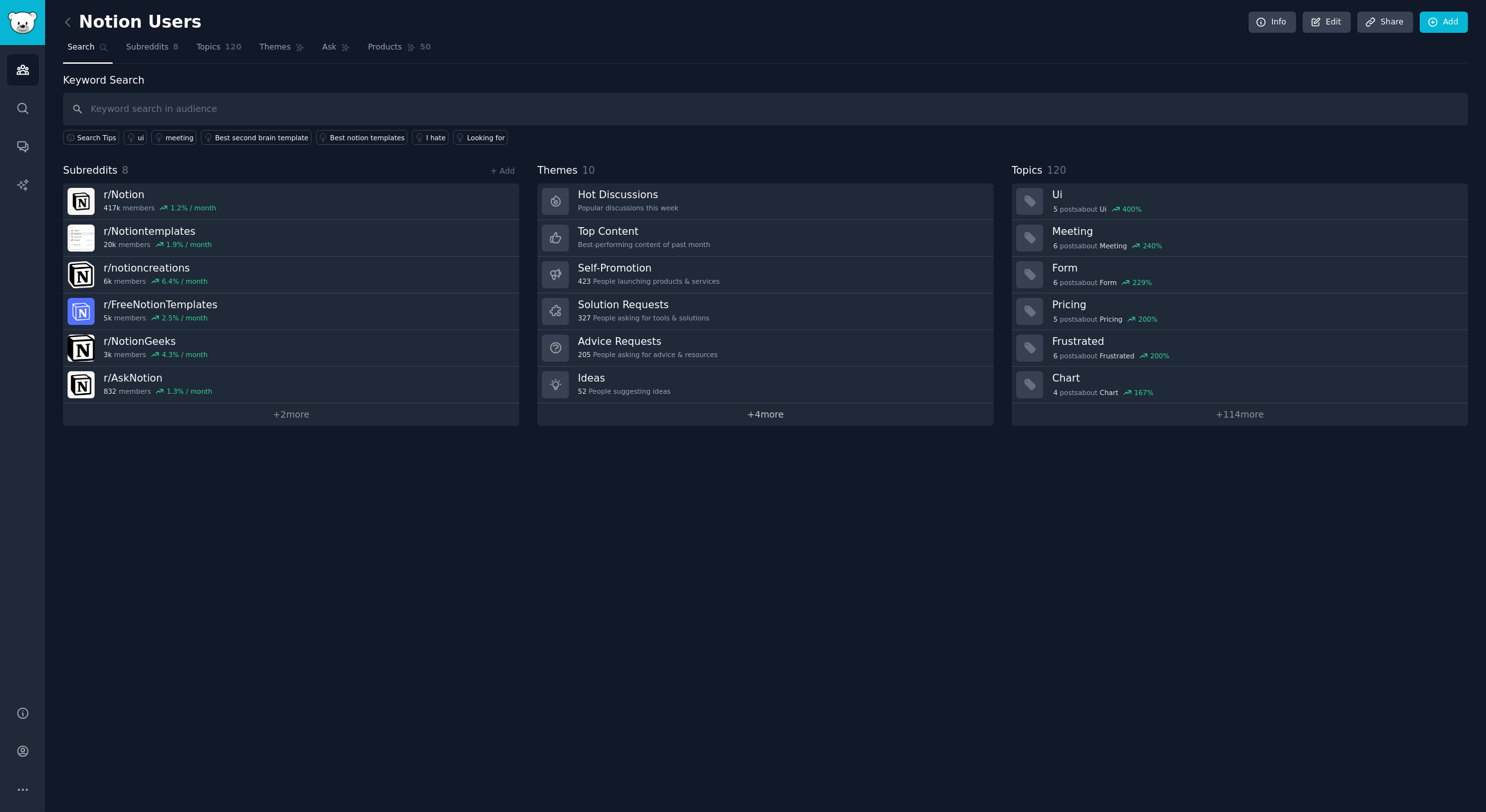
click at [784, 418] on link "+ 4 more" at bounding box center [766, 415] width 456 height 22
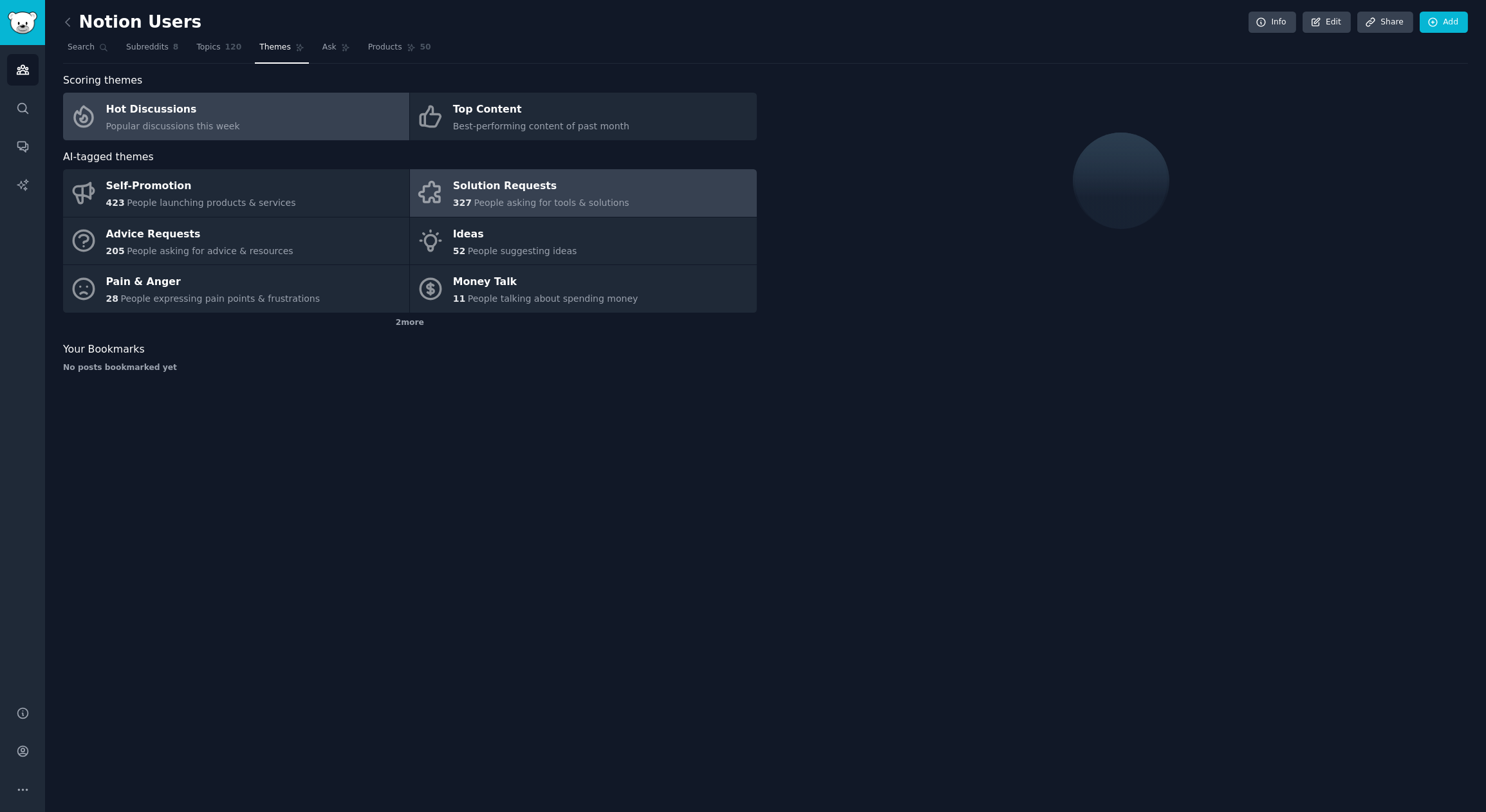
click at [559, 182] on div "Solution Requests" at bounding box center [541, 187] width 176 height 21
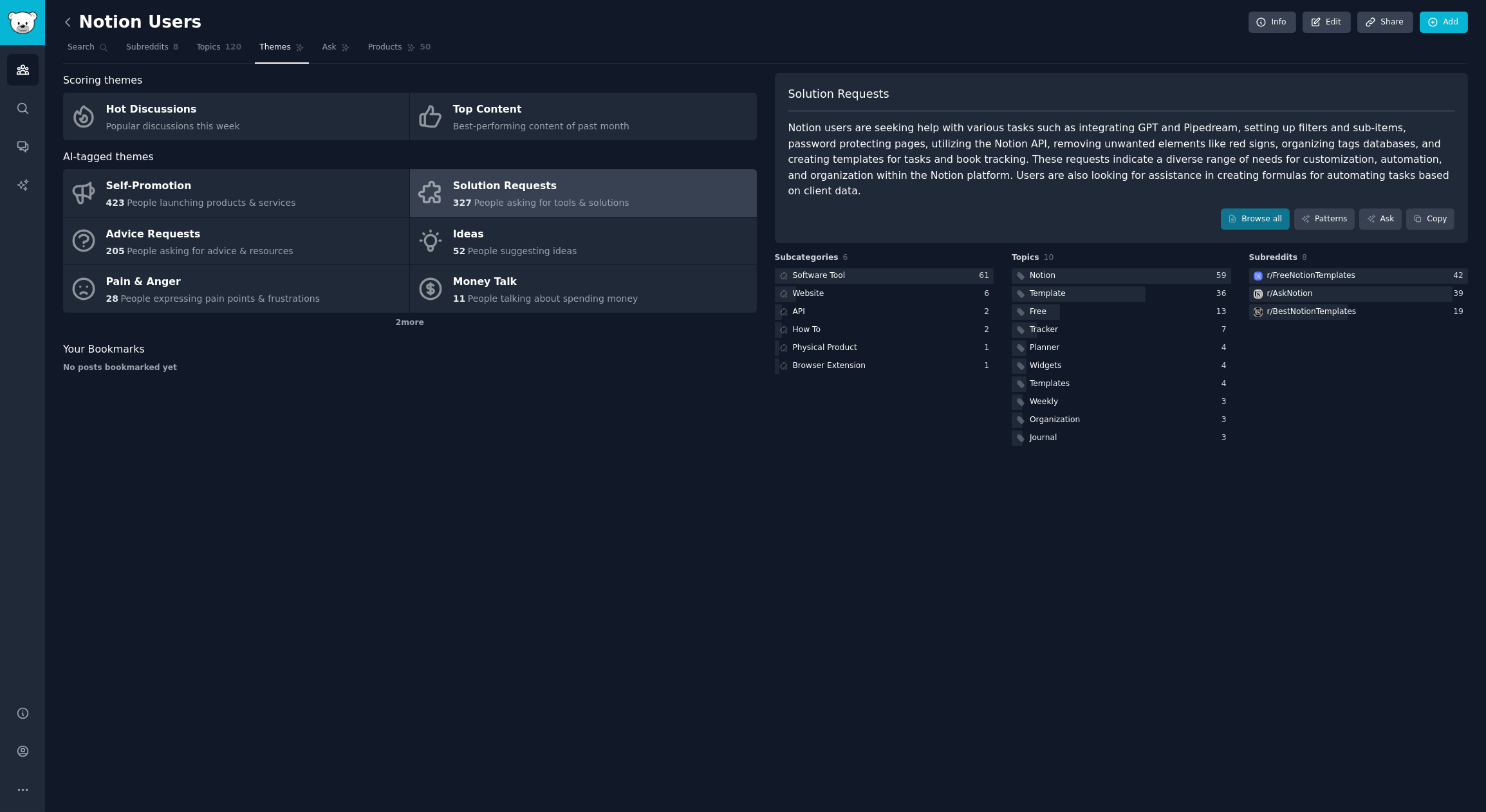
click at [64, 25] on icon at bounding box center [67, 21] width 13 height 13
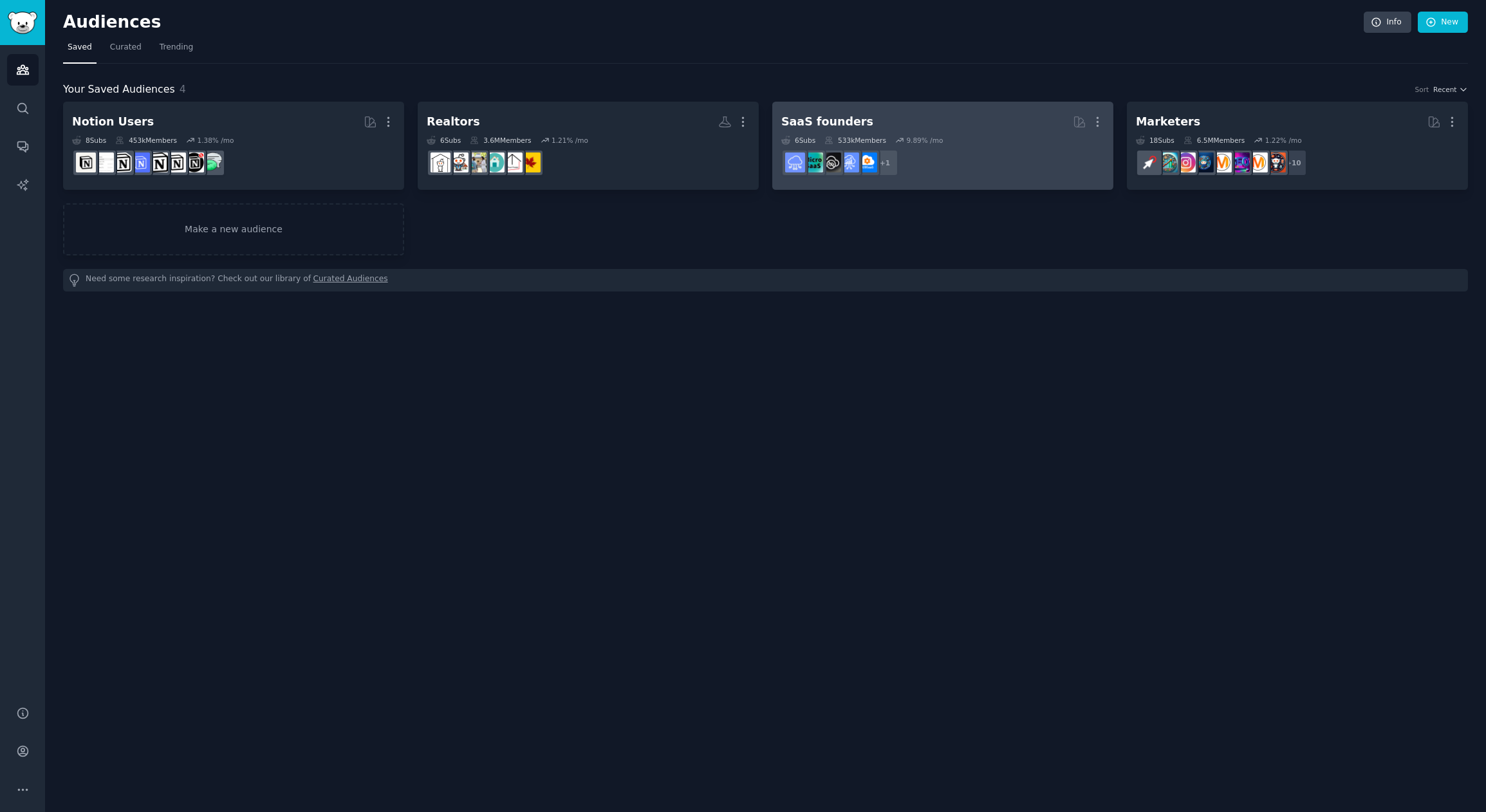
click at [943, 159] on dd "+ 1" at bounding box center [943, 163] width 323 height 36
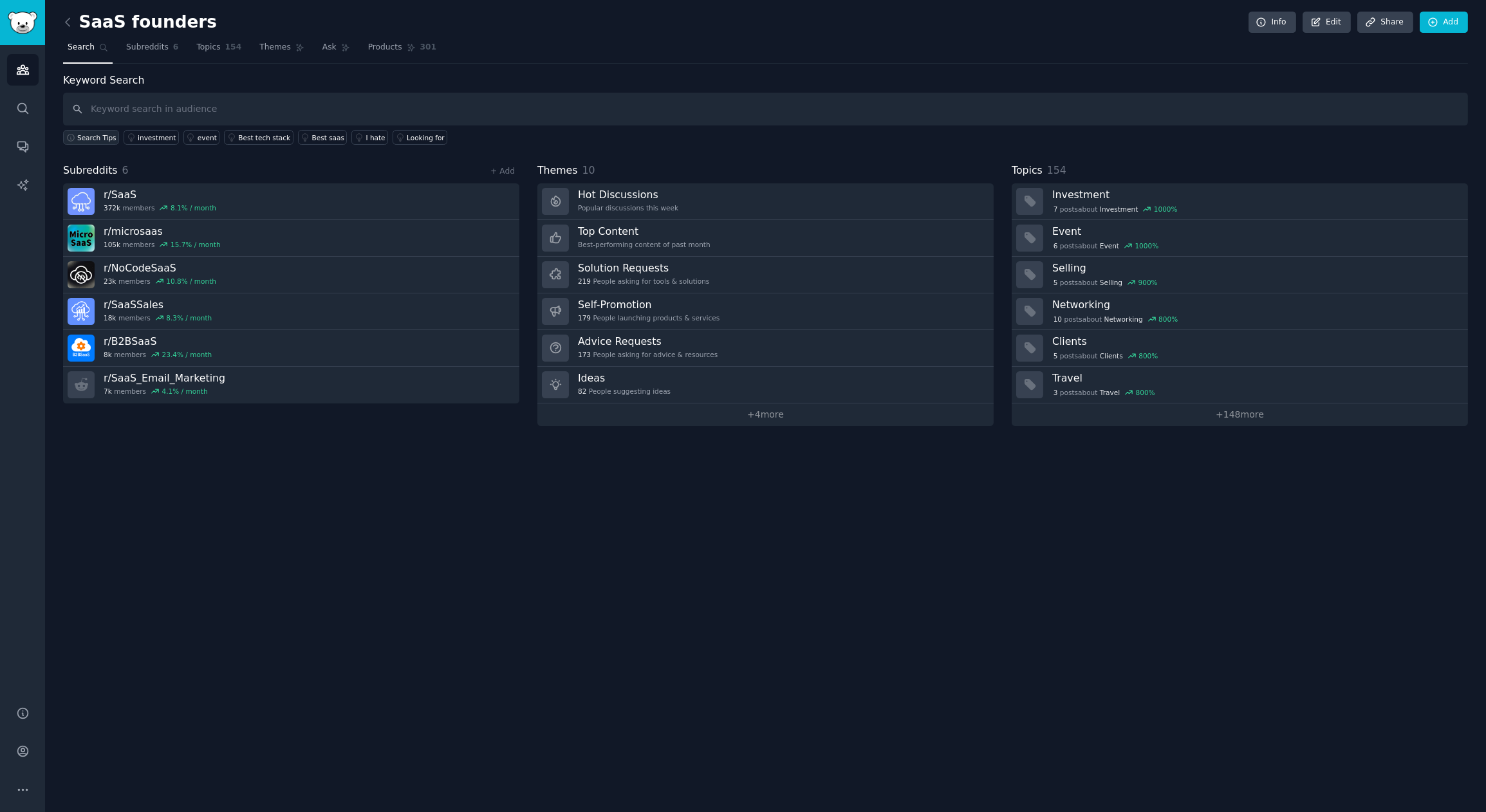
click at [103, 138] on span "Search Tips" at bounding box center [96, 137] width 40 height 9
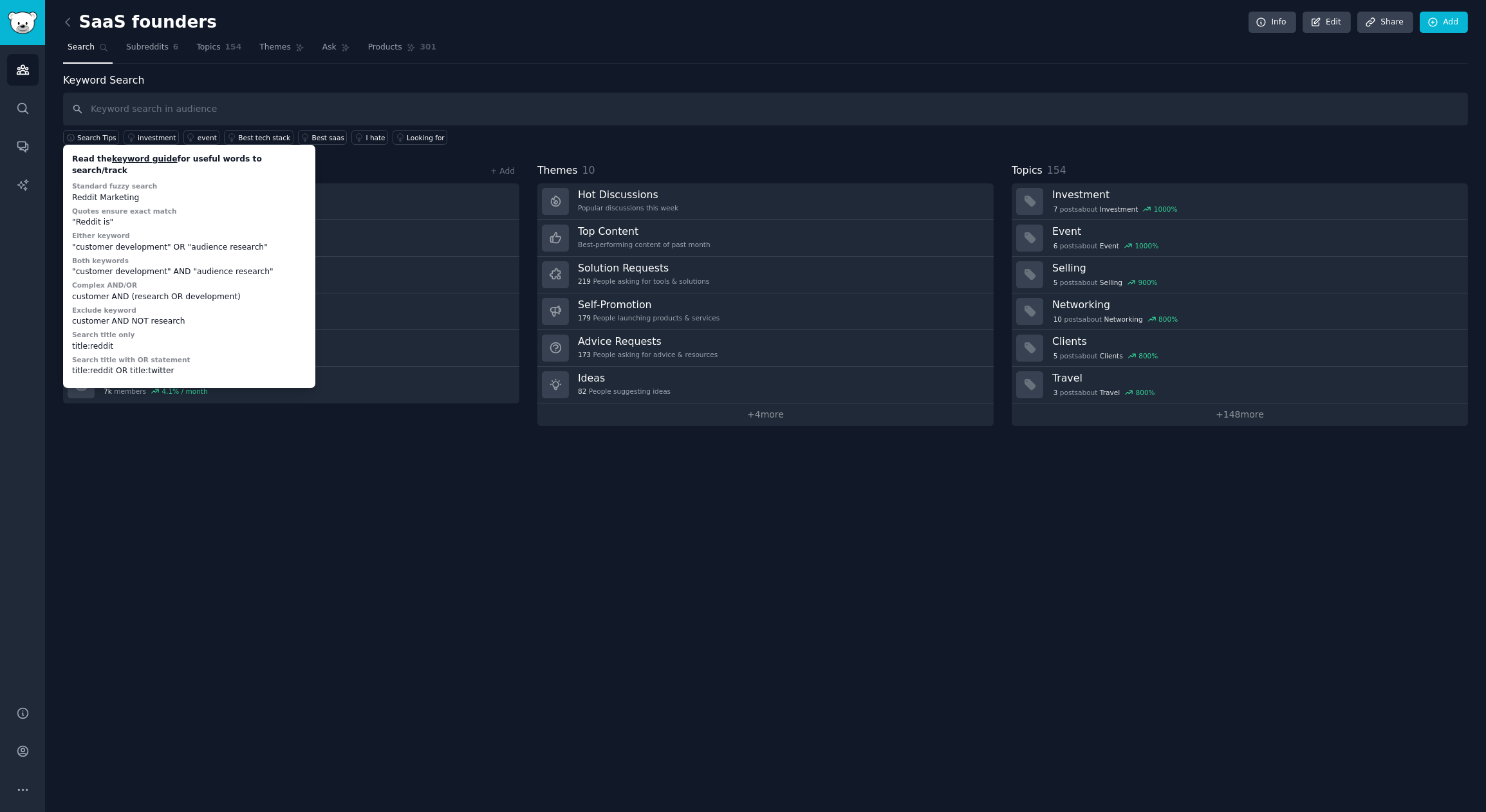
click at [309, 617] on div "SaaS founders Info Edit Share Add Search Subreddits 6 Topics 154 Themes Ask Pro…" at bounding box center [766, 406] width 1441 height 812
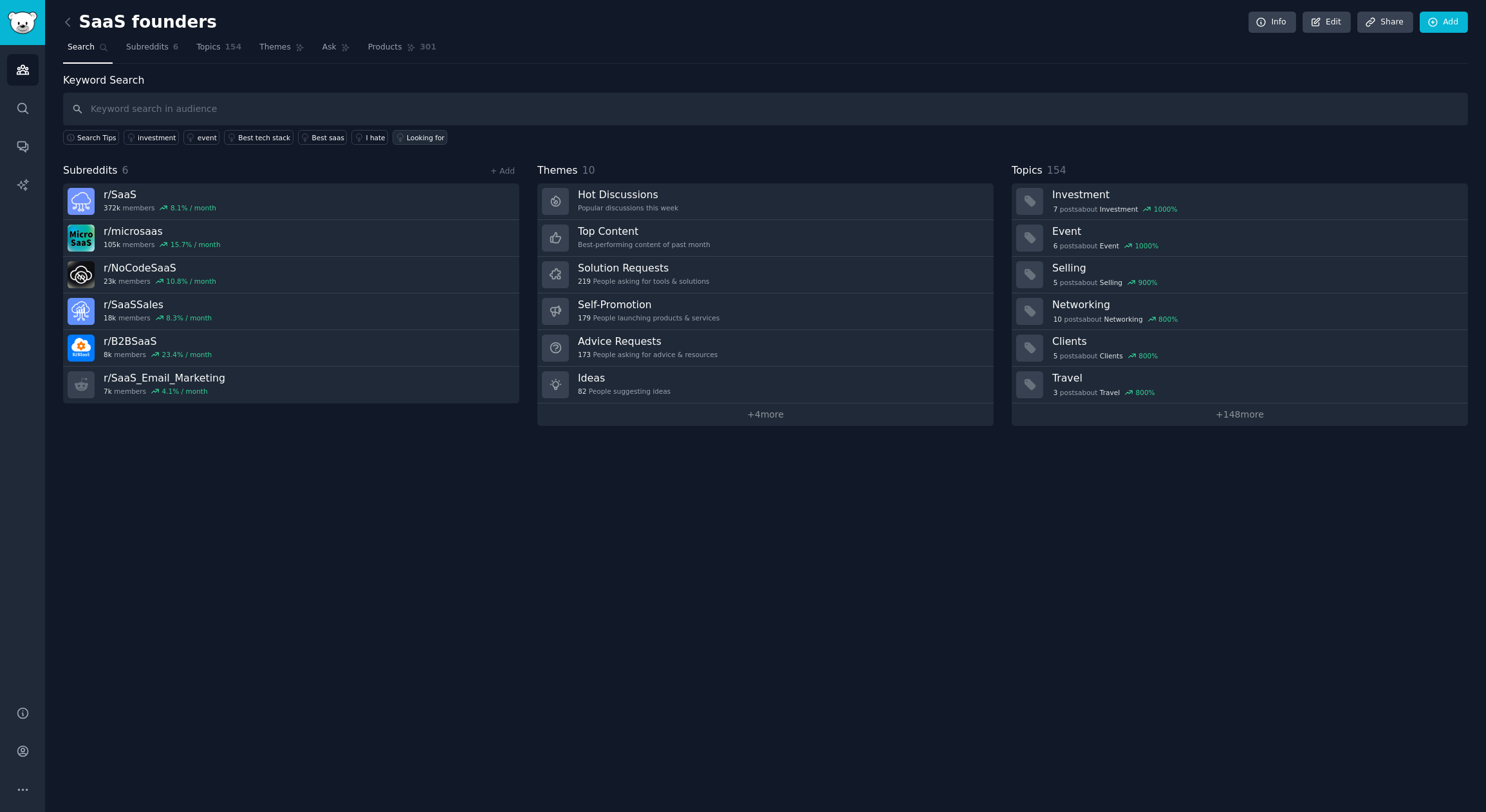
click at [411, 137] on div "Looking for" at bounding box center [426, 137] width 38 height 9
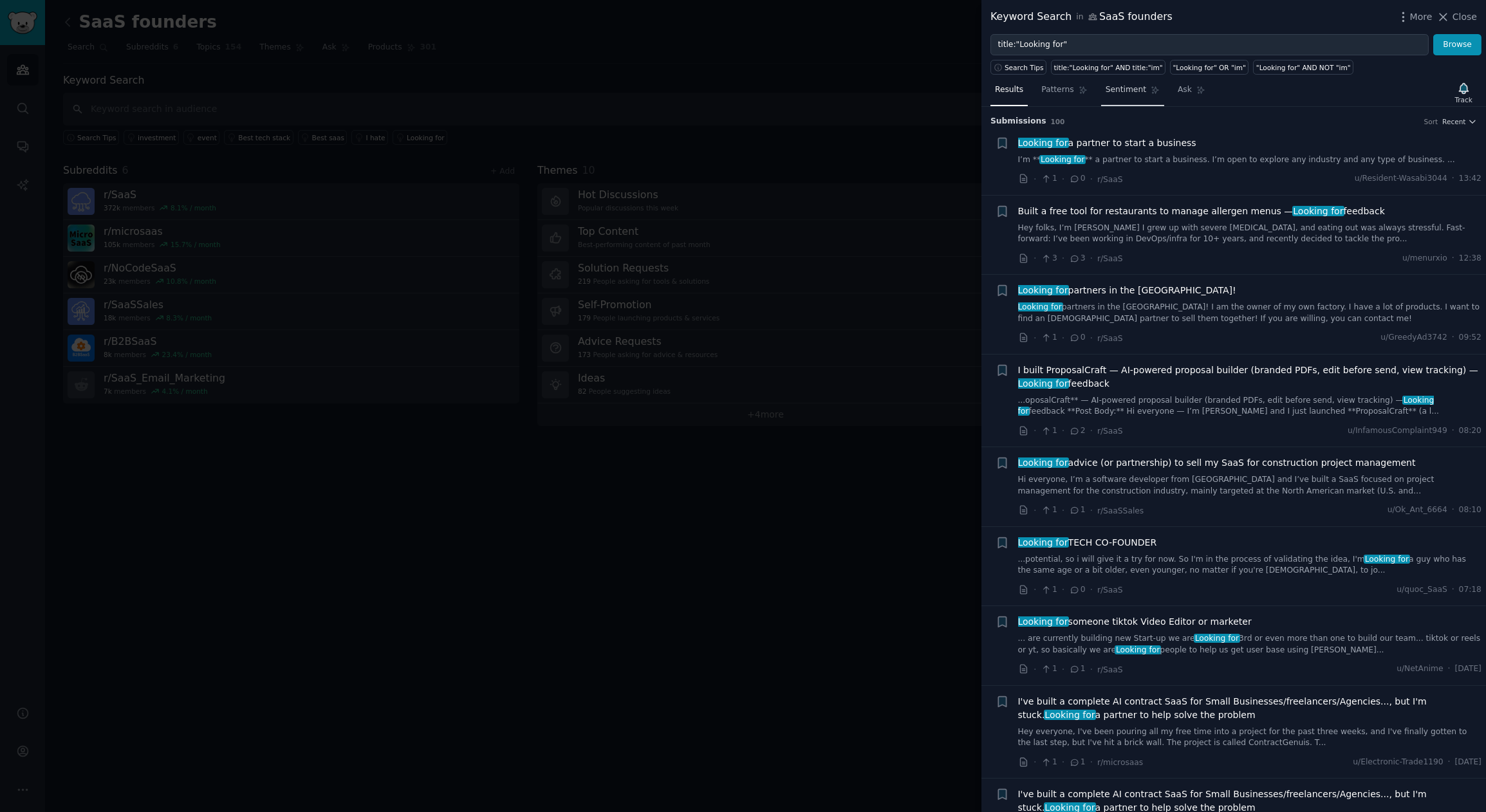
click at [1133, 92] on span "Sentiment" at bounding box center [1126, 90] width 40 height 12
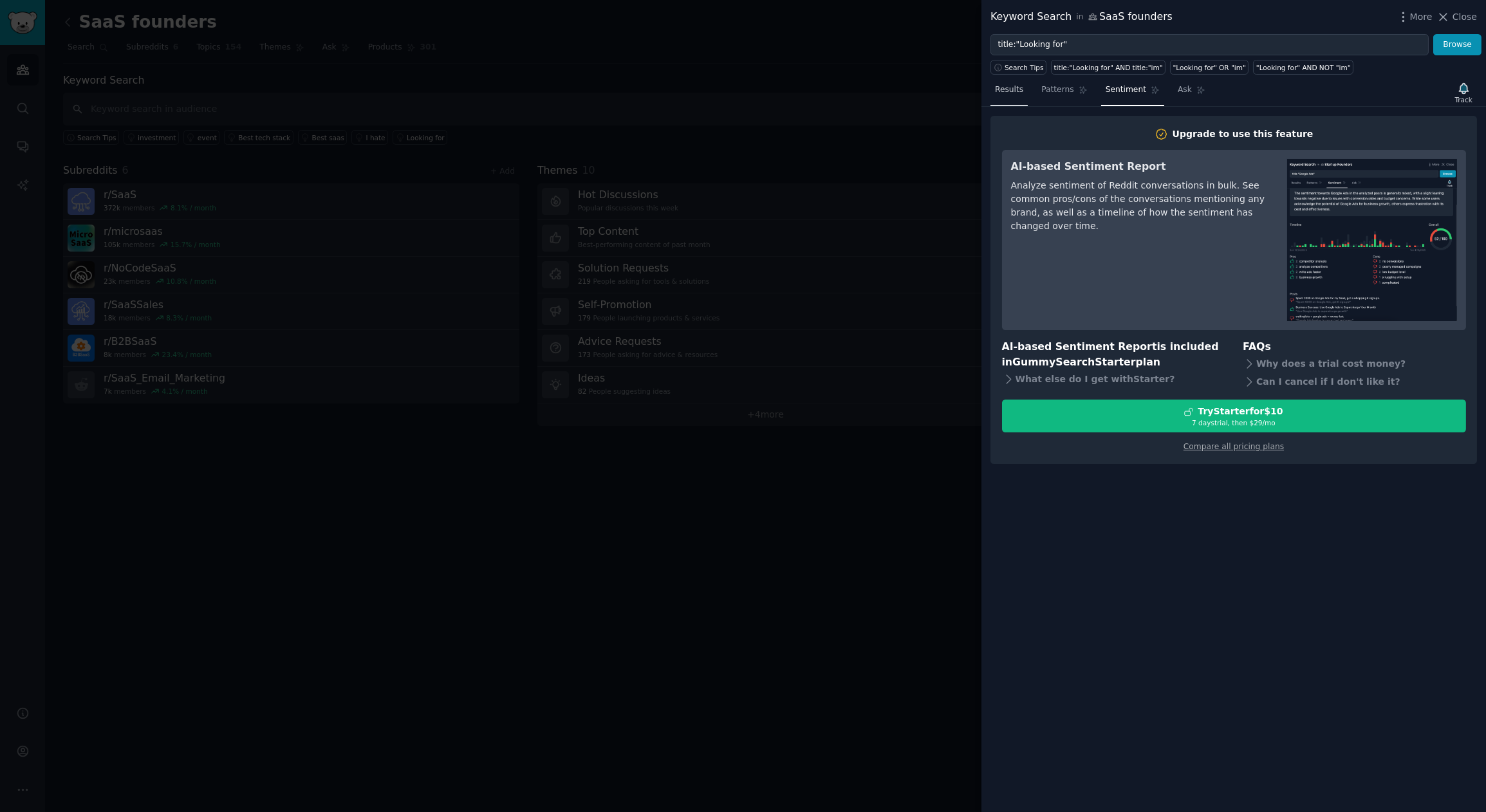
click at [1012, 92] on span "Results" at bounding box center [1009, 90] width 28 height 12
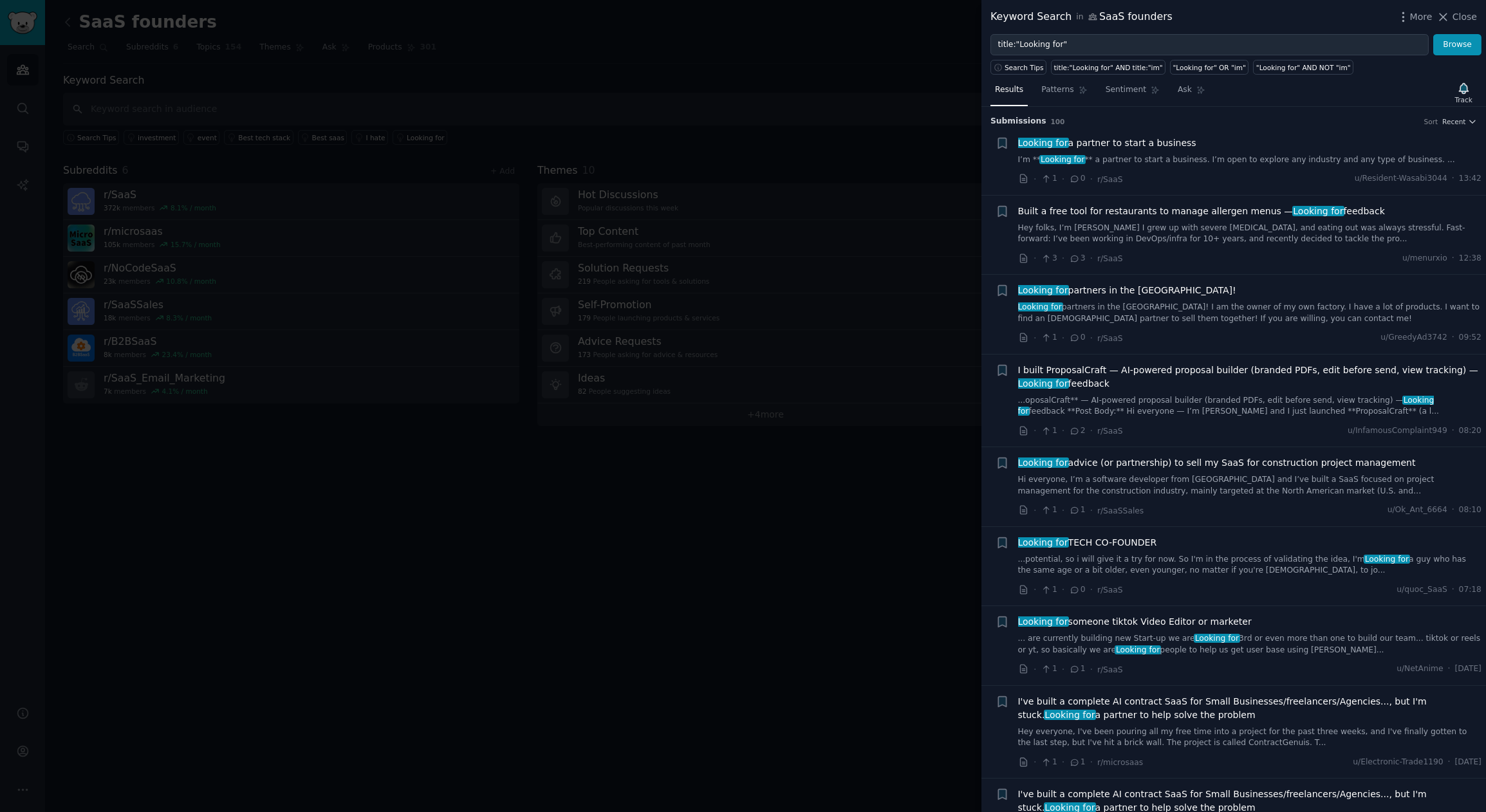
click at [1297, 159] on link "I’m ** Looking for ** a partner to start a business. I’m open to explore any in…" at bounding box center [1250, 160] width 464 height 12
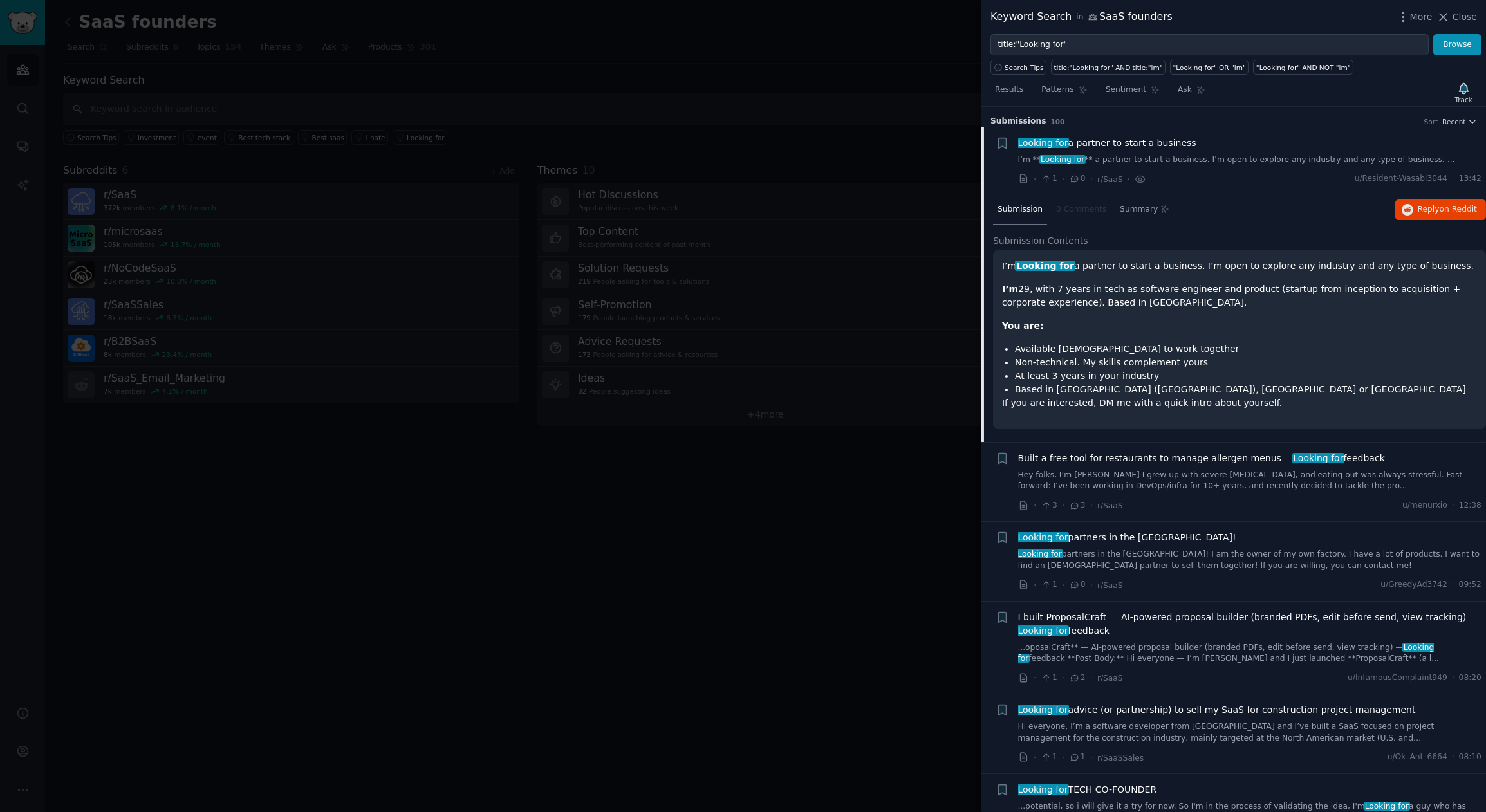
scroll to position [20, 0]
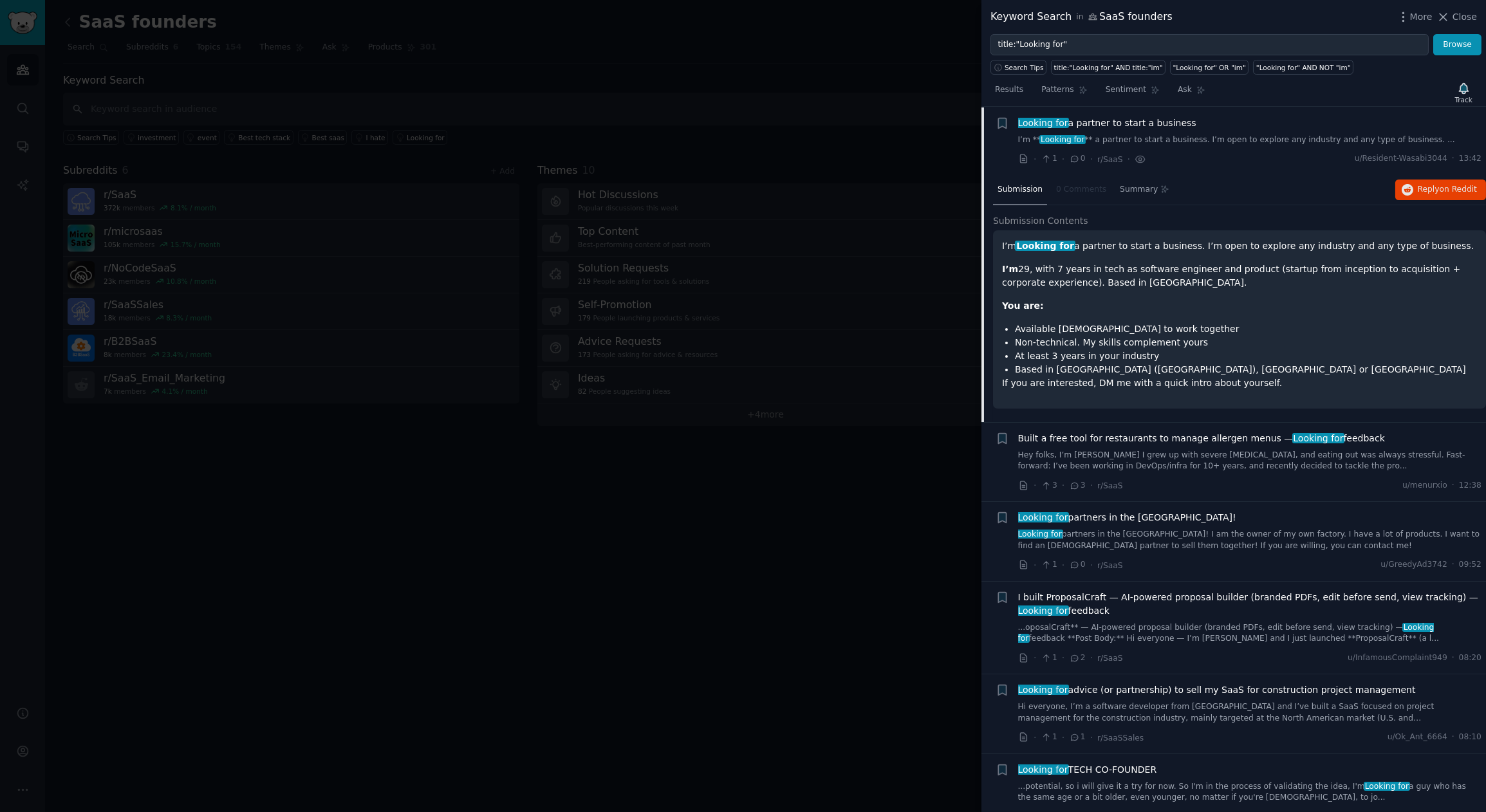
click at [1250, 277] on p "I’m 29, with 7 years in tech as software engineer and product (startup from inc…" at bounding box center [1239, 276] width 475 height 27
click at [1209, 345] on li "Non-technical. My skills complement yours" at bounding box center [1246, 342] width 462 height 13
click at [1133, 300] on p "You are:" at bounding box center [1239, 306] width 475 height 13
click at [1017, 192] on span "Submission" at bounding box center [1020, 189] width 45 height 12
click at [1160, 127] on span "Looking for a partner to start a business" at bounding box center [1107, 123] width 178 height 13
